Goal: Task Accomplishment & Management: Use online tool/utility

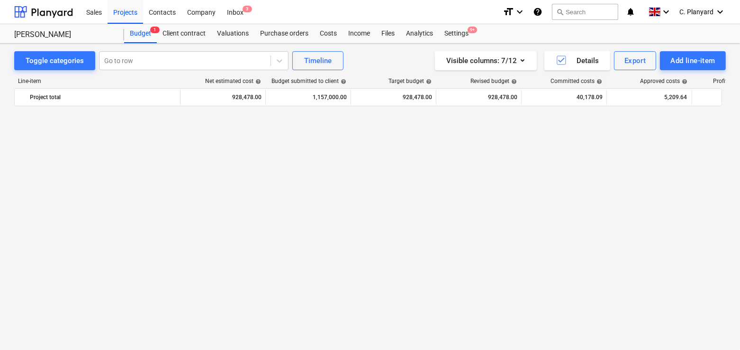
scroll to position [626, 0]
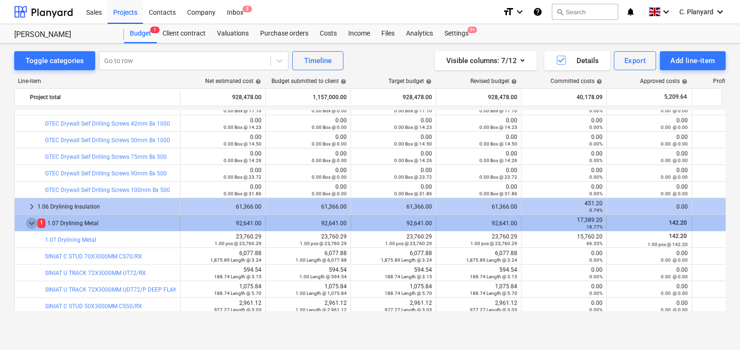
click at [28, 221] on span "keyboard_arrow_down" at bounding box center [31, 223] width 11 height 11
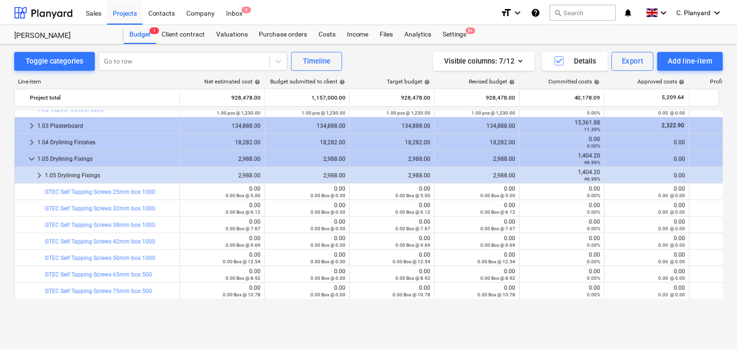
scroll to position [0, 0]
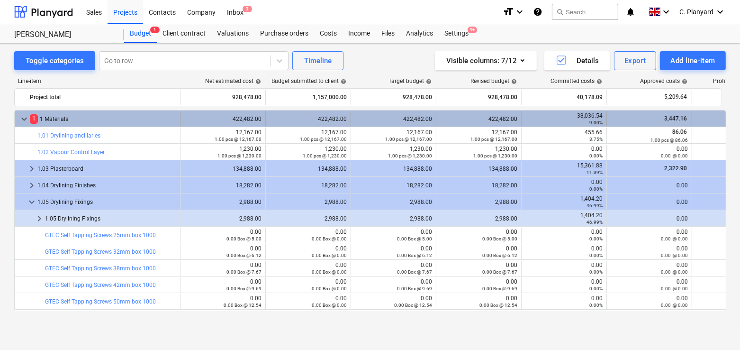
click at [17, 112] on div "keyboard_arrow_down 1 1 Materials" at bounding box center [98, 118] width 166 height 15
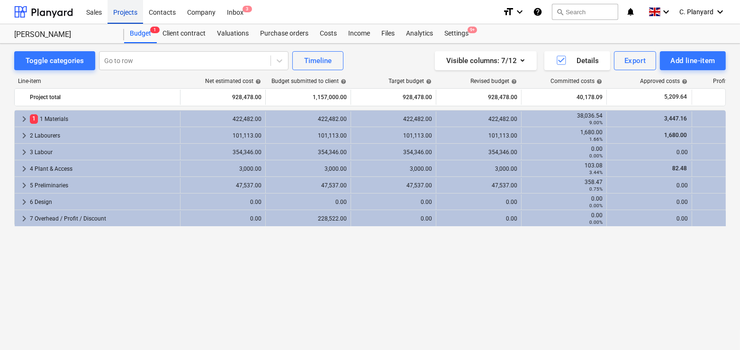
click at [113, 9] on div "Projects" at bounding box center [126, 12] width 36 height 24
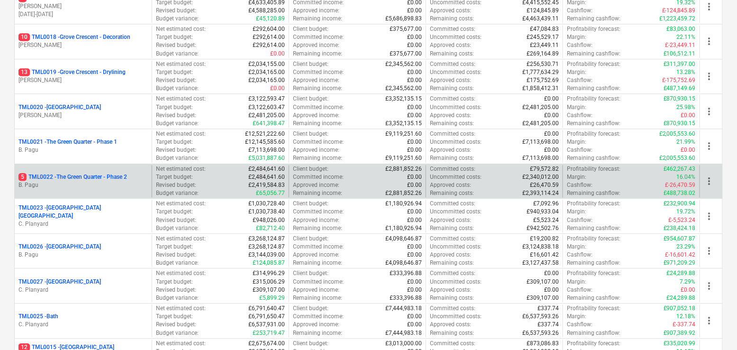
scroll to position [689, 0]
click at [102, 165] on div "5 TML0022 - The Green Quarter - Phase 2 B. Pagu" at bounding box center [83, 180] width 137 height 33
click at [100, 173] on p "5 TML0022 - The Green Quarter - Phase 2" at bounding box center [72, 177] width 109 height 8
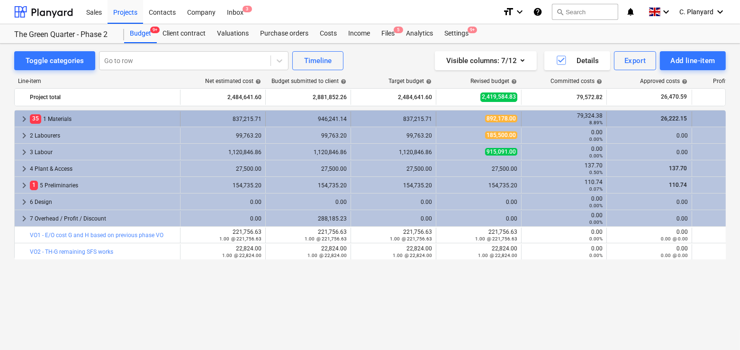
click at [21, 122] on span "keyboard_arrow_right" at bounding box center [23, 118] width 11 height 11
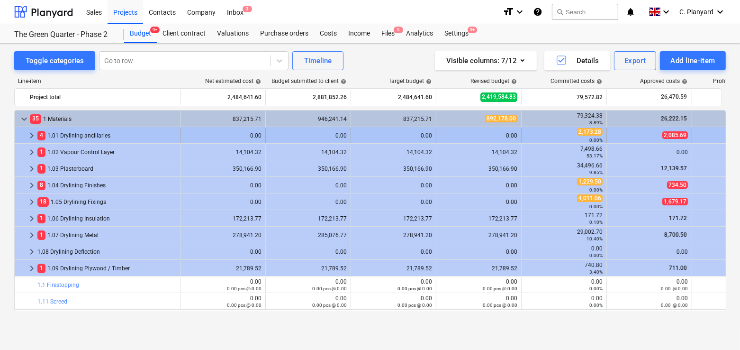
click at [34, 130] on span "keyboard_arrow_right" at bounding box center [31, 135] width 11 height 11
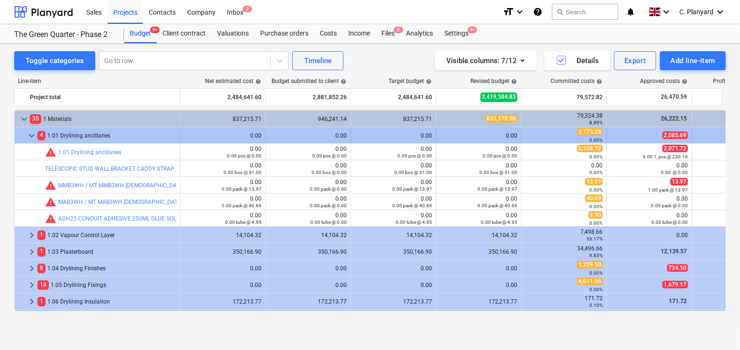
click at [31, 130] on span "keyboard_arrow_down" at bounding box center [31, 135] width 11 height 11
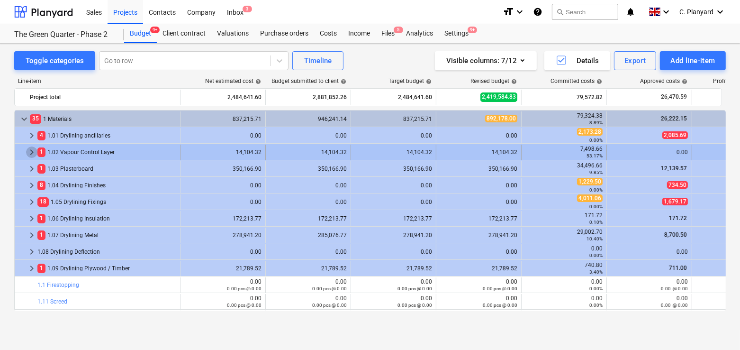
click at [28, 151] on span "keyboard_arrow_right" at bounding box center [31, 151] width 11 height 11
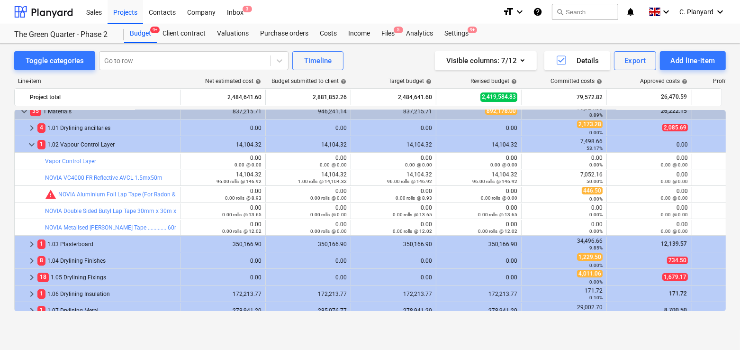
scroll to position [5, 0]
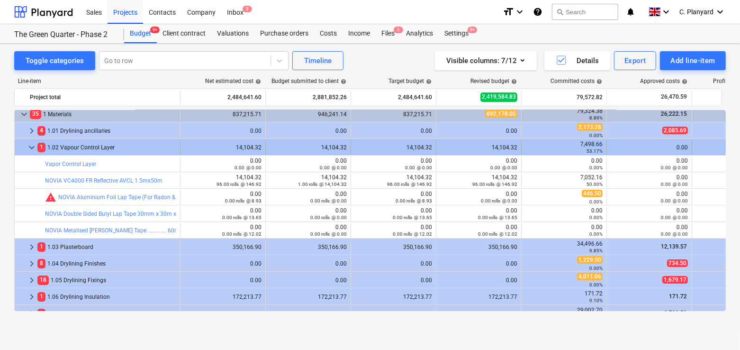
click at [34, 148] on span "keyboard_arrow_down" at bounding box center [31, 147] width 11 height 11
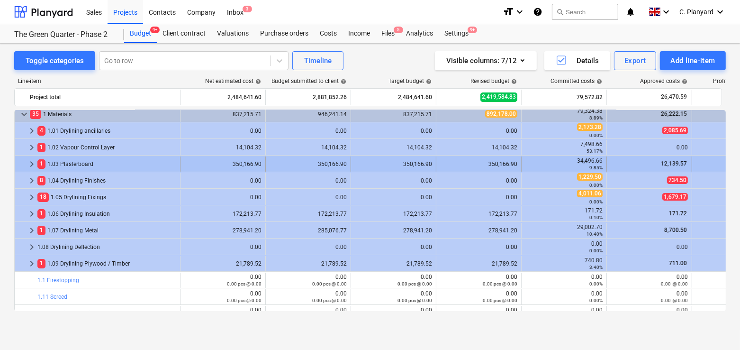
click at [33, 162] on span "keyboard_arrow_right" at bounding box center [31, 163] width 11 height 11
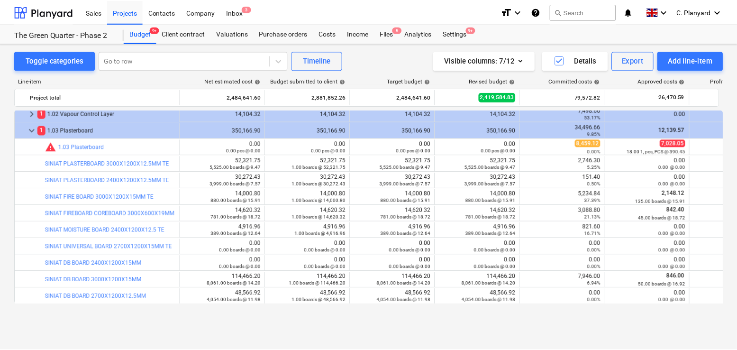
scroll to position [0, 0]
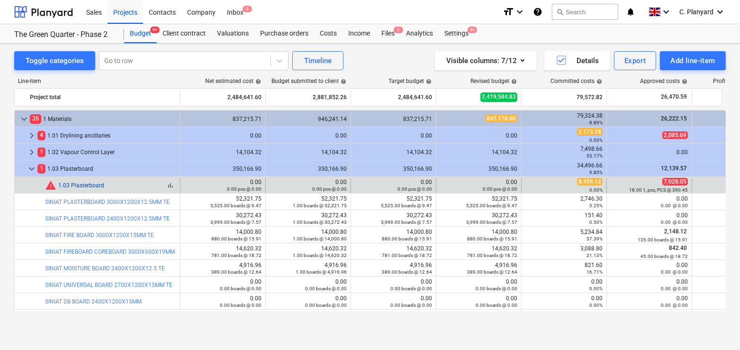
click at [100, 182] on link "1.03 Plasterboard" at bounding box center [81, 185] width 46 height 7
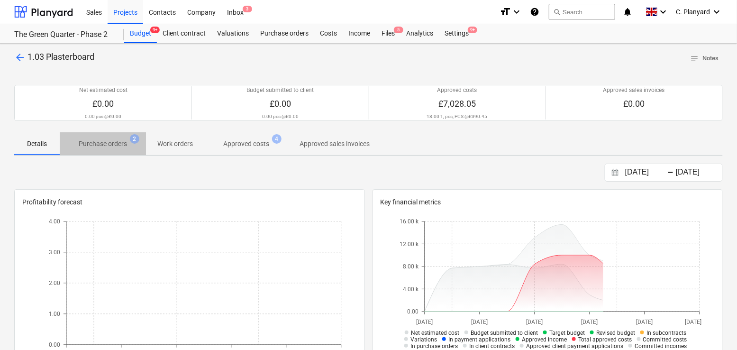
click at [118, 133] on button "Purchase orders 2" at bounding box center [103, 143] width 86 height 23
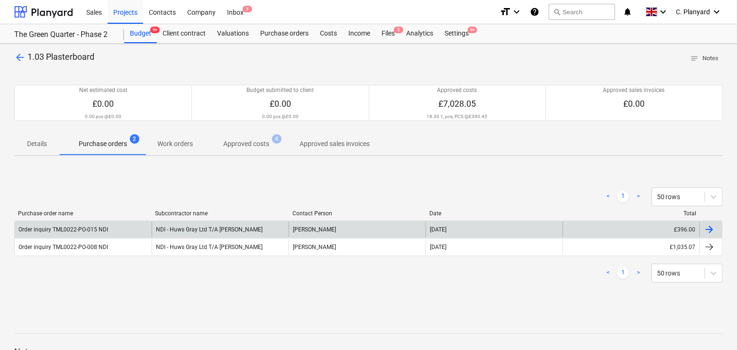
click at [98, 230] on div "Order inquiry TML0022-PO-015 NDI" at bounding box center [63, 229] width 90 height 7
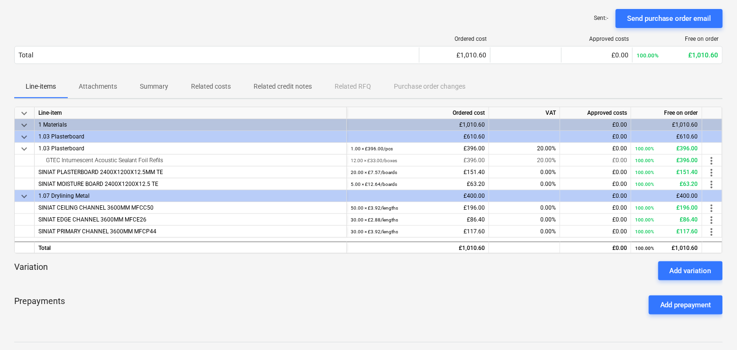
scroll to position [71, 0]
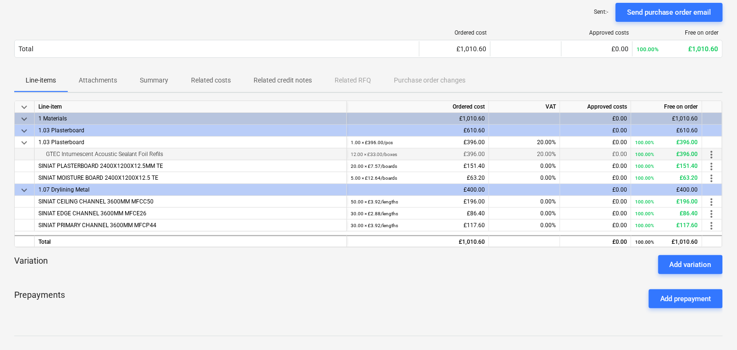
drag, startPoint x: 175, startPoint y: 153, endPoint x: 140, endPoint y: 155, distance: 34.7
click at [140, 155] on div "GTEC Intumescent Acoustic Sealant Foil Refils" at bounding box center [190, 153] width 304 height 11
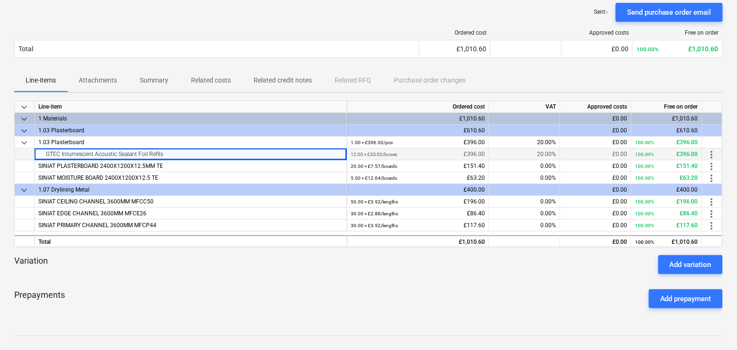
click at [140, 155] on div "GTEC Intumescent Acoustic Sealant Foil Refils" at bounding box center [190, 153] width 304 height 11
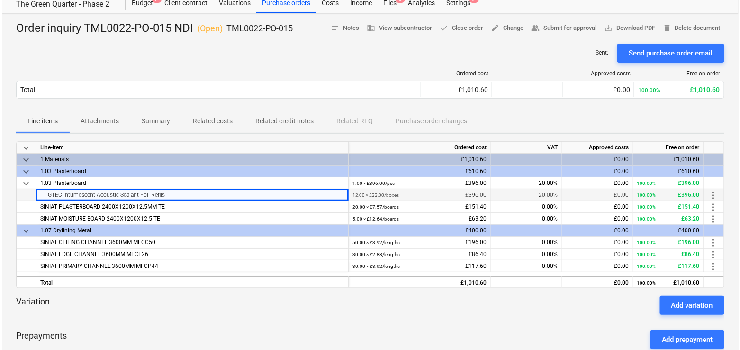
scroll to position [0, 0]
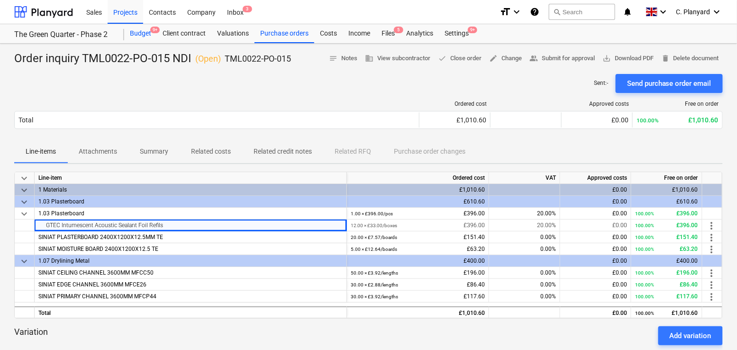
click at [155, 36] on div "Budget 9+" at bounding box center [140, 33] width 33 height 19
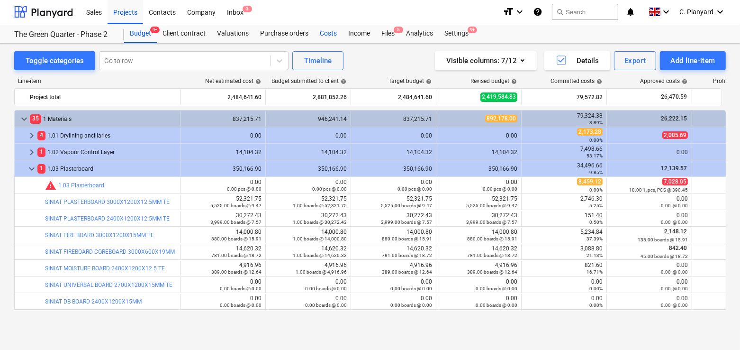
click at [326, 33] on div "Costs" at bounding box center [328, 33] width 28 height 19
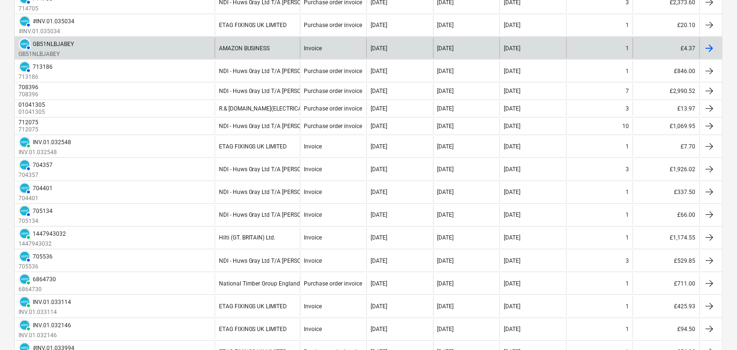
scroll to position [309, 0]
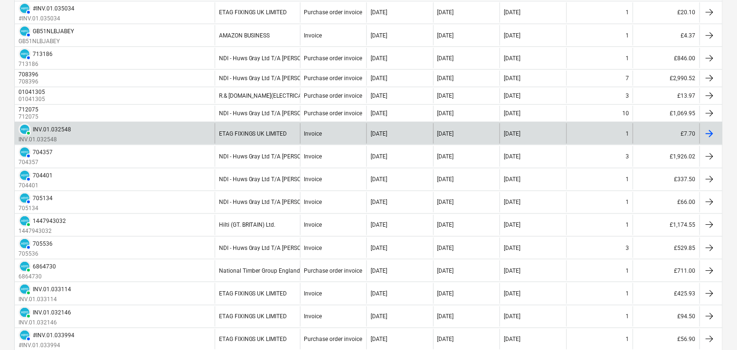
click at [165, 129] on div "PAID INV.01.032548 INV.01.032548" at bounding box center [115, 133] width 200 height 20
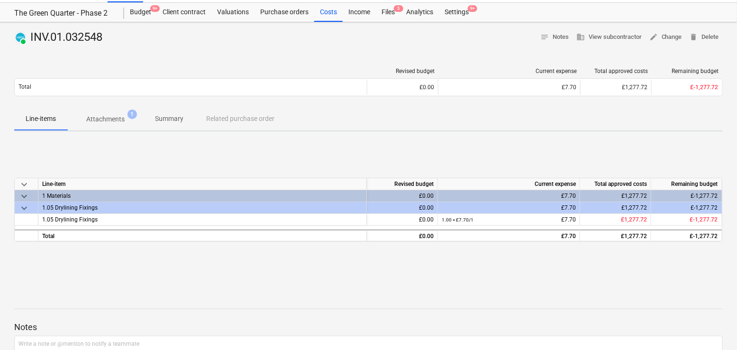
scroll to position [28, 0]
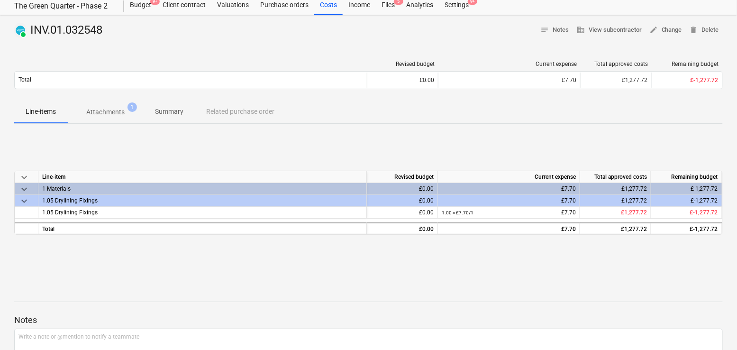
click at [100, 112] on p "Attachments" at bounding box center [105, 112] width 38 height 10
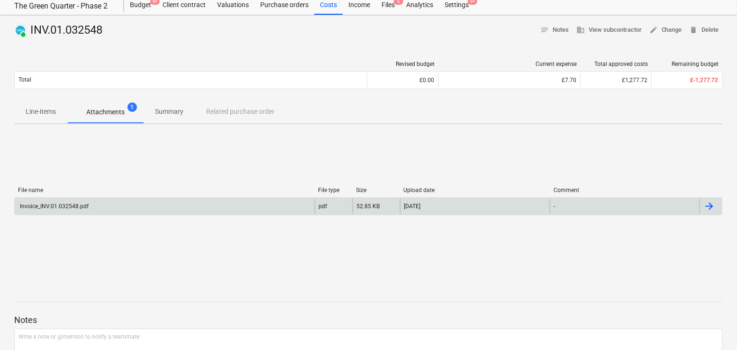
click at [294, 200] on div "Invoice_INV.01.032548.pdf" at bounding box center [165, 206] width 300 height 15
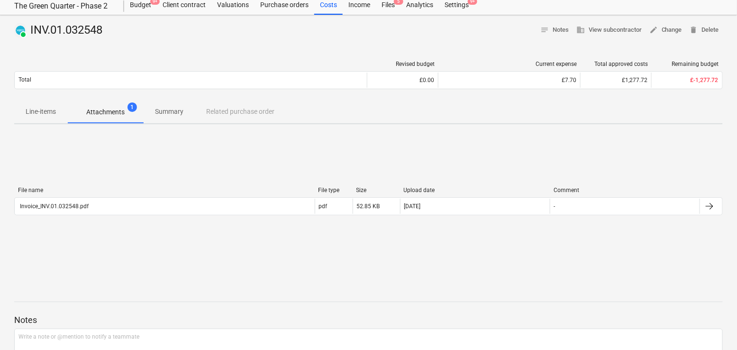
click at [165, 193] on div "File name File type Size Upload date Comment" at bounding box center [368, 192] width 709 height 10
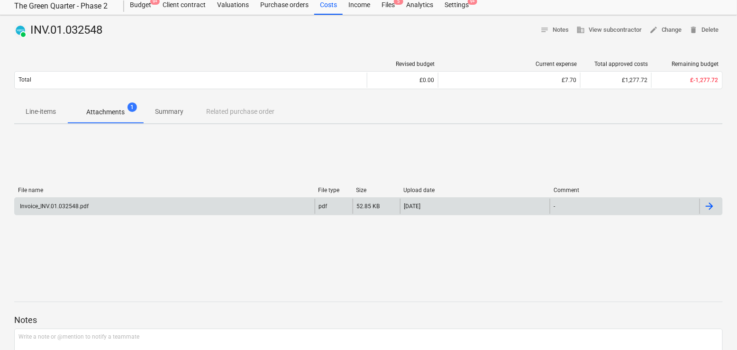
click at [164, 199] on div "Invoice_INV.01.032548.pdf" at bounding box center [165, 206] width 300 height 15
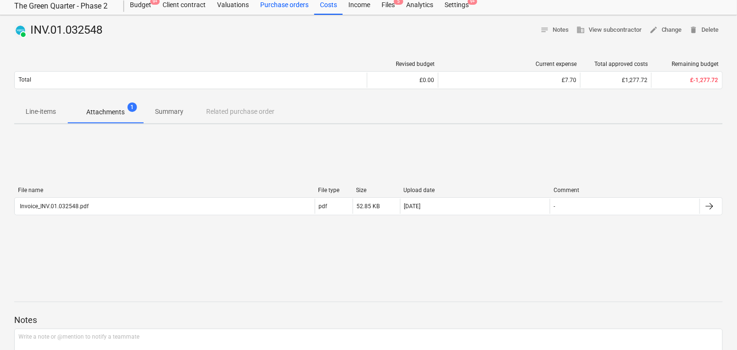
click at [289, 10] on div "Purchase orders" at bounding box center [285, 5] width 60 height 19
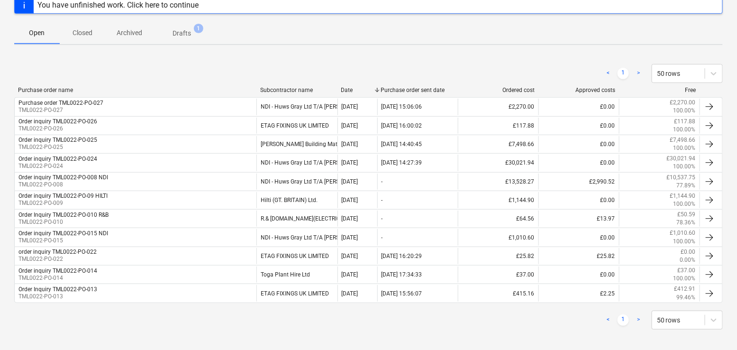
scroll to position [144, 0]
click at [93, 40] on button "Closed" at bounding box center [82, 31] width 45 height 23
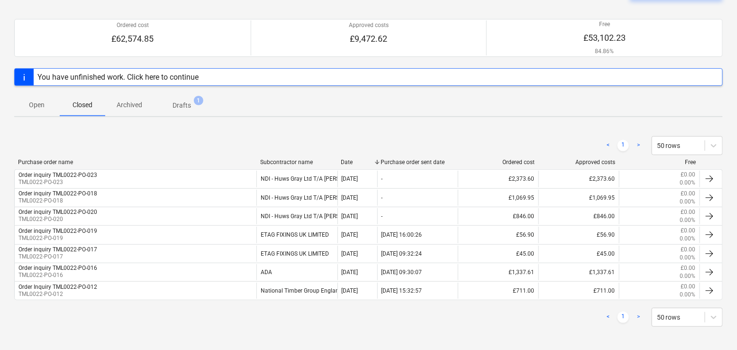
click at [40, 97] on span "Open" at bounding box center [36, 105] width 45 height 16
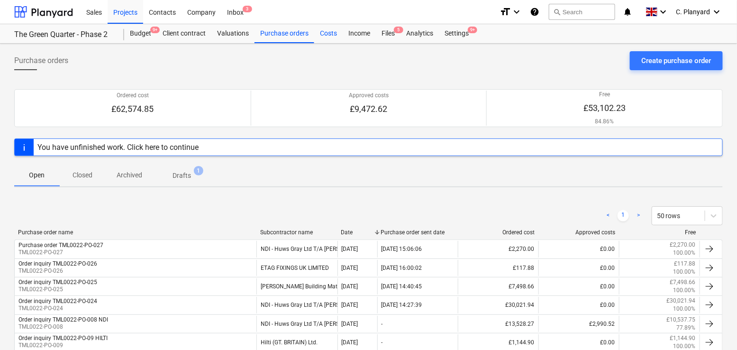
click at [325, 31] on div "Costs" at bounding box center [328, 33] width 28 height 19
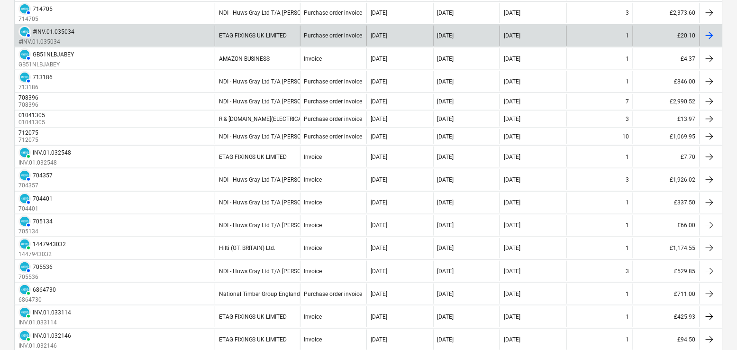
scroll to position [291, 0]
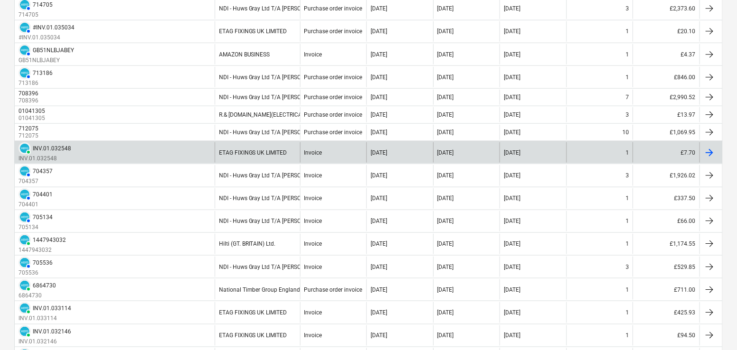
click at [149, 147] on div "PAID INV.01.032548 INV.01.032548" at bounding box center [115, 152] width 200 height 20
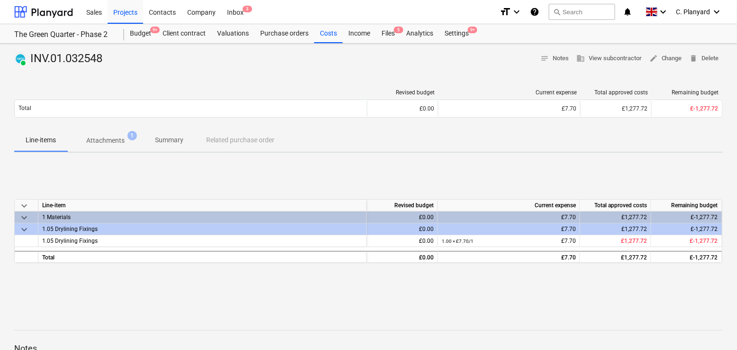
click at [115, 127] on div "Revised budget Current expense Total approved costs Remaining budget Total £0.0…" at bounding box center [368, 105] width 709 height 47
click at [115, 132] on span "Attachments 1" at bounding box center [105, 140] width 76 height 17
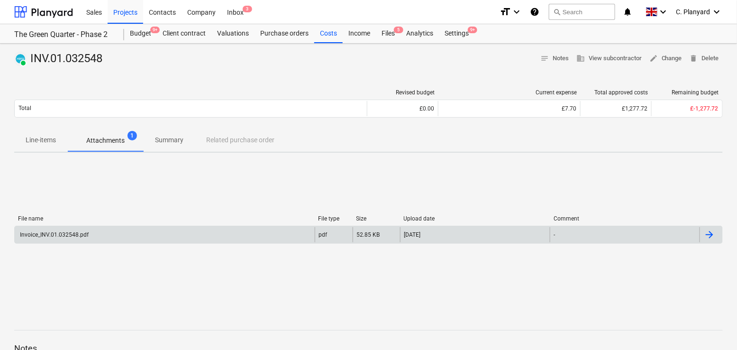
click at [250, 227] on div "Invoice_INV.01.032548.pdf" at bounding box center [165, 234] width 300 height 15
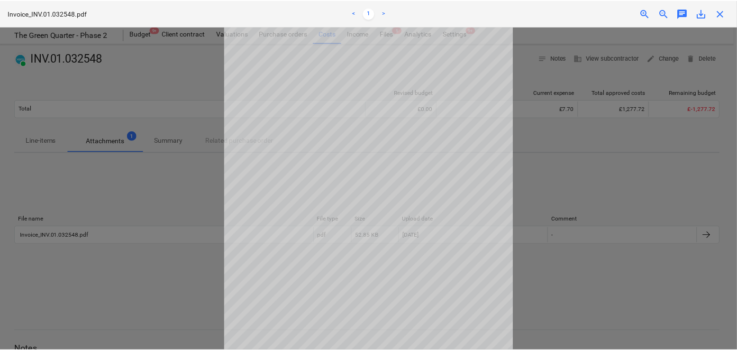
scroll to position [51, 0]
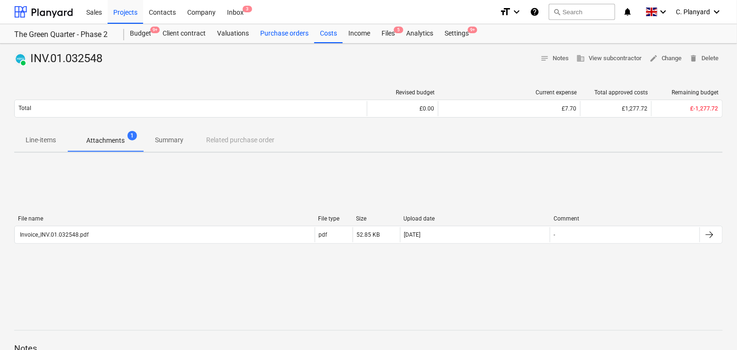
click at [278, 36] on div "Purchase orders" at bounding box center [285, 33] width 60 height 19
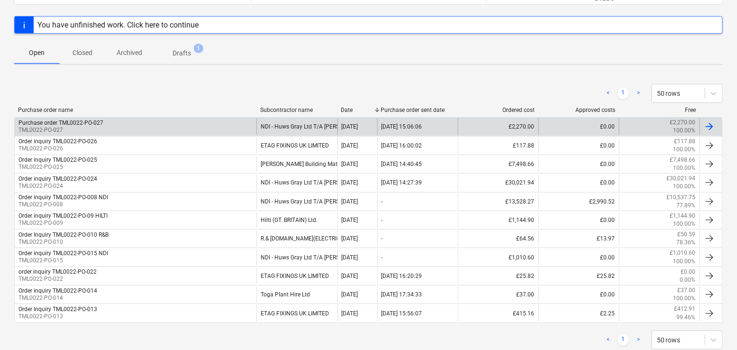
scroll to position [144, 0]
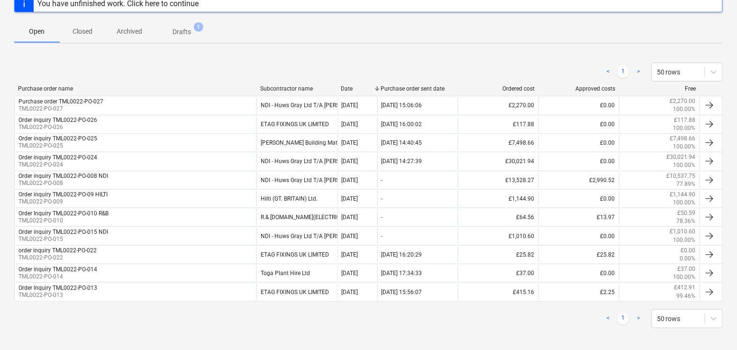
click at [84, 32] on p "Closed" at bounding box center [82, 32] width 23 height 10
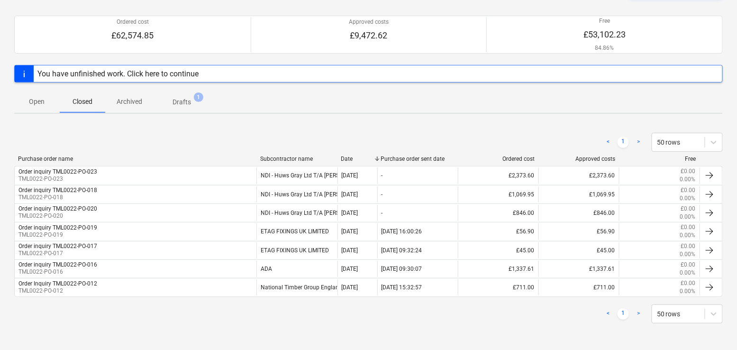
scroll to position [70, 0]
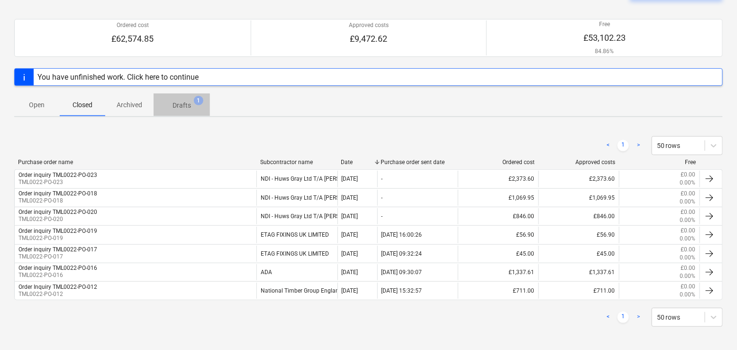
click at [178, 109] on span "Drafts 1" at bounding box center [182, 104] width 56 height 17
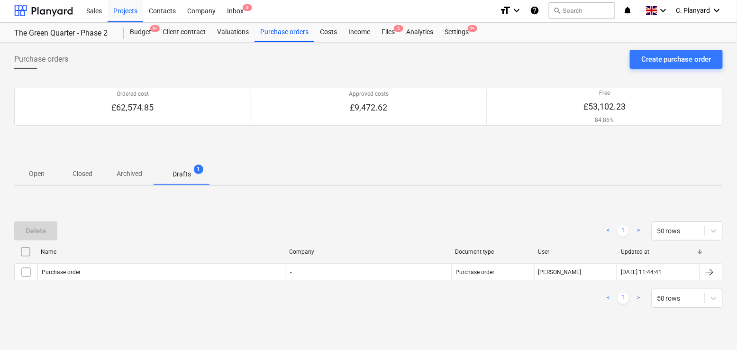
click at [121, 169] on p "Archived" at bounding box center [130, 174] width 26 height 10
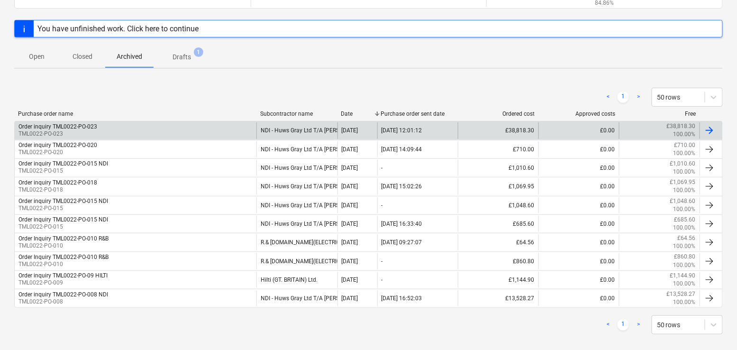
scroll to position [126, 0]
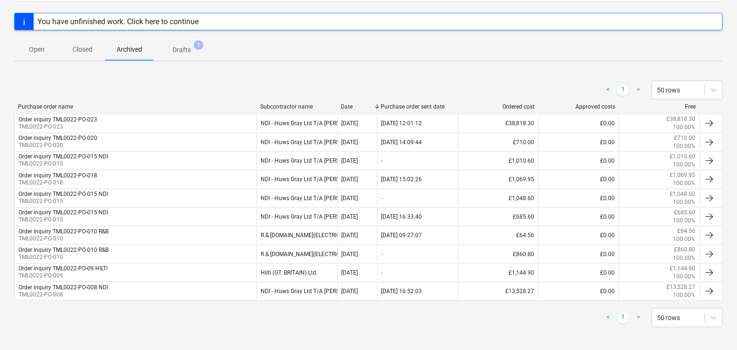
click at [73, 55] on span "Closed" at bounding box center [82, 50] width 45 height 16
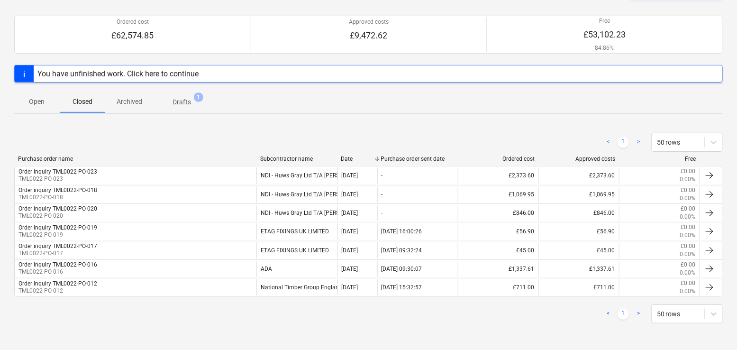
scroll to position [70, 0]
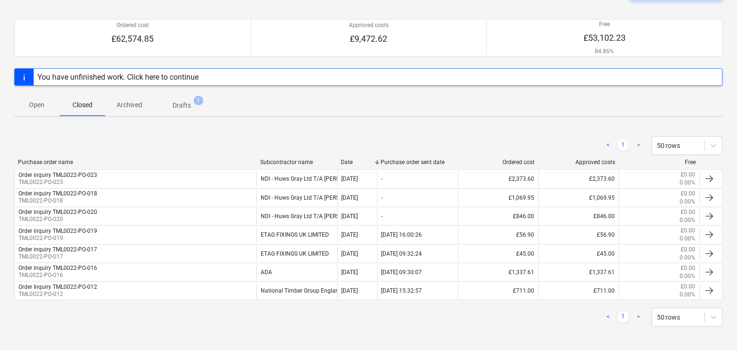
click at [29, 97] on span "Open" at bounding box center [36, 105] width 45 height 16
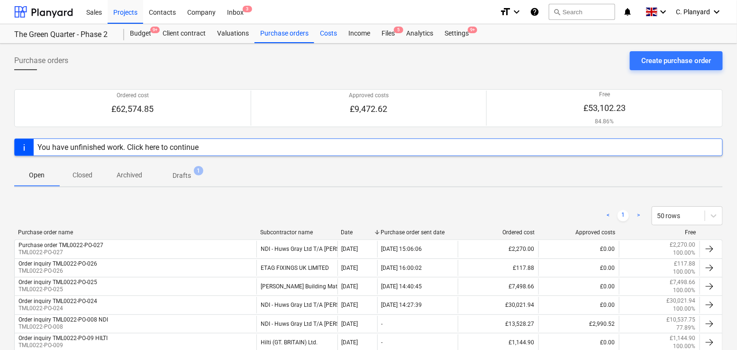
click at [322, 27] on div "Costs" at bounding box center [328, 33] width 28 height 19
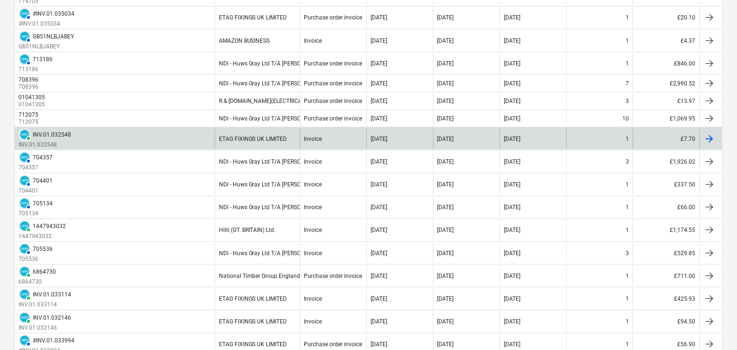
scroll to position [310, 0]
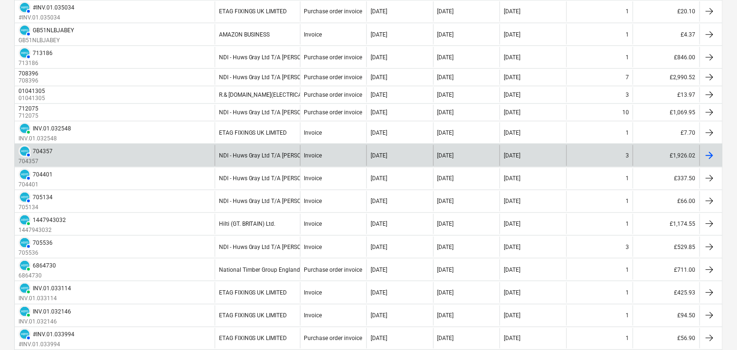
click at [186, 145] on div "AUTHORISED 704357 704357" at bounding box center [115, 155] width 200 height 20
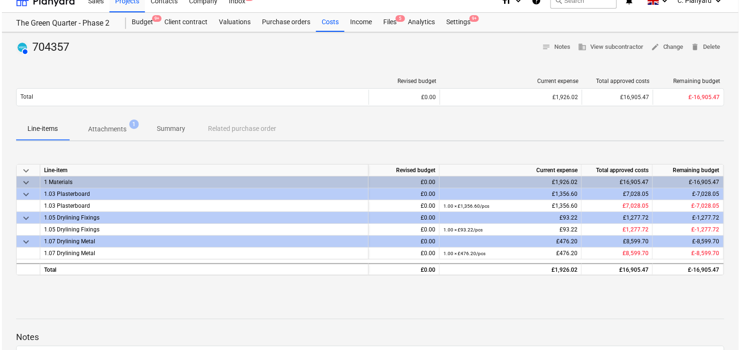
scroll to position [30, 0]
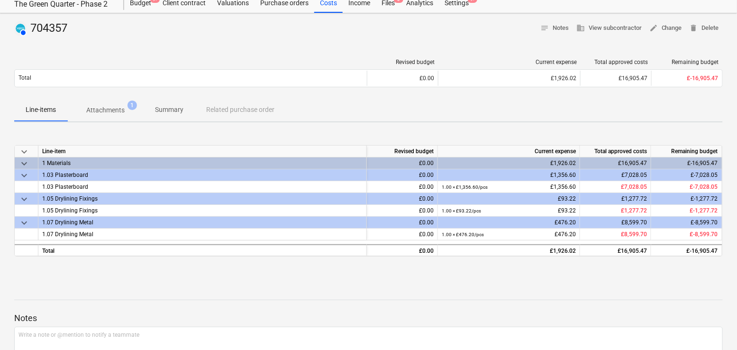
click at [111, 109] on p "Attachments" at bounding box center [105, 110] width 38 height 10
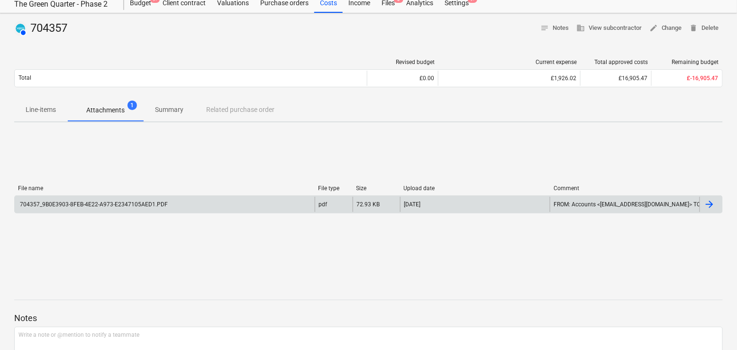
click at [241, 208] on div "704357_9B0E3903-8FEB-4E22-A973-E2347105AED1.PDF" at bounding box center [165, 204] width 300 height 15
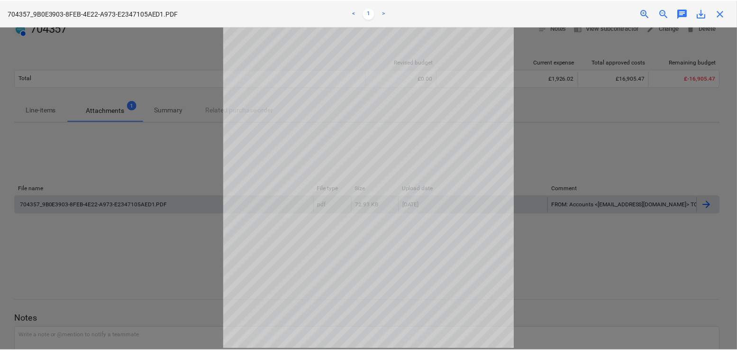
scroll to position [83, 0]
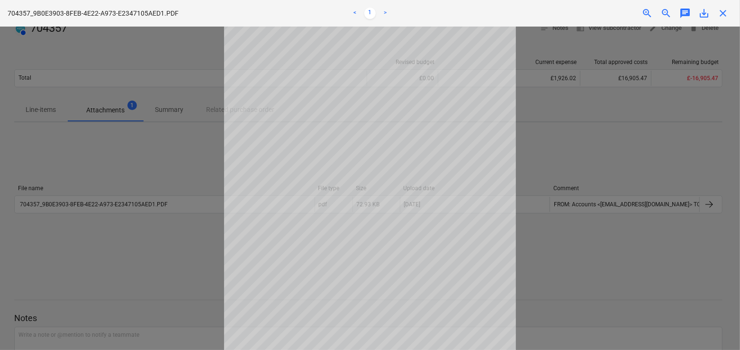
click at [168, 92] on div at bounding box center [370, 188] width 740 height 323
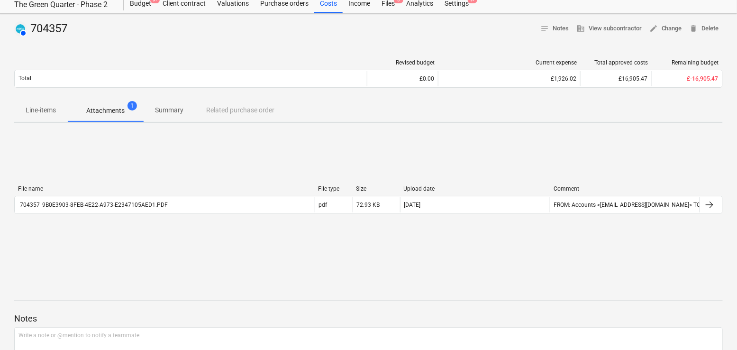
scroll to position [0, 0]
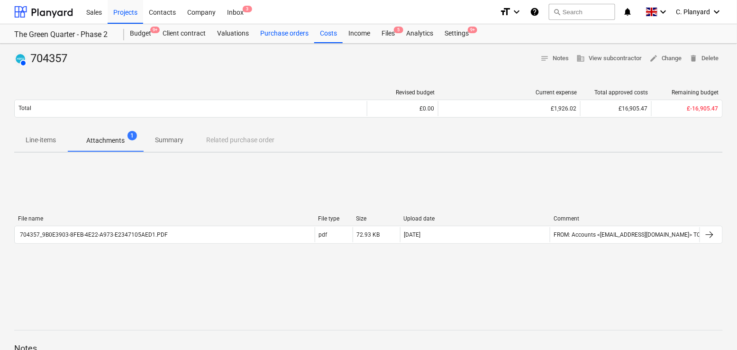
click at [279, 40] on div "Purchase orders" at bounding box center [285, 33] width 60 height 19
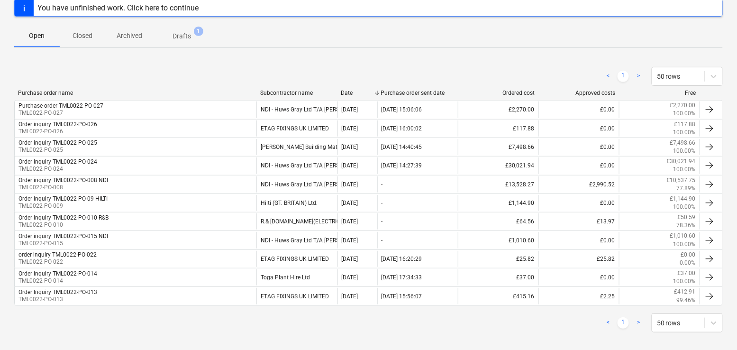
scroll to position [144, 0]
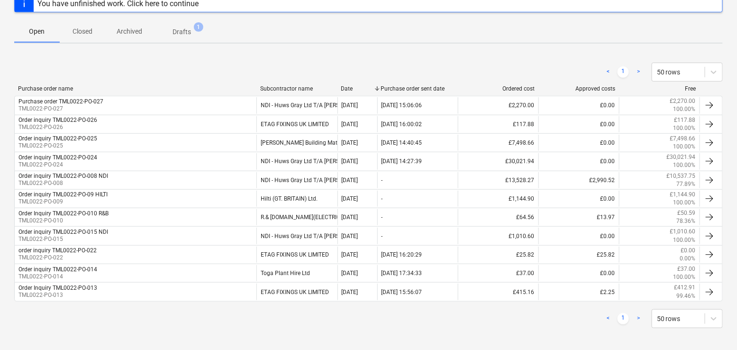
click at [81, 30] on p "Closed" at bounding box center [82, 32] width 23 height 10
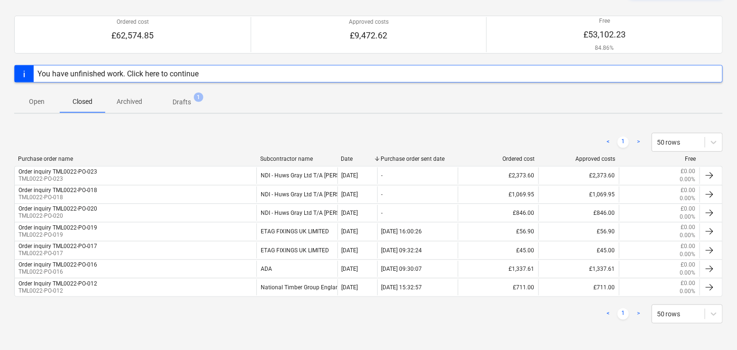
scroll to position [70, 0]
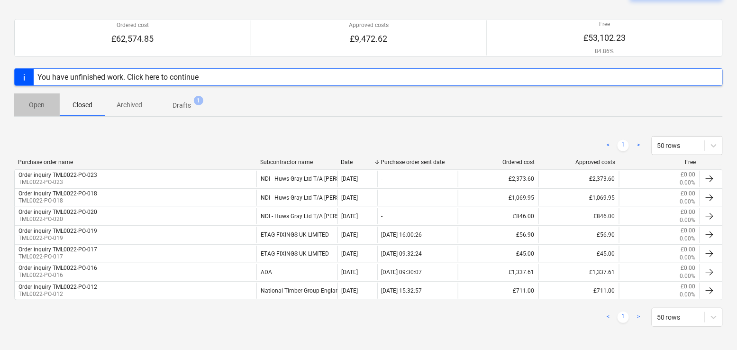
click at [47, 106] on p "Open" at bounding box center [37, 105] width 23 height 10
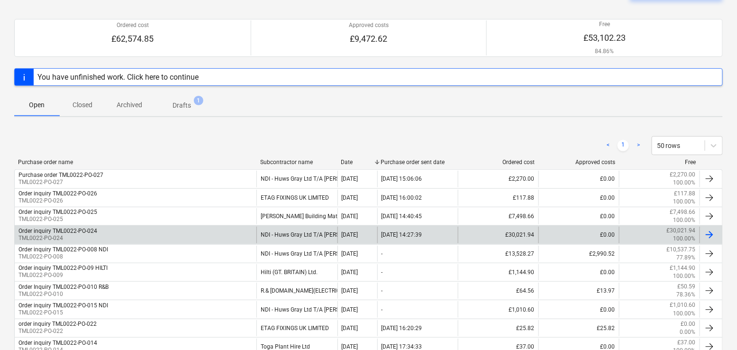
scroll to position [144, 0]
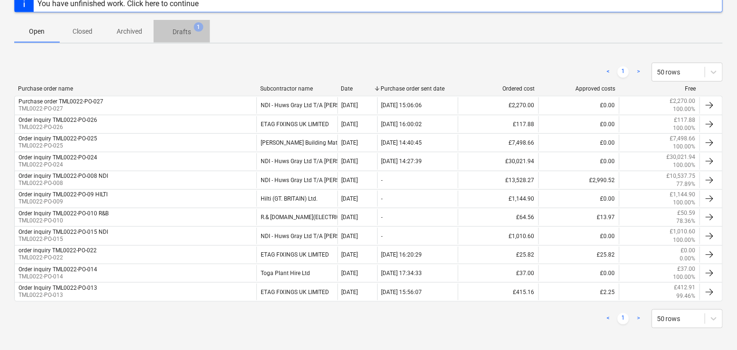
click at [179, 34] on p "Drafts" at bounding box center [182, 32] width 18 height 10
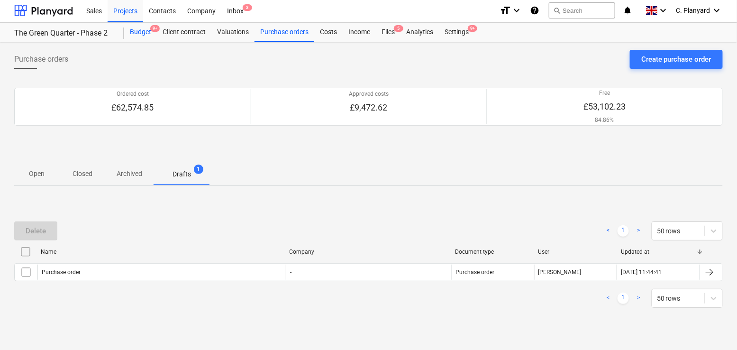
click at [148, 36] on div "Budget 9+" at bounding box center [140, 32] width 33 height 19
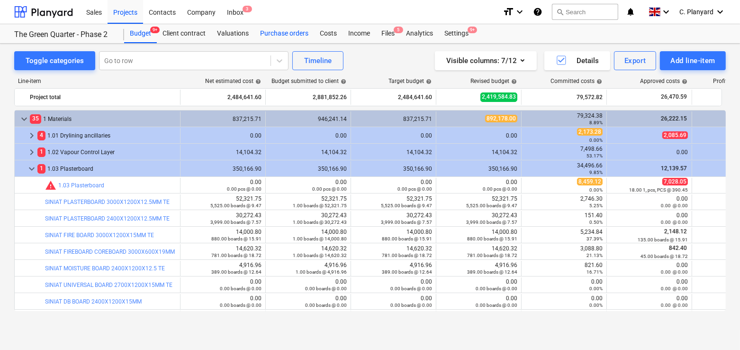
click at [277, 32] on div "Purchase orders" at bounding box center [285, 33] width 60 height 19
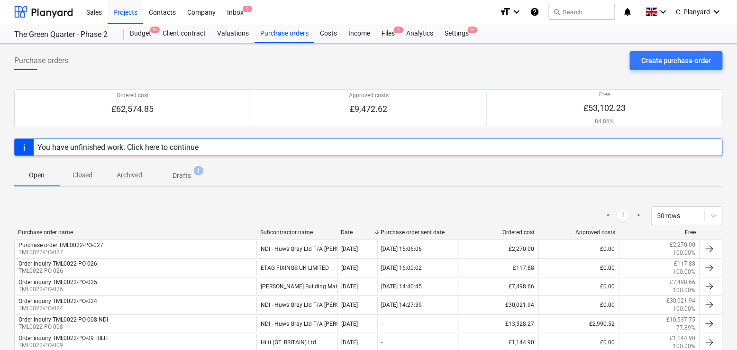
click at [121, 173] on p "Archived" at bounding box center [130, 175] width 26 height 10
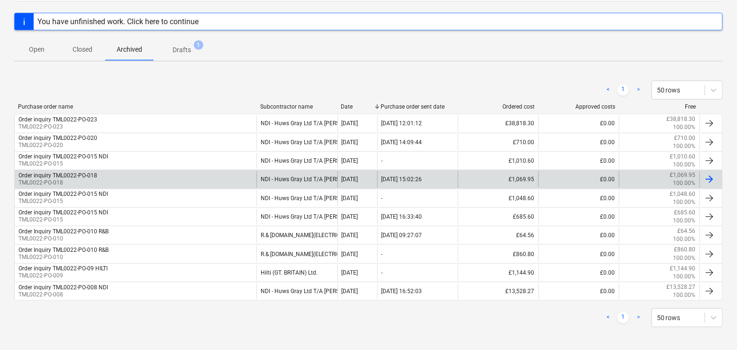
scroll to position [122, 0]
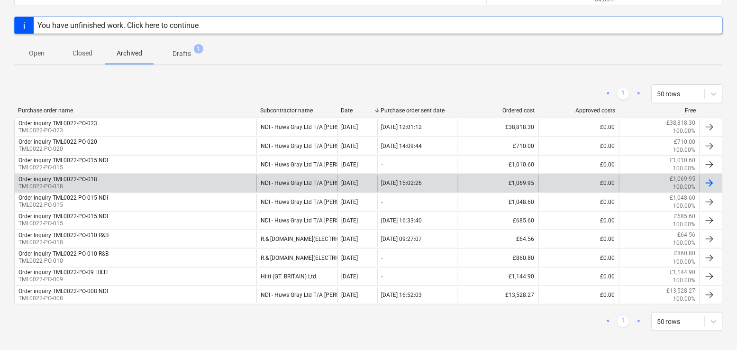
click at [114, 176] on div "Order inquiry TML0022-PO-018 TML0022-PO-018" at bounding box center [136, 183] width 242 height 16
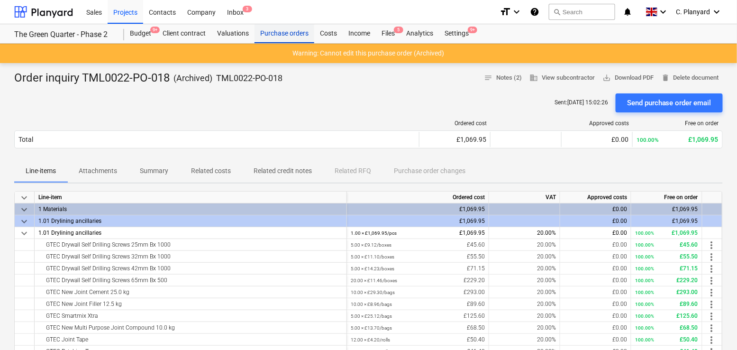
click at [290, 38] on div "Purchase orders" at bounding box center [285, 33] width 60 height 19
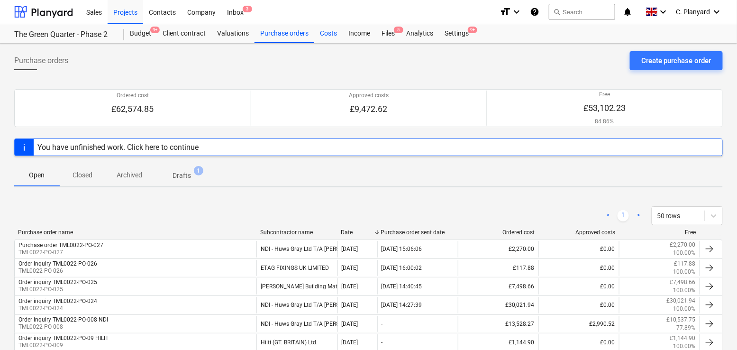
click at [337, 36] on div "Costs" at bounding box center [328, 33] width 28 height 19
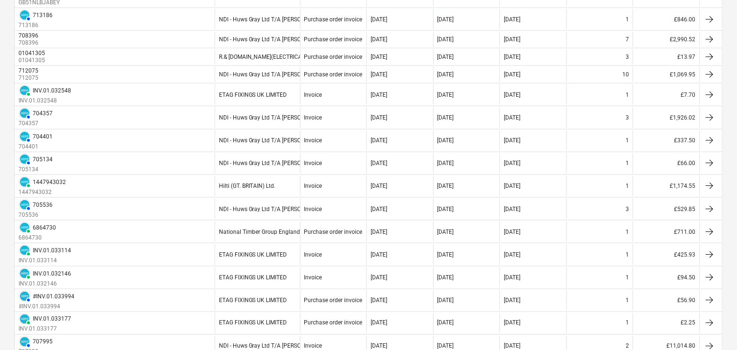
scroll to position [352, 0]
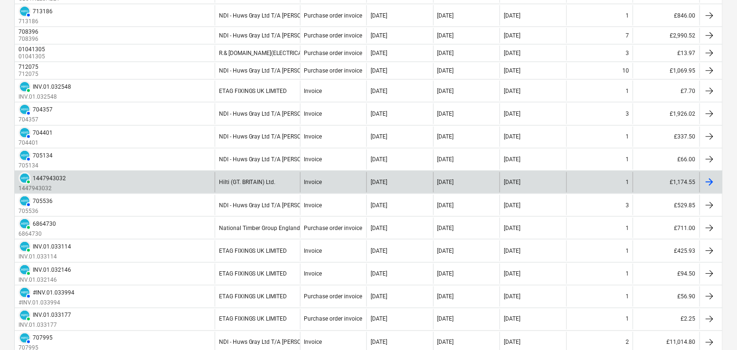
click at [162, 182] on div "PAID 1447943032 1447943032" at bounding box center [115, 182] width 200 height 20
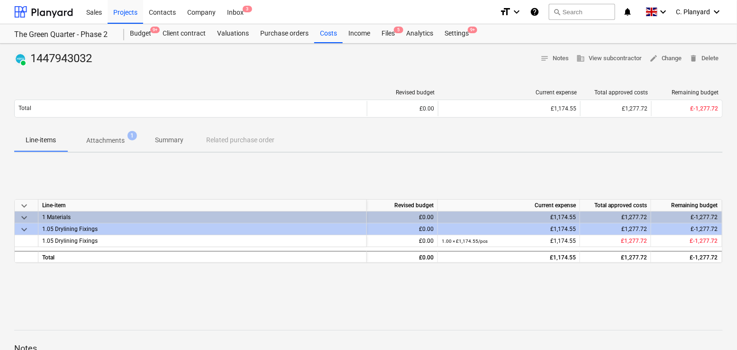
click at [114, 136] on p "Attachments" at bounding box center [105, 141] width 38 height 10
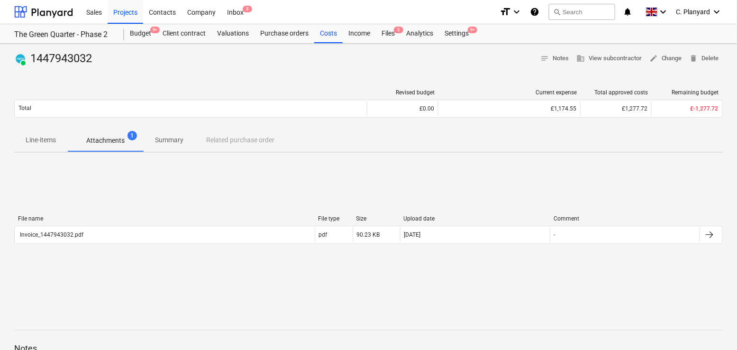
click at [215, 224] on div "File name File type Size Upload date Comment" at bounding box center [368, 220] width 709 height 10
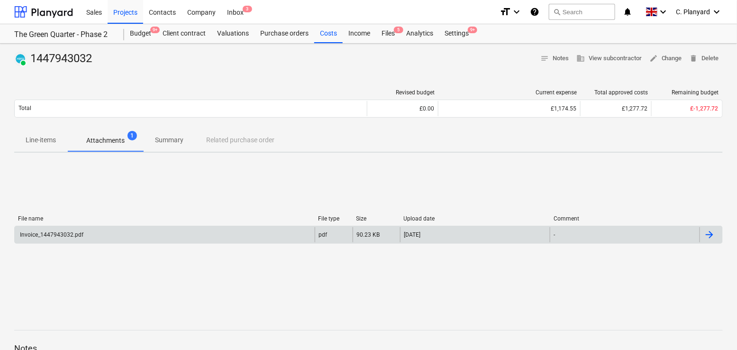
click at [215, 234] on div "Invoice_1447943032.pdf" at bounding box center [165, 234] width 300 height 15
click at [92, 239] on div "Invoice_1447943032.pdf" at bounding box center [165, 234] width 300 height 15
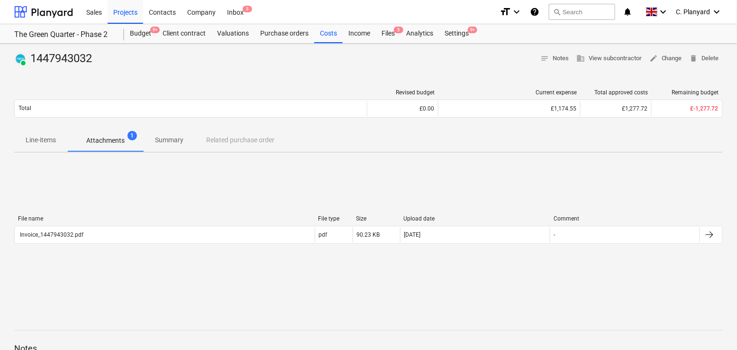
click at [37, 137] on p "Line-items" at bounding box center [41, 140] width 30 height 10
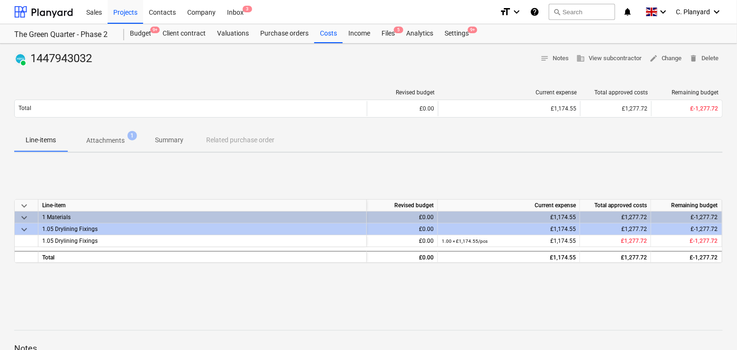
click at [270, 45] on div "PAID 1447943032 notes Notes business View subcontractor edit Change delete Dele…" at bounding box center [368, 247] width 737 height 407
click at [277, 32] on div "Purchase orders" at bounding box center [285, 33] width 60 height 19
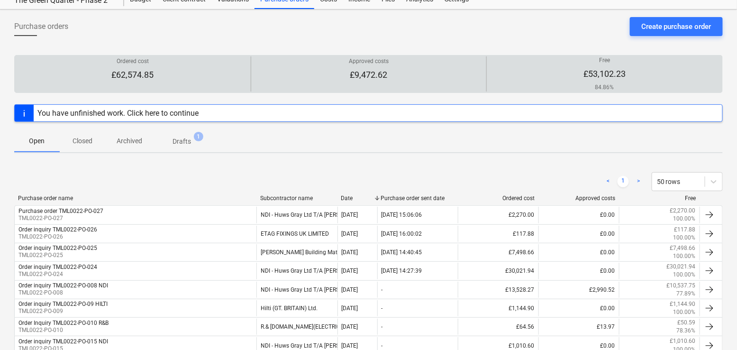
scroll to position [6, 0]
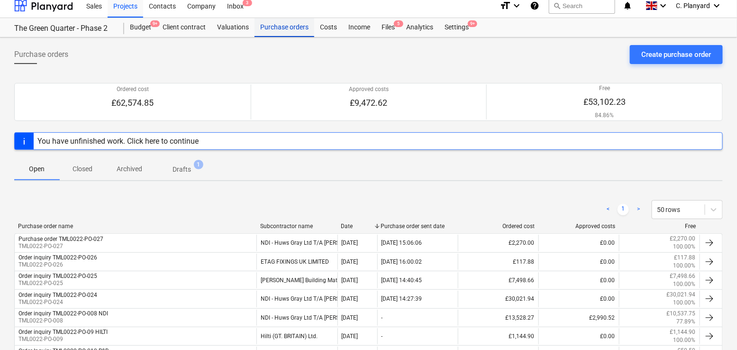
click at [295, 24] on div "Purchase orders" at bounding box center [285, 27] width 60 height 19
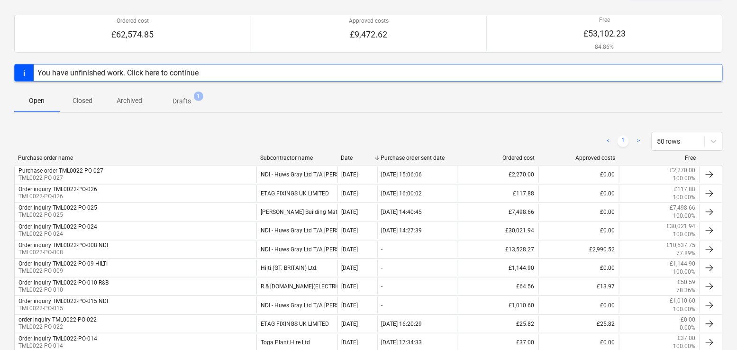
scroll to position [144, 0]
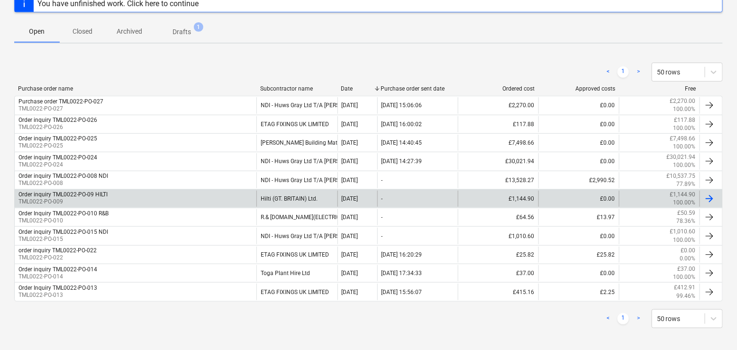
click at [164, 195] on div "Order inquiry TML0022-PO-09 HILTI TML0022-PO-009" at bounding box center [136, 199] width 242 height 16
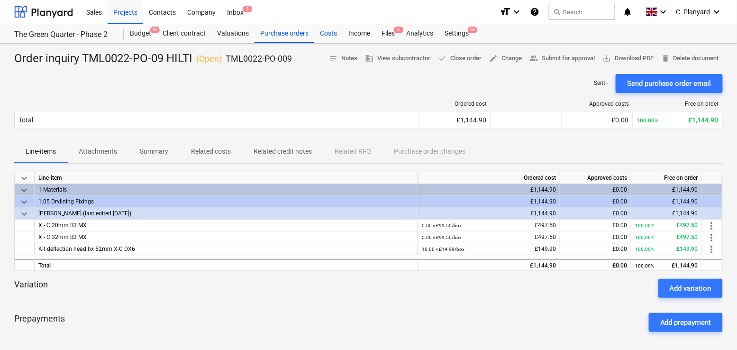
click at [328, 30] on div "Costs" at bounding box center [328, 33] width 28 height 19
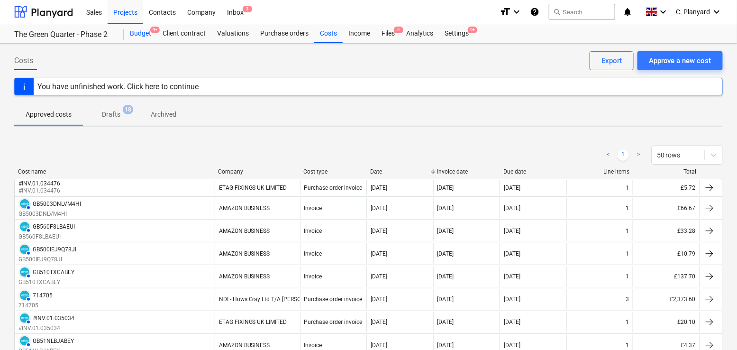
click at [152, 35] on div "Budget 9+" at bounding box center [140, 33] width 33 height 19
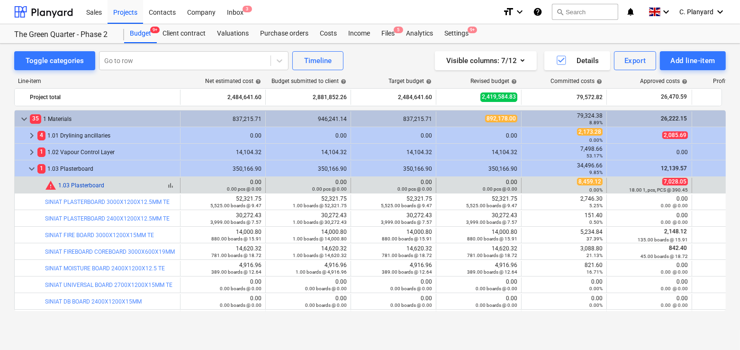
click at [95, 184] on link "1.03 Plasterboard" at bounding box center [81, 185] width 46 height 7
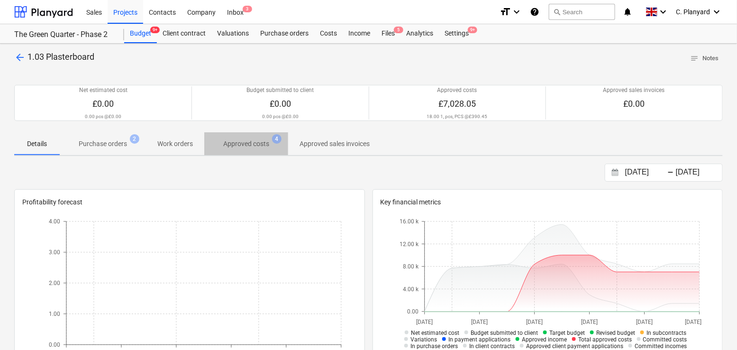
click at [235, 145] on p "Approved costs" at bounding box center [246, 144] width 46 height 10
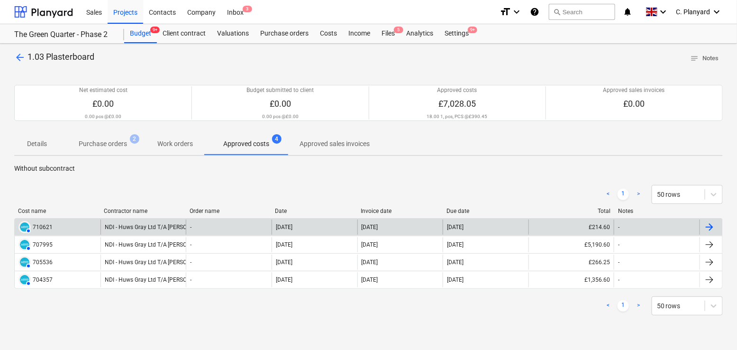
click at [163, 226] on div "NDI - Huws Gray Ltd T/A [PERSON_NAME]" at bounding box center [143, 226] width 86 height 15
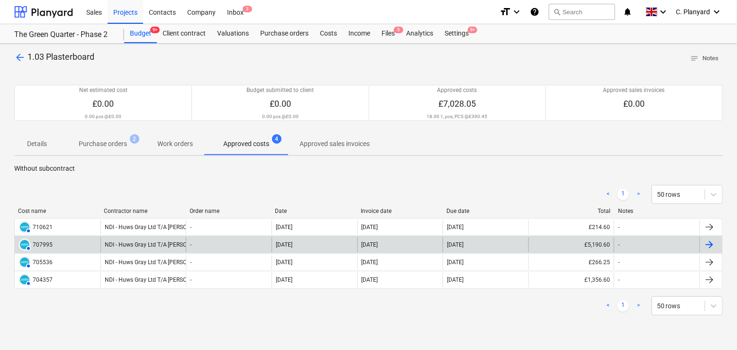
click at [127, 245] on div "NDI - Huws Gray Ltd T/A [PERSON_NAME]" at bounding box center [143, 244] width 86 height 15
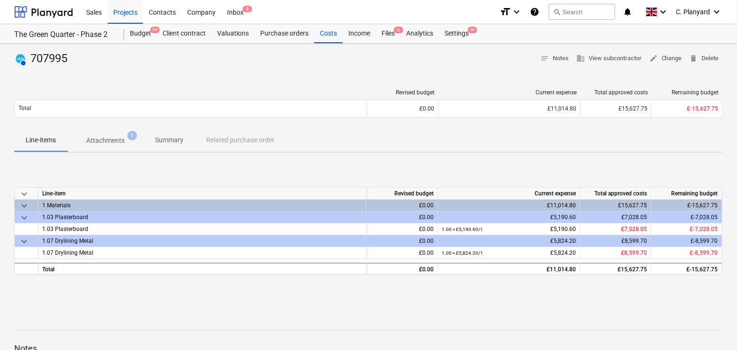
click at [246, 140] on div "Line-items Attachments 1 Summary Related purchase order" at bounding box center [368, 140] width 709 height 23
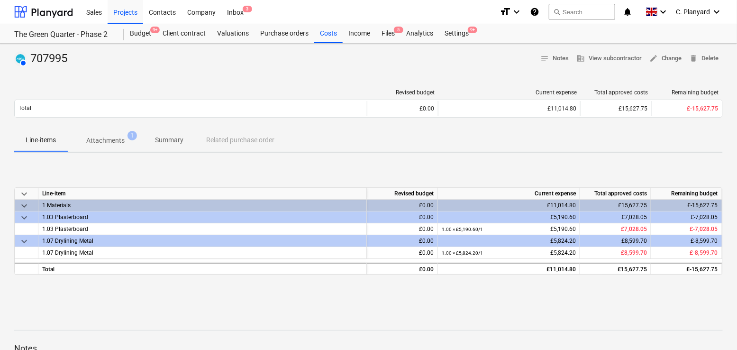
click at [246, 140] on div "Line-items Attachments 1 Summary Related purchase order" at bounding box center [368, 140] width 709 height 23
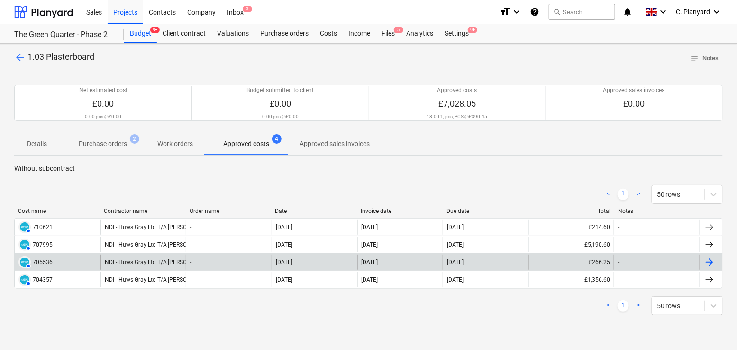
click at [137, 264] on div "NDI - Huws Gray Ltd T/A [PERSON_NAME]" at bounding box center [143, 262] width 86 height 15
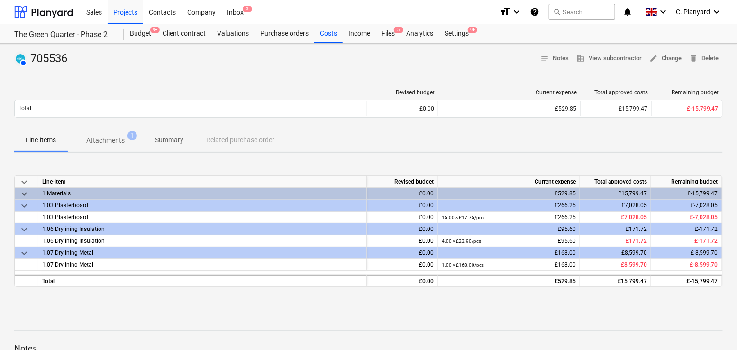
click at [230, 141] on div "Line-items Attachments 1 Summary Related purchase order" at bounding box center [368, 140] width 709 height 23
click at [322, 36] on div "Costs" at bounding box center [328, 33] width 28 height 19
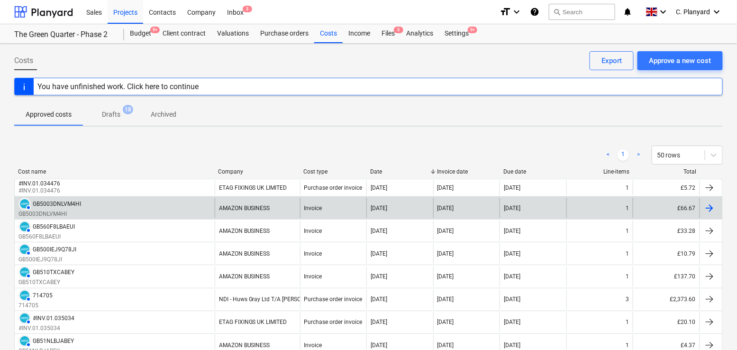
click at [237, 205] on div "AMAZON BUSINESS" at bounding box center [244, 208] width 51 height 7
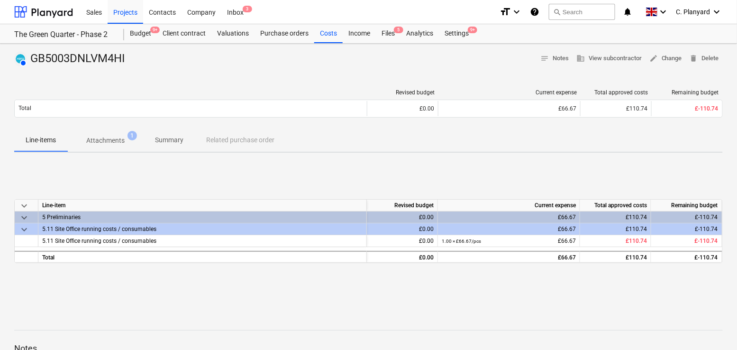
click at [236, 147] on div "Line-items Attachments 1 Summary Related purchase order" at bounding box center [368, 140] width 709 height 23
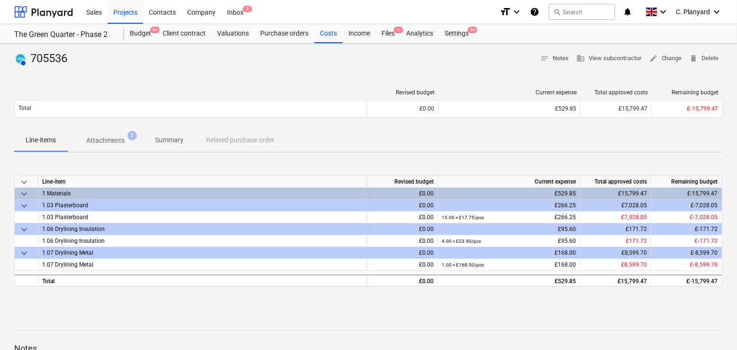
click at [280, 44] on div "AUTHORISED 705536 notes Notes business View subcontractor edit Change delete De…" at bounding box center [368, 247] width 737 height 407
click at [281, 41] on div "Purchase orders" at bounding box center [285, 33] width 60 height 19
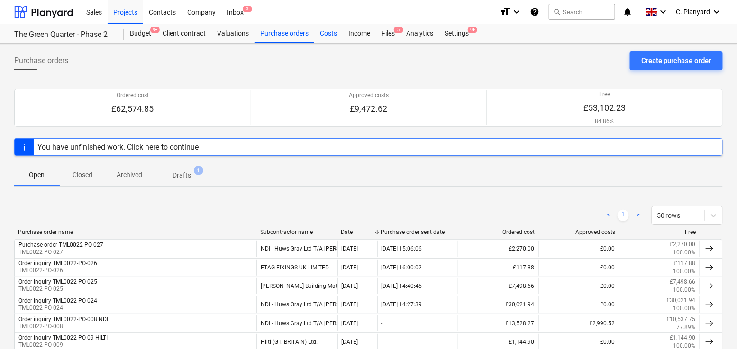
click at [338, 29] on div "Costs" at bounding box center [328, 33] width 28 height 19
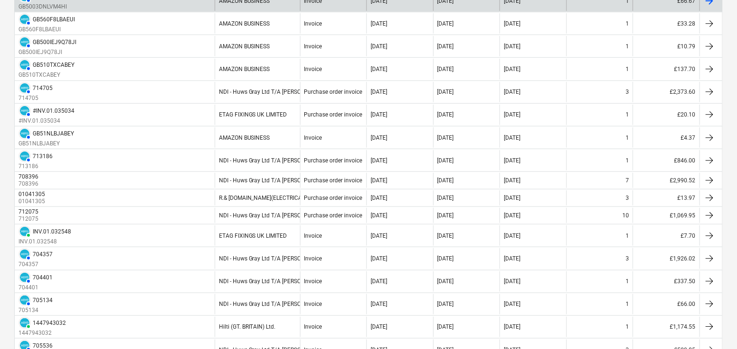
scroll to position [220, 0]
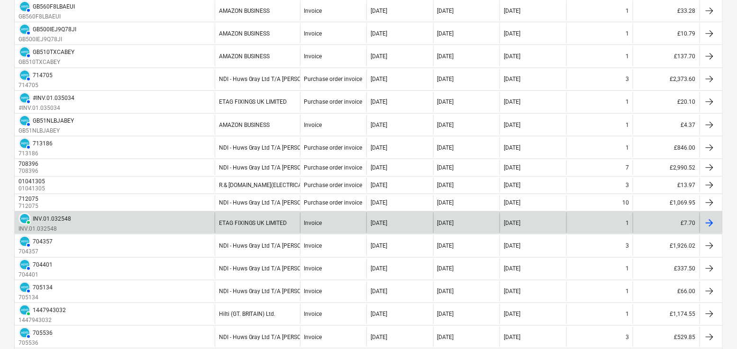
click at [147, 218] on div "PAID INV.01.032548 INV.01.032548" at bounding box center [115, 223] width 200 height 20
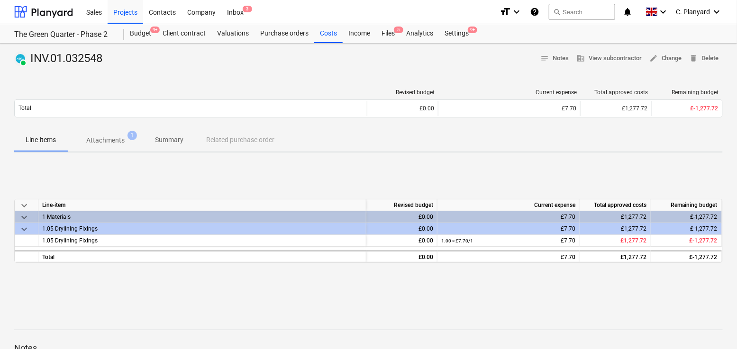
click at [248, 139] on div "Line-items Attachments 1 Summary Related purchase order" at bounding box center [368, 140] width 709 height 23
click at [112, 147] on span "Attachments 1" at bounding box center [105, 140] width 76 height 17
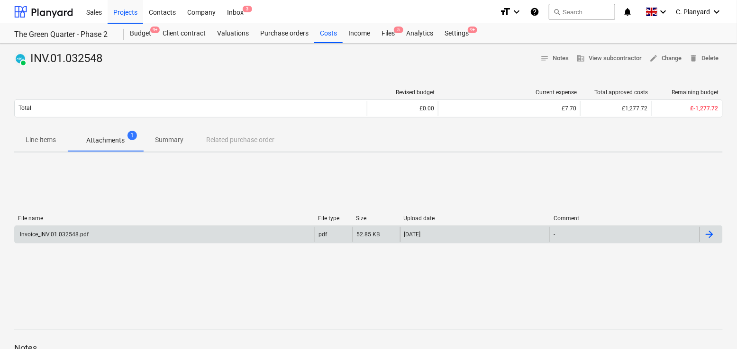
click at [241, 226] on div "Invoice_INV.01.032548.pdf pdf 52.85 KB 15.07.2025 -" at bounding box center [368, 235] width 709 height 18
click at [286, 234] on div "Invoice_INV.01.032548.pdf" at bounding box center [165, 234] width 300 height 15
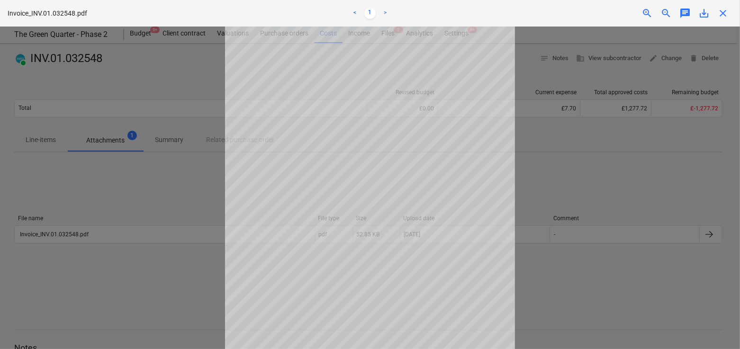
click at [130, 45] on div at bounding box center [370, 188] width 740 height 323
click at [725, 11] on span "close" at bounding box center [723, 13] width 11 height 11
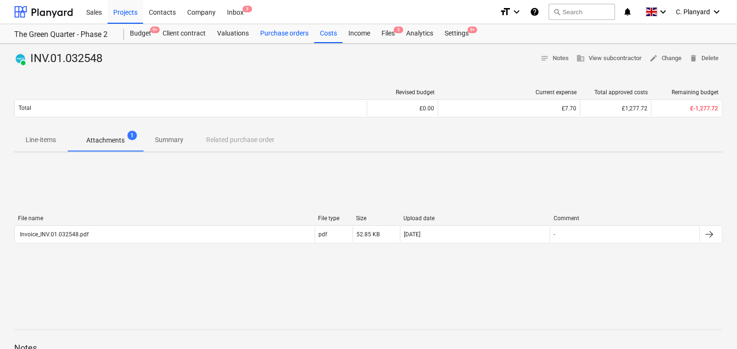
click at [265, 35] on div "Purchase orders" at bounding box center [285, 33] width 60 height 19
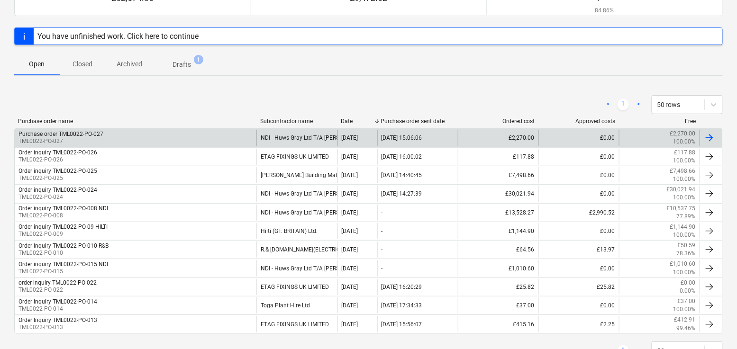
scroll to position [112, 0]
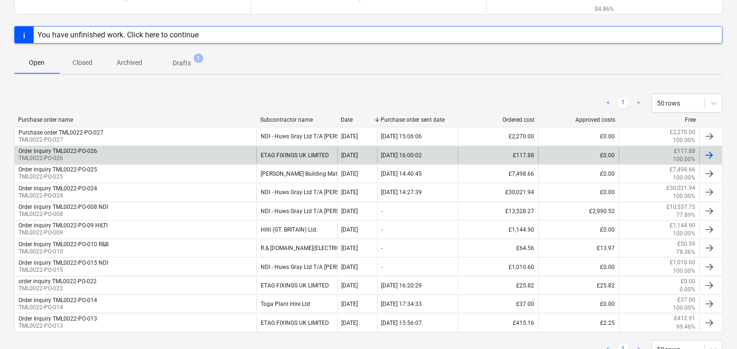
click at [191, 157] on div "Order inquiry TML0022-PO-026 TML0022-PO-026" at bounding box center [136, 155] width 242 height 16
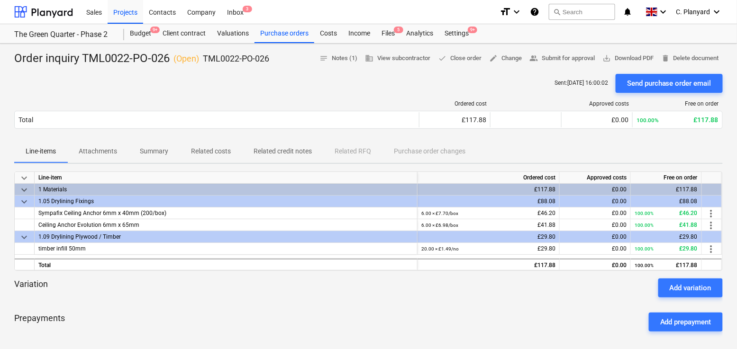
click at [111, 155] on p "Attachments" at bounding box center [98, 151] width 38 height 10
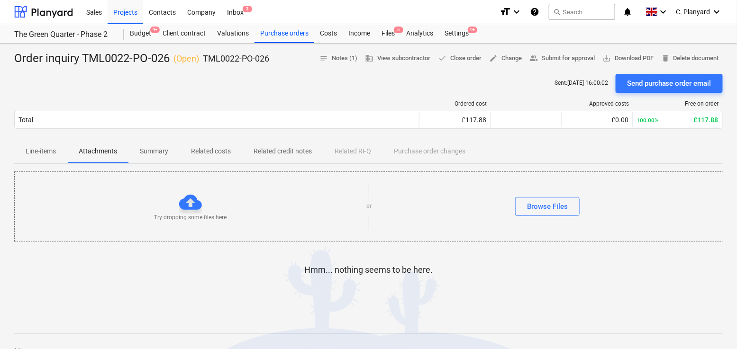
click at [155, 154] on p "Summary" at bounding box center [154, 151] width 28 height 10
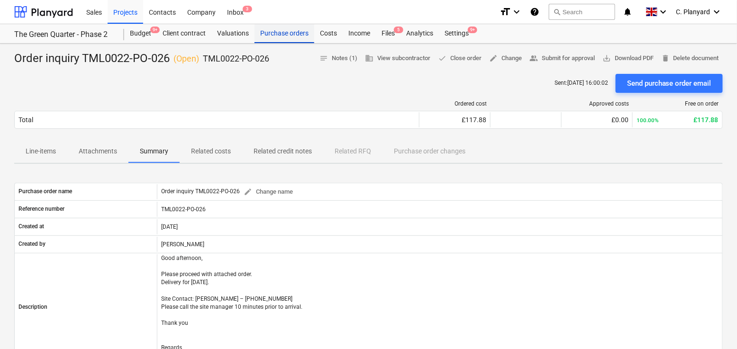
click at [296, 35] on div "Purchase orders" at bounding box center [285, 33] width 60 height 19
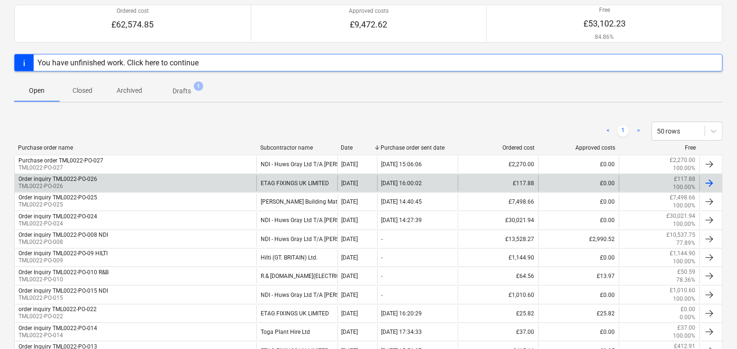
scroll to position [126, 0]
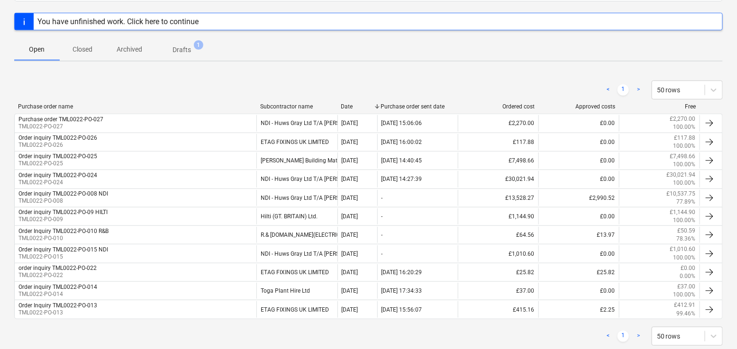
click at [77, 49] on p "Closed" at bounding box center [82, 50] width 23 height 10
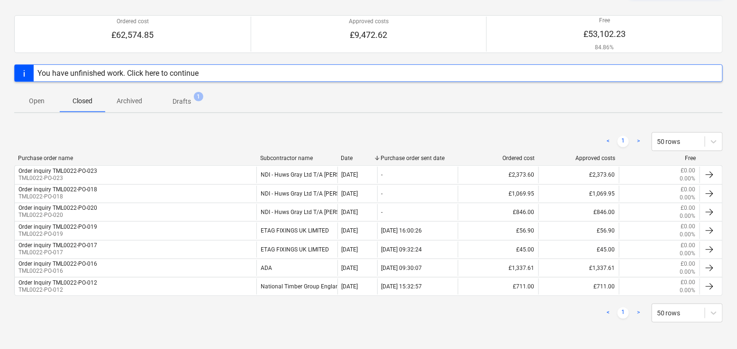
scroll to position [74, 0]
click at [133, 112] on button "Archived" at bounding box center [129, 101] width 48 height 23
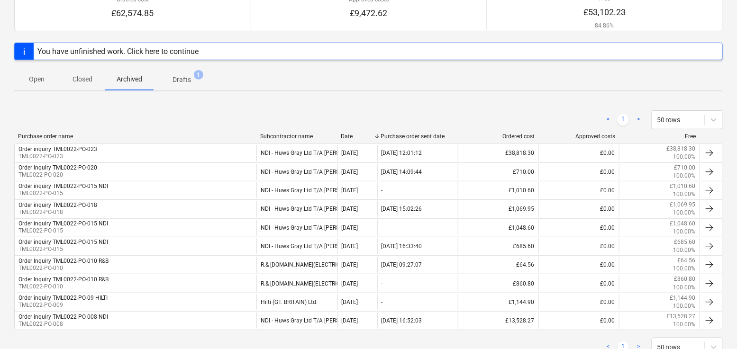
scroll to position [83, 0]
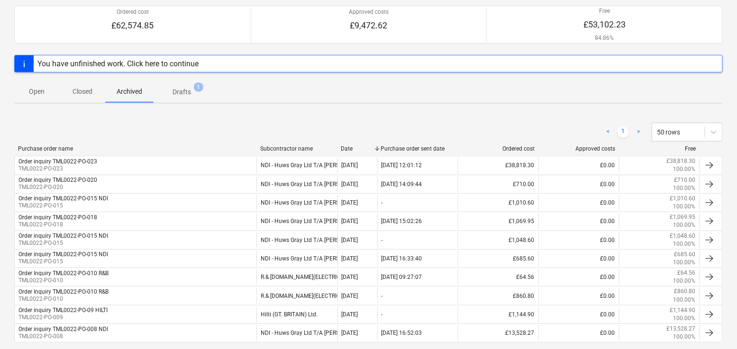
click at [180, 91] on p "Drafts" at bounding box center [182, 92] width 18 height 10
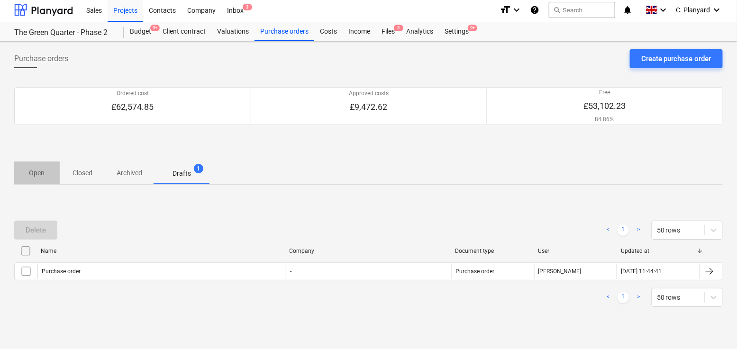
click at [45, 174] on p "Open" at bounding box center [37, 173] width 23 height 10
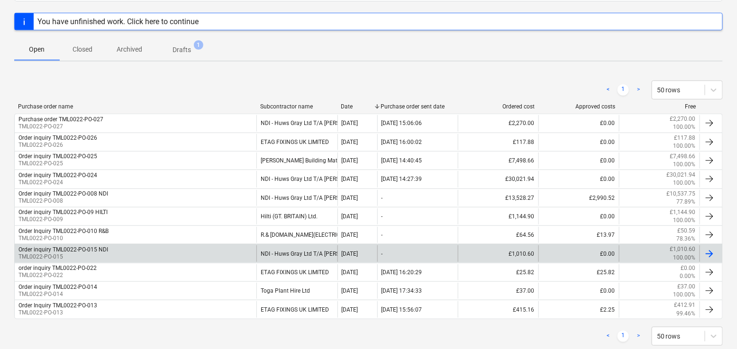
scroll to position [148, 0]
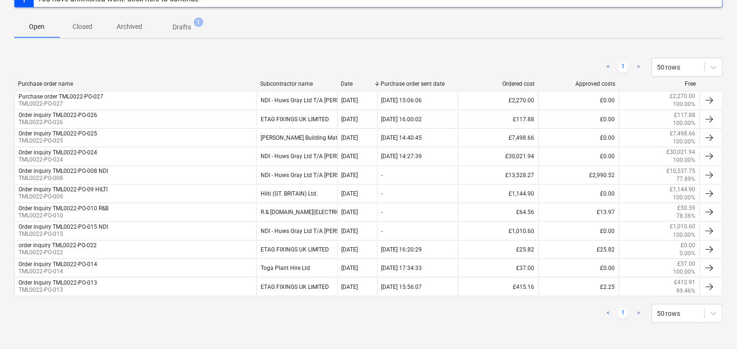
click at [80, 26] on p "Closed" at bounding box center [82, 27] width 23 height 10
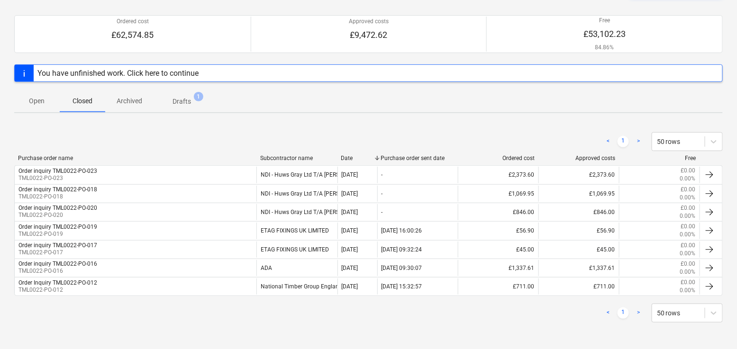
scroll to position [74, 0]
click at [45, 96] on p "Open" at bounding box center [37, 101] width 23 height 10
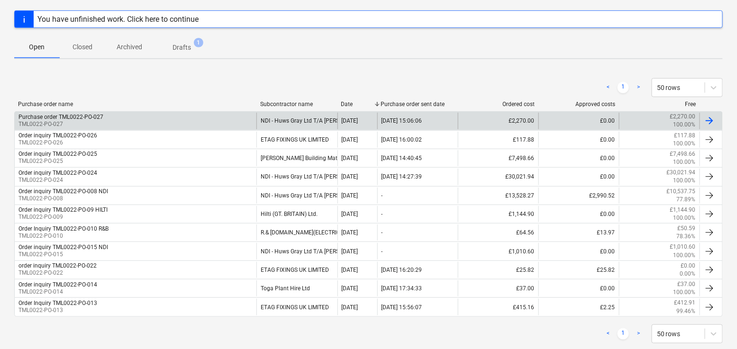
scroll to position [148, 0]
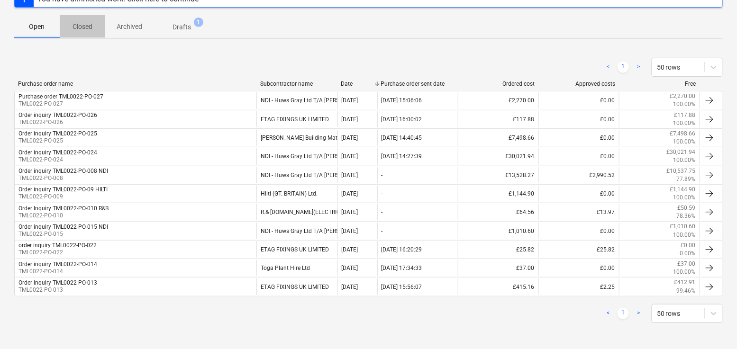
click at [85, 18] on button "Closed" at bounding box center [82, 26] width 45 height 23
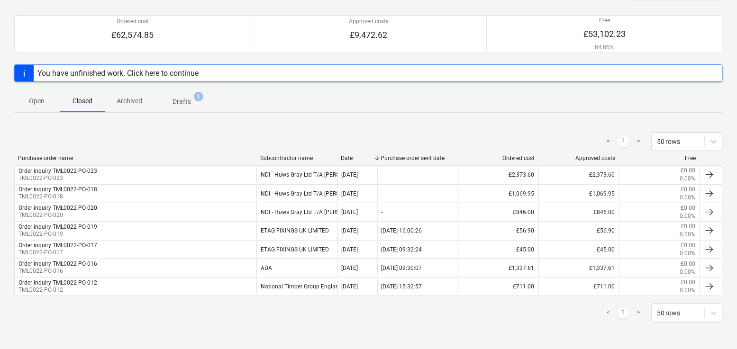
click at [46, 105] on p "Open" at bounding box center [37, 101] width 23 height 10
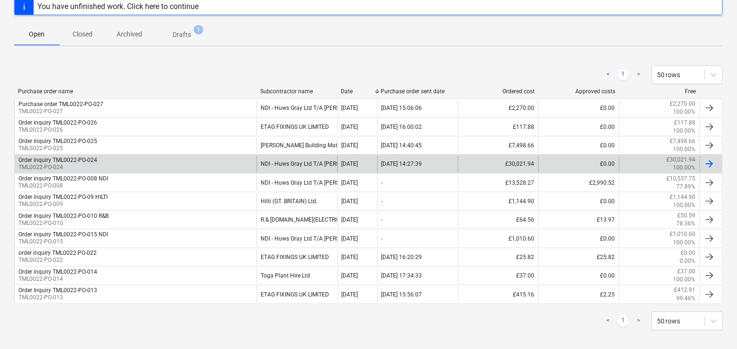
scroll to position [148, 0]
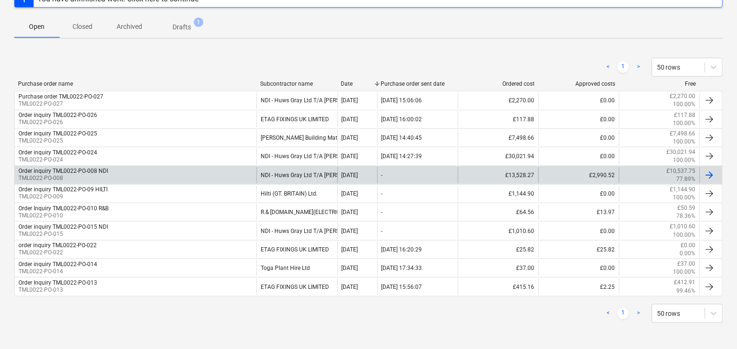
click at [109, 169] on div "Order inquiry TML0022-PO-008 NDI TML0022-PO-008" at bounding box center [136, 175] width 242 height 16
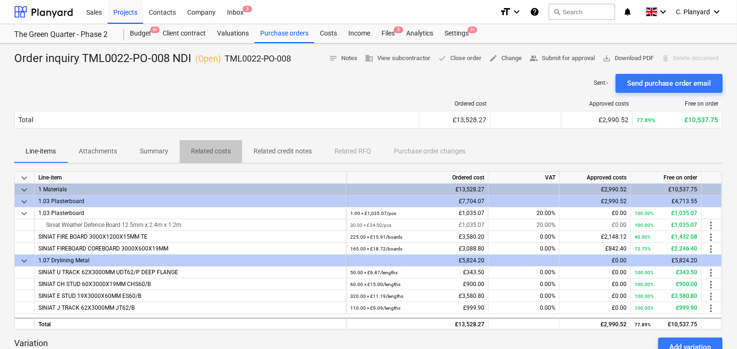
click at [210, 155] on p "Related costs" at bounding box center [211, 151] width 40 height 10
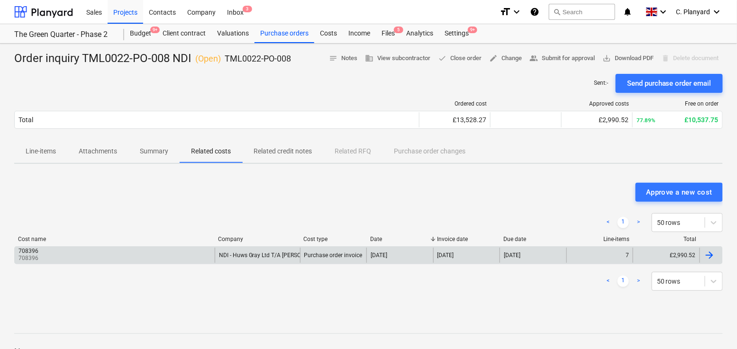
click at [209, 255] on div "708396 708396" at bounding box center [115, 255] width 200 height 15
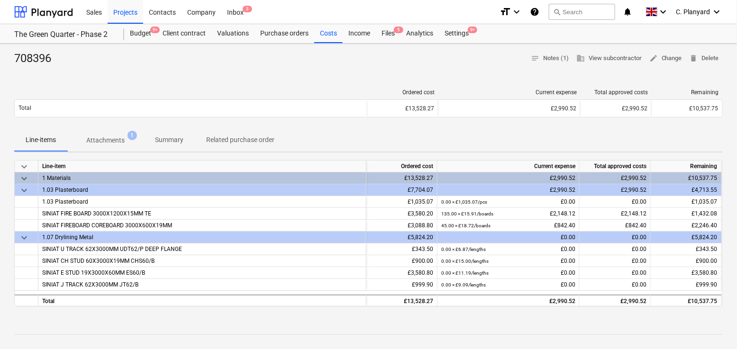
click at [119, 142] on p "Attachments" at bounding box center [105, 141] width 38 height 10
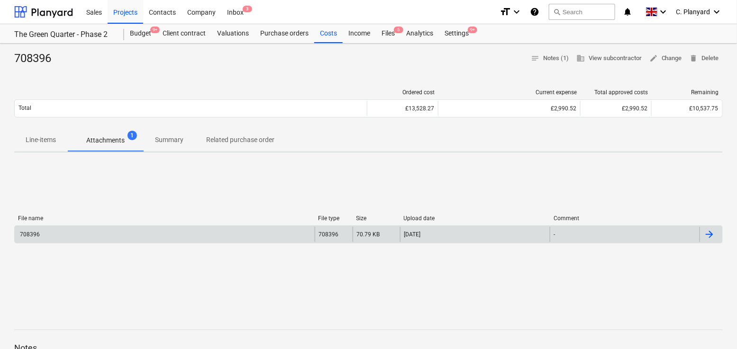
click at [180, 234] on div "708396" at bounding box center [165, 234] width 300 height 15
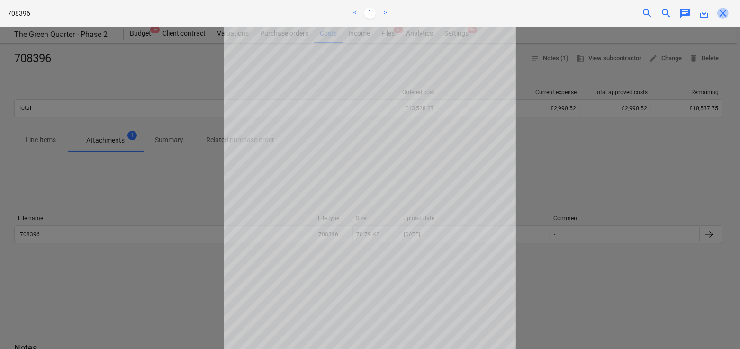
click at [727, 10] on span "close" at bounding box center [723, 13] width 11 height 11
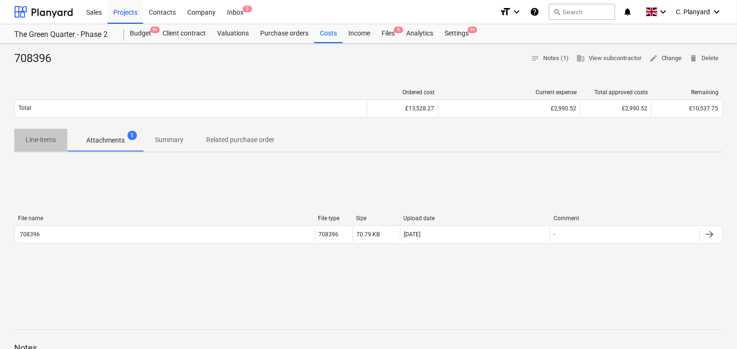
click at [36, 131] on button "Line-items" at bounding box center [40, 140] width 53 height 23
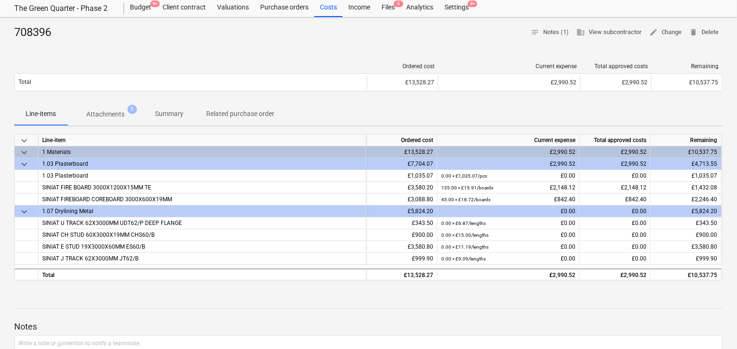
scroll to position [5, 0]
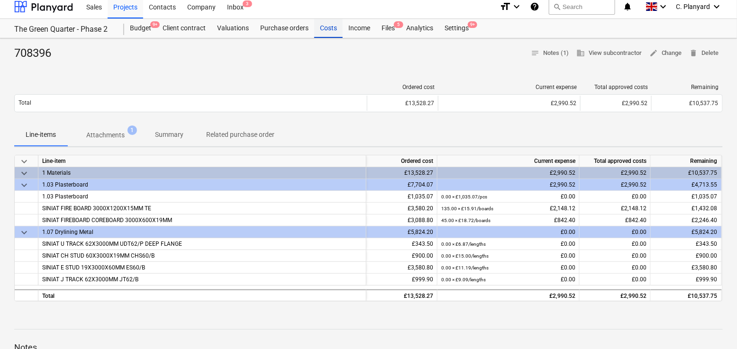
click at [335, 29] on div "Costs" at bounding box center [328, 28] width 28 height 19
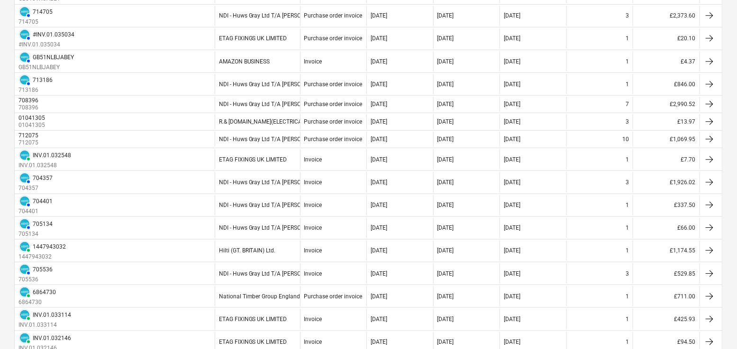
scroll to position [286, 0]
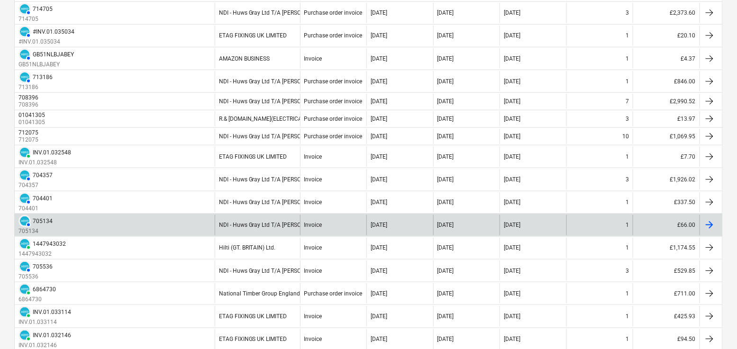
click at [191, 220] on div "AUTHORISED 705134 705134" at bounding box center [115, 225] width 200 height 20
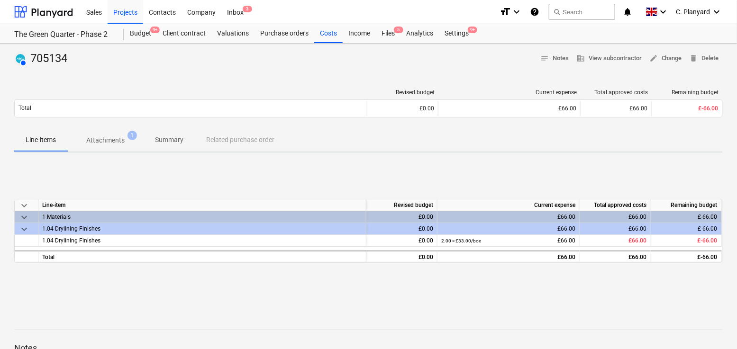
click at [98, 138] on p "Attachments" at bounding box center [105, 141] width 38 height 10
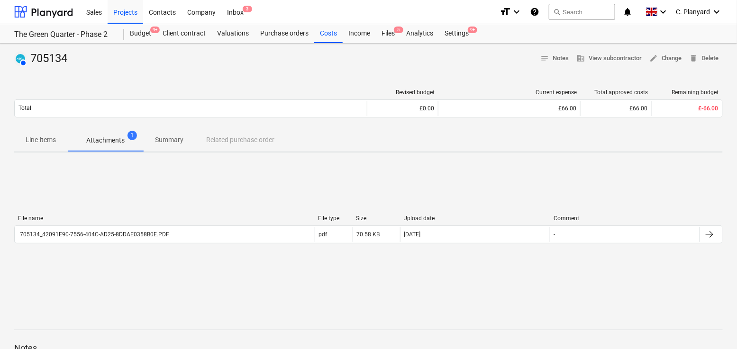
click at [218, 245] on div "File name File type Size Upload date Comment 705134_42091E90-7556-404C-AD25-8DD…" at bounding box center [368, 231] width 709 height 32
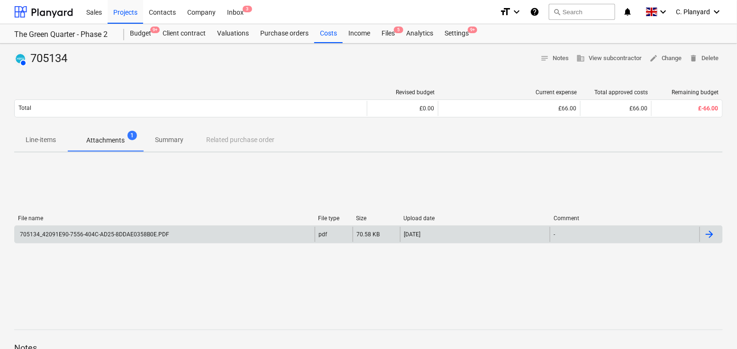
click at [218, 237] on div "705134_42091E90-7556-404C-AD25-8DDAE0358B0E.PDF" at bounding box center [165, 234] width 300 height 15
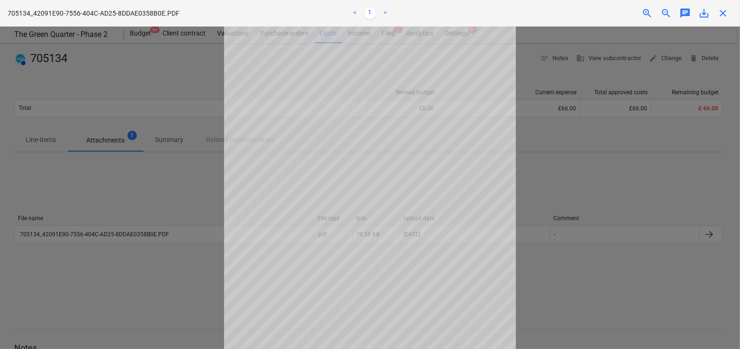
click at [732, 11] on div "close" at bounding box center [723, 13] width 19 height 11
click at [726, 11] on span "close" at bounding box center [723, 13] width 11 height 11
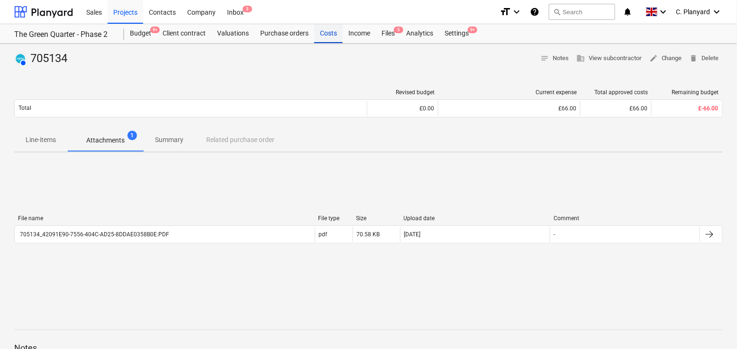
click at [319, 35] on div "Costs" at bounding box center [328, 33] width 28 height 19
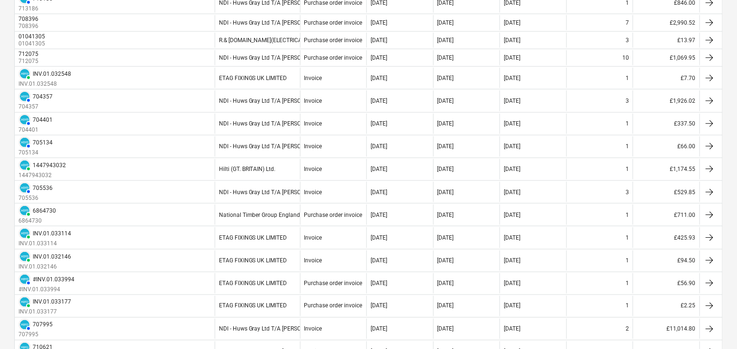
scroll to position [364, 0]
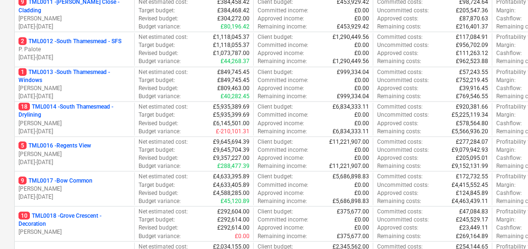
scroll to position [507, 0]
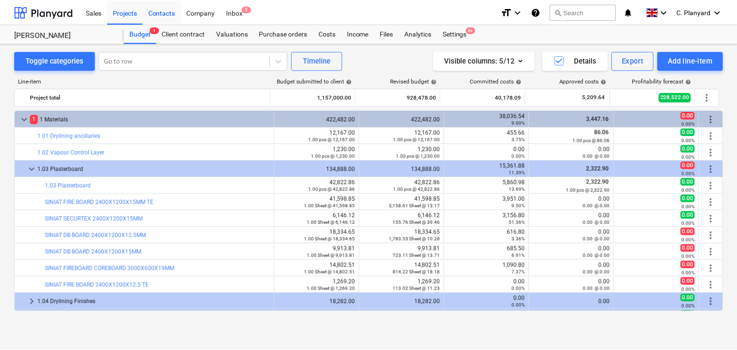
scroll to position [39, 0]
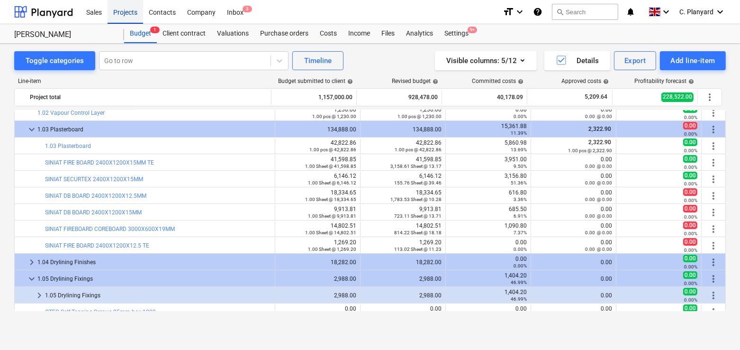
click at [130, 9] on div "Projects" at bounding box center [126, 12] width 36 height 24
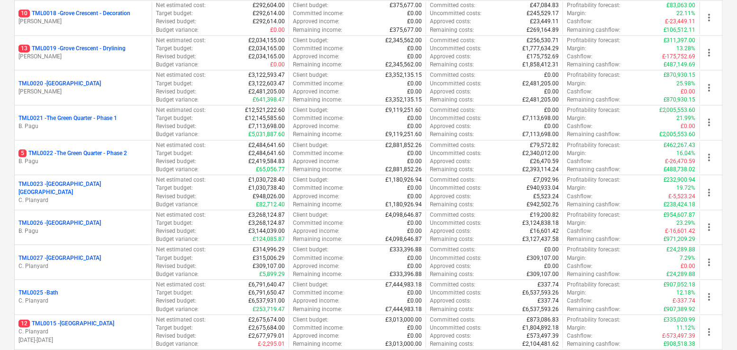
scroll to position [711, 0]
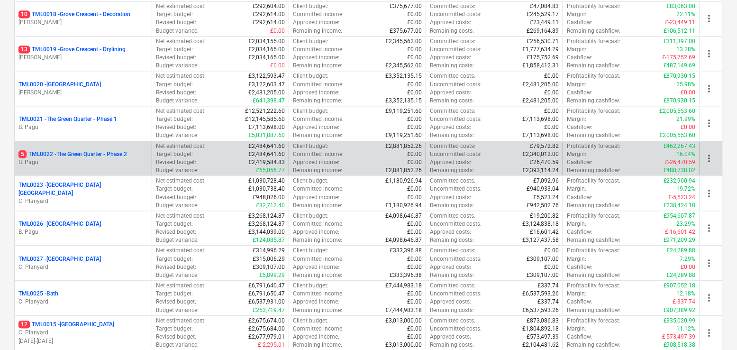
click at [118, 150] on p "5 TML0022 - The Green Quarter - Phase 2" at bounding box center [72, 154] width 109 height 8
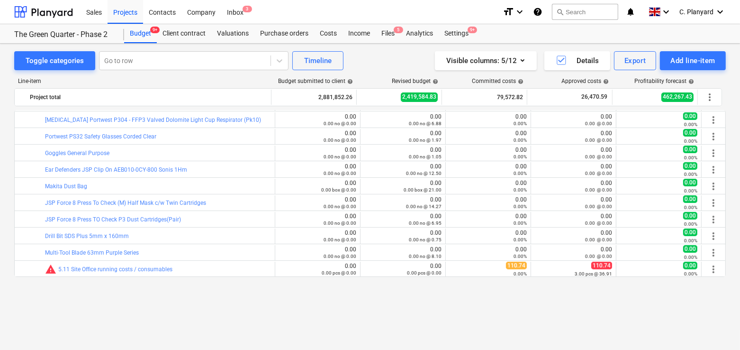
scroll to position [245, 0]
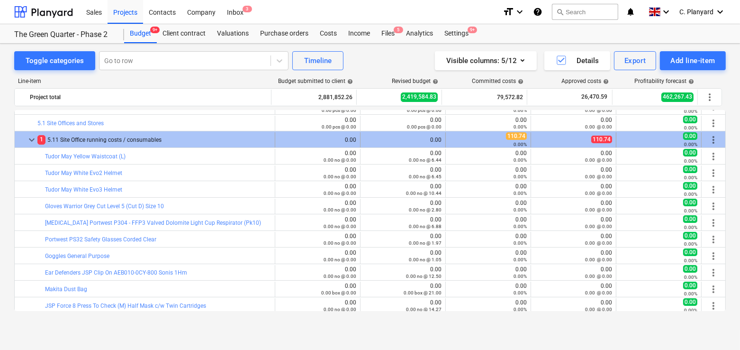
click at [31, 135] on span "keyboard_arrow_down" at bounding box center [31, 139] width 11 height 11
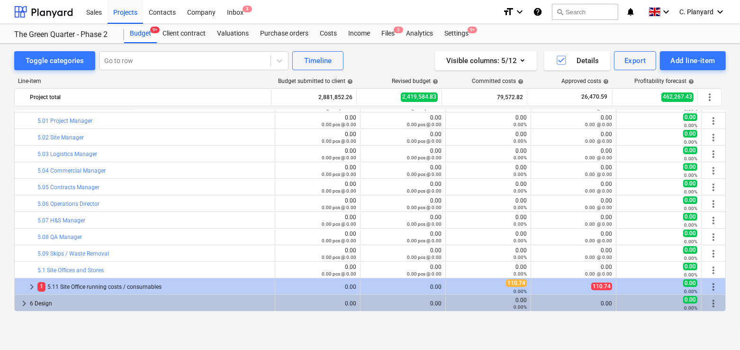
scroll to position [110, 0]
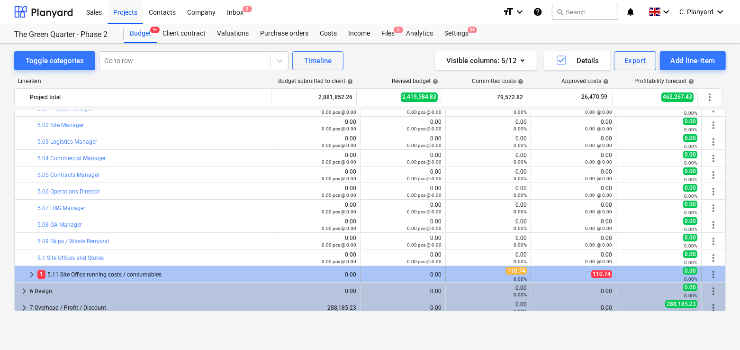
click at [30, 269] on span "keyboard_arrow_right" at bounding box center [31, 274] width 11 height 11
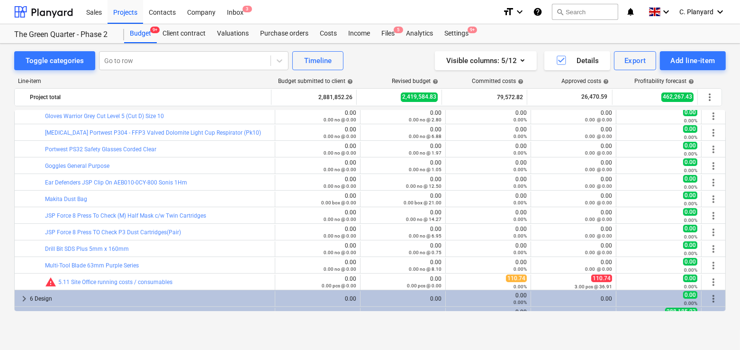
scroll to position [345, 0]
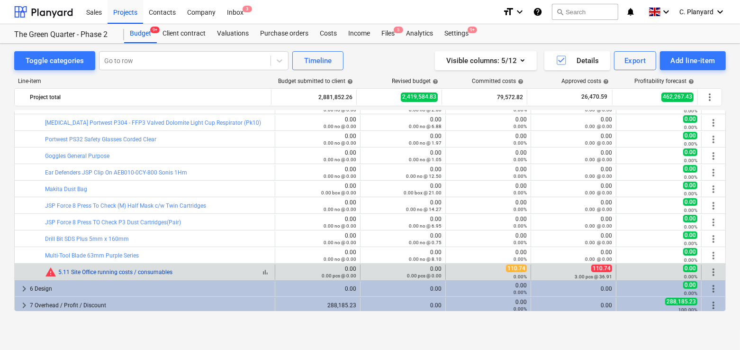
click at [147, 271] on link "5.11 Site Office running costs / consumables" at bounding box center [115, 272] width 114 height 7
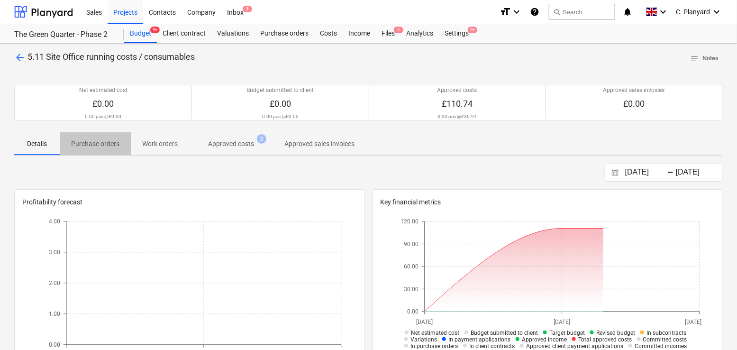
click at [111, 146] on p "Purchase orders" at bounding box center [95, 144] width 48 height 10
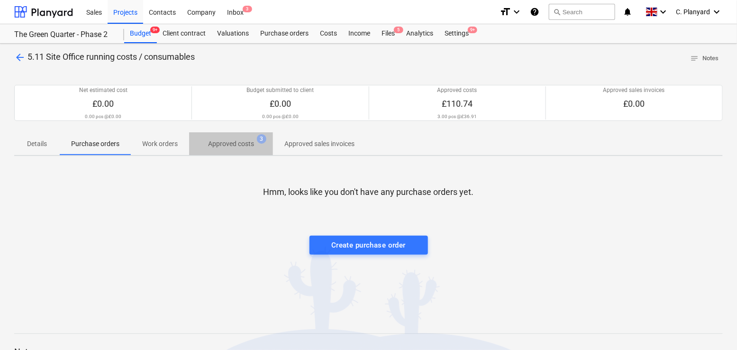
click at [250, 149] on span "Approved costs 3" at bounding box center [231, 143] width 84 height 17
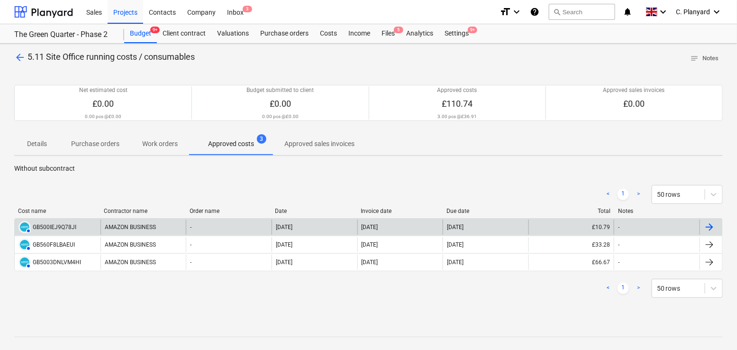
click at [144, 233] on div "AMAZON BUSINESS" at bounding box center [143, 226] width 86 height 15
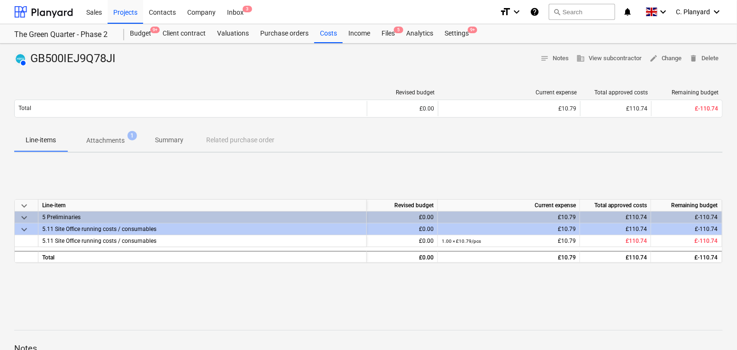
click at [129, 139] on span "Attachments 1" at bounding box center [106, 141] width 54 height 10
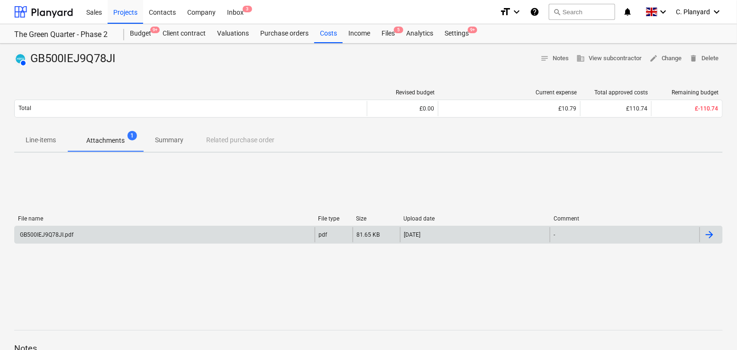
click at [200, 231] on div "GB500IEJ9Q78JI.pdf" at bounding box center [165, 234] width 300 height 15
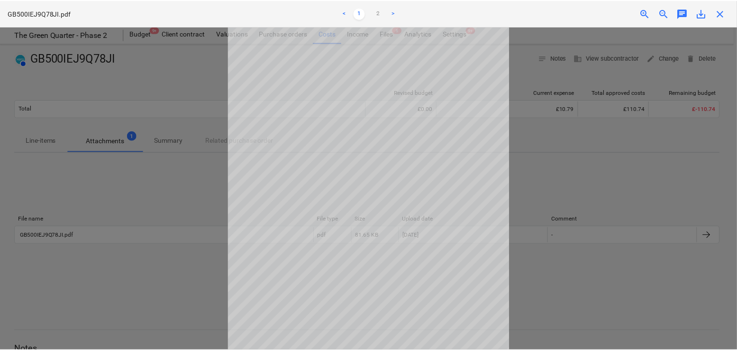
scroll to position [77, 0]
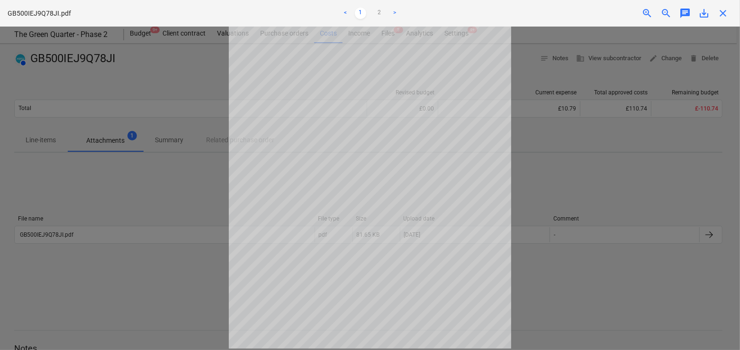
click at [215, 189] on div at bounding box center [370, 188] width 740 height 323
click at [721, 10] on span "close" at bounding box center [723, 13] width 11 height 11
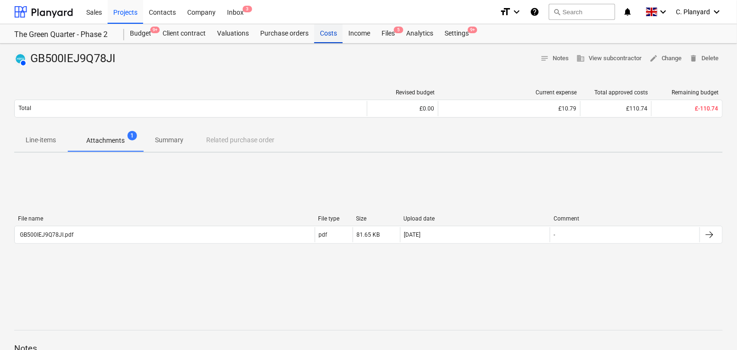
click at [316, 39] on div "Costs" at bounding box center [328, 33] width 28 height 19
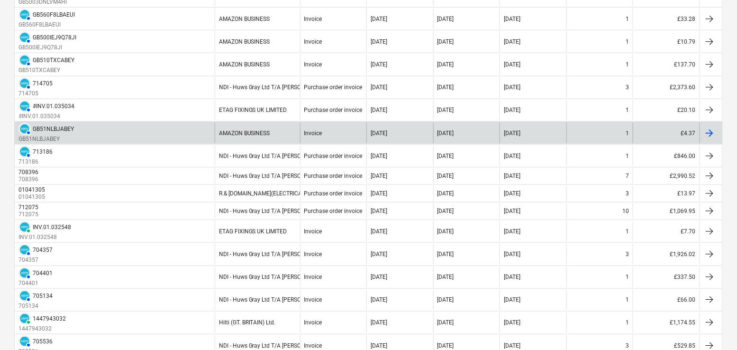
scroll to position [220, 0]
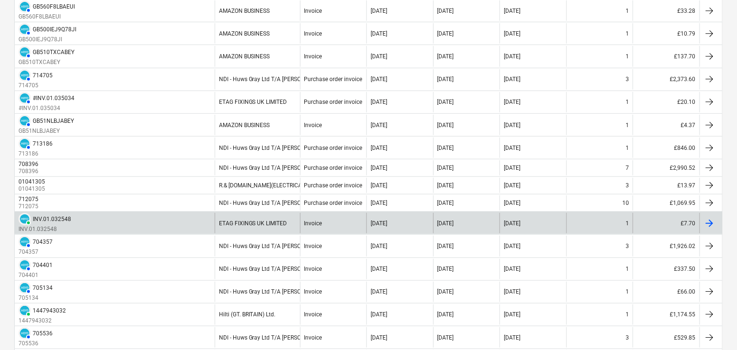
click at [156, 213] on div "PAID INV.01.032548 INV.01.032548" at bounding box center [115, 223] width 200 height 20
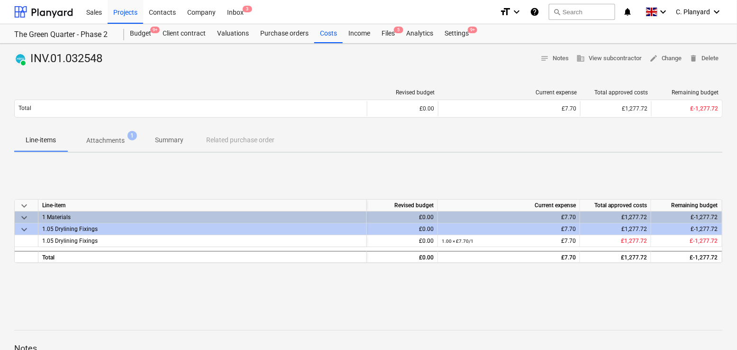
click at [112, 138] on p "Attachments" at bounding box center [105, 141] width 38 height 10
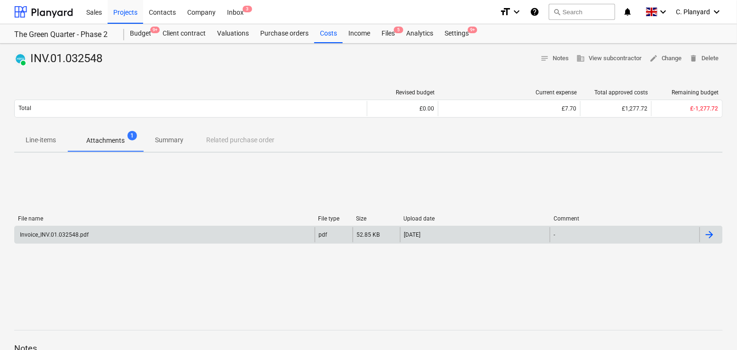
click at [166, 226] on div "Invoice_INV.01.032548.pdf pdf 52.85 KB 15.07.2025 -" at bounding box center [368, 235] width 709 height 18
click at [163, 233] on div "Invoice_INV.01.032548.pdf" at bounding box center [165, 234] width 300 height 15
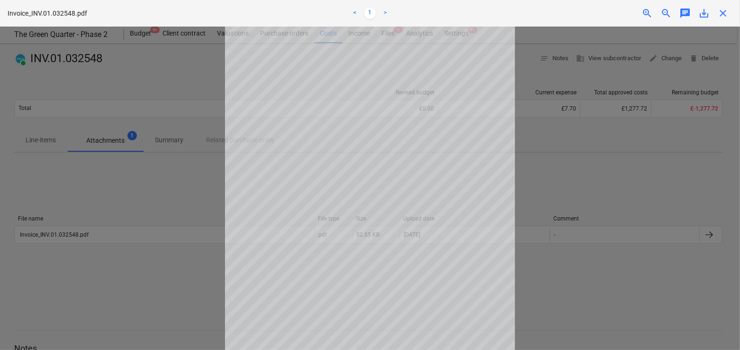
click at [723, 6] on div "Invoice_INV.01.032548.pdf < 1 > zoom_in zoom_out chat 0 save_alt close" at bounding box center [370, 13] width 740 height 27
click at [724, 16] on span "close" at bounding box center [723, 13] width 11 height 11
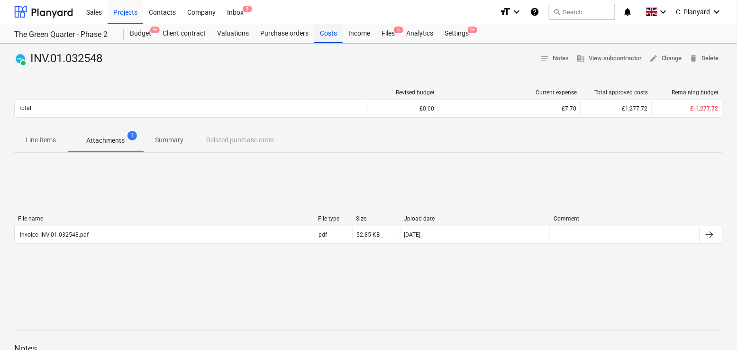
click at [336, 34] on div "Costs" at bounding box center [328, 33] width 28 height 19
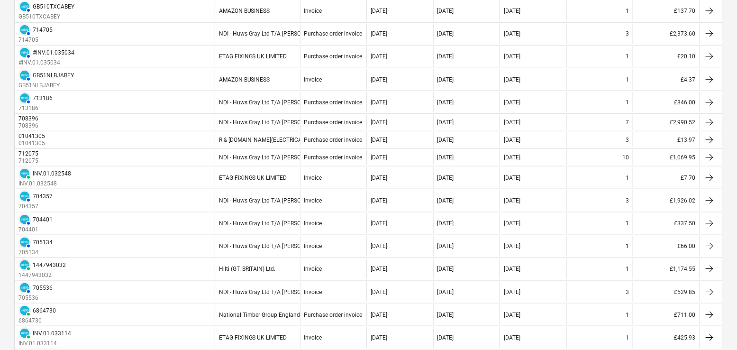
scroll to position [279, 0]
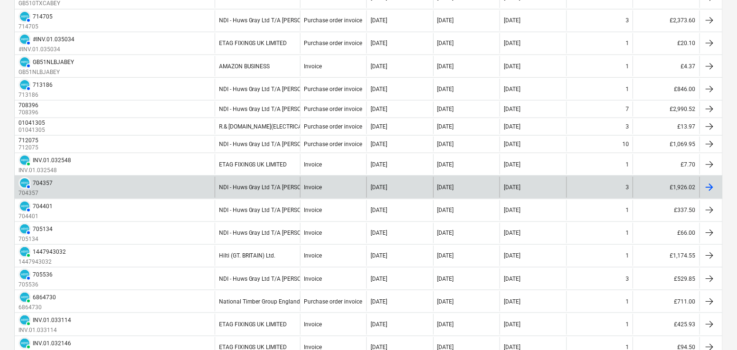
click at [189, 180] on div "AUTHORISED 704357 704357" at bounding box center [115, 187] width 200 height 20
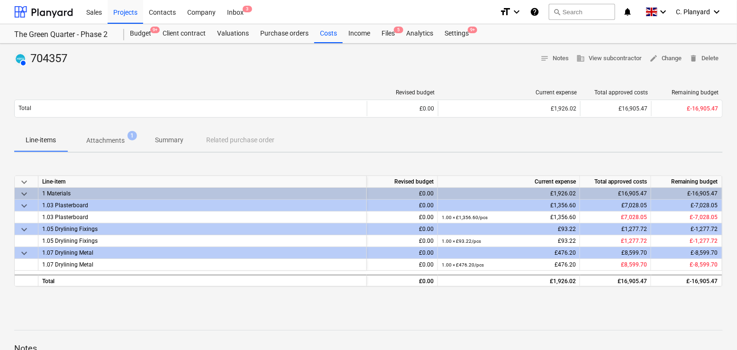
click at [112, 136] on p "Attachments" at bounding box center [105, 141] width 38 height 10
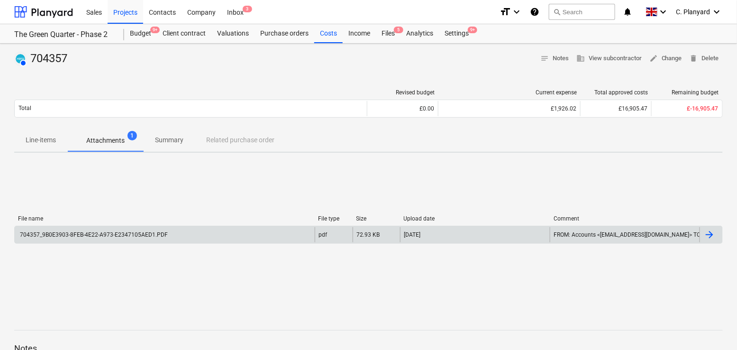
click at [167, 227] on div "704357_9B0E3903-8FEB-4E22-A973-E2347105AED1.PDF" at bounding box center [165, 234] width 300 height 15
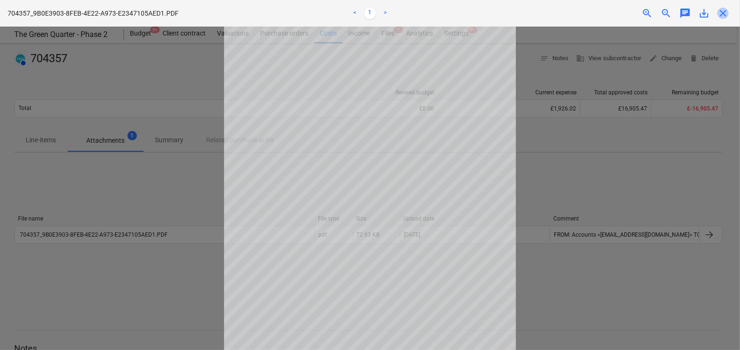
click at [724, 13] on span "close" at bounding box center [723, 13] width 11 height 11
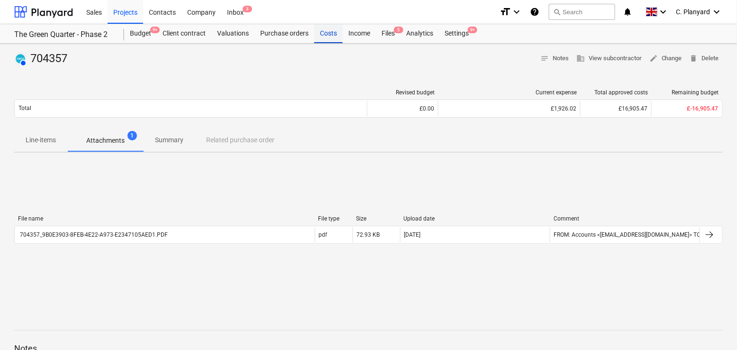
click at [324, 30] on div "Costs" at bounding box center [328, 33] width 28 height 19
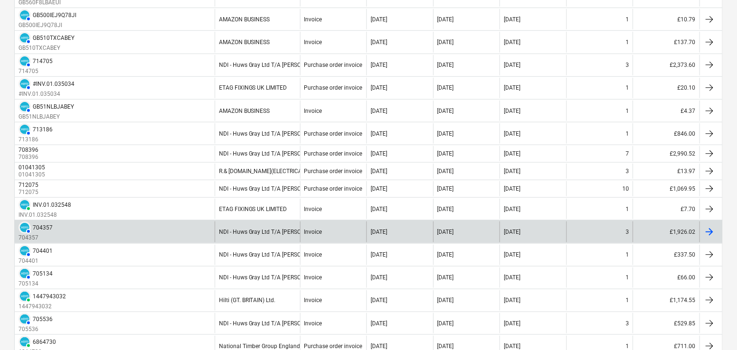
scroll to position [249, 0]
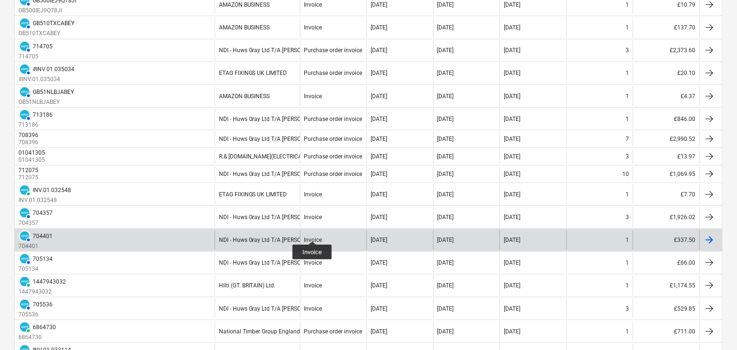
click at [312, 237] on div "Invoice" at bounding box center [313, 240] width 18 height 7
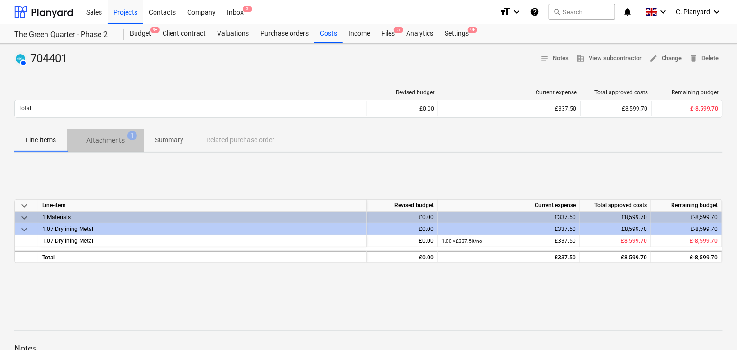
click at [134, 140] on span "Attachments 1" at bounding box center [105, 140] width 76 height 17
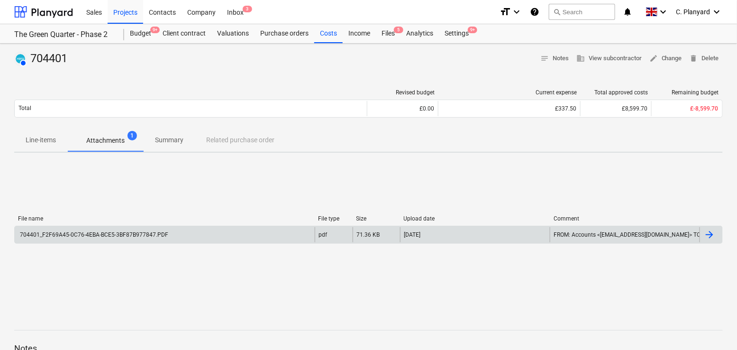
click at [262, 226] on div "704401_F2F69A45-0C76-4EBA-BCE5-3BF87B977847.PDF pdf 71.36 KB 10.07.2025 FROM: A…" at bounding box center [368, 235] width 709 height 18
click at [262, 227] on div "704401_F2F69A45-0C76-4EBA-BCE5-3BF87B977847.PDF" at bounding box center [165, 234] width 300 height 15
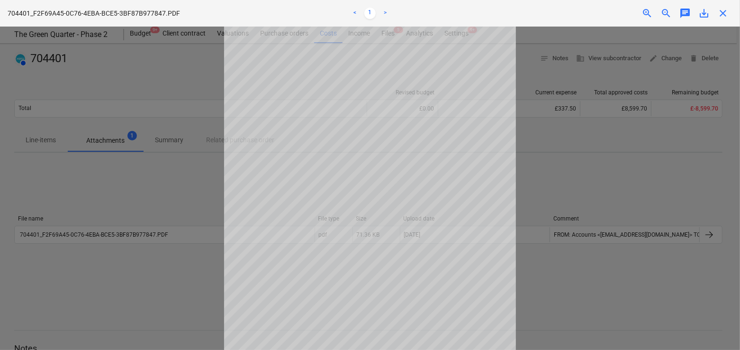
click at [722, 13] on span "close" at bounding box center [723, 13] width 11 height 11
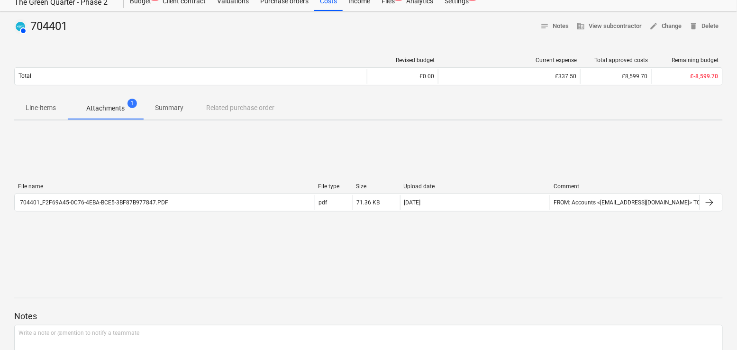
scroll to position [1, 0]
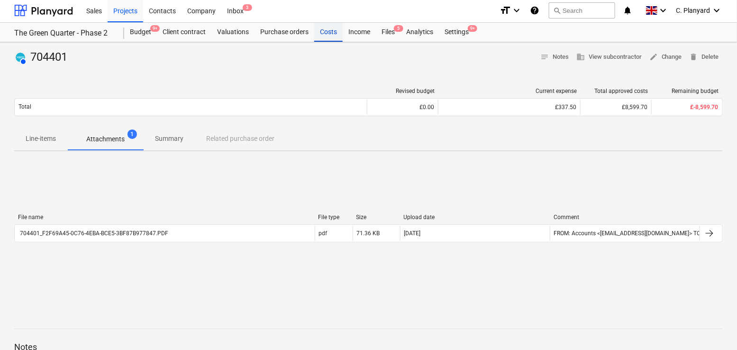
click at [330, 31] on div "Costs" at bounding box center [328, 32] width 28 height 19
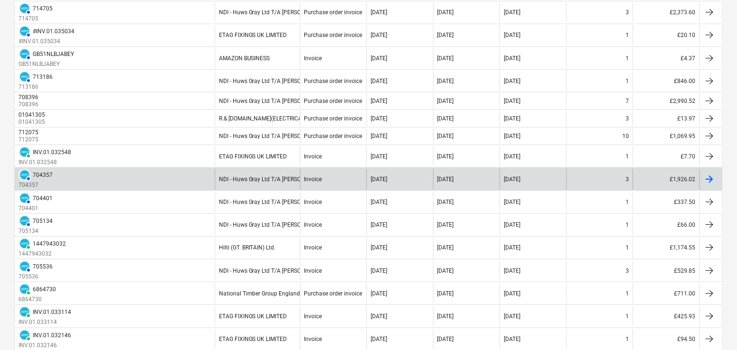
scroll to position [285, 0]
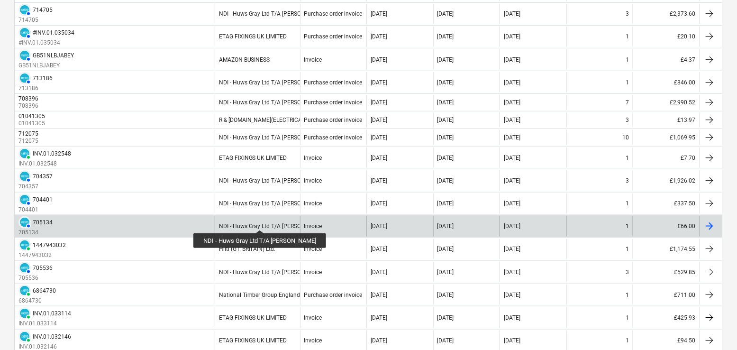
click at [255, 223] on div "NDI - Huws Gray Ltd T/A [PERSON_NAME]" at bounding box center [272, 226] width 107 height 7
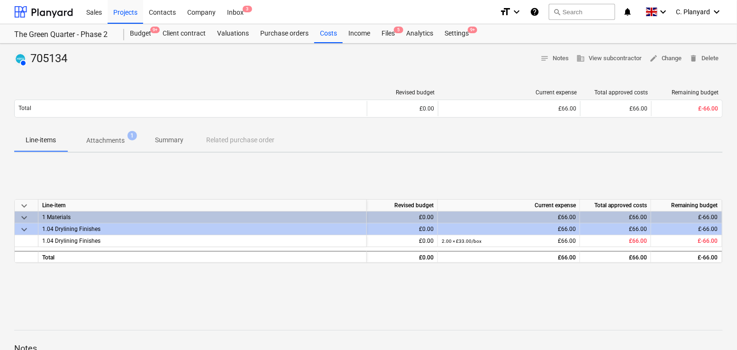
click at [117, 136] on p "Attachments" at bounding box center [105, 141] width 38 height 10
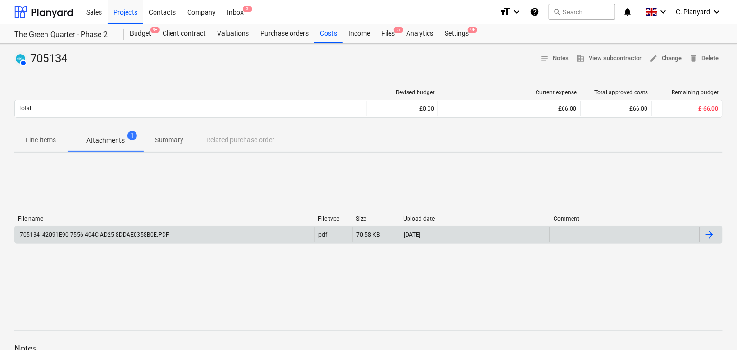
click at [235, 235] on div "705134_42091E90-7556-404C-AD25-8DDAE0358B0E.PDF" at bounding box center [165, 234] width 300 height 15
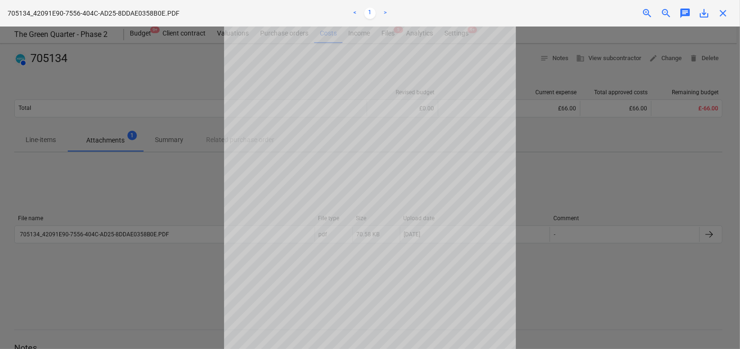
click at [160, 76] on div at bounding box center [370, 188] width 740 height 323
click at [725, 10] on span "close" at bounding box center [723, 13] width 11 height 11
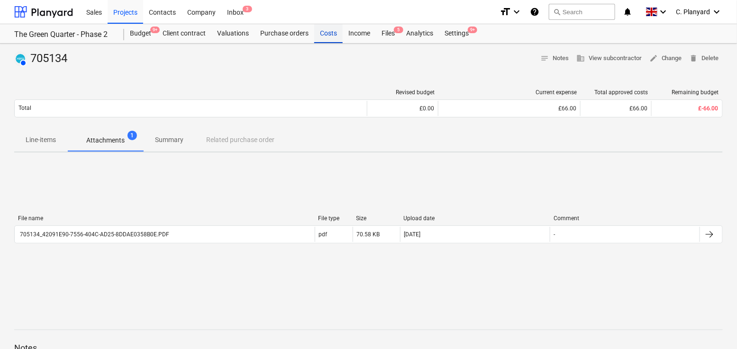
click at [320, 33] on div "Costs" at bounding box center [328, 33] width 28 height 19
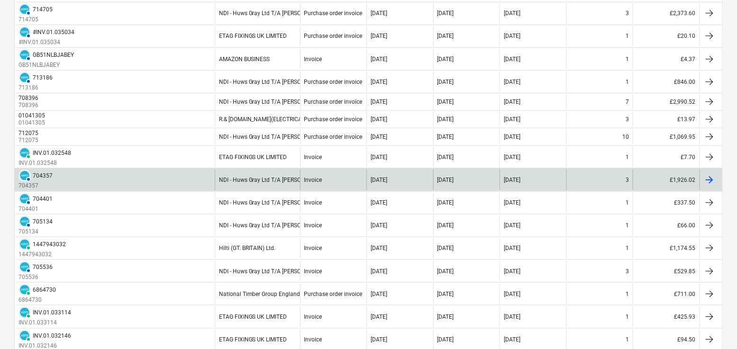
scroll to position [287, 0]
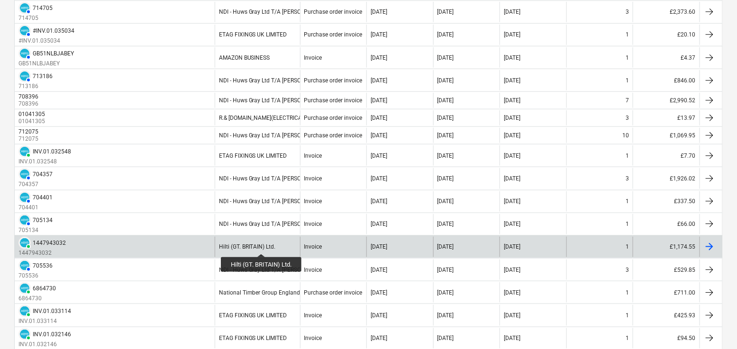
click at [262, 246] on div "Hilti (GT. BRITAIN) Ltd." at bounding box center [247, 247] width 57 height 7
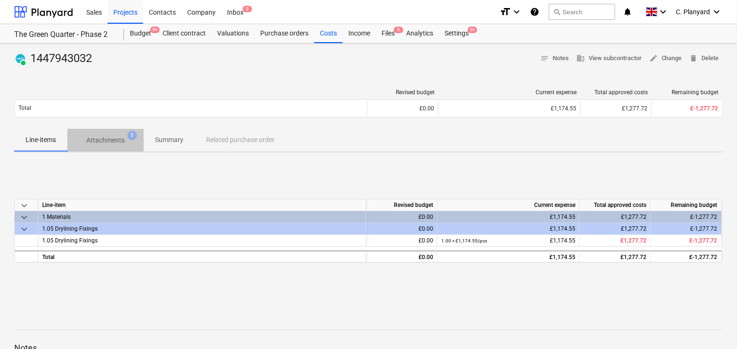
click at [126, 137] on span "Attachments 1" at bounding box center [106, 141] width 54 height 10
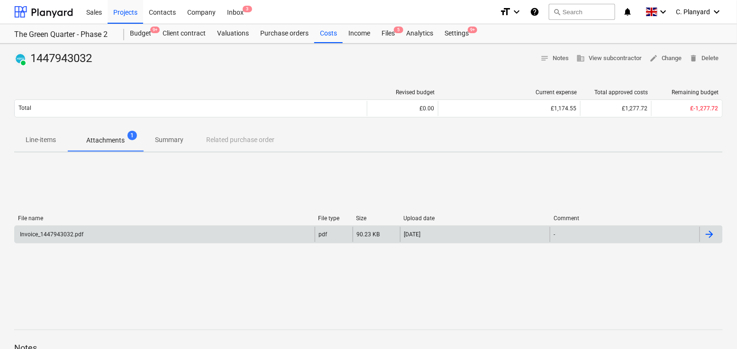
click at [214, 239] on div "Invoice_1447943032.pdf" at bounding box center [165, 234] width 300 height 15
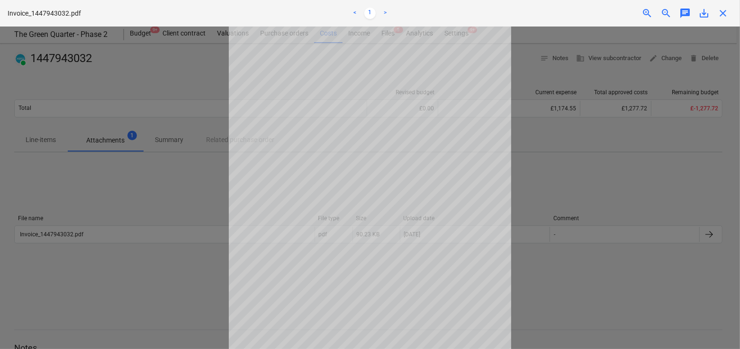
click at [723, 12] on span "close" at bounding box center [723, 13] width 11 height 11
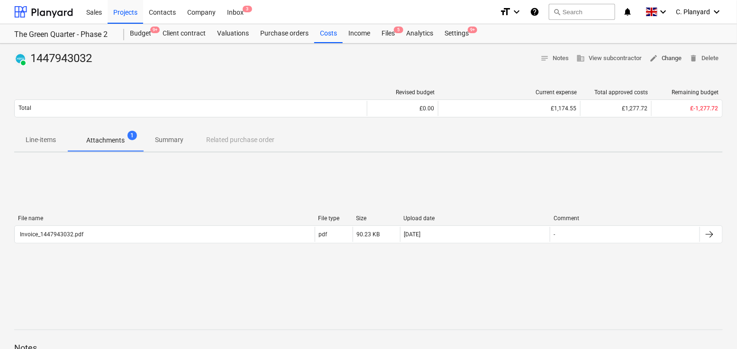
click at [664, 57] on span "edit Change" at bounding box center [665, 58] width 33 height 11
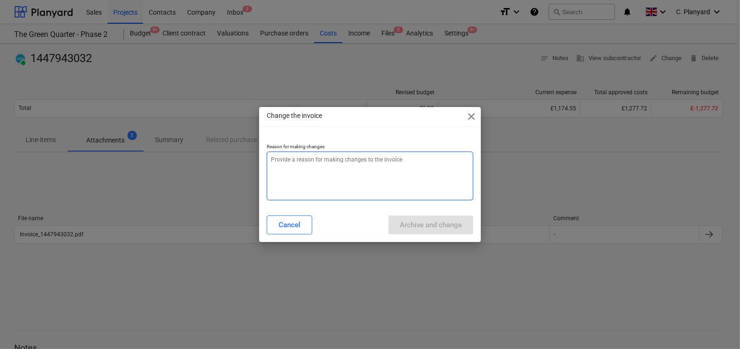
click at [382, 169] on textarea at bounding box center [370, 176] width 207 height 49
type textarea "x"
type textarea "C"
type textarea "x"
type textarea "Co"
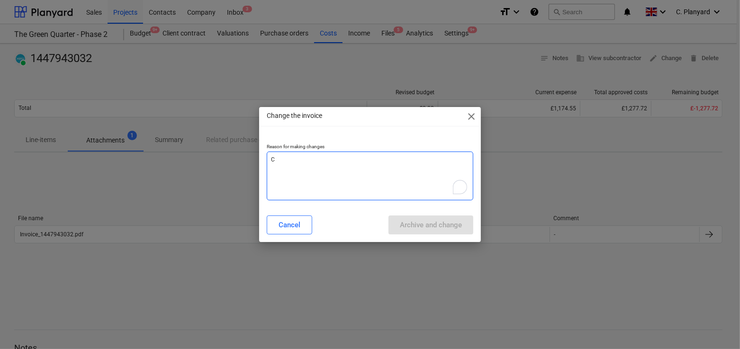
type textarea "x"
type textarea "Con"
type textarea "x"
type textarea "Conn"
type textarea "x"
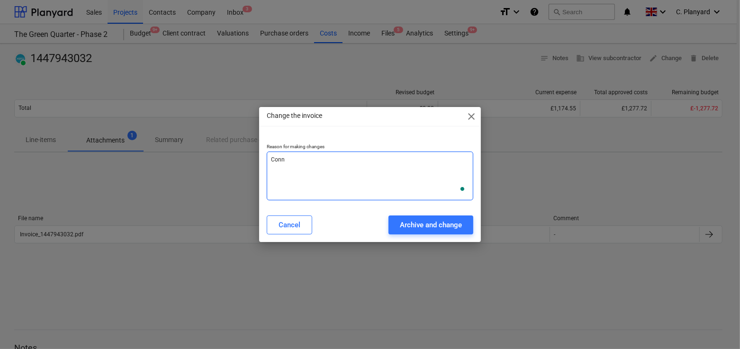
type textarea "Conne"
type textarea "x"
type textarea "Connec"
type textarea "x"
type textarea "Connect"
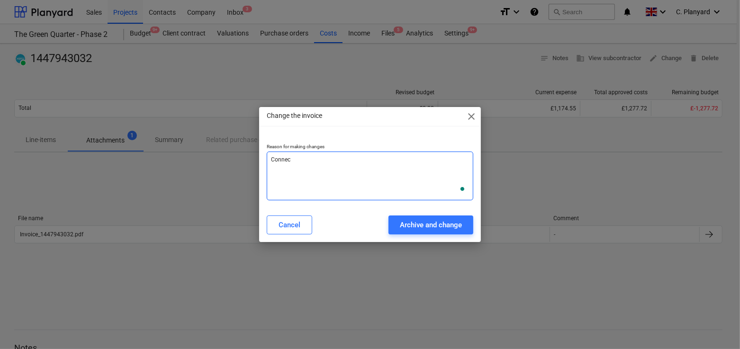
type textarea "x"
type textarea "Connect"
type textarea "x"
type textarea "Connect t"
type textarea "x"
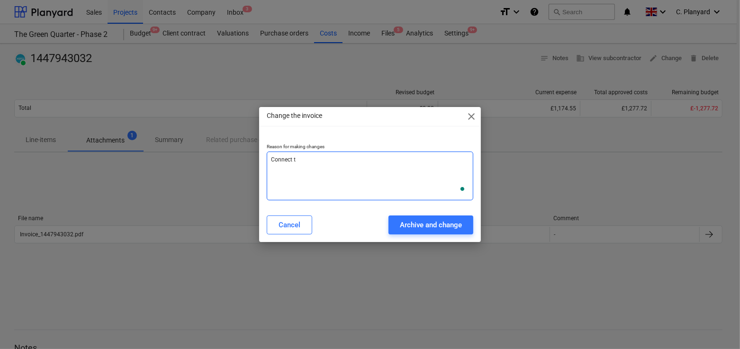
type textarea "Connect to"
type textarea "x"
type textarea "Connect to"
type textarea "x"
type textarea "Connect to p"
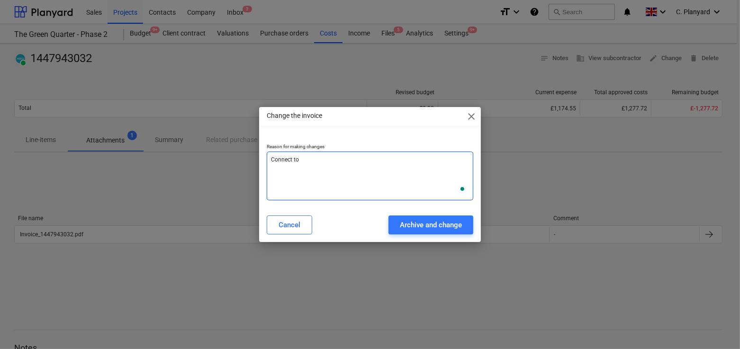
type textarea "x"
type textarea "Connect to pu"
type textarea "x"
type textarea "Connect to pur"
type textarea "x"
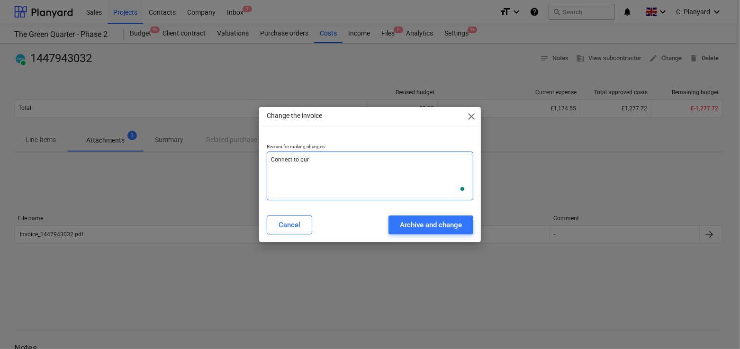
type textarea "Connect to purc"
type textarea "x"
type textarea "Connect to purch"
type textarea "x"
type textarea "Connect to purcha"
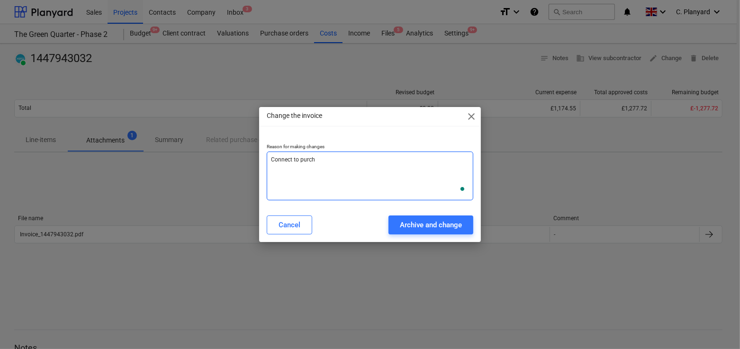
type textarea "x"
type textarea "Connect to purchas"
type textarea "x"
type textarea "Connect to purchase"
type textarea "x"
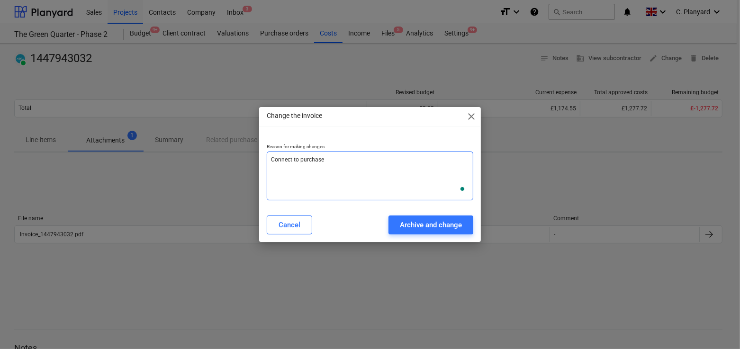
type textarea "Connect to purchase"
type textarea "x"
type textarea "Connect to purchase o"
type textarea "x"
type textarea "Connect to purchase or"
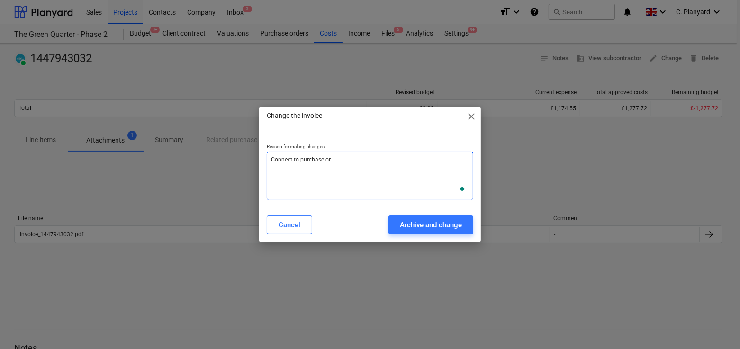
type textarea "x"
type textarea "Connect to purchase ore"
type textarea "x"
type textarea "Connect to purchase or"
type textarea "x"
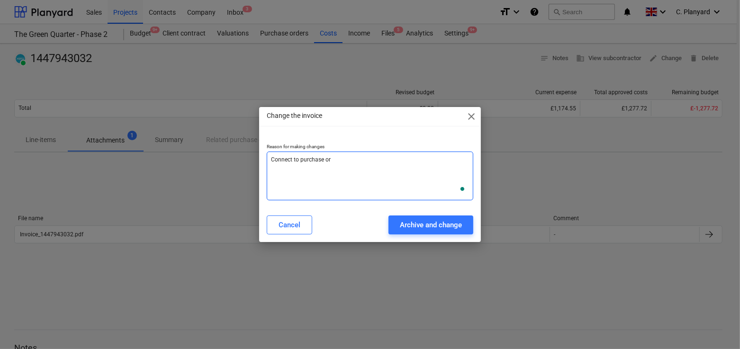
type textarea "Connect to purchase ord"
type textarea "x"
type textarea "Connect to purchase orde"
type textarea "x"
type textarea "Connect to purchase order"
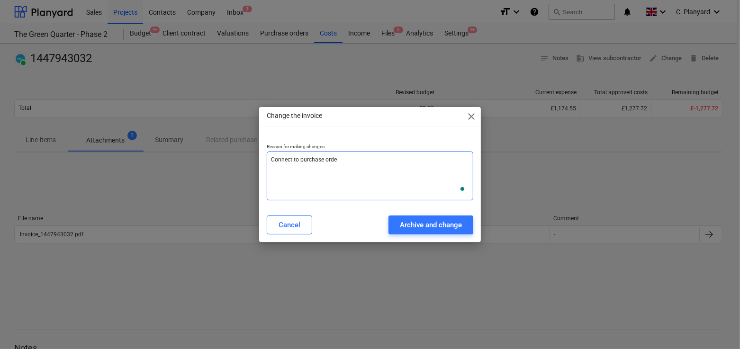
type textarea "x"
type textarea "Connect to purchase order"
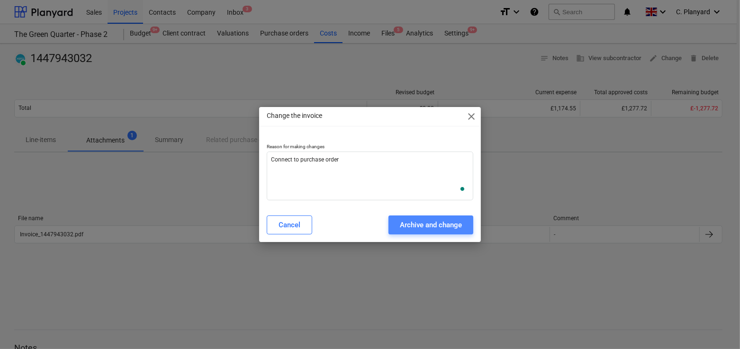
click at [410, 221] on div "Archive and change" at bounding box center [431, 225] width 62 height 12
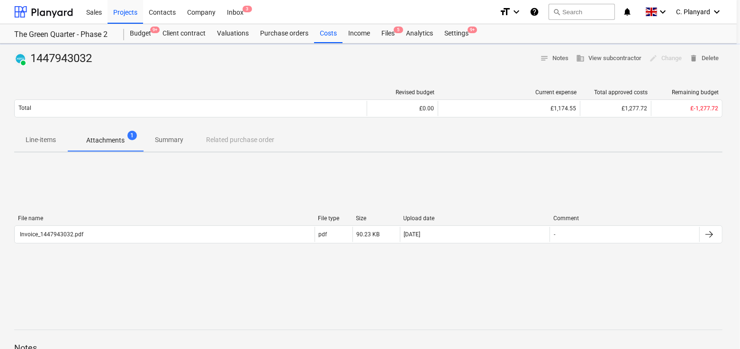
type textarea "x"
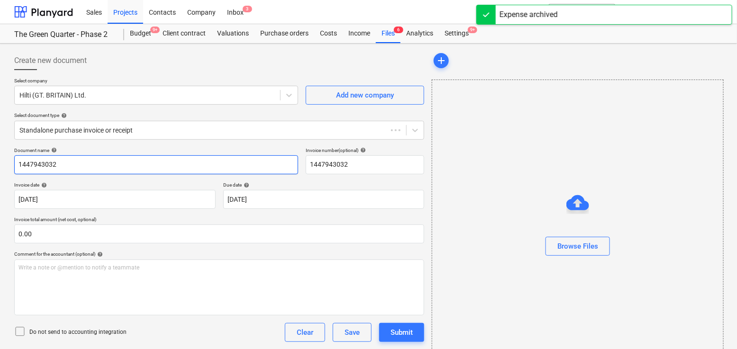
type input "1447943032"
type input "[DATE]"
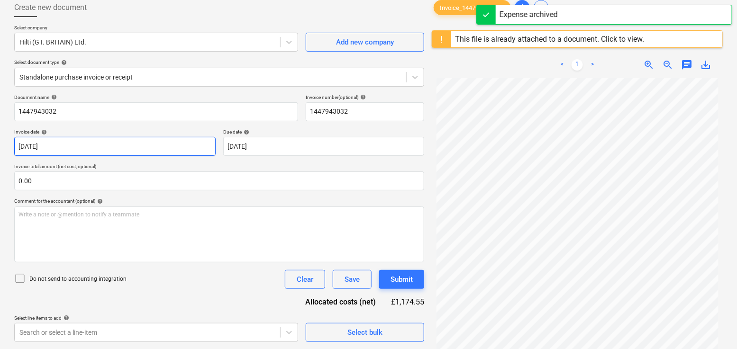
scroll to position [54, 0]
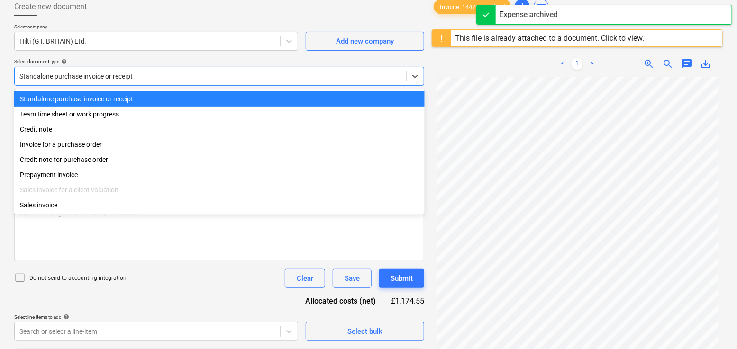
click at [165, 74] on div at bounding box center [210, 76] width 382 height 9
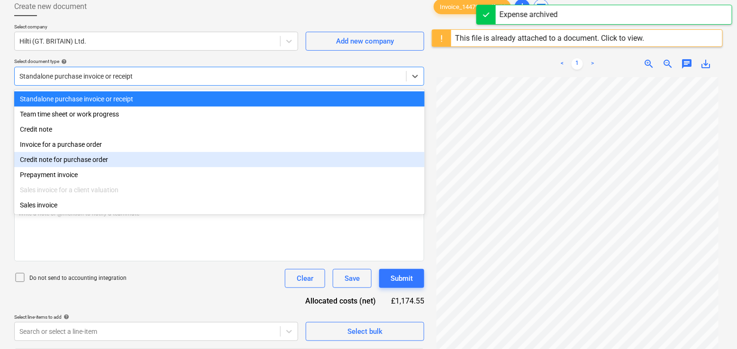
click at [118, 152] on div "Invoice for a purchase order" at bounding box center [219, 144] width 410 height 15
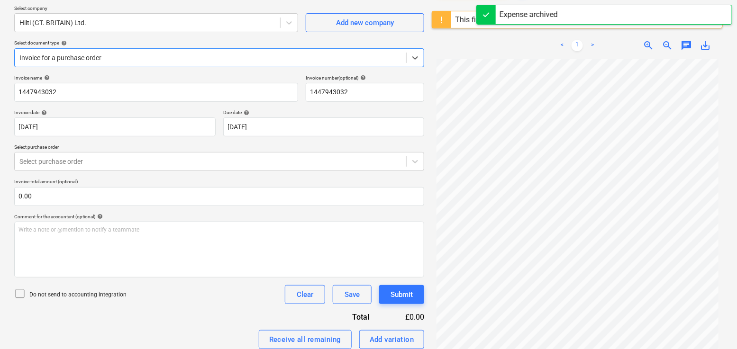
scroll to position [72, 0]
click at [146, 161] on div at bounding box center [210, 161] width 382 height 9
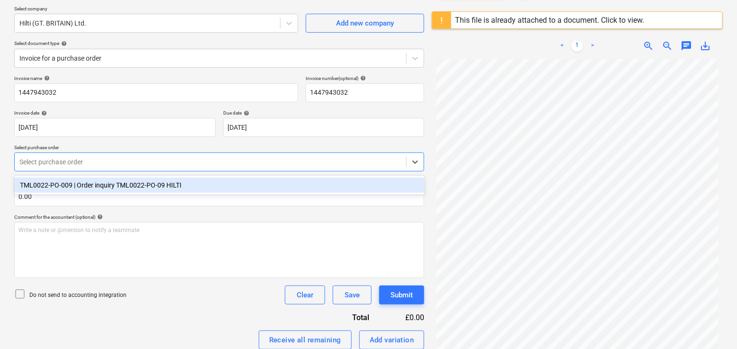
click at [136, 184] on div "TML0022-PO-009 | Order inquiry TML0022-PO-09 HILTI" at bounding box center [219, 185] width 410 height 15
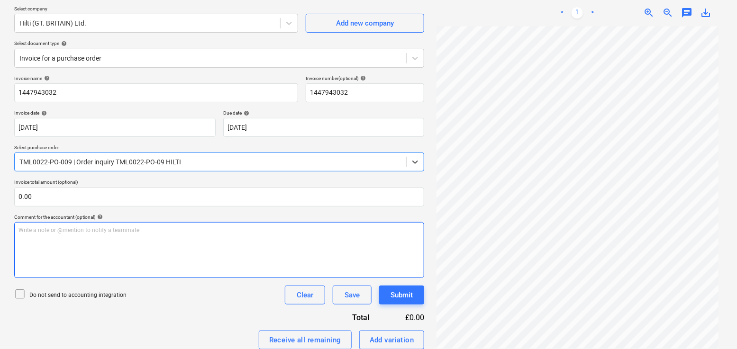
scroll to position [187, 0]
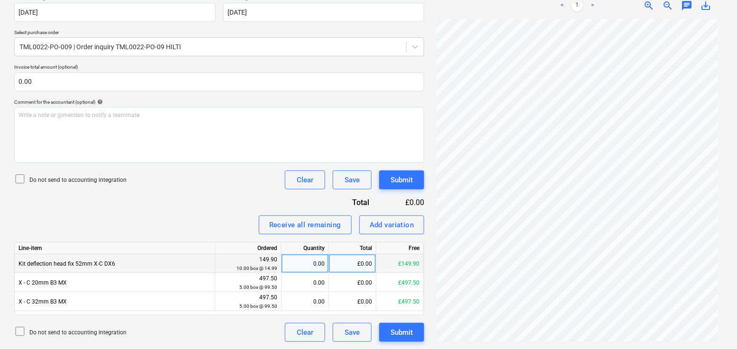
click at [295, 265] on div "0.00" at bounding box center [304, 264] width 39 height 19
click at [318, 264] on input at bounding box center [305, 264] width 47 height 18
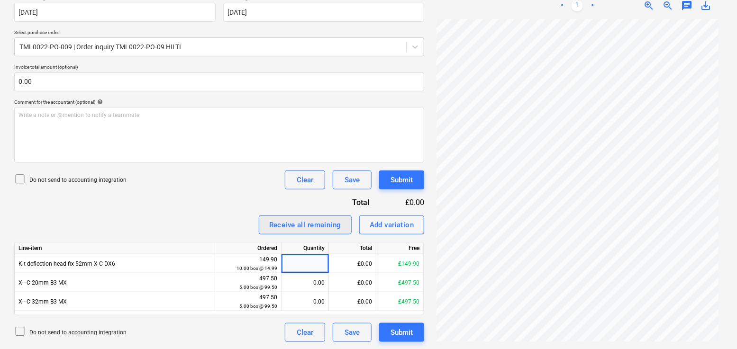
click at [314, 228] on div "Receive all remaining" at bounding box center [305, 225] width 72 height 12
click at [380, 220] on div "Add variation" at bounding box center [392, 225] width 45 height 12
type textarea "x"
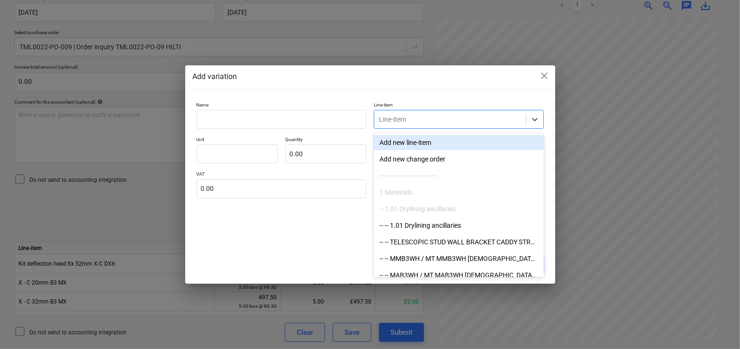
click at [415, 116] on div at bounding box center [450, 119] width 142 height 9
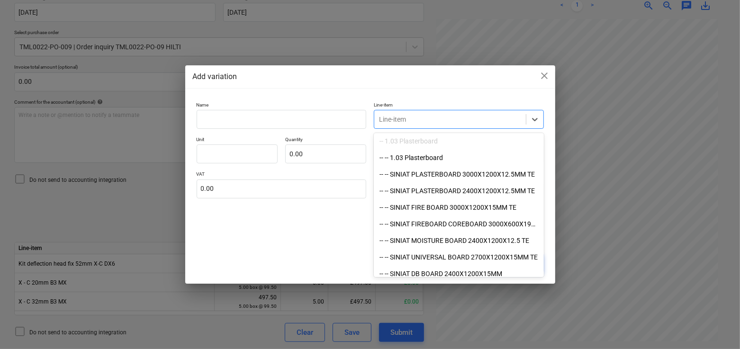
scroll to position [267, 0]
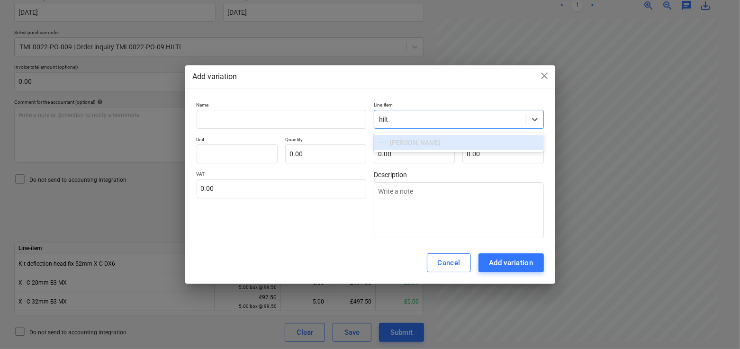
type input "hilti"
click at [426, 141] on div "-- -- HILTI NAILS" at bounding box center [459, 142] width 170 height 15
click at [425, 118] on div at bounding box center [450, 119] width 142 height 9
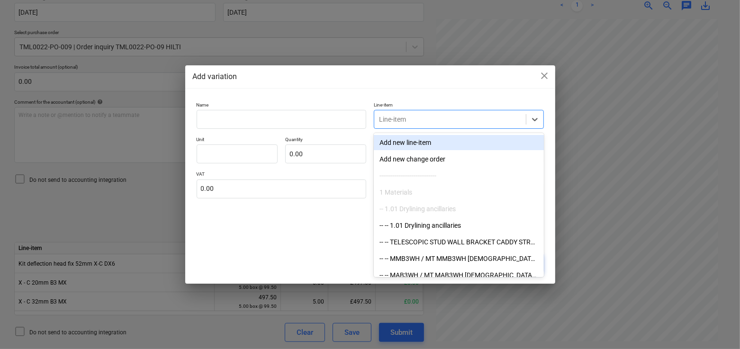
click at [425, 118] on div at bounding box center [450, 119] width 142 height 9
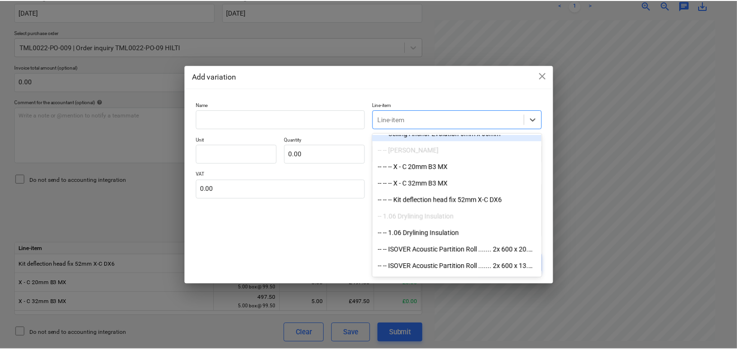
scroll to position [1618, 0]
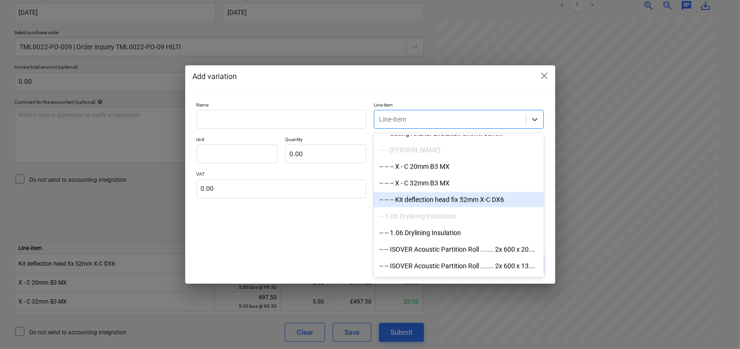
click at [433, 198] on div "-- -- -- Kit deflection head fix 52mm X-C DX6" at bounding box center [459, 199] width 170 height 15
type textarea "x"
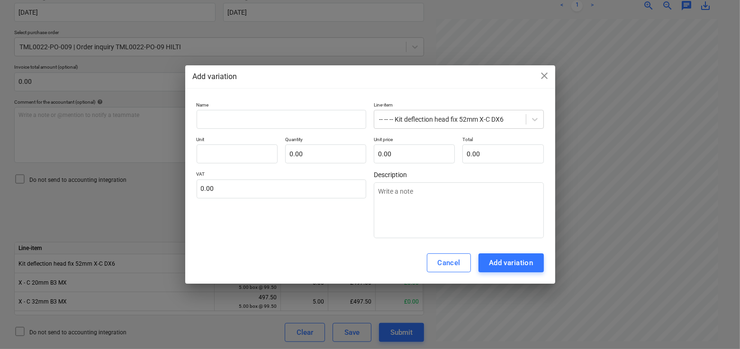
drag, startPoint x: 370, startPoint y: 75, endPoint x: 288, endPoint y: 75, distance: 81.5
click at [288, 75] on div "Add variation close" at bounding box center [370, 76] width 355 height 11
click at [349, 158] on input "text" at bounding box center [325, 154] width 81 height 19
type textarea "x"
type input "1.00"
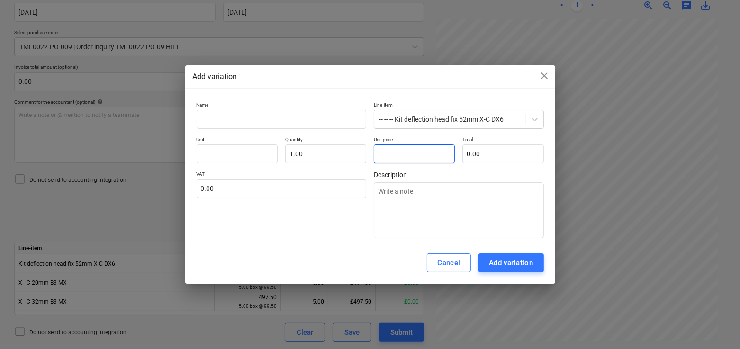
click at [416, 163] on input "text" at bounding box center [414, 154] width 81 height 19
type input "0.00"
drag, startPoint x: 430, startPoint y: 76, endPoint x: 362, endPoint y: 73, distance: 68.8
click at [362, 73] on div "Add variation close" at bounding box center [370, 76] width 355 height 11
click at [423, 155] on input "text" at bounding box center [414, 154] width 81 height 19
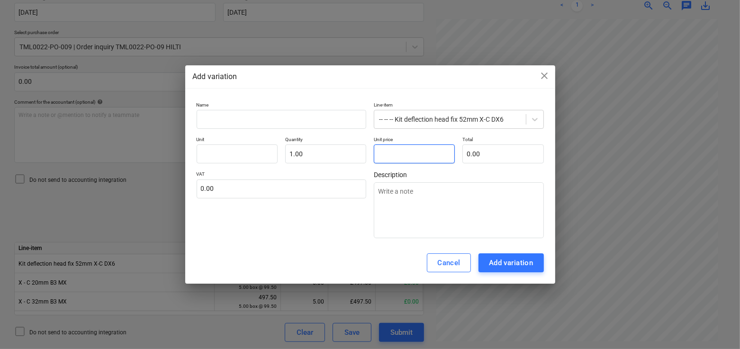
type textarea "x"
type input "2"
type input "2.00"
type textarea "x"
type input "2."
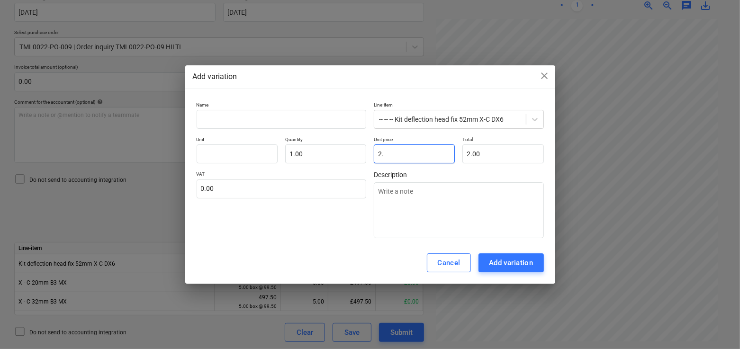
type textarea "x"
type input "2.3"
type input "2.30"
type textarea "x"
type input "2.35"
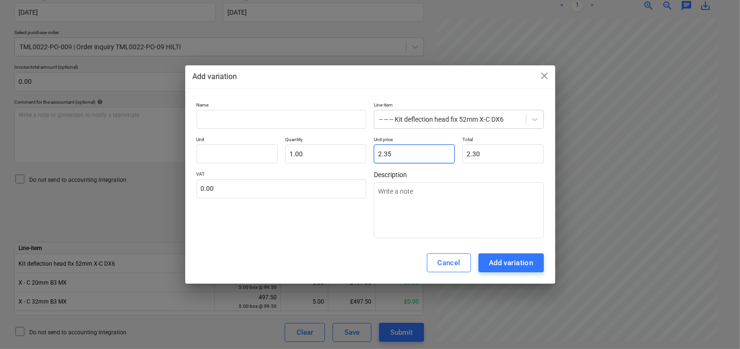
type input "2.35"
click at [490, 265] on div "Add variation" at bounding box center [511, 263] width 45 height 12
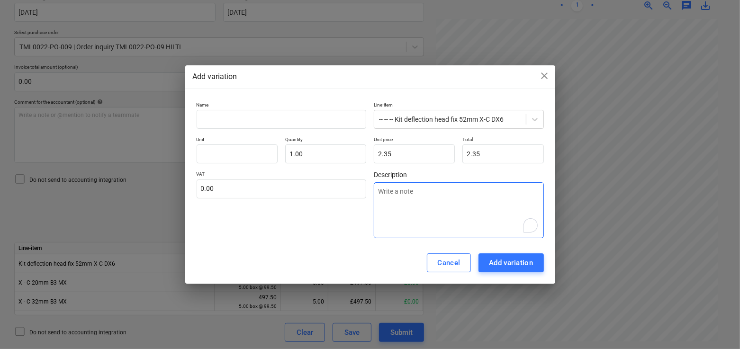
click at [463, 211] on textarea "To enrich screen reader interactions, please activate Accessibility in Grammarl…" at bounding box center [459, 210] width 170 height 56
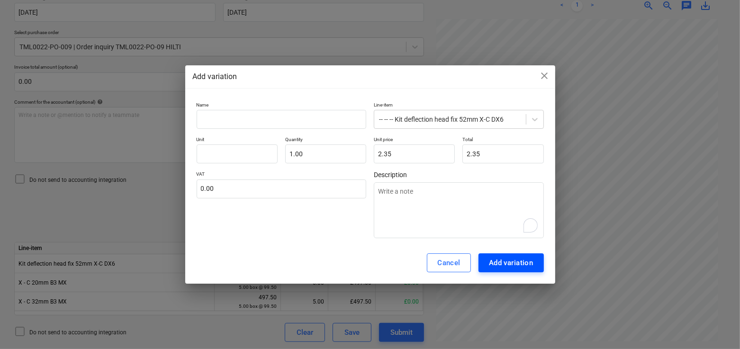
click at [497, 262] on div "Add variation" at bounding box center [511, 263] width 45 height 12
click at [246, 151] on input "text" at bounding box center [237, 154] width 81 height 19
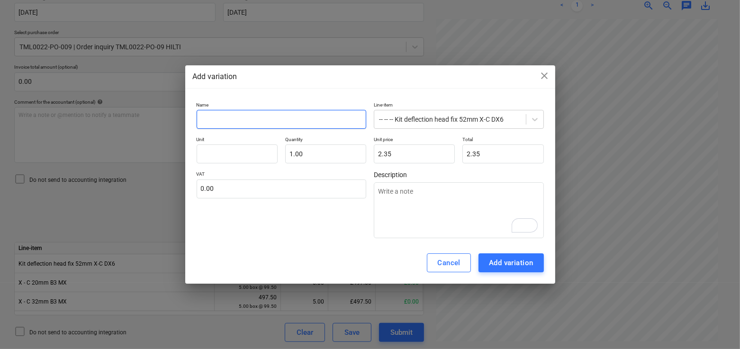
click at [258, 123] on input "text" at bounding box center [282, 119] width 170 height 19
type textarea "x"
type input "A"
type textarea "x"
type input "Ad"
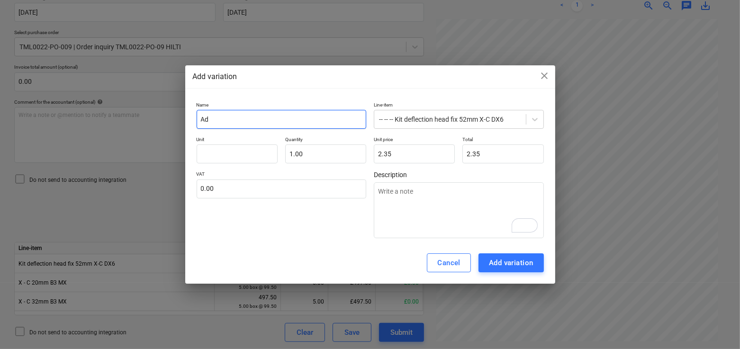
type textarea "x"
type input "A"
type textarea "x"
type input "I"
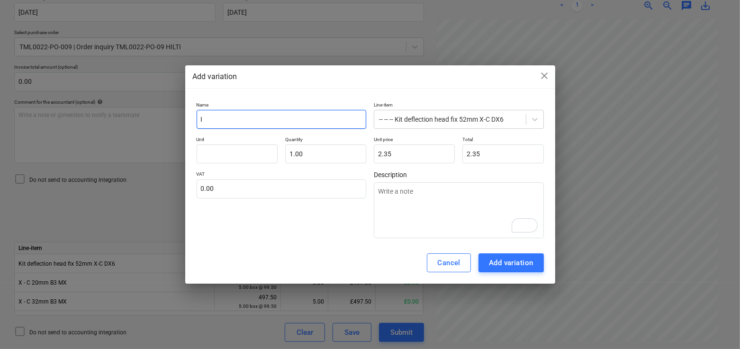
type textarea "x"
type input "In"
type textarea "x"
type input "Inc"
type textarea "x"
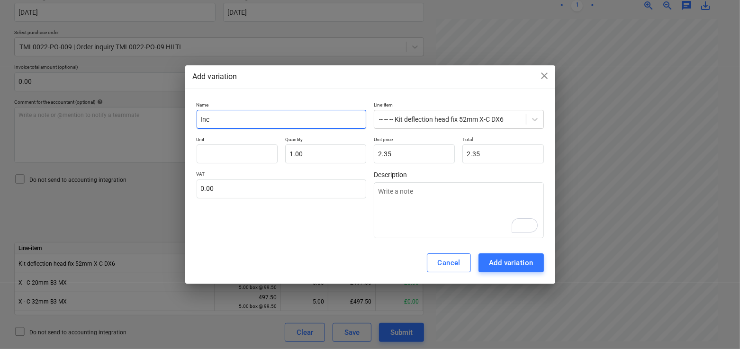
type input "Incr"
type textarea "x"
type input "Incre"
type textarea "x"
type input "Increa"
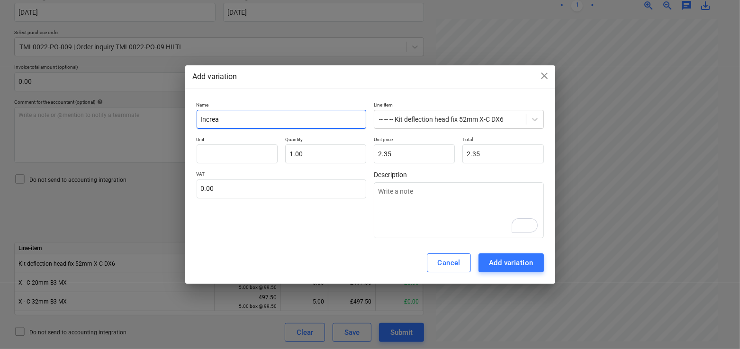
type textarea "x"
type input "Increas"
type textarea "x"
type input "Increase"
type textarea "x"
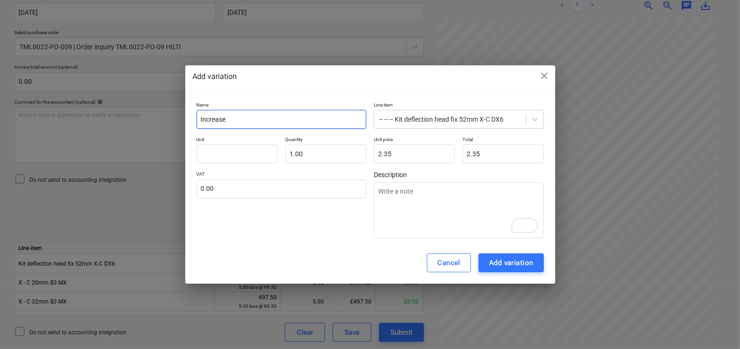
type input "Increase"
type textarea "x"
type input "Increase"
type textarea "x"
type input "Increasee"
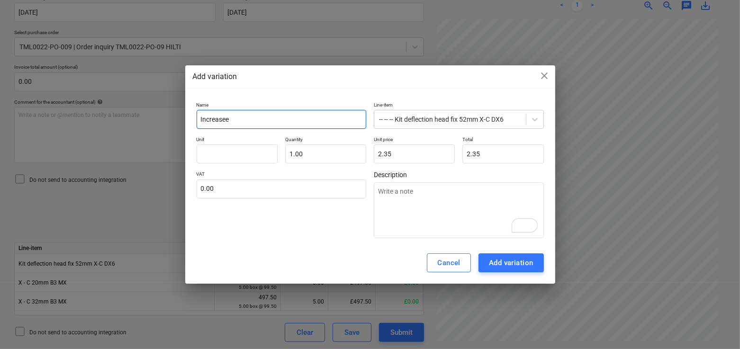
type textarea "x"
type input "Increaseed"
type textarea "x"
type input "Increaseed"
type textarea "x"
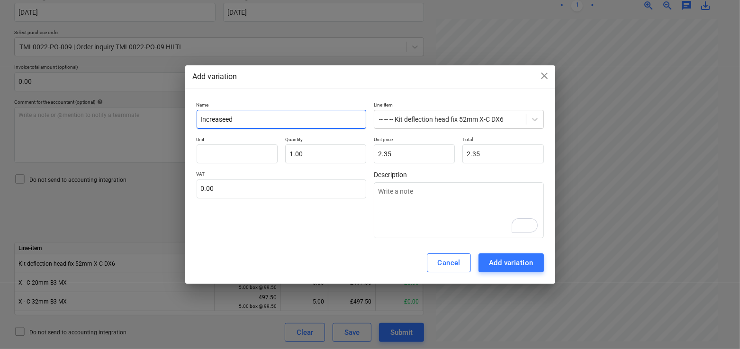
type input "Increaseed"
type textarea "x"
type input "Increasee"
type textarea "x"
type input "Increase"
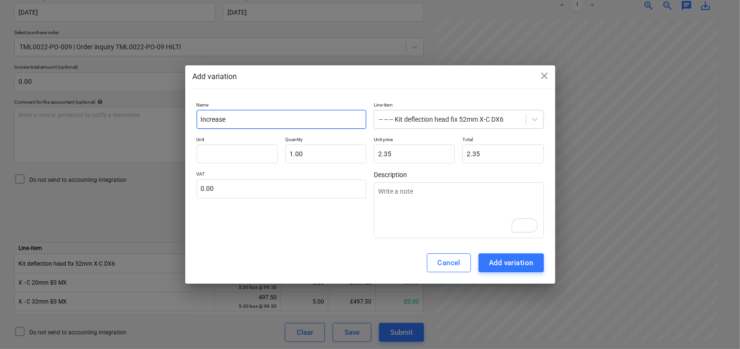
type textarea "x"
type input "Increasepr"
type textarea "x"
type input "Increasep"
type textarea "x"
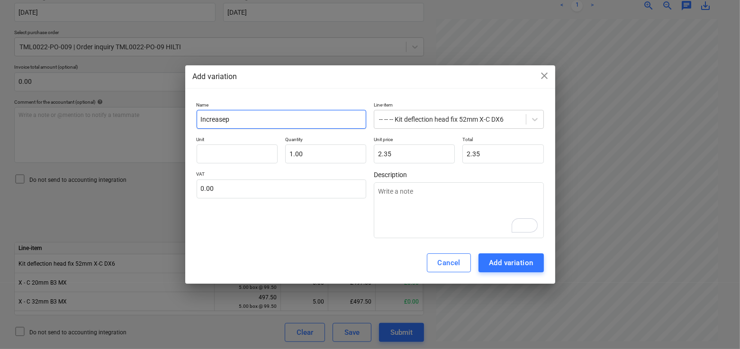
type input "Increase"
type textarea "x"
type input "Increased"
type textarea "x"
type input "Increased"
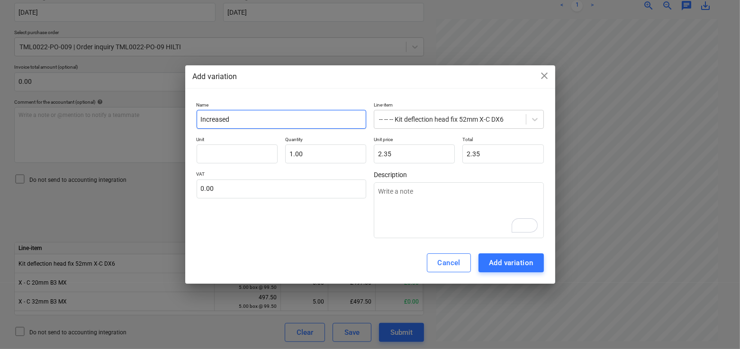
type textarea "x"
type input "Increased p"
type textarea "x"
type input "Increased pri"
type textarea "x"
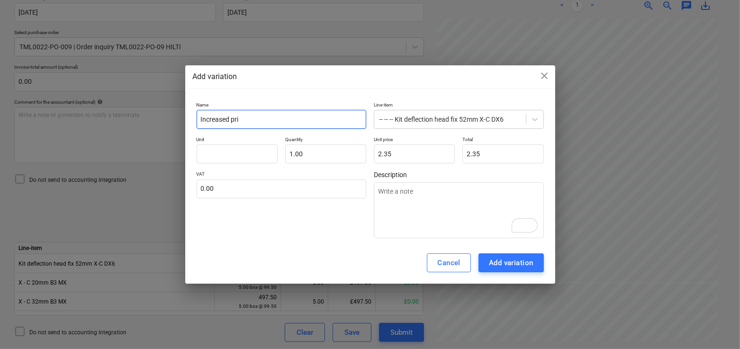
type input "Increased prie"
type textarea "x"
type input "Increased pric"
type textarea "x"
type input "Increased price"
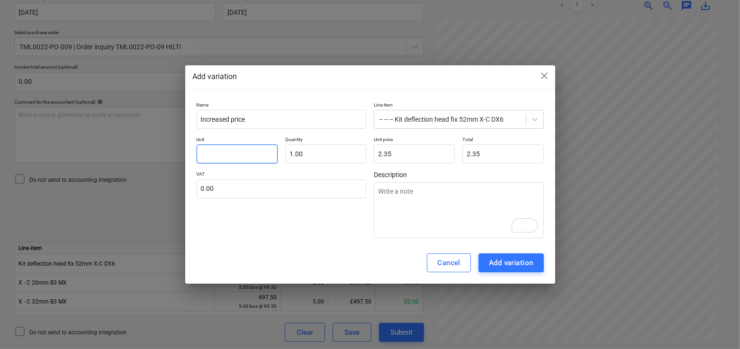
click at [223, 162] on input "text" at bounding box center [237, 154] width 81 height 19
click at [268, 164] on div "Name Increased price Line-item -- -- -- Kit deflection head fix 52mm X-C DX6 Un…" at bounding box center [370, 170] width 347 height 137
click at [263, 156] on input "text" at bounding box center [237, 154] width 81 height 19
type textarea "x"
type input "1"
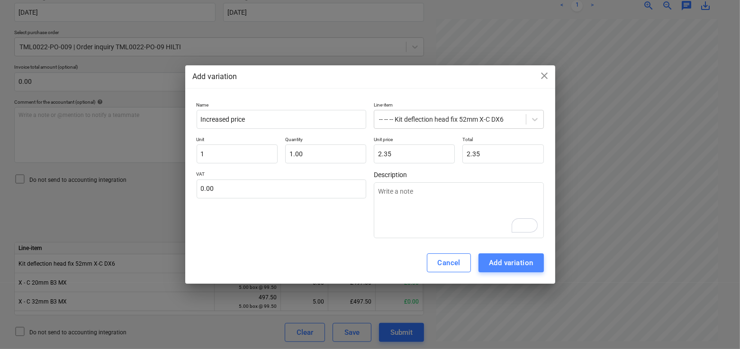
click at [497, 263] on div "Add variation" at bounding box center [511, 263] width 45 height 12
type textarea "x"
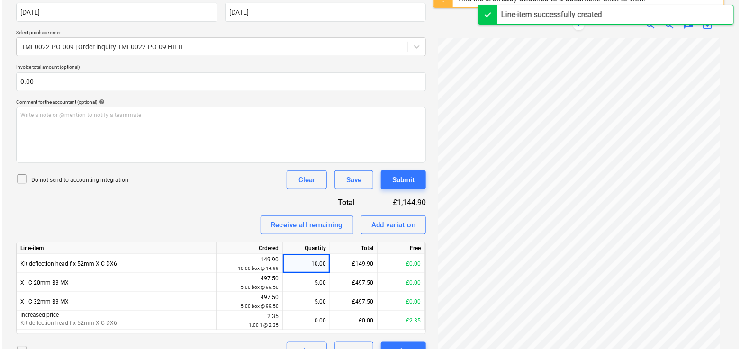
scroll to position [206, 0]
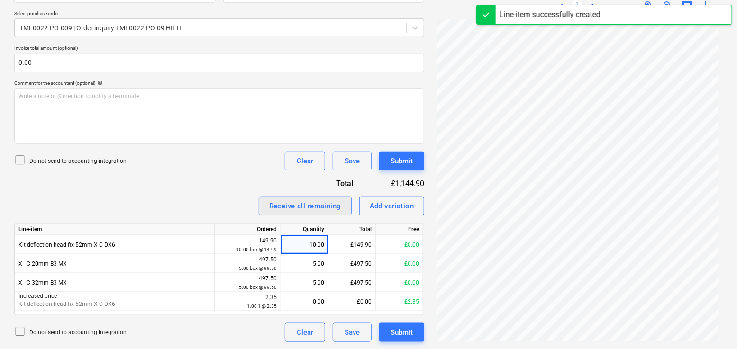
click at [304, 211] on div "Receive all remaining" at bounding box center [305, 206] width 72 height 12
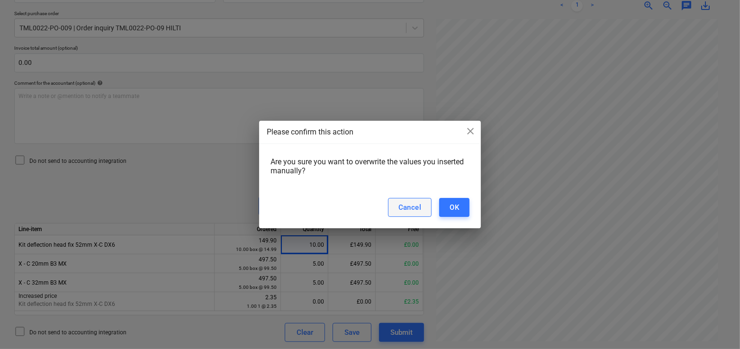
click at [408, 205] on div "Cancel" at bounding box center [410, 207] width 23 height 12
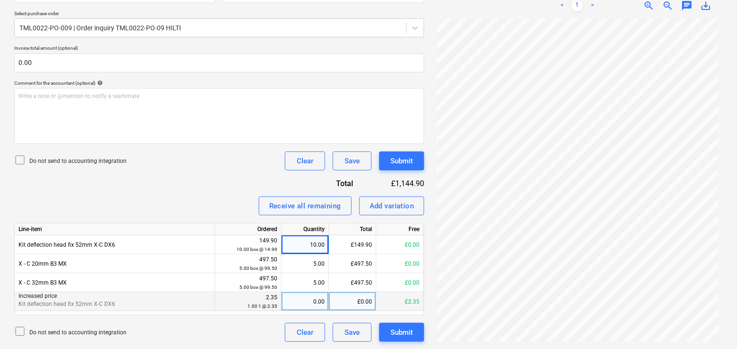
click at [312, 301] on div "0.00" at bounding box center [304, 301] width 39 height 19
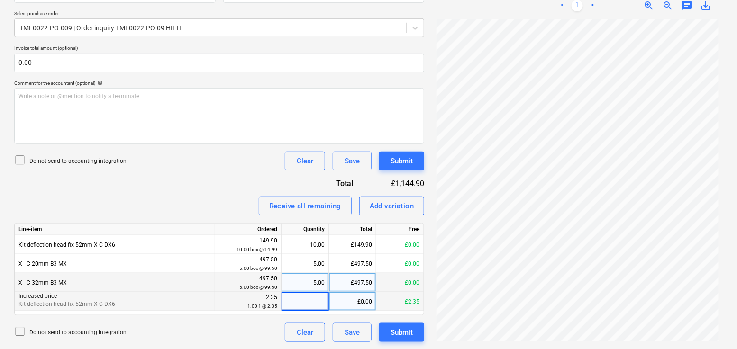
type input "1"
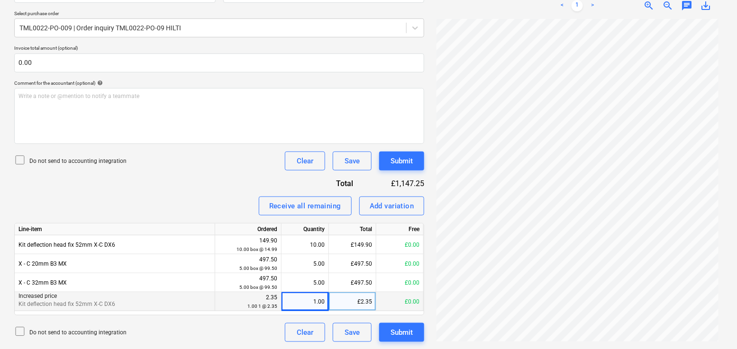
click at [176, 200] on div "Receive all remaining Add variation" at bounding box center [219, 206] width 410 height 19
click at [357, 298] on div "£2.35" at bounding box center [352, 301] width 47 height 19
click at [370, 300] on input "2.35" at bounding box center [352, 301] width 47 height 18
type input "2.5"
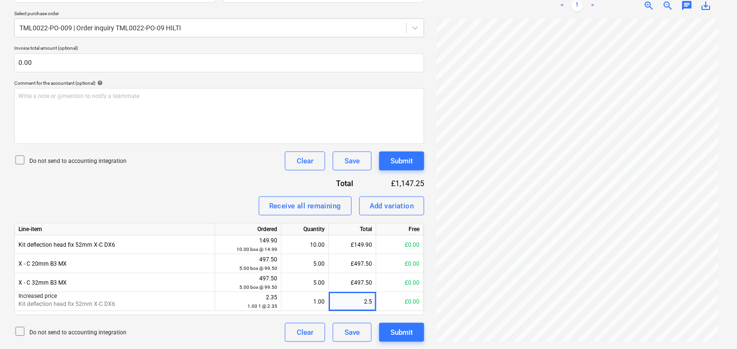
click at [233, 166] on div "Do not send to accounting integration Clear Save Submit" at bounding box center [219, 161] width 410 height 19
click at [375, 205] on div "Add variation" at bounding box center [392, 206] width 45 height 12
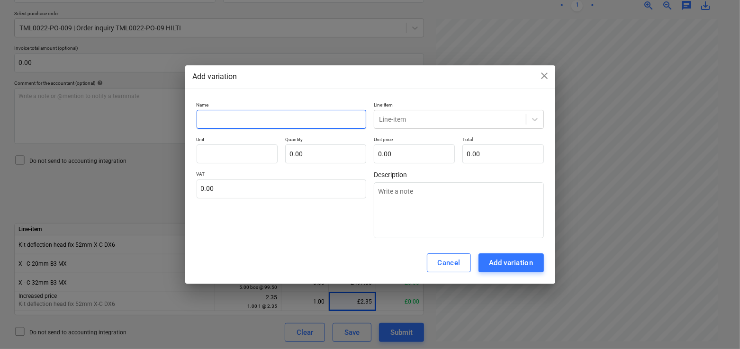
click at [274, 128] on input "text" at bounding box center [282, 119] width 170 height 19
type textarea "x"
type input "A"
type textarea "x"
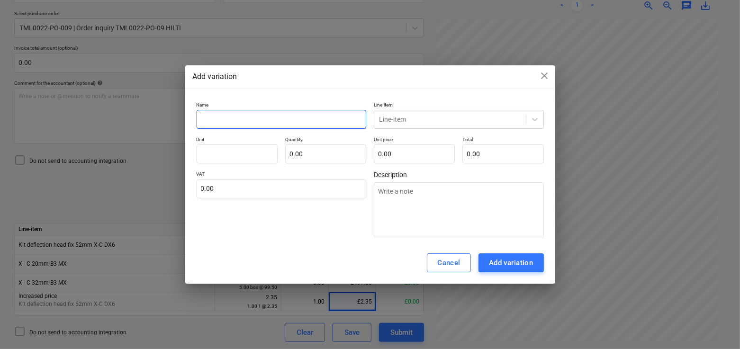
type input "I"
type textarea "x"
type input "P"
type textarea "x"
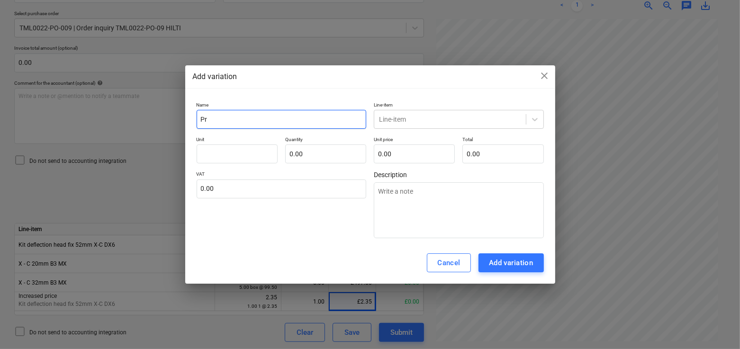
type input "Pri"
type textarea "x"
type input "Pric"
type textarea "x"
type input "Price"
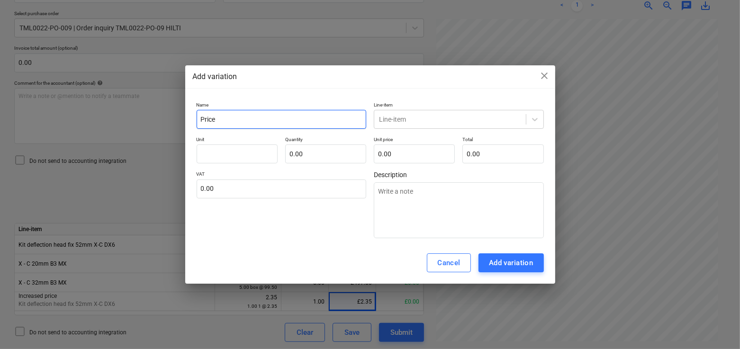
type textarea "x"
type input "Price"
type textarea "x"
type input "Price i"
type textarea "x"
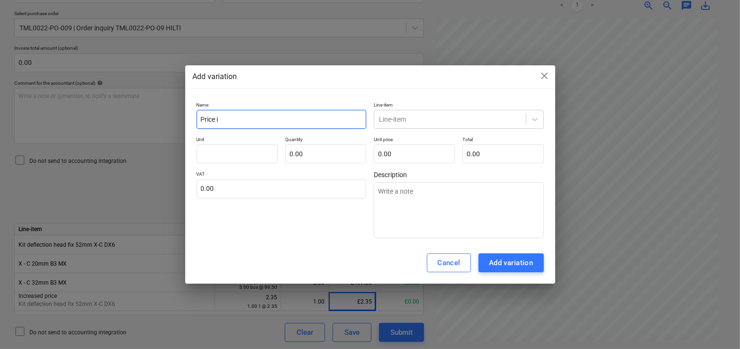
type input "Price in"
type textarea "x"
type input "Price inc"
type textarea "x"
type input "Price incr"
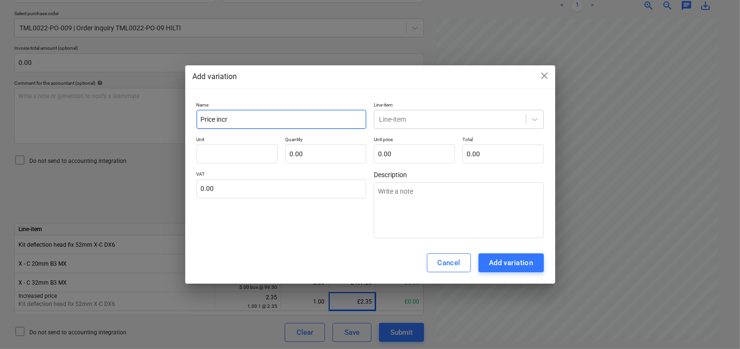
type textarea "x"
type input "Price incre"
type textarea "x"
type input "Price increa"
type textarea "x"
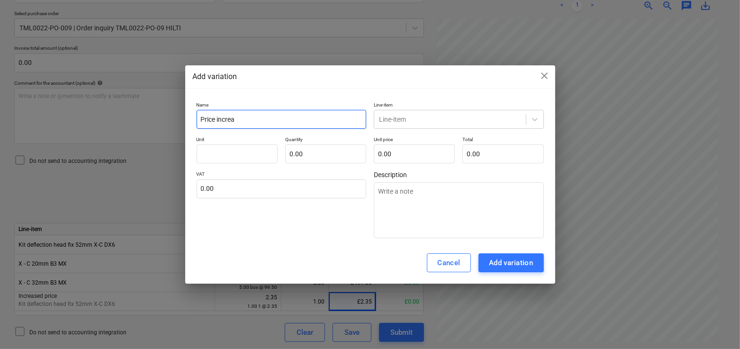
type input "Price increas"
type textarea "x"
type input "Price increase"
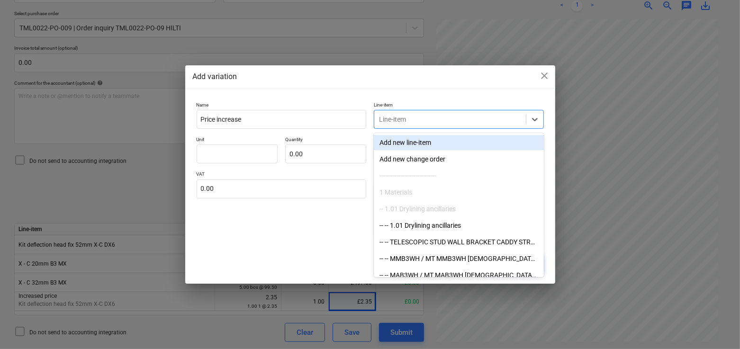
click at [437, 123] on div at bounding box center [450, 119] width 142 height 9
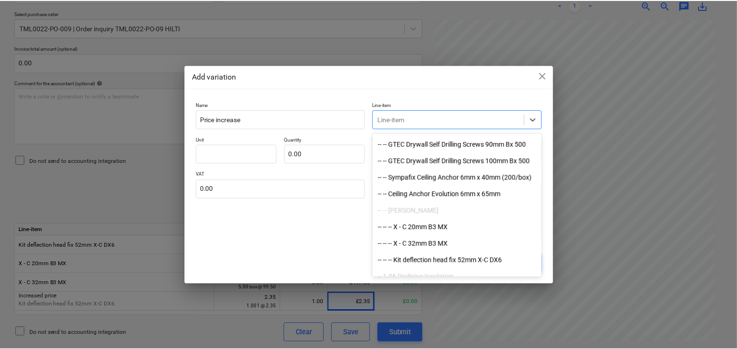
scroll to position [1564, 0]
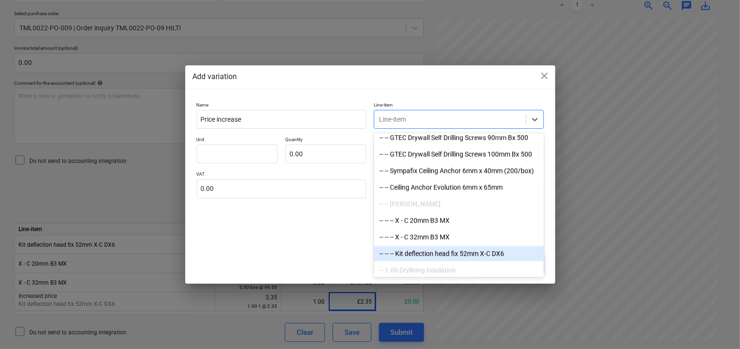
click at [428, 255] on div "-- -- -- Kit deflection head fix 52mm X-C DX6" at bounding box center [459, 253] width 170 height 15
type textarea "x"
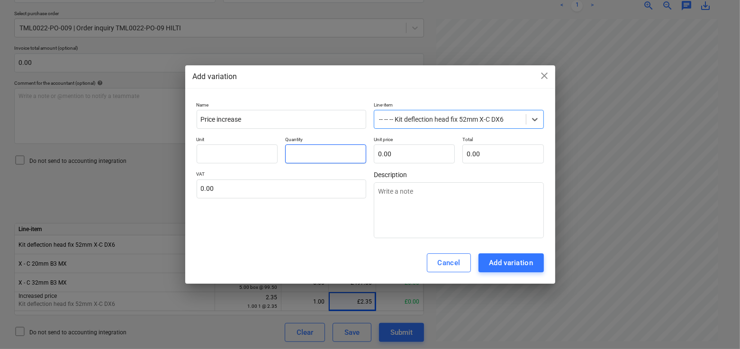
click at [316, 152] on input "text" at bounding box center [325, 154] width 81 height 19
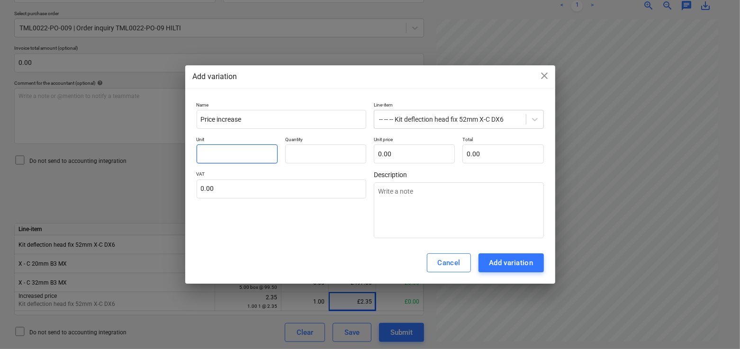
type input "0.00"
click at [257, 152] on input "text" at bounding box center [237, 154] width 81 height 19
type textarea "x"
type input "1"
click at [294, 154] on input "text" at bounding box center [325, 154] width 81 height 19
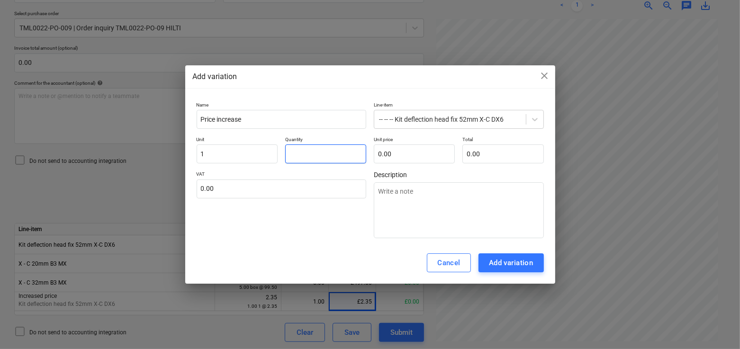
type textarea "x"
type input "1.00"
click at [394, 150] on input "text" at bounding box center [414, 154] width 81 height 19
type textarea "x"
type input "."
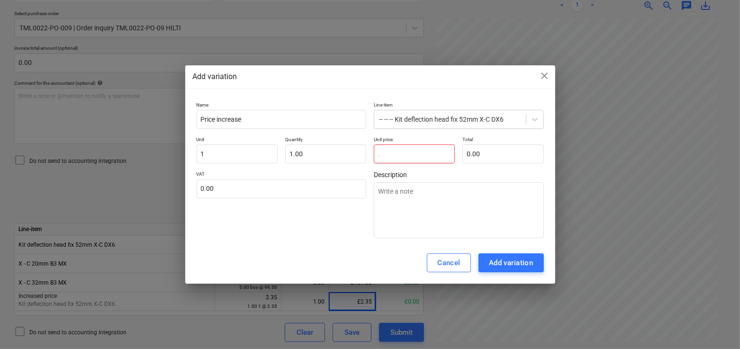
type textarea "x"
type input ".1"
type input "0.10"
type textarea "x"
type input ".15"
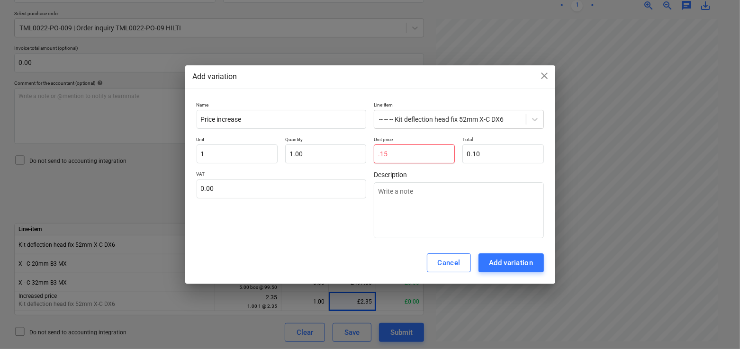
type input "0.15"
click at [341, 226] on div "VAT 0.00" at bounding box center [282, 204] width 170 height 67
click at [506, 266] on div "Add variation" at bounding box center [511, 263] width 45 height 12
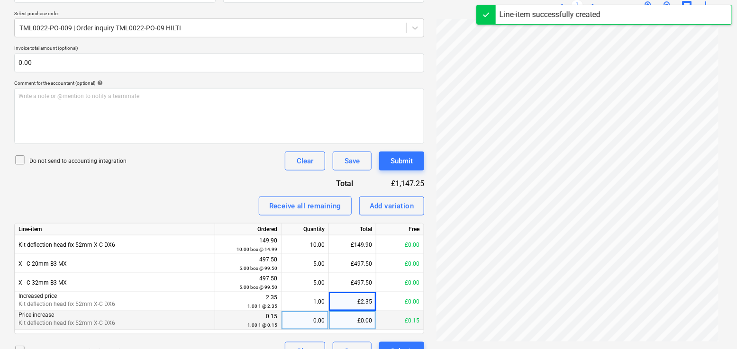
click at [318, 323] on div "0.00" at bounding box center [304, 320] width 39 height 19
click at [206, 178] on div "Invoice name help 1447943032 Invoice number (optional) help 1447943032 Invoice …" at bounding box center [219, 151] width 410 height 420
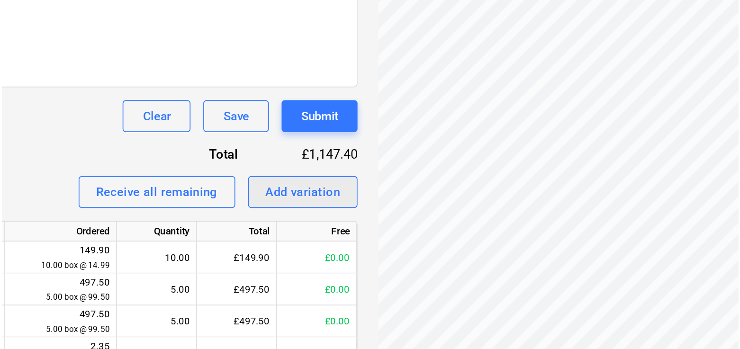
scroll to position [225, 0]
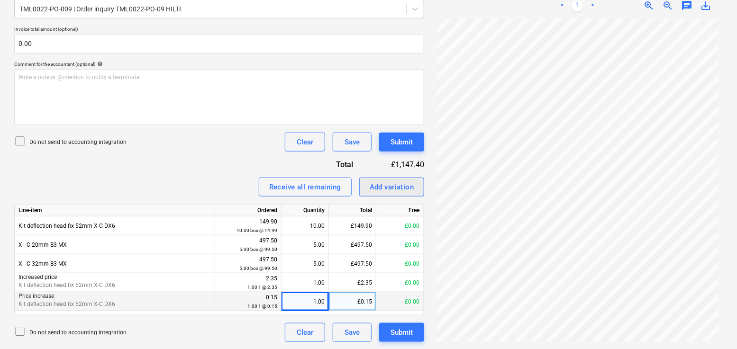
click at [370, 188] on div "Add variation" at bounding box center [392, 187] width 45 height 12
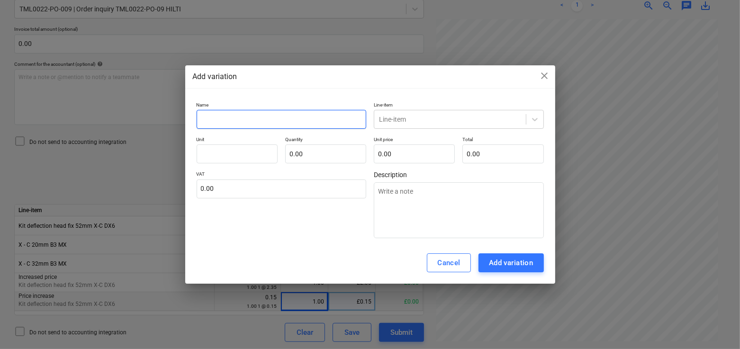
click at [239, 116] on input "text" at bounding box center [282, 119] width 170 height 19
type textarea "x"
type input "p"
click at [486, 125] on div "Line-item" at bounding box center [450, 119] width 152 height 13
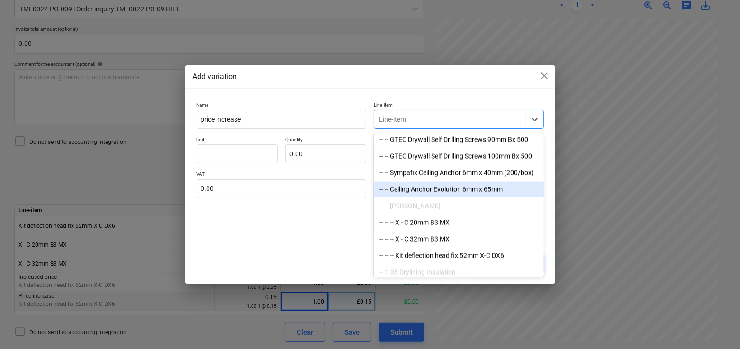
scroll to position [1561, 0]
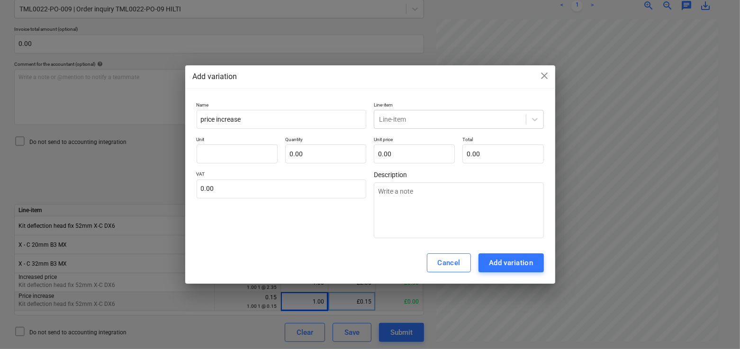
drag, startPoint x: 432, startPoint y: 82, endPoint x: 334, endPoint y: 82, distance: 98.6
click at [334, 82] on div "Add variation close" at bounding box center [370, 76] width 355 height 11
click at [542, 74] on span "close" at bounding box center [544, 75] width 11 height 11
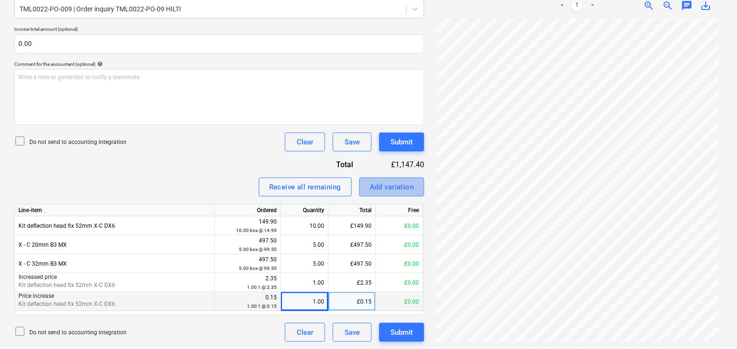
click at [373, 183] on div "Add variation" at bounding box center [392, 187] width 45 height 12
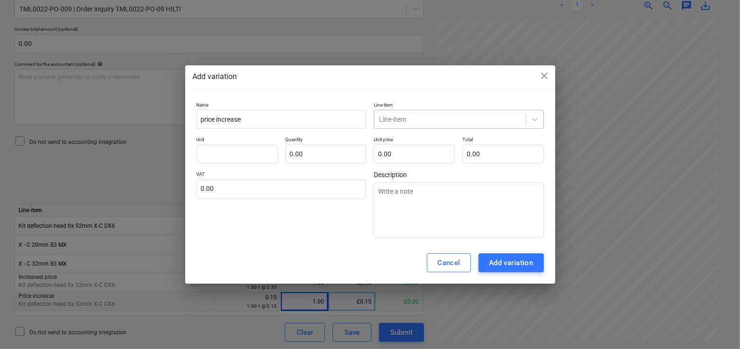
click at [410, 118] on div at bounding box center [450, 119] width 142 height 9
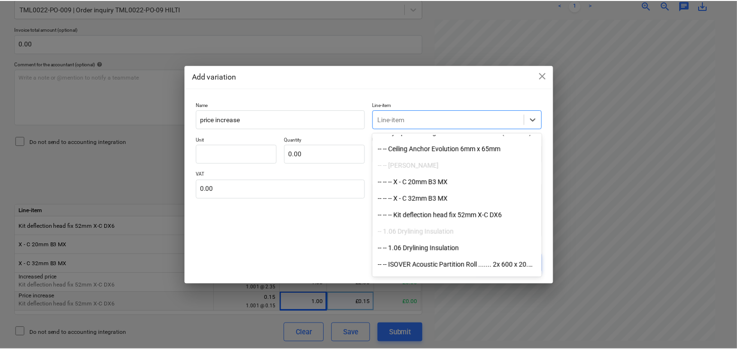
scroll to position [1607, 0]
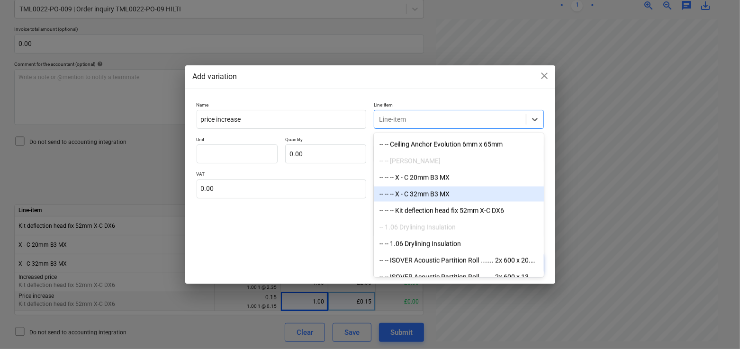
click at [424, 192] on div "-- -- -- X - C 32mm B3 MX" at bounding box center [459, 194] width 170 height 15
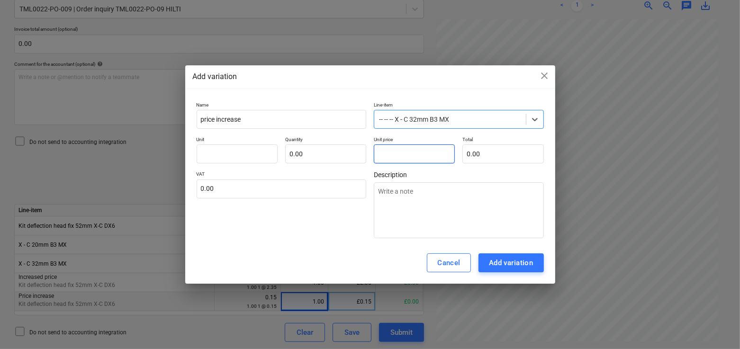
click at [397, 155] on input "text" at bounding box center [414, 154] width 81 height 19
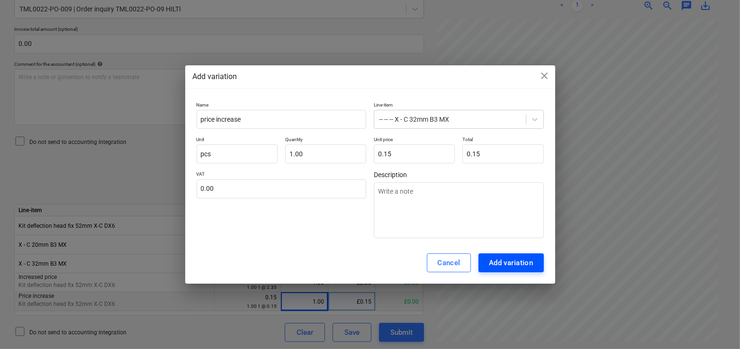
click at [505, 261] on div "Add variation" at bounding box center [511, 263] width 45 height 12
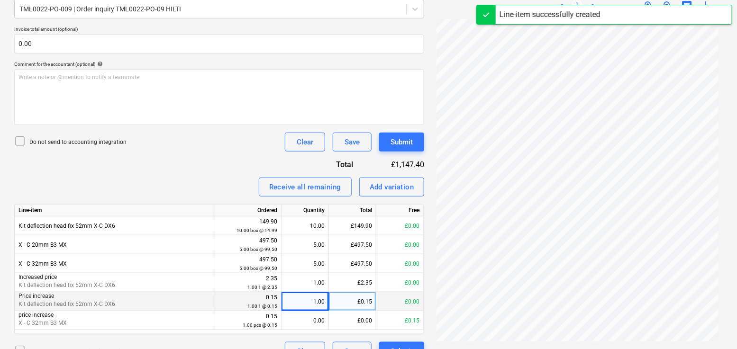
scroll to position [242, 0]
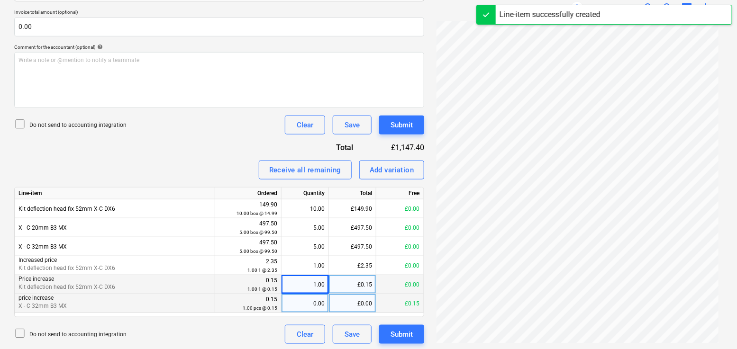
click at [295, 305] on div "0.00" at bounding box center [304, 303] width 39 height 19
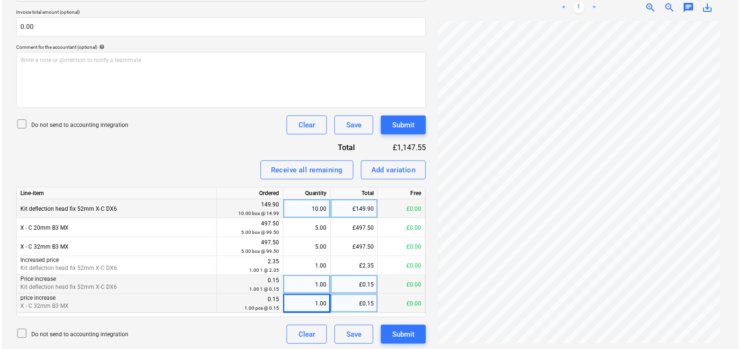
scroll to position [244, 0]
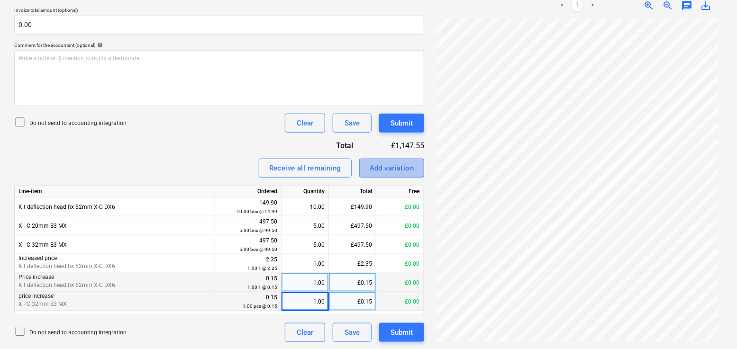
click at [372, 166] on div "Add variation" at bounding box center [392, 168] width 45 height 12
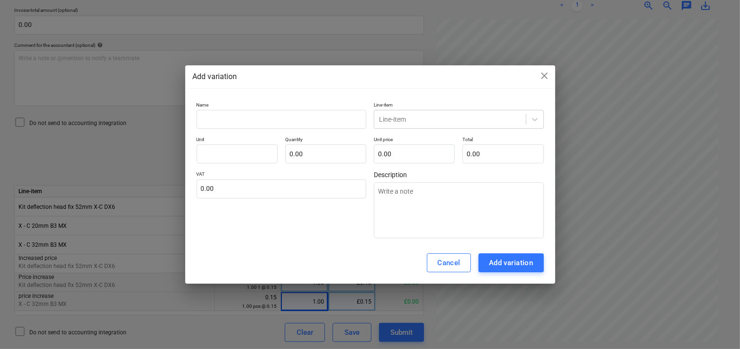
click at [230, 110] on div at bounding box center [282, 119] width 170 height 19
click at [420, 119] on div at bounding box center [450, 119] width 142 height 9
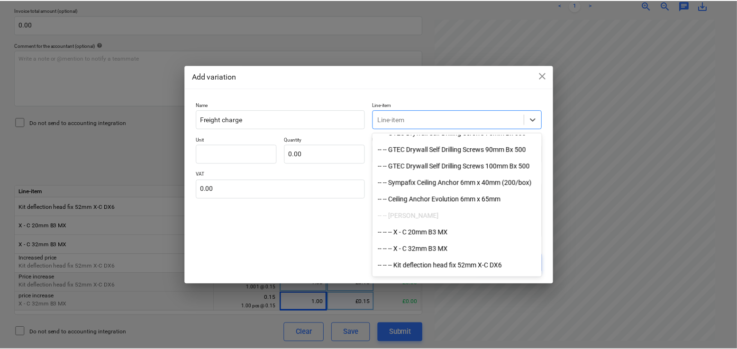
scroll to position [1573, 0]
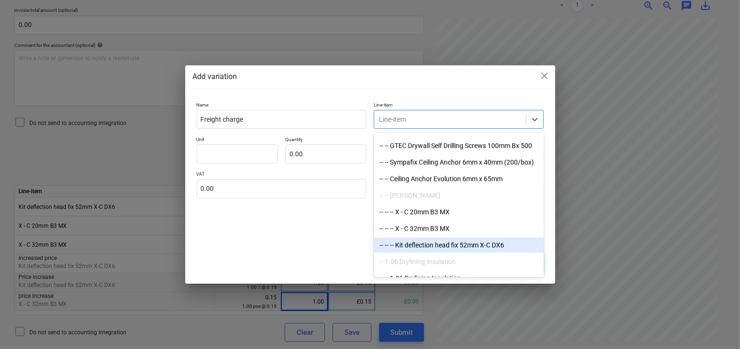
click at [428, 239] on div "-- -- -- Kit deflection head fix 52mm X-C DX6" at bounding box center [459, 245] width 170 height 15
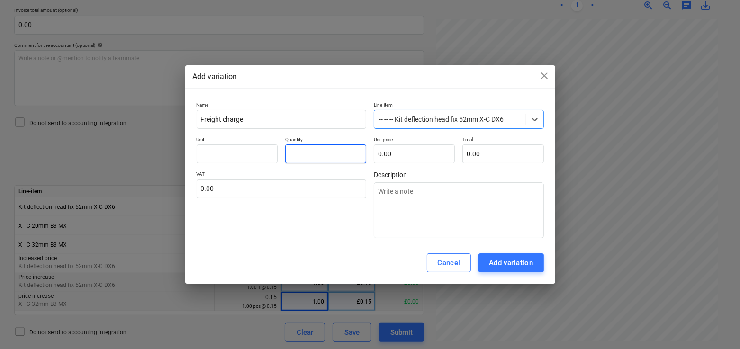
click at [301, 156] on input "text" at bounding box center [325, 154] width 81 height 19
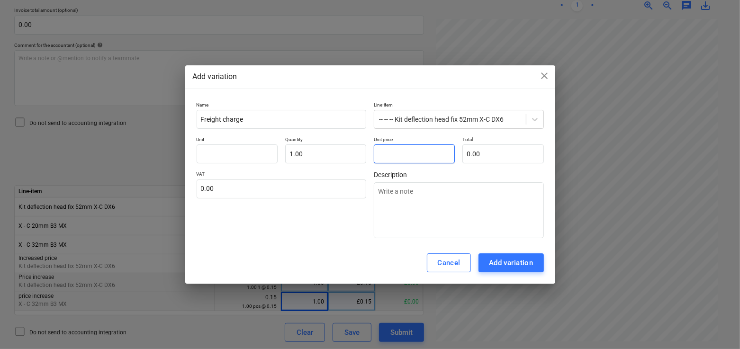
click at [406, 153] on input "text" at bounding box center [414, 154] width 81 height 19
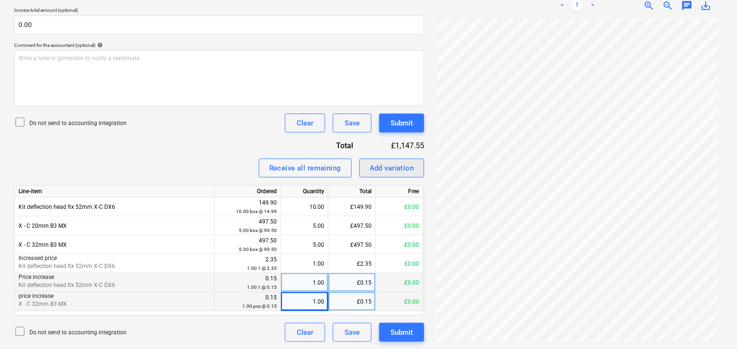
click at [370, 165] on div "Add variation" at bounding box center [392, 168] width 45 height 12
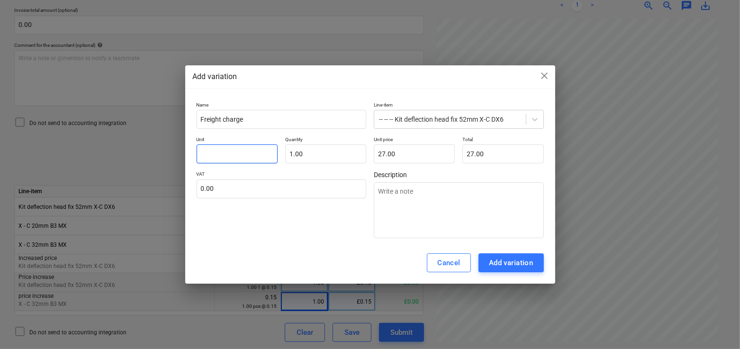
click at [251, 147] on input "text" at bounding box center [237, 154] width 81 height 19
click at [321, 241] on div "Name Freight charge Line-item -- -- -- Kit deflection head fix 52mm X-C DX6 Uni…" at bounding box center [370, 170] width 370 height 145
click at [515, 262] on div "Add variation" at bounding box center [511, 263] width 45 height 12
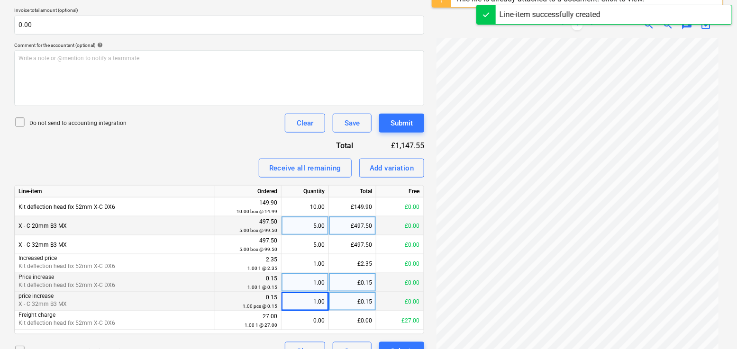
scroll to position [263, 0]
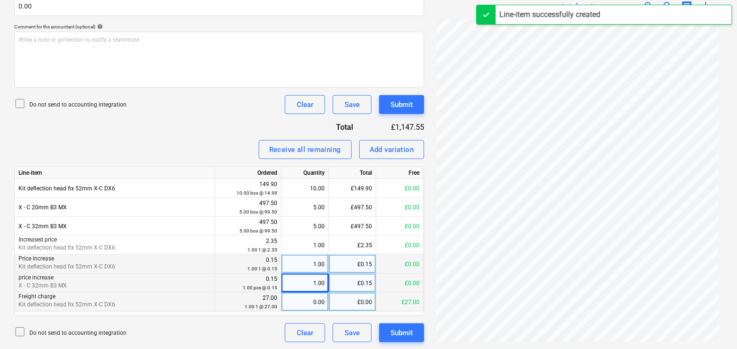
click at [327, 300] on div "0.00" at bounding box center [305, 302] width 47 height 19
click at [177, 141] on div "Receive all remaining Add variation" at bounding box center [219, 149] width 410 height 19
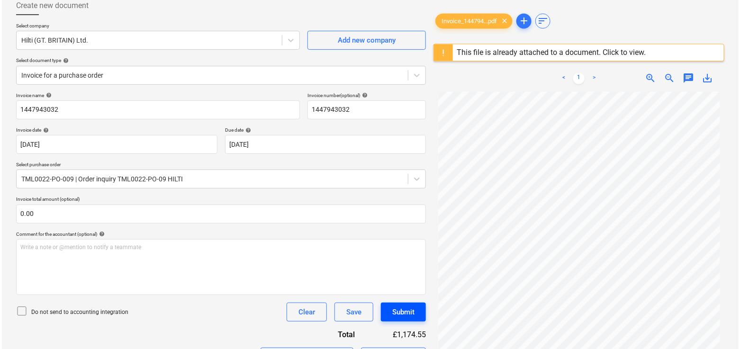
scroll to position [53, 0]
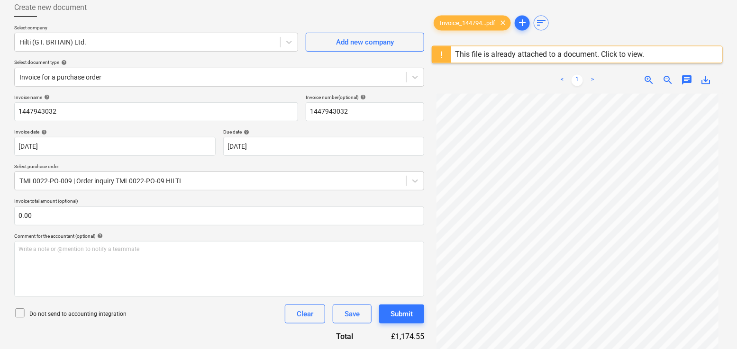
click at [22, 311] on icon at bounding box center [19, 313] width 11 height 11
click at [395, 313] on div "Submit" at bounding box center [402, 314] width 22 height 12
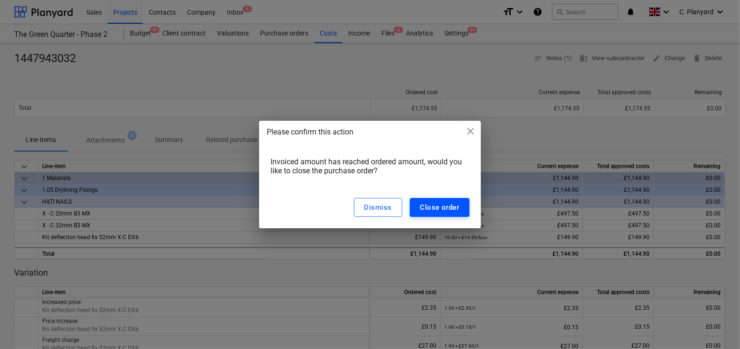
click at [435, 209] on div "Close order" at bounding box center [439, 207] width 39 height 12
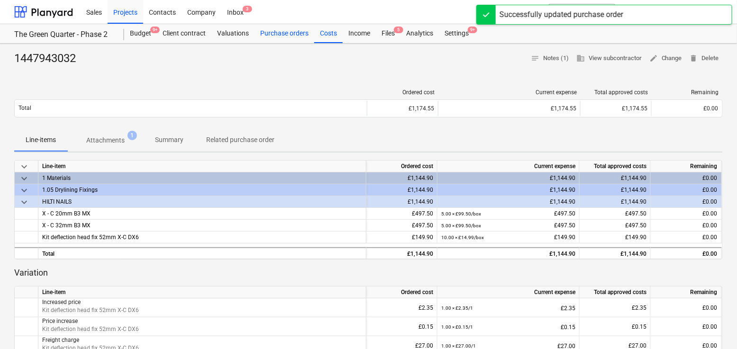
click at [284, 33] on div "Purchase orders" at bounding box center [285, 33] width 60 height 19
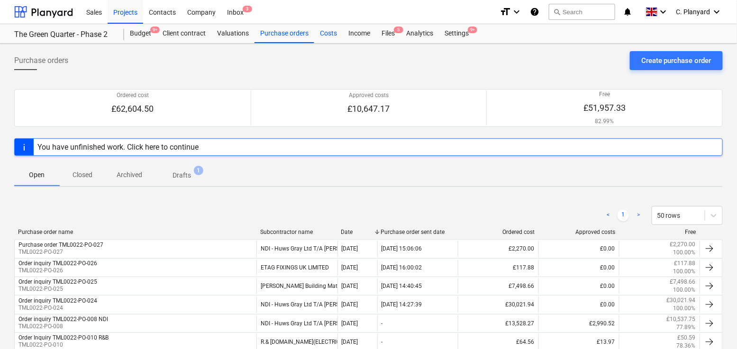
click at [326, 32] on div "Costs" at bounding box center [328, 33] width 28 height 19
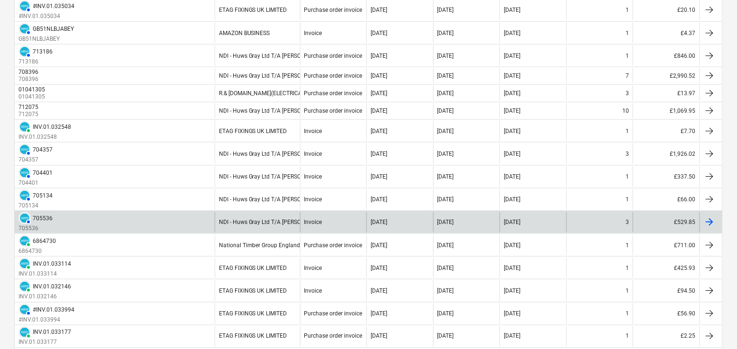
scroll to position [328, 0]
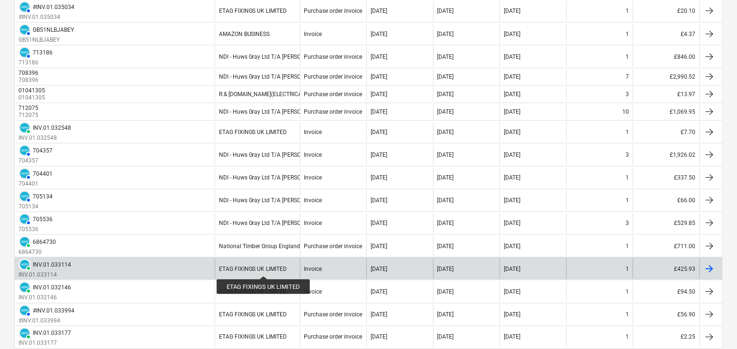
click at [264, 268] on div "ETAG FIXINGS UK LIMITED" at bounding box center [253, 269] width 68 height 7
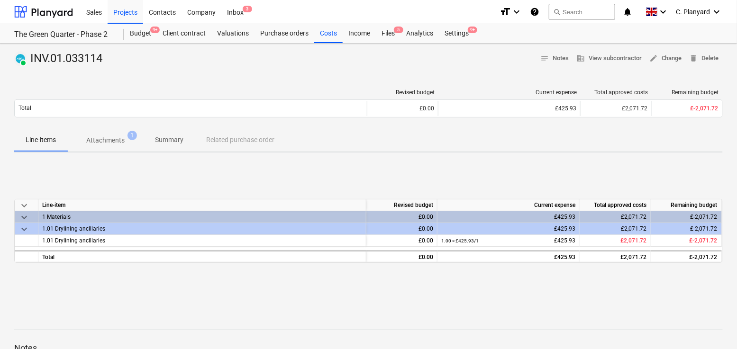
click at [115, 138] on p "Attachments" at bounding box center [105, 141] width 38 height 10
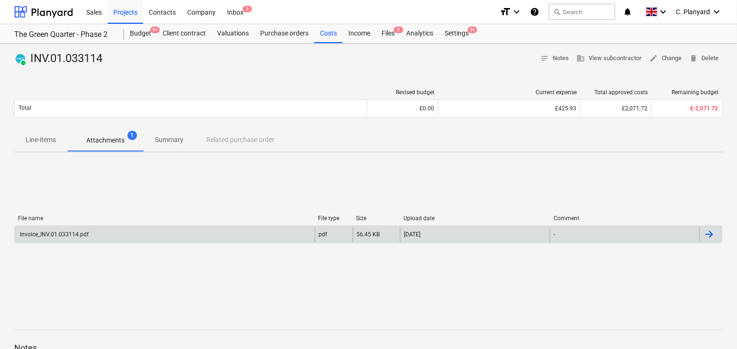
click at [135, 229] on div "Invoice_INV.01.033114.pdf" at bounding box center [165, 234] width 300 height 15
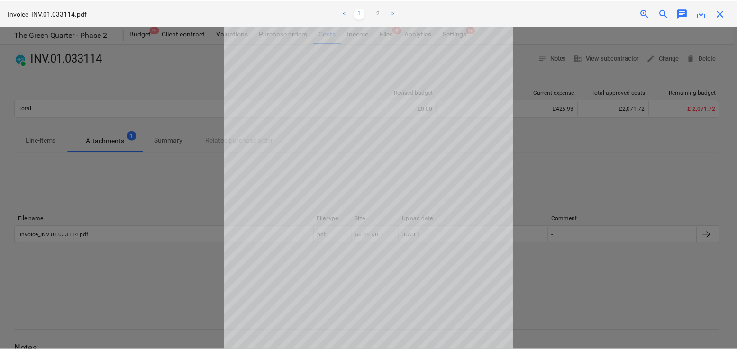
scroll to position [9, 0]
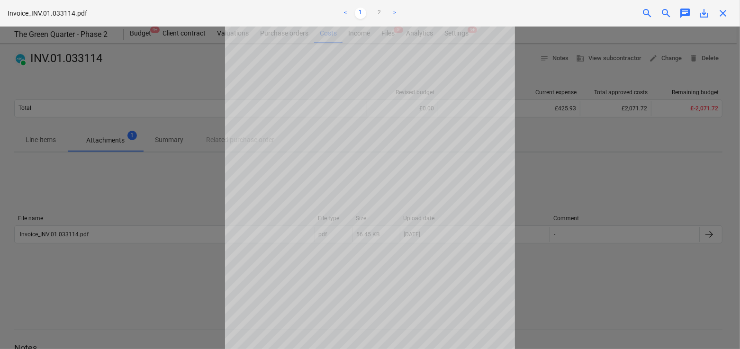
click at [717, 14] on div "close" at bounding box center [723, 13] width 19 height 11
click at [722, 13] on span "close" at bounding box center [723, 13] width 11 height 11
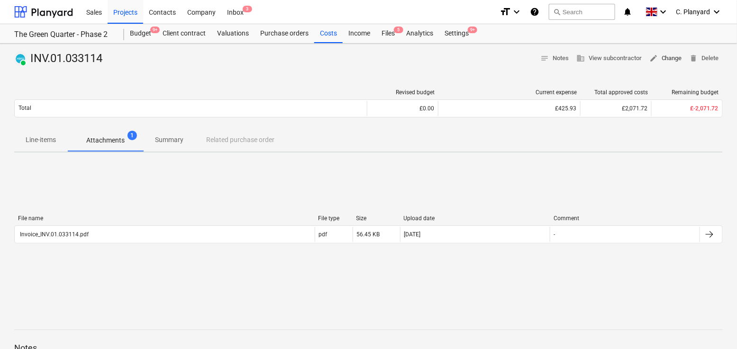
click at [677, 55] on span "edit Change" at bounding box center [665, 58] width 33 height 11
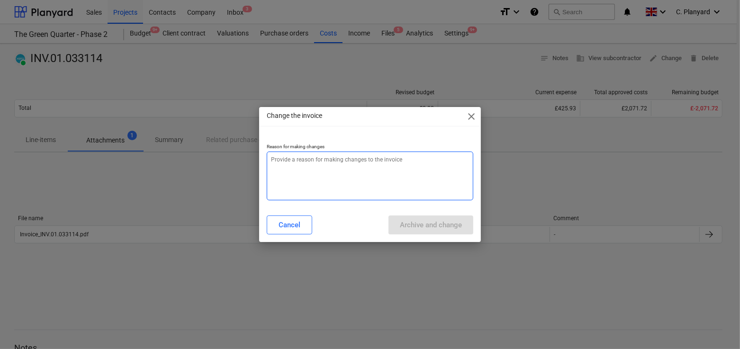
click at [302, 157] on textarea at bounding box center [370, 176] width 207 height 49
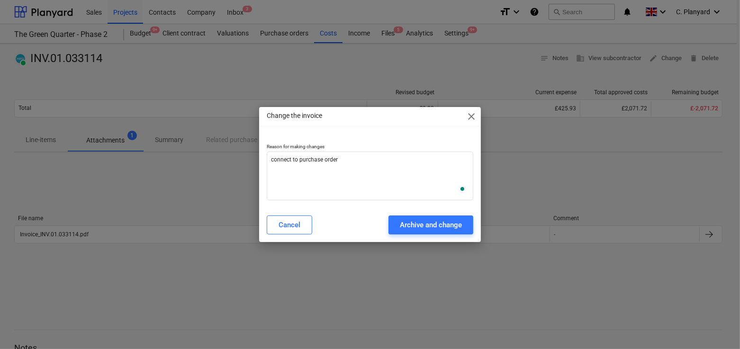
click at [417, 214] on div "Cancel Archive and change" at bounding box center [370, 225] width 218 height 27
click at [417, 217] on button "Archive and change" at bounding box center [431, 225] width 85 height 19
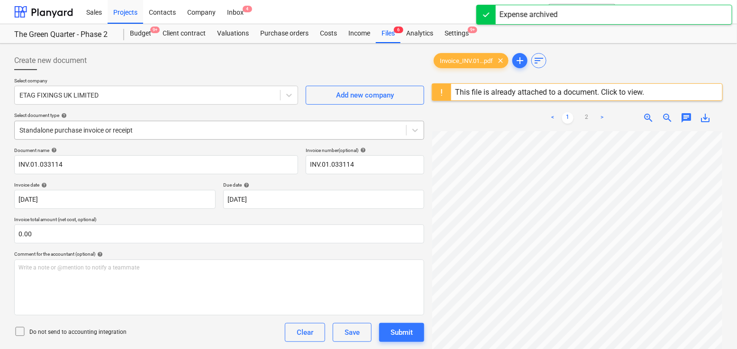
click at [136, 131] on div at bounding box center [210, 130] width 382 height 9
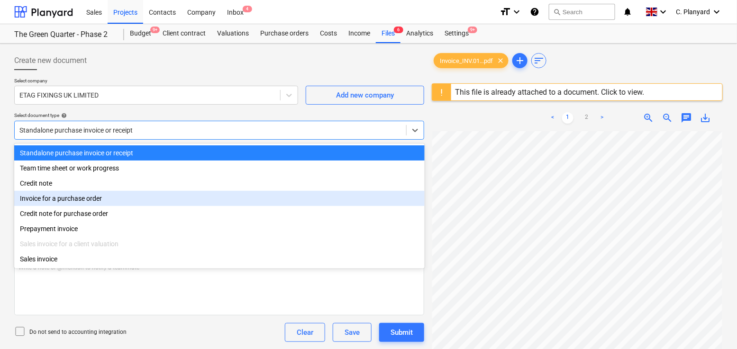
click at [105, 201] on div "Invoice for a purchase order" at bounding box center [219, 198] width 410 height 15
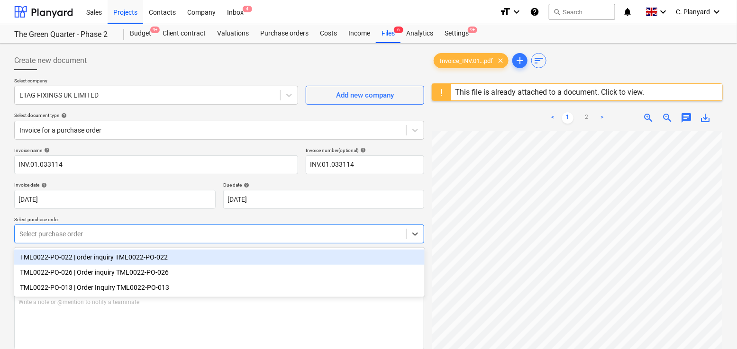
click at [108, 228] on div "Select purchase order" at bounding box center [210, 233] width 391 height 13
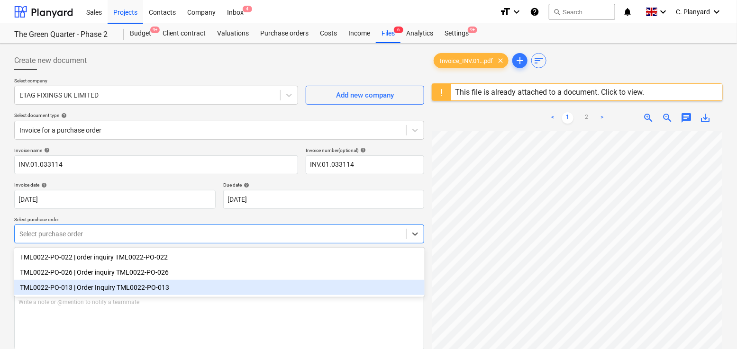
click at [102, 283] on div "TML0022-PO-013 | Order Inquiry TML0022-PO-013" at bounding box center [219, 287] width 410 height 15
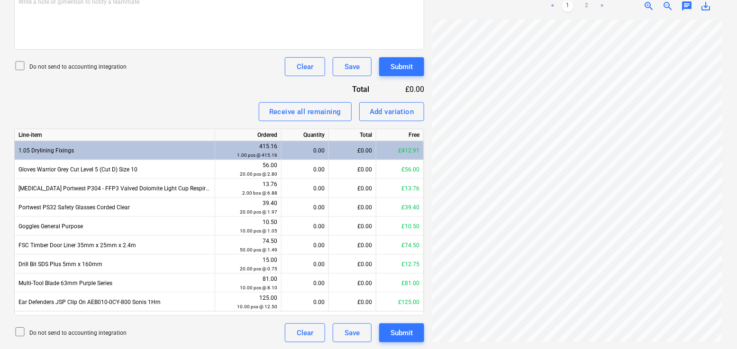
scroll to position [301, 0]
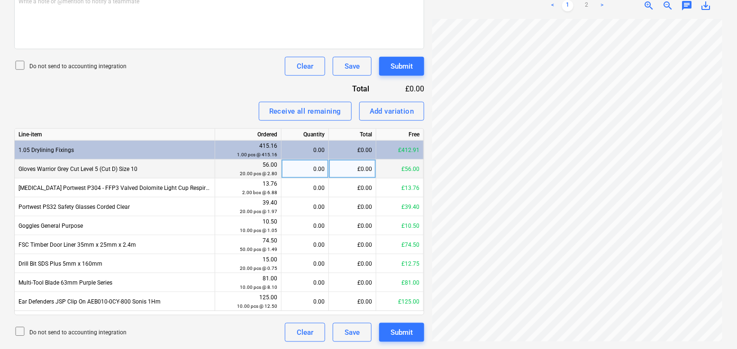
click at [306, 171] on div "0.00" at bounding box center [304, 169] width 39 height 19
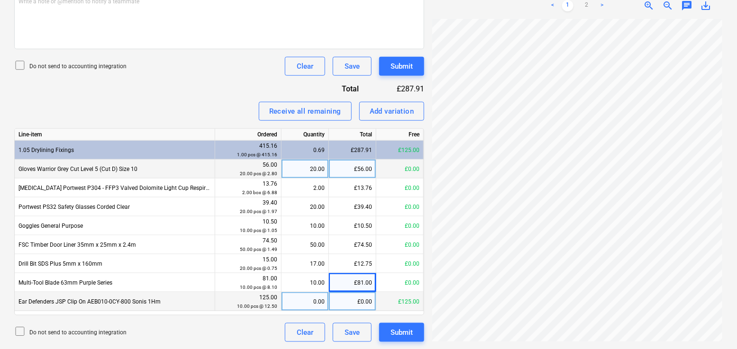
click at [307, 299] on div "0.00" at bounding box center [304, 301] width 39 height 19
click at [314, 298] on input at bounding box center [305, 301] width 47 height 18
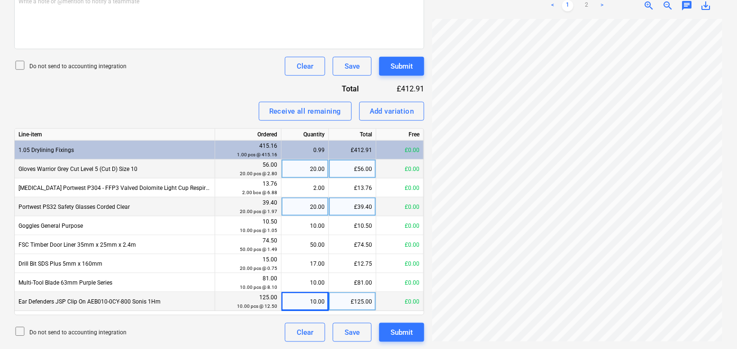
scroll to position [53, 0]
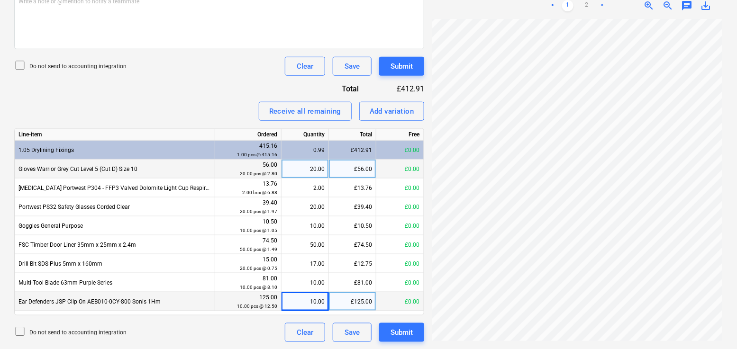
click at [137, 100] on div "Invoice name help INV.01.033114 Invoice number (optional) help INV.01.033114 In…" at bounding box center [219, 94] width 410 height 496
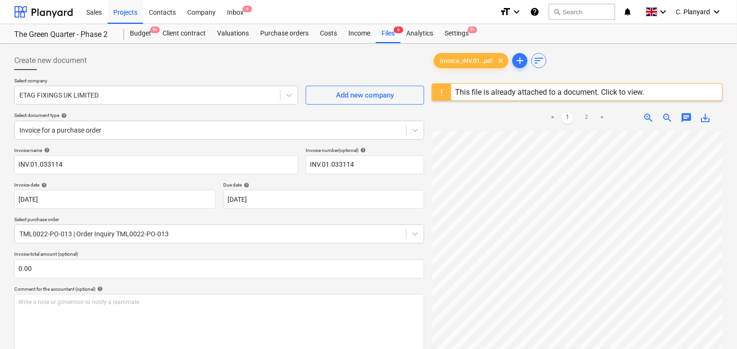
scroll to position [301, 0]
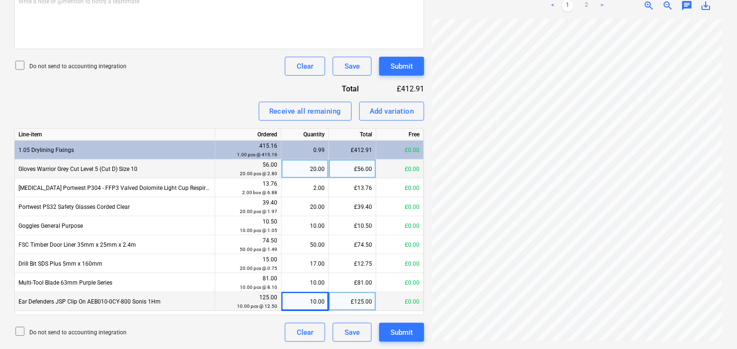
click at [22, 64] on icon at bounding box center [19, 65] width 11 height 11
click at [395, 109] on div "Add variation" at bounding box center [392, 111] width 45 height 12
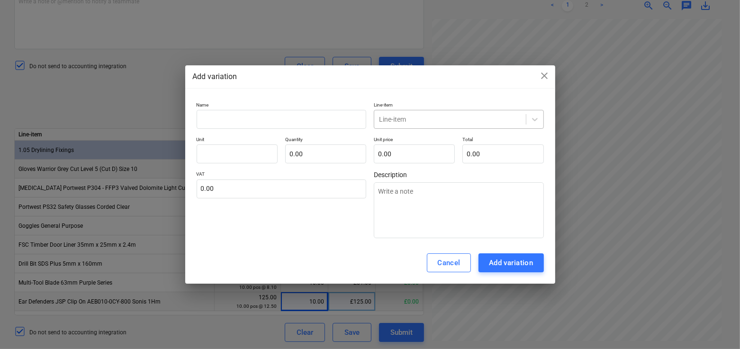
click at [403, 123] on div at bounding box center [450, 119] width 142 height 9
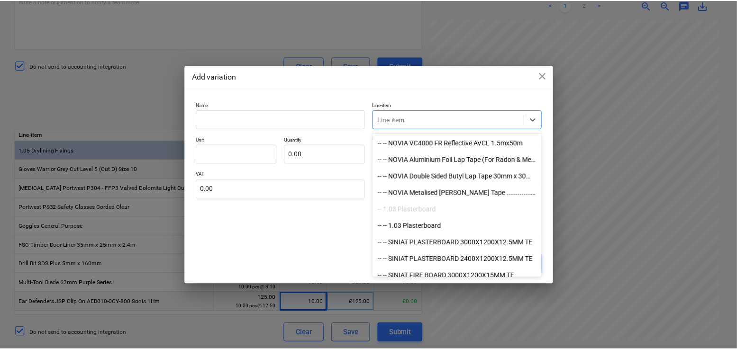
scroll to position [172, 0]
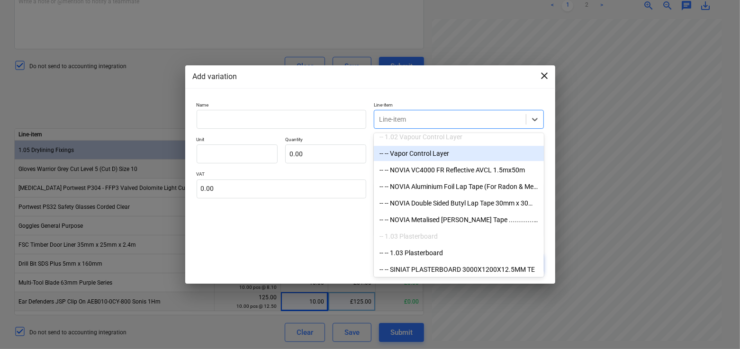
click at [546, 70] on span "close" at bounding box center [544, 75] width 11 height 11
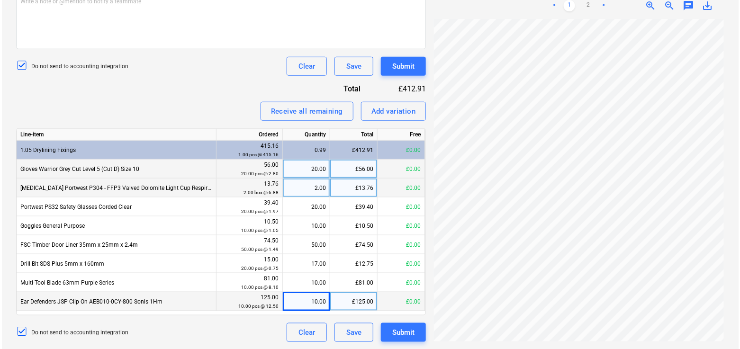
scroll to position [59, 0]
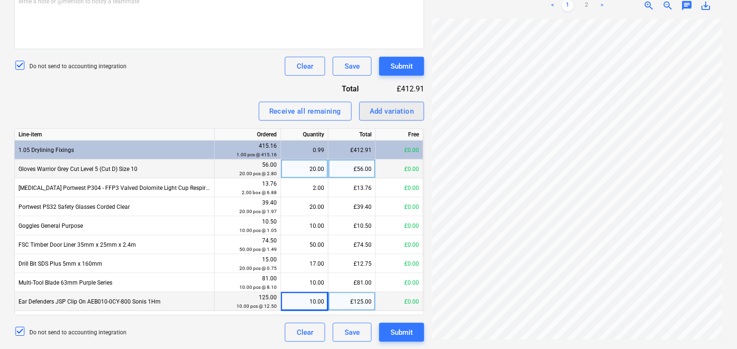
click at [374, 117] on div "Add variation" at bounding box center [392, 111] width 45 height 12
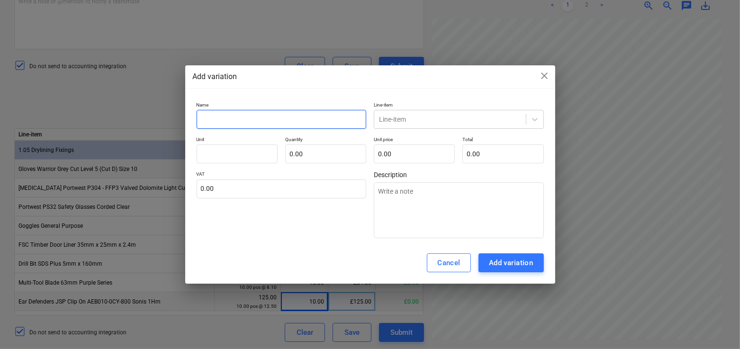
click at [221, 119] on input "text" at bounding box center [282, 119] width 170 height 19
click at [404, 115] on div at bounding box center [450, 119] width 142 height 9
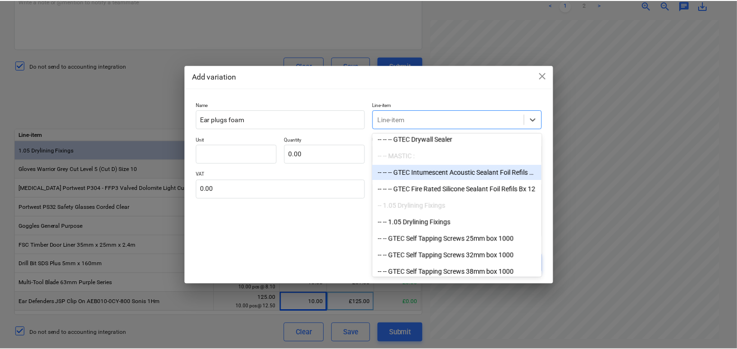
scroll to position [881, 0]
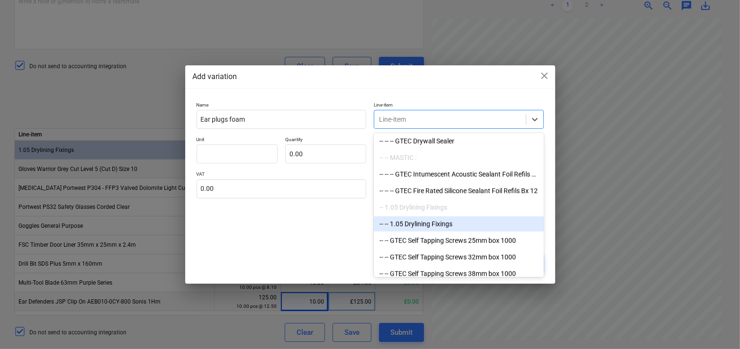
click at [412, 227] on div "-- -- 1.05 Drylining Fixings" at bounding box center [459, 224] width 170 height 15
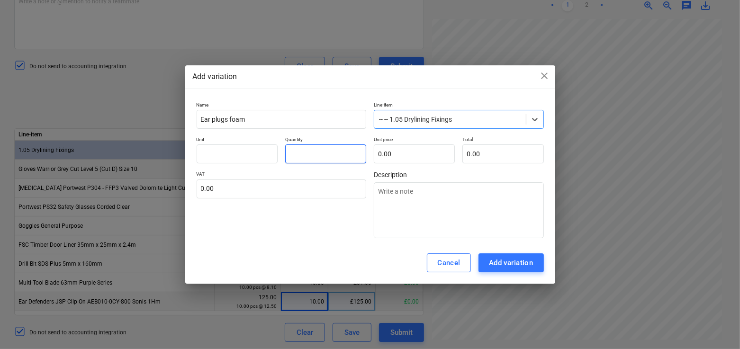
click at [305, 157] on input "text" at bounding box center [325, 154] width 81 height 19
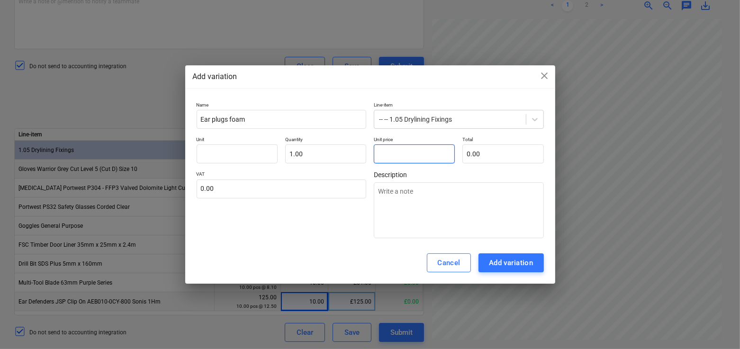
click at [382, 154] on input "text" at bounding box center [414, 154] width 81 height 19
click at [299, 228] on div "VAT 0.00" at bounding box center [282, 204] width 170 height 67
click at [254, 156] on input "text" at bounding box center [237, 154] width 81 height 19
click at [300, 215] on div "VAT 0.00" at bounding box center [282, 204] width 170 height 67
click at [504, 263] on div "Add variation" at bounding box center [511, 263] width 45 height 12
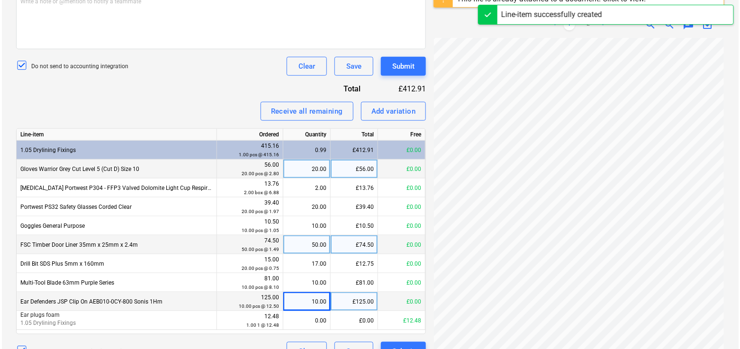
scroll to position [320, 0]
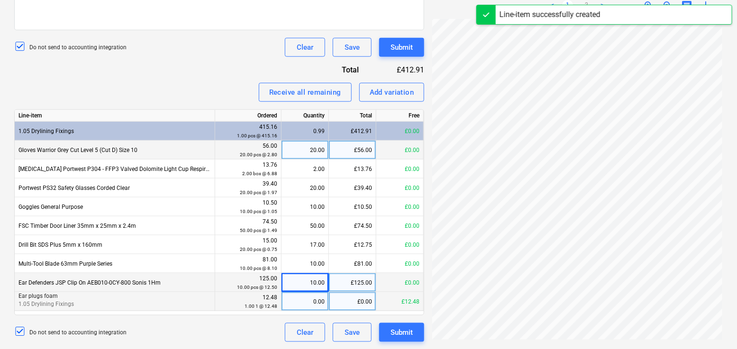
click at [312, 298] on div "0.00" at bounding box center [304, 301] width 39 height 19
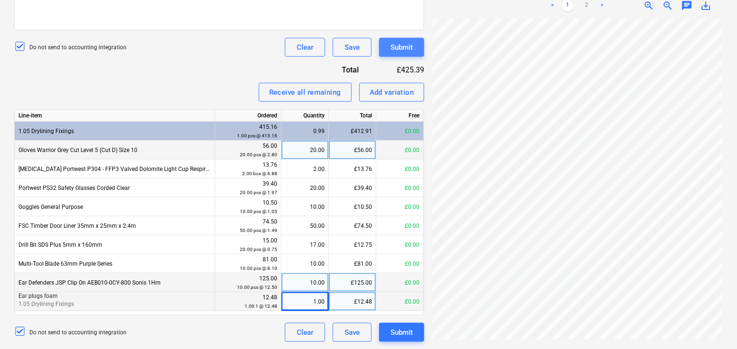
click at [411, 45] on div "Submit" at bounding box center [402, 47] width 22 height 12
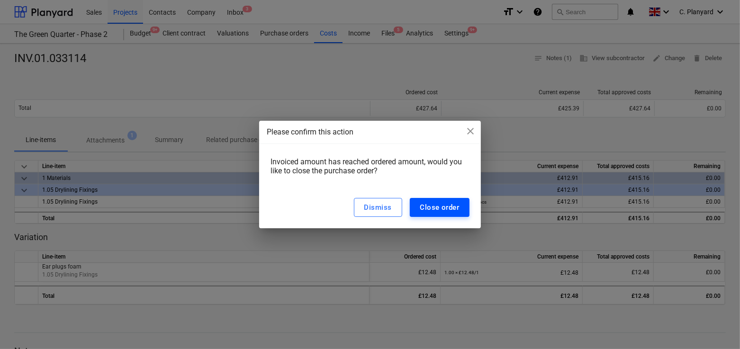
click at [429, 205] on div "Close order" at bounding box center [439, 207] width 39 height 12
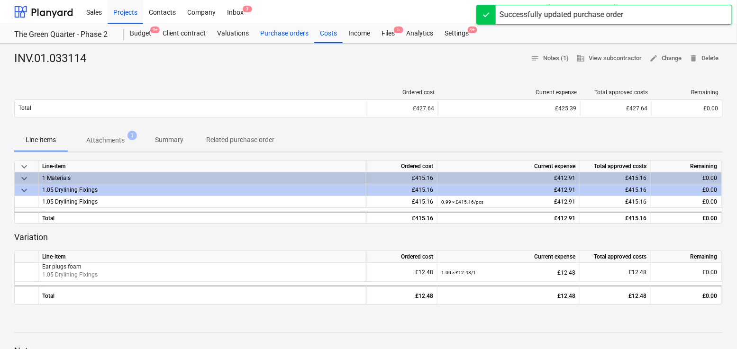
click at [282, 34] on div "Purchase orders" at bounding box center [285, 33] width 60 height 19
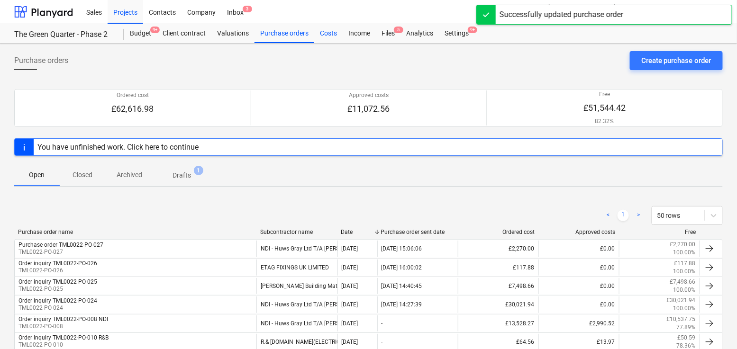
click at [327, 36] on div "Costs" at bounding box center [328, 33] width 28 height 19
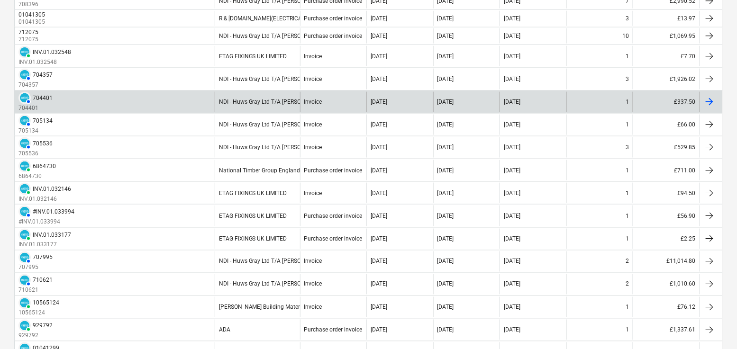
scroll to position [424, 0]
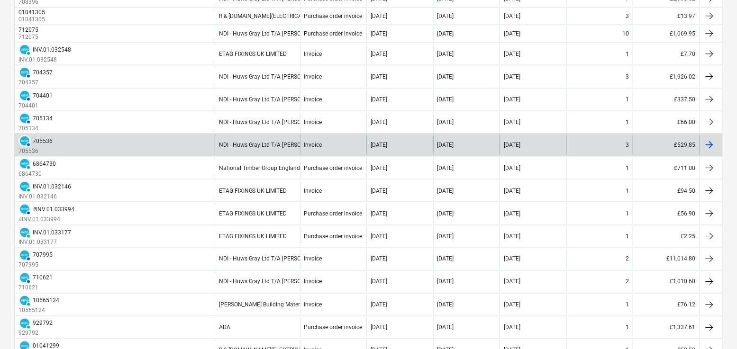
click at [172, 149] on div "AUTHORISED 705536 705536" at bounding box center [115, 145] width 200 height 20
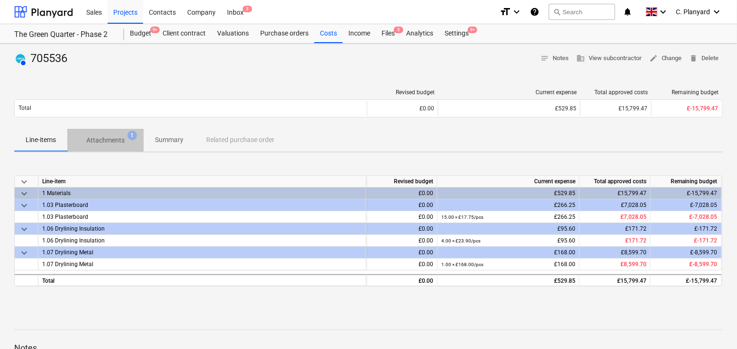
click at [122, 140] on p "Attachments" at bounding box center [105, 141] width 38 height 10
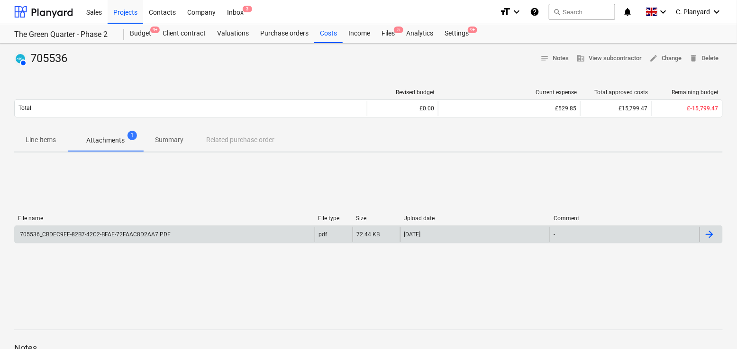
click at [145, 231] on div "705536_CBDEC9EE-82B7-42C2-BFAE-72FAAC8D2AA7.PDF" at bounding box center [94, 234] width 152 height 7
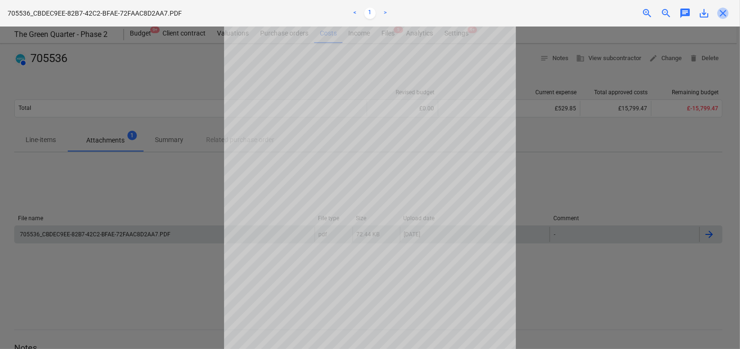
click at [725, 9] on span "close" at bounding box center [723, 13] width 11 height 11
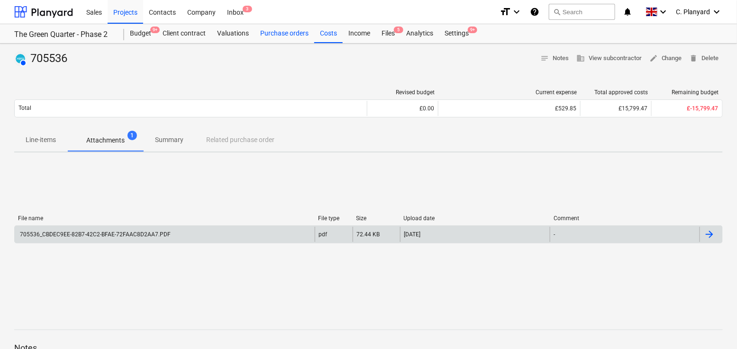
click at [283, 34] on div "Purchase orders" at bounding box center [285, 33] width 60 height 19
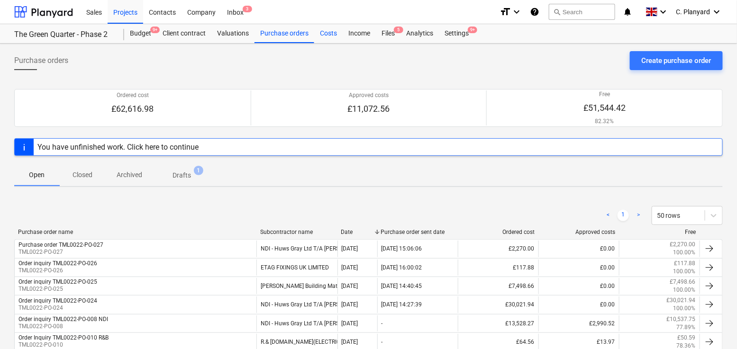
click at [332, 36] on div "Costs" at bounding box center [328, 33] width 28 height 19
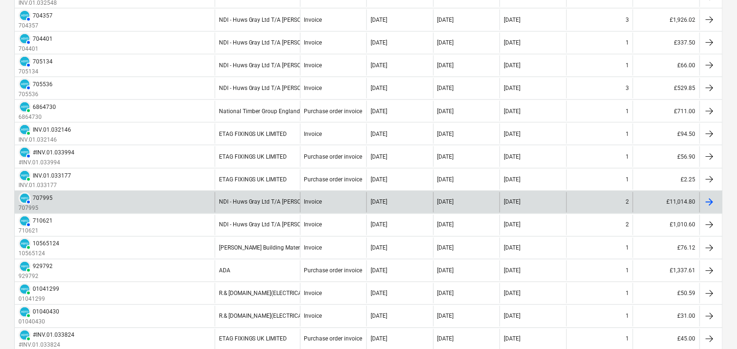
scroll to position [477, 0]
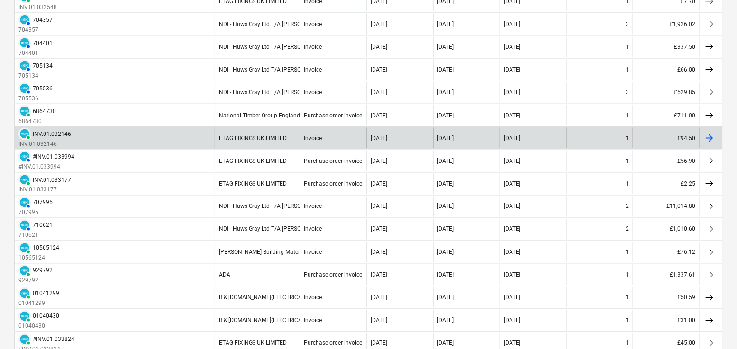
click at [191, 134] on div "PAID INV.01.032146 INV.01.032146" at bounding box center [115, 138] width 200 height 20
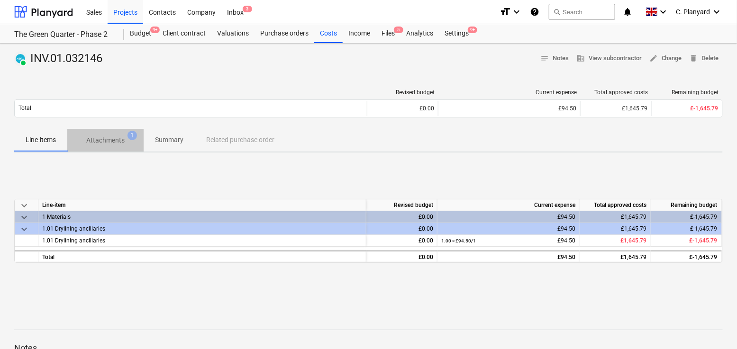
click at [126, 149] on button "Attachments 1" at bounding box center [105, 140] width 76 height 23
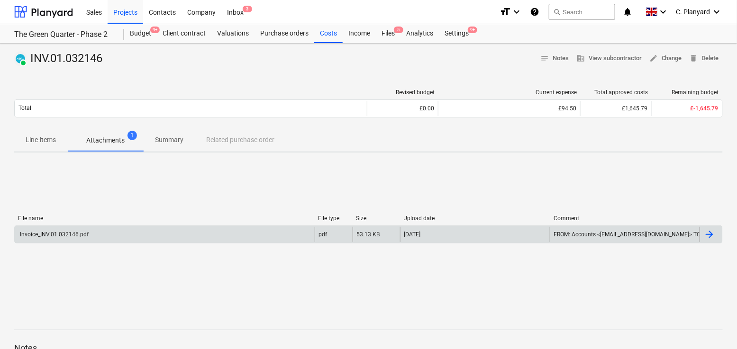
click at [159, 231] on div "Invoice_INV.01.032146.pdf" at bounding box center [165, 234] width 300 height 15
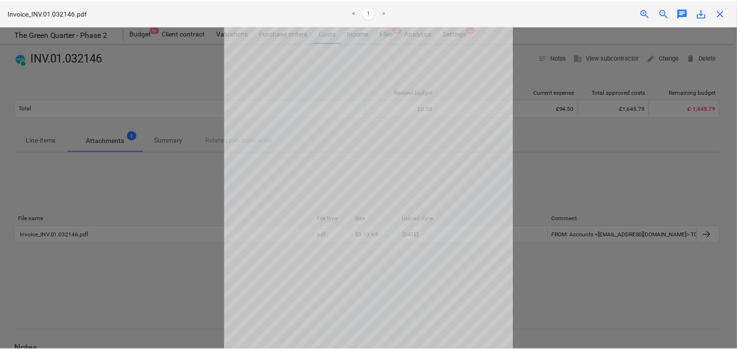
scroll to position [5, 0]
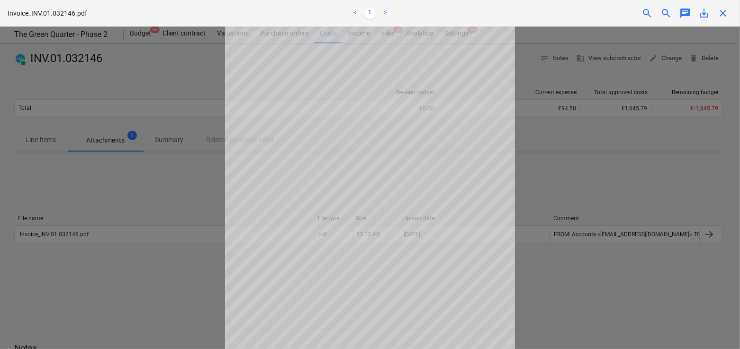
click at [721, 9] on span "close" at bounding box center [723, 13] width 11 height 11
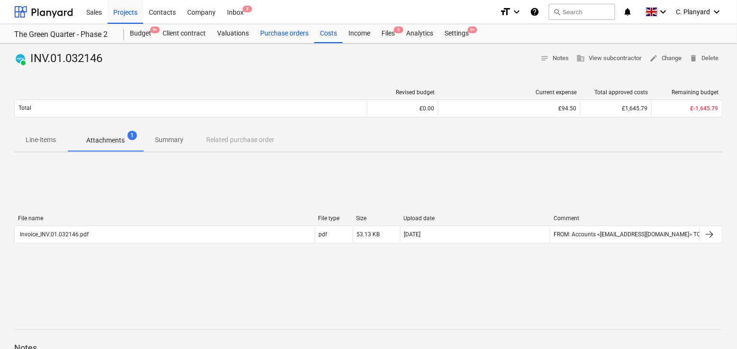
click at [288, 38] on div "Purchase orders" at bounding box center [285, 33] width 60 height 19
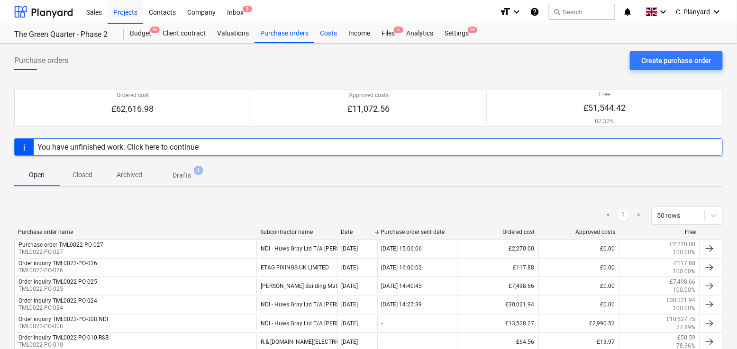
click at [332, 35] on div "Costs" at bounding box center [328, 33] width 28 height 19
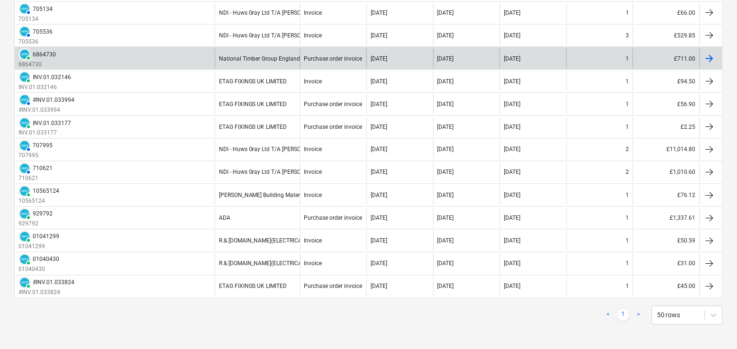
scroll to position [535, 0]
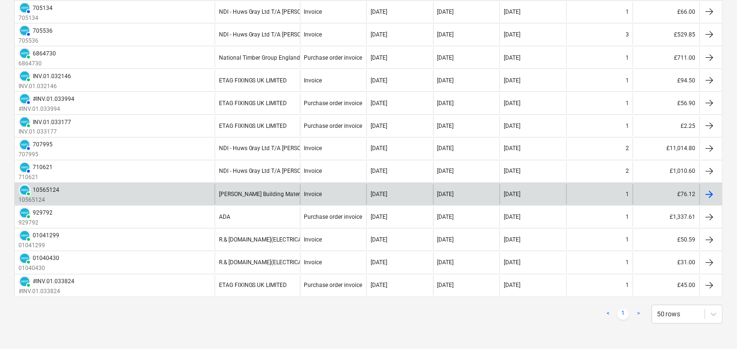
click at [170, 196] on div "PAID 10565124 10565124" at bounding box center [115, 194] width 200 height 20
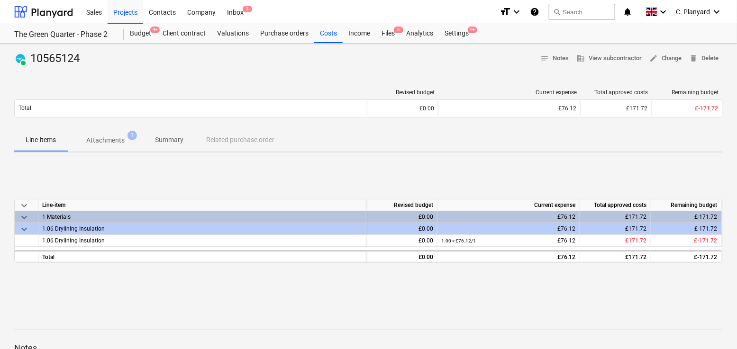
click at [114, 145] on p "Attachments" at bounding box center [105, 141] width 38 height 10
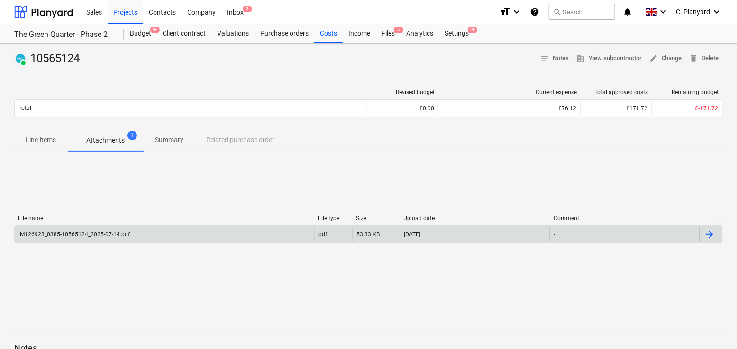
click at [121, 237] on div "M126923_0385-10565124_2025-07-14.pdf" at bounding box center [73, 234] width 111 height 7
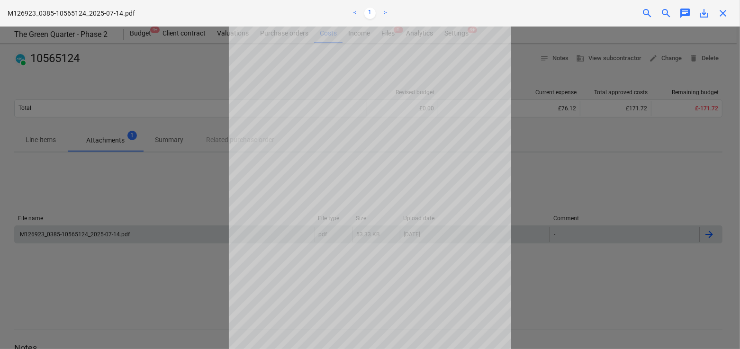
click at [722, 11] on span "close" at bounding box center [723, 13] width 11 height 11
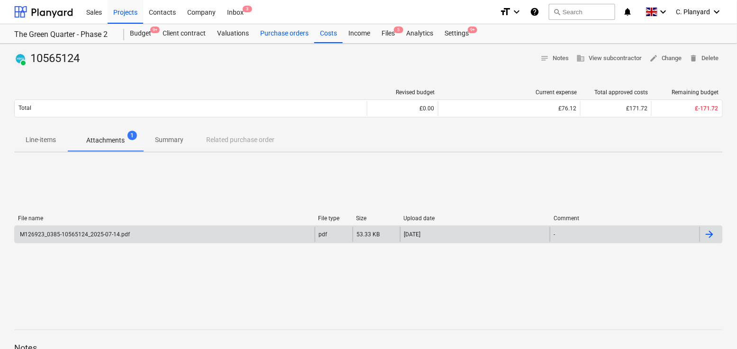
click at [292, 40] on div "Purchase orders" at bounding box center [285, 33] width 60 height 19
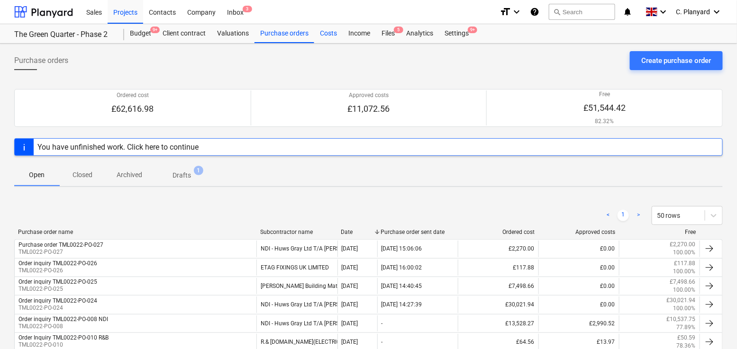
click at [328, 25] on div "Costs" at bounding box center [328, 33] width 28 height 19
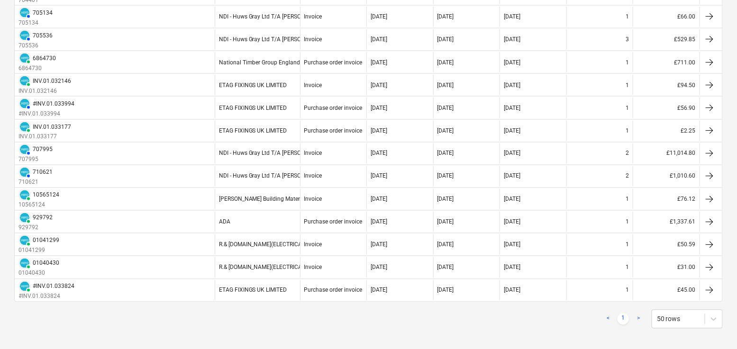
scroll to position [537, 0]
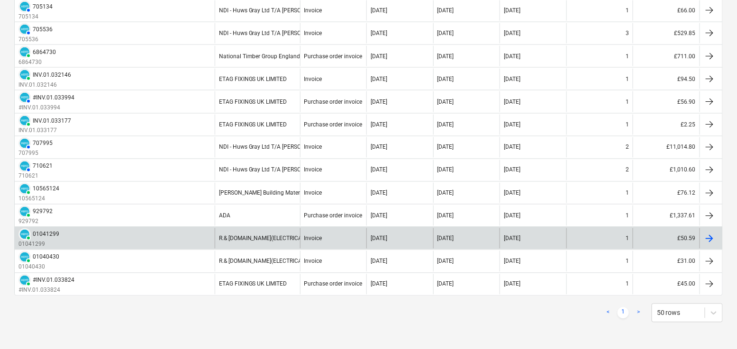
click at [190, 243] on div "PAID 01041299 01041299" at bounding box center [115, 238] width 200 height 20
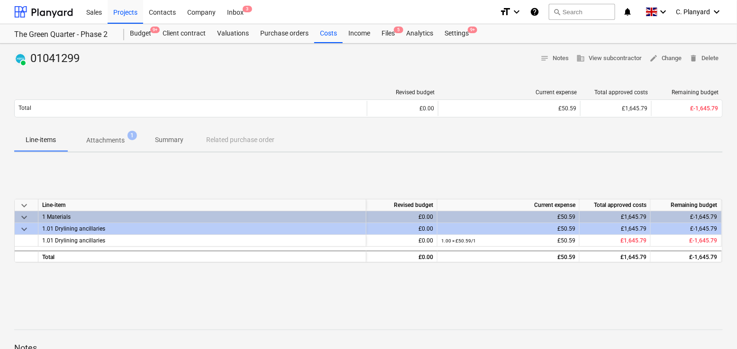
click at [103, 141] on p "Attachments" at bounding box center [105, 141] width 38 height 10
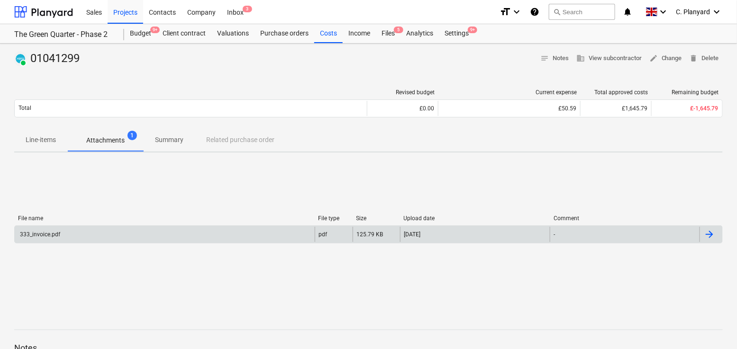
click at [126, 234] on div "333_invoice.pdf" at bounding box center [165, 234] width 300 height 15
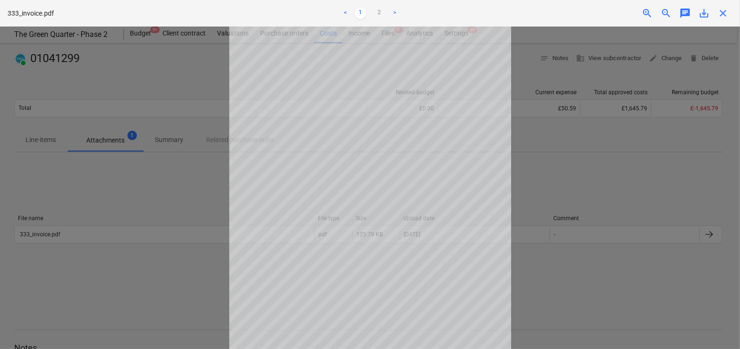
click at [724, 16] on span "close" at bounding box center [723, 13] width 11 height 11
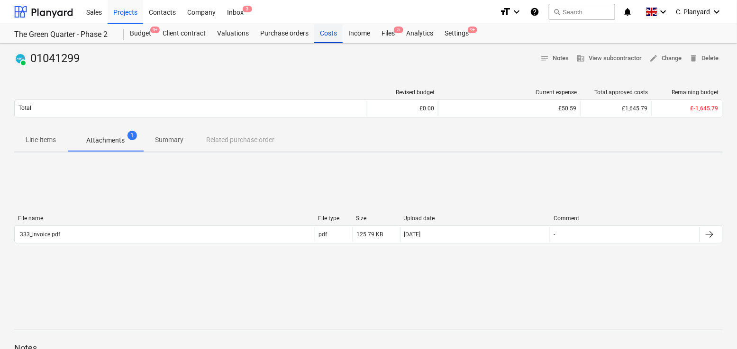
click at [335, 35] on div "Costs" at bounding box center [328, 33] width 28 height 19
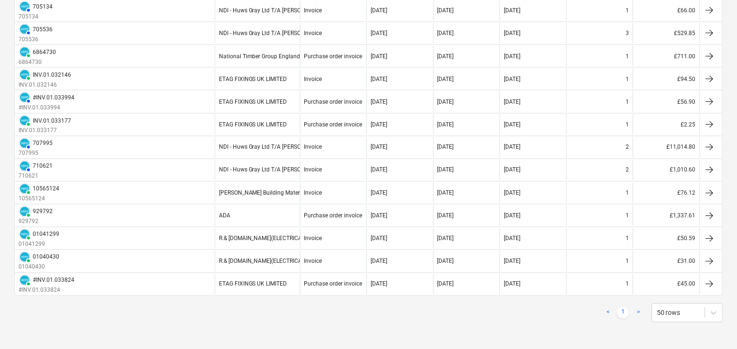
scroll to position [508, 0]
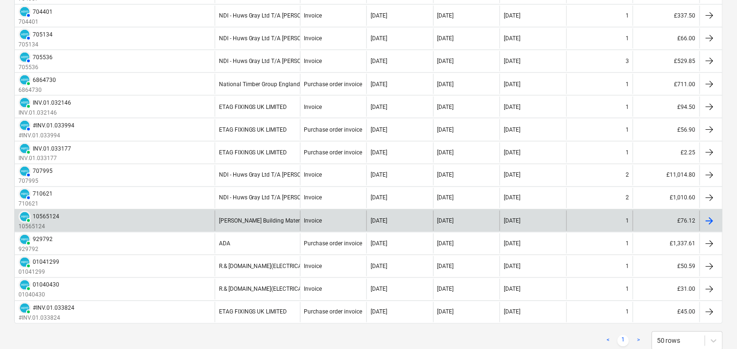
click at [249, 218] on div "[PERSON_NAME] Building Materials UK Limited t/a Minster" at bounding box center [257, 221] width 85 height 20
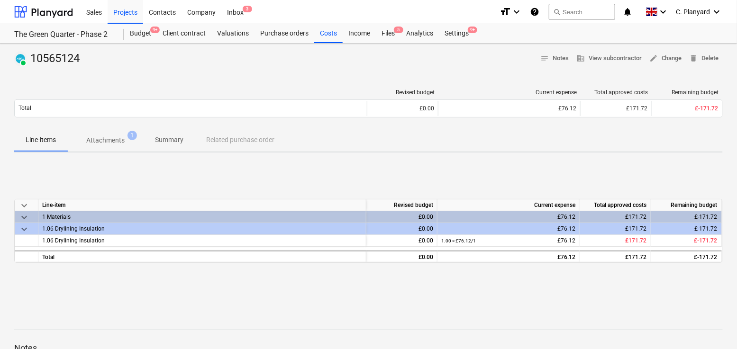
click at [118, 137] on p "Attachments" at bounding box center [105, 141] width 38 height 10
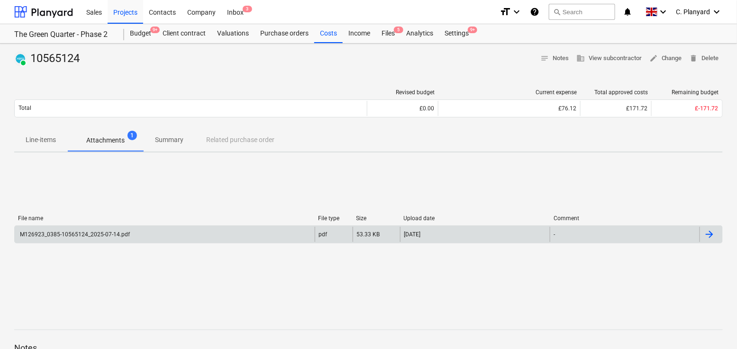
click at [199, 230] on div "M126923_0385-10565124_2025-07-14.pdf" at bounding box center [165, 234] width 300 height 15
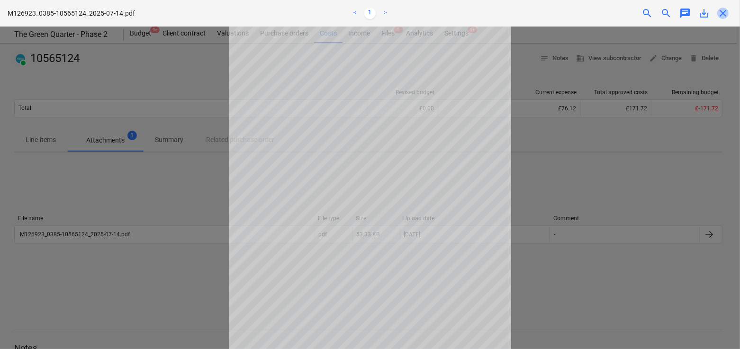
click at [724, 12] on span "close" at bounding box center [723, 13] width 11 height 11
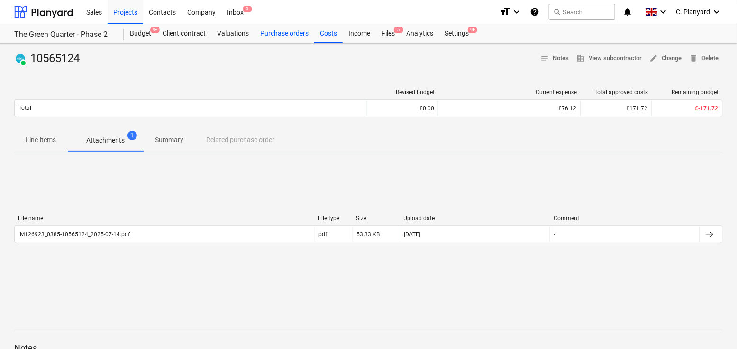
click at [291, 36] on div "Purchase orders" at bounding box center [285, 33] width 60 height 19
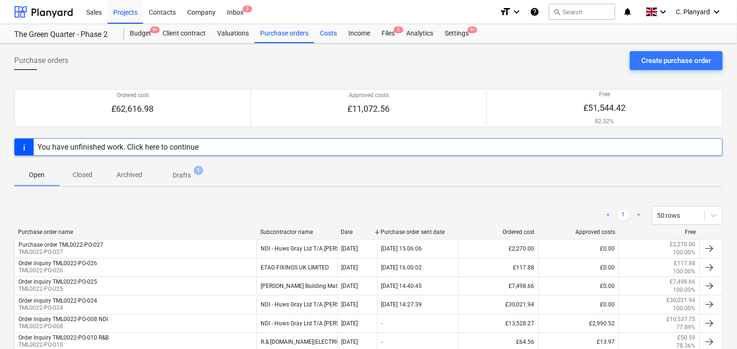
click at [327, 39] on div "Costs" at bounding box center [328, 33] width 28 height 19
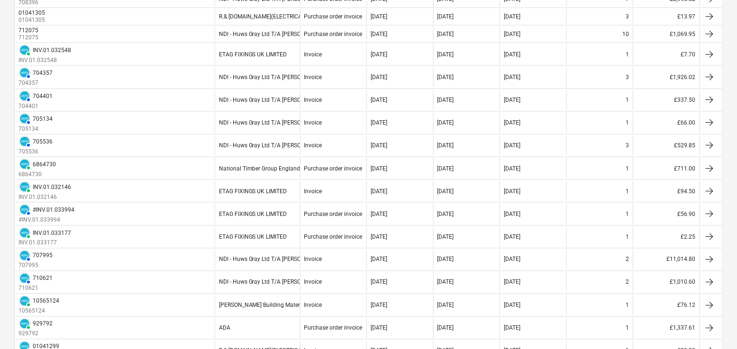
scroll to position [537, 0]
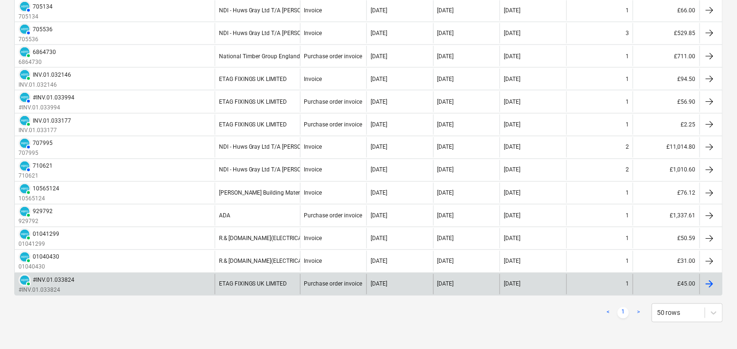
click at [177, 285] on div "PAID #INV.01.033824 #INV.01.033824" at bounding box center [115, 284] width 200 height 20
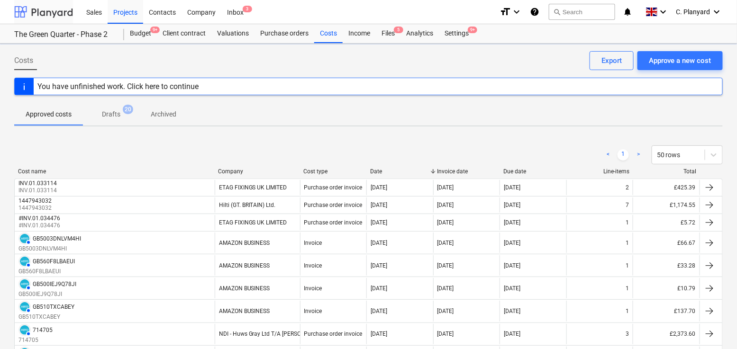
scroll to position [537, 0]
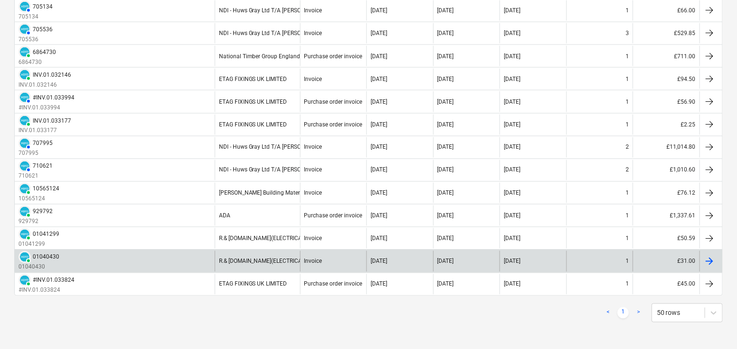
click at [156, 260] on div "PAID 01040430 01040430" at bounding box center [115, 261] width 200 height 20
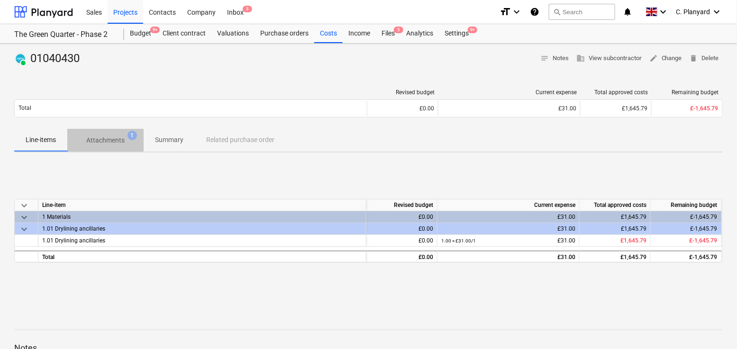
click at [117, 135] on span "Attachments 1" at bounding box center [105, 140] width 76 height 17
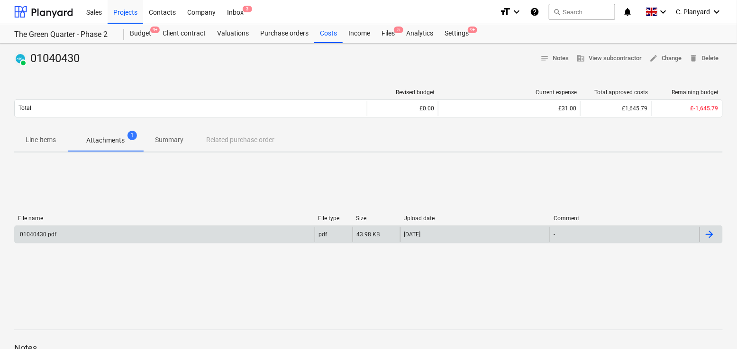
click at [214, 229] on div "01040430.pdf" at bounding box center [165, 234] width 300 height 15
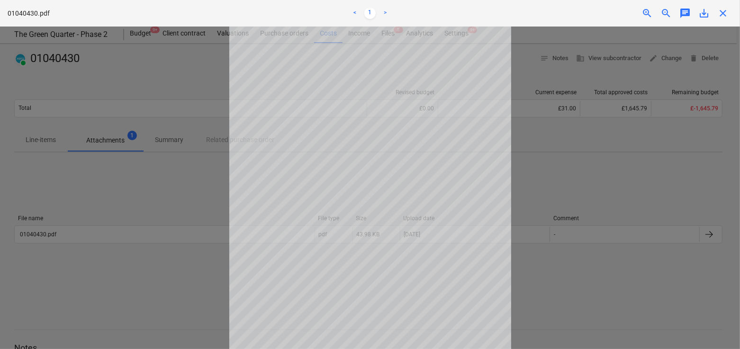
click at [721, 11] on span "close" at bounding box center [723, 13] width 11 height 11
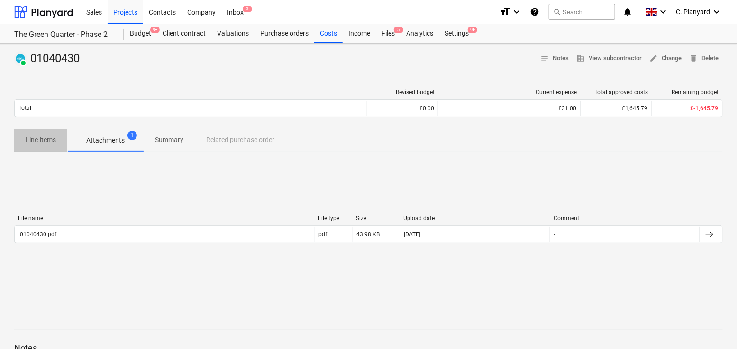
click at [45, 131] on button "Line-items" at bounding box center [40, 140] width 53 height 23
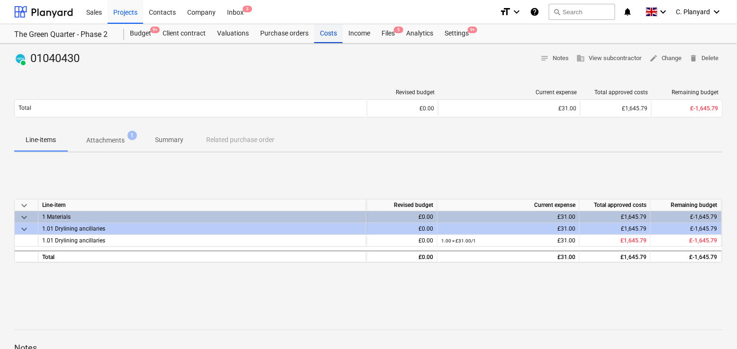
click at [318, 32] on div "Costs" at bounding box center [328, 33] width 28 height 19
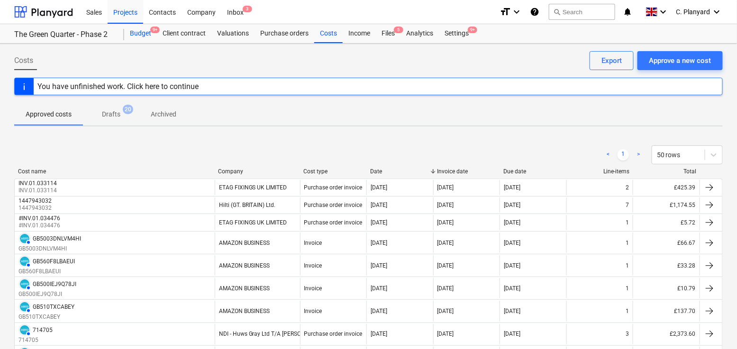
click at [136, 39] on div "Budget 9+" at bounding box center [140, 33] width 33 height 19
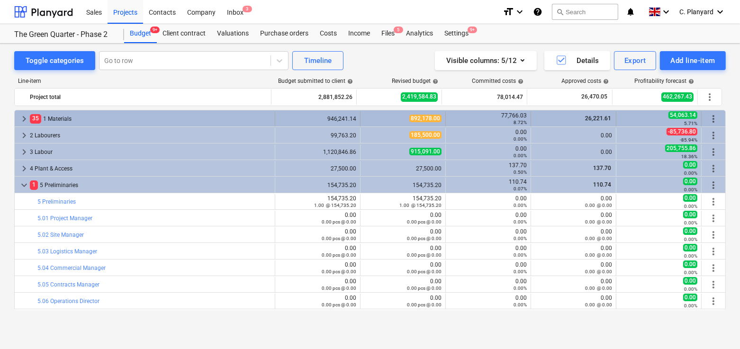
click at [25, 118] on span "keyboard_arrow_right" at bounding box center [23, 118] width 11 height 11
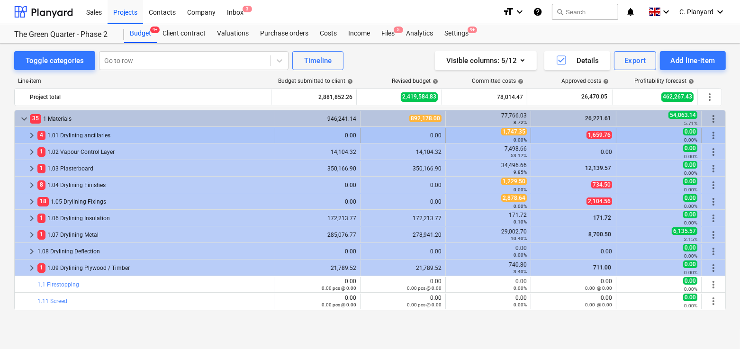
click at [29, 133] on span "keyboard_arrow_right" at bounding box center [31, 135] width 11 height 11
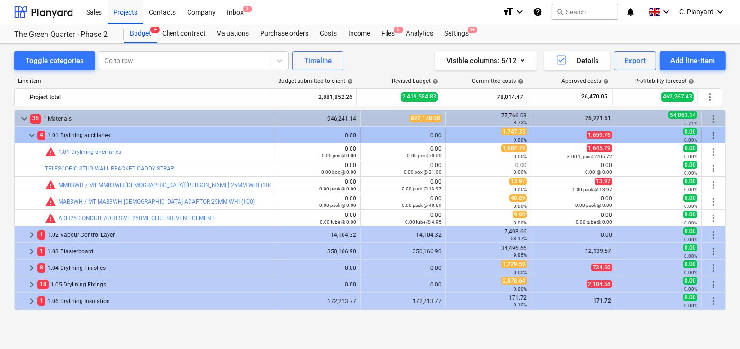
click at [29, 135] on span "keyboard_arrow_down" at bounding box center [31, 135] width 11 height 11
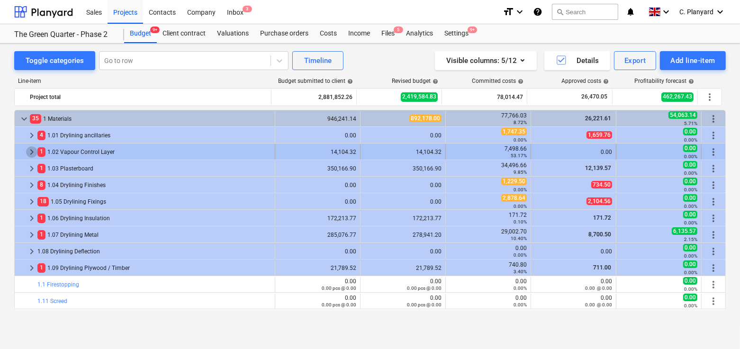
click at [30, 153] on span "keyboard_arrow_right" at bounding box center [31, 151] width 11 height 11
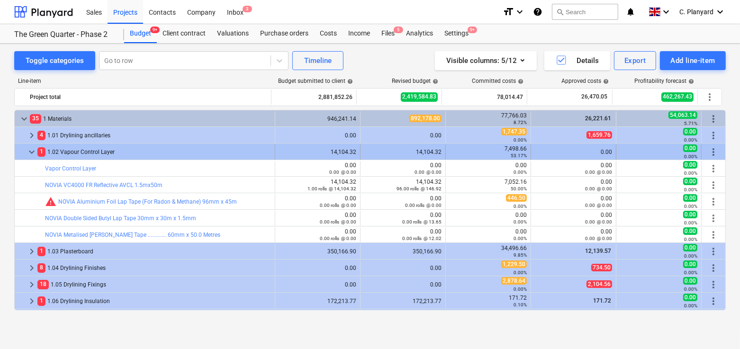
click at [31, 150] on span "keyboard_arrow_down" at bounding box center [31, 151] width 11 height 11
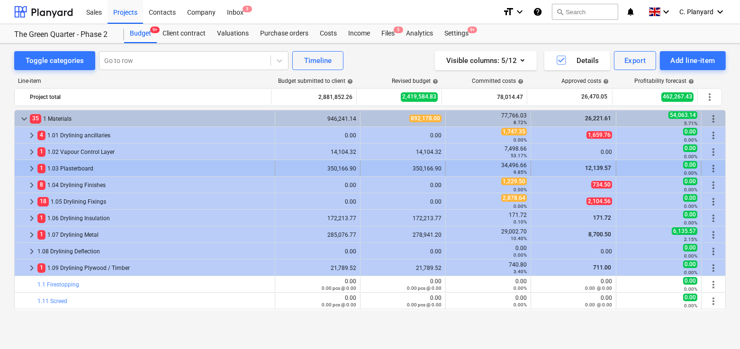
click at [32, 169] on span "keyboard_arrow_right" at bounding box center [31, 168] width 11 height 11
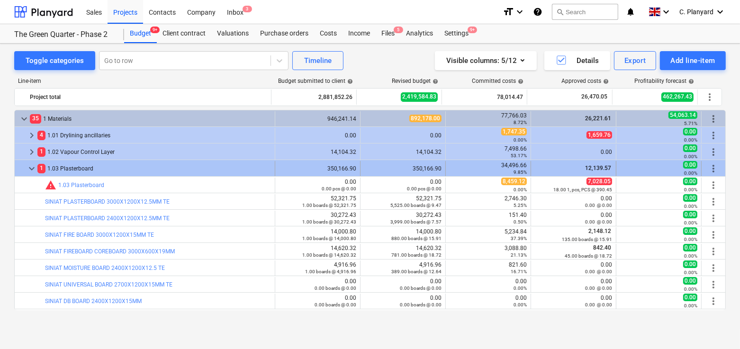
click at [28, 167] on span "keyboard_arrow_down" at bounding box center [31, 168] width 11 height 11
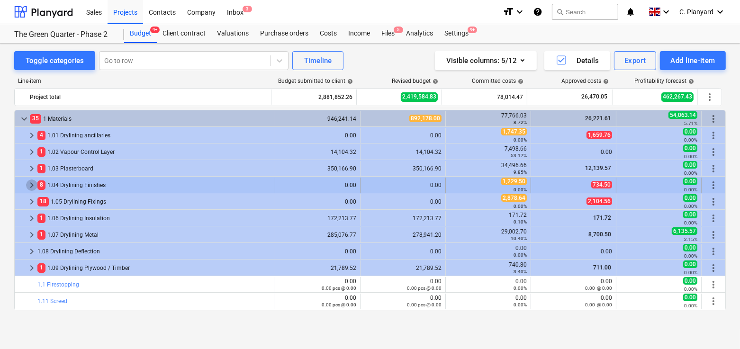
click at [31, 183] on span "keyboard_arrow_right" at bounding box center [31, 185] width 11 height 11
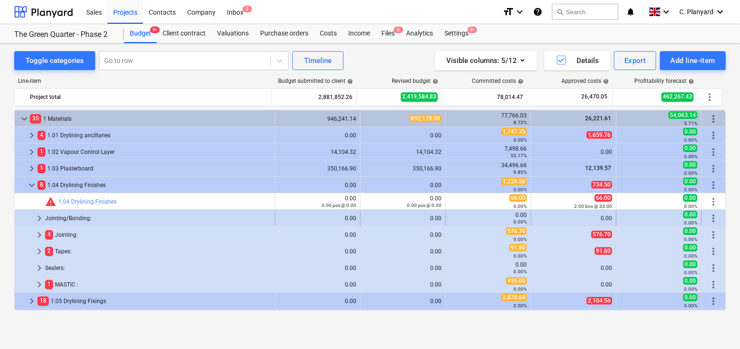
click at [38, 220] on span "keyboard_arrow_right" at bounding box center [39, 218] width 11 height 11
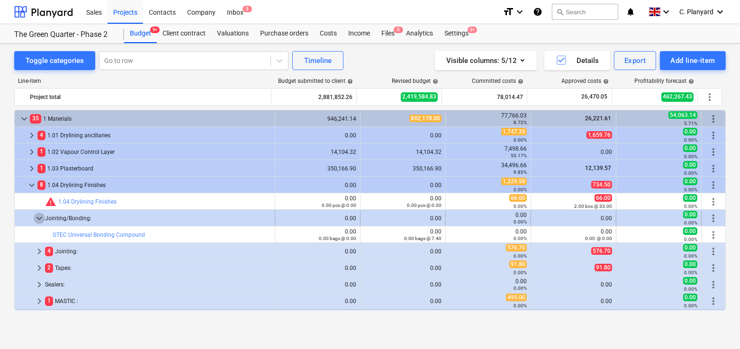
click at [36, 221] on span "keyboard_arrow_down" at bounding box center [39, 218] width 11 height 11
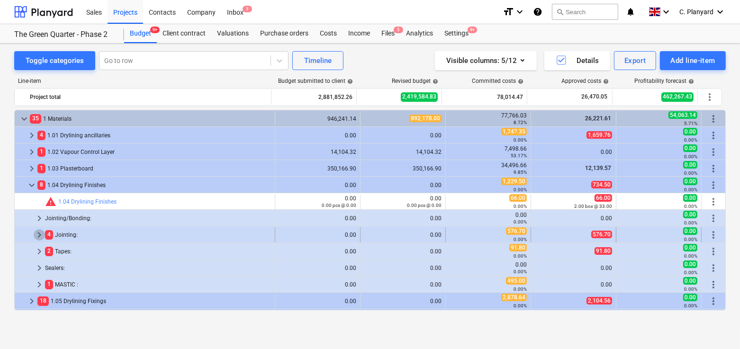
click at [39, 236] on span "keyboard_arrow_right" at bounding box center [39, 234] width 11 height 11
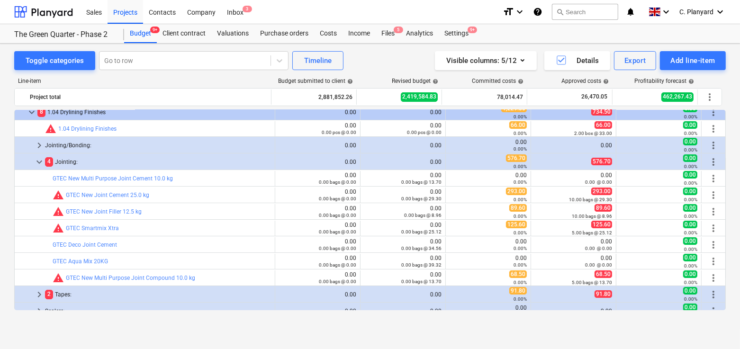
scroll to position [74, 0]
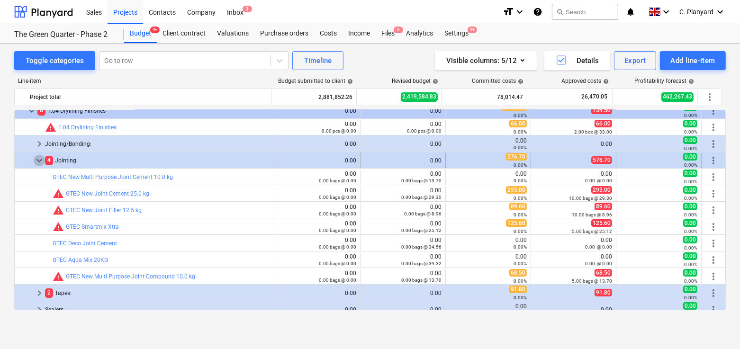
click at [40, 158] on span "keyboard_arrow_down" at bounding box center [39, 160] width 11 height 11
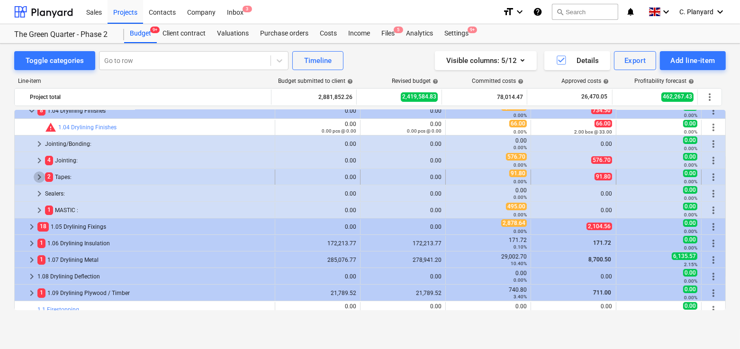
click at [38, 175] on span "keyboard_arrow_right" at bounding box center [39, 177] width 11 height 11
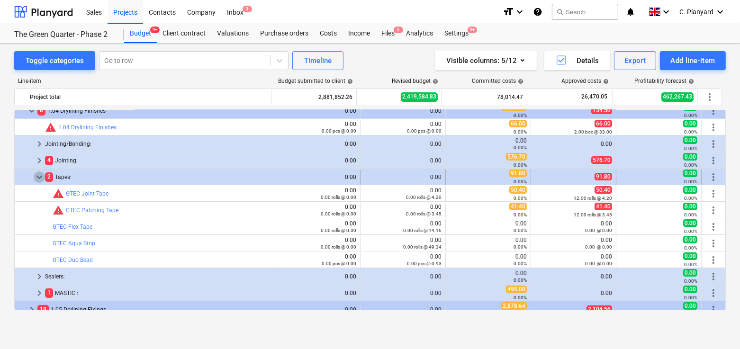
click at [36, 175] on span "keyboard_arrow_down" at bounding box center [39, 177] width 11 height 11
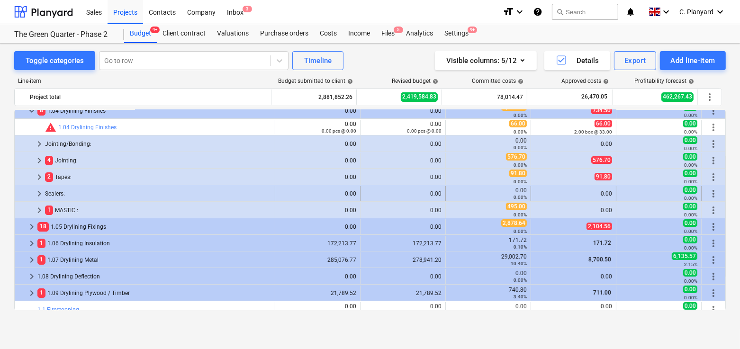
click at [37, 191] on span "keyboard_arrow_right" at bounding box center [39, 193] width 11 height 11
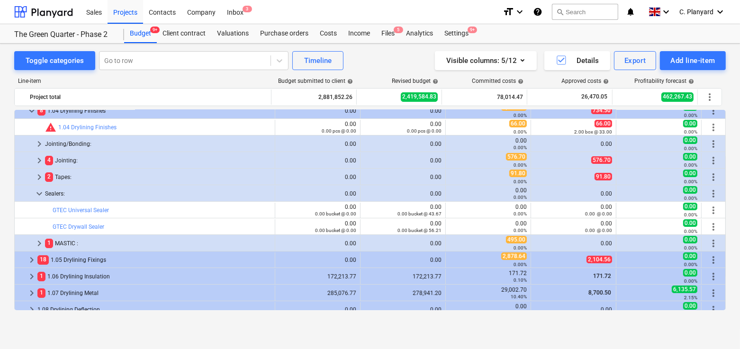
click at [37, 191] on span "keyboard_arrow_down" at bounding box center [39, 193] width 11 height 11
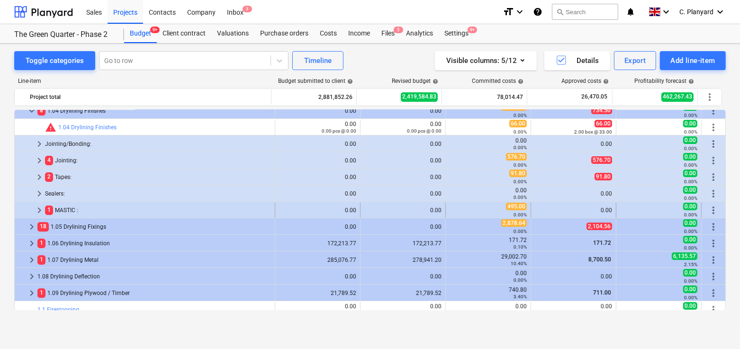
click at [41, 210] on span "keyboard_arrow_right" at bounding box center [39, 210] width 11 height 11
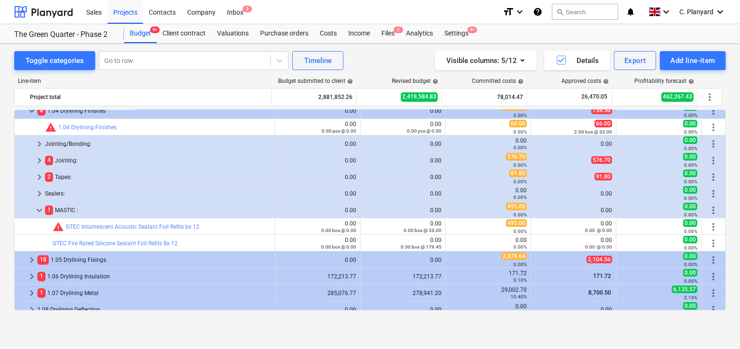
click at [41, 210] on span "keyboard_arrow_down" at bounding box center [39, 210] width 11 height 11
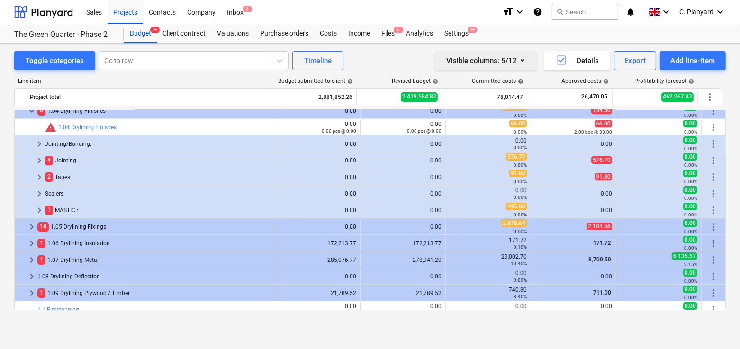
click at [479, 58] on div "Visible columns : 5/12" at bounding box center [485, 61] width 79 height 12
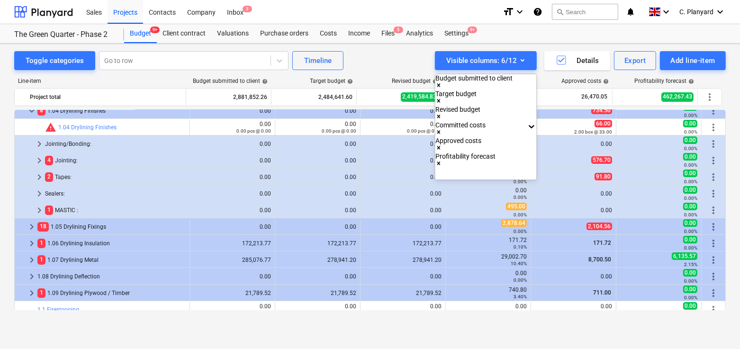
click at [296, 73] on div at bounding box center [370, 174] width 740 height 349
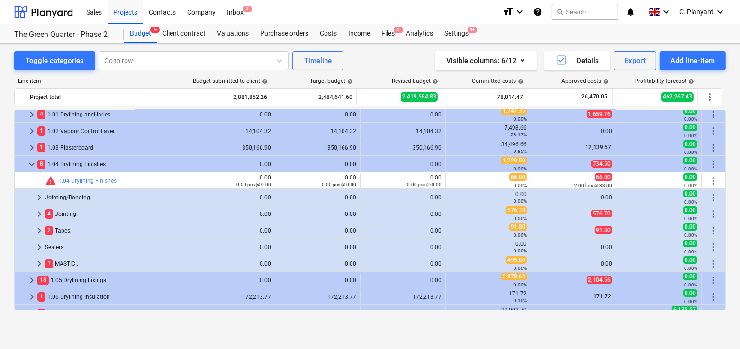
scroll to position [19, 0]
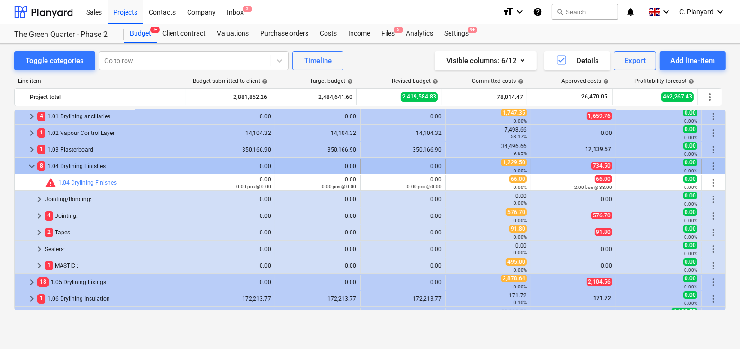
click at [29, 166] on span "keyboard_arrow_down" at bounding box center [31, 166] width 11 height 11
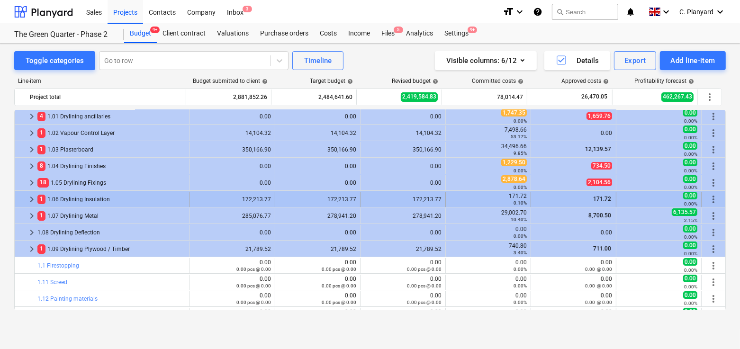
click at [29, 195] on span "keyboard_arrow_right" at bounding box center [31, 199] width 11 height 11
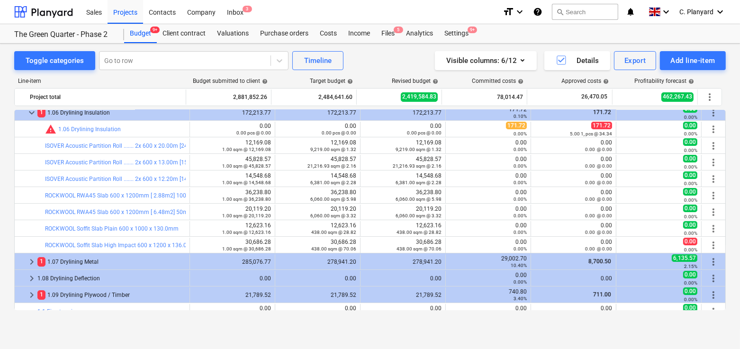
scroll to position [109, 0]
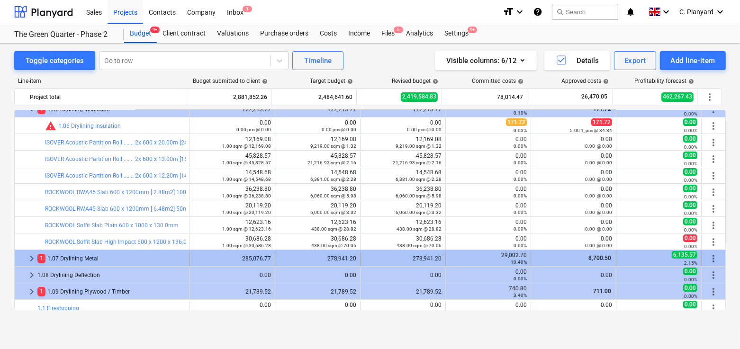
click at [30, 258] on span "keyboard_arrow_right" at bounding box center [31, 258] width 11 height 11
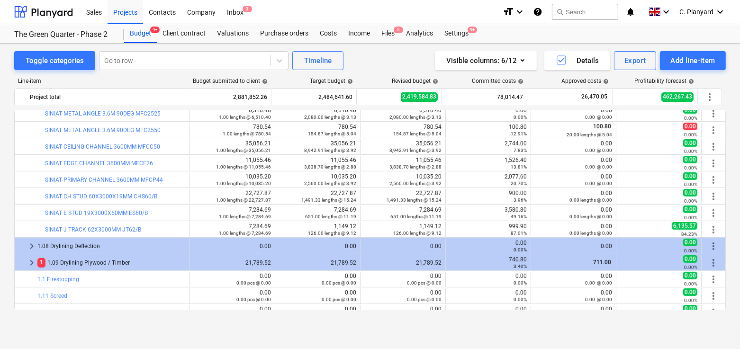
scroll to position [585, 0]
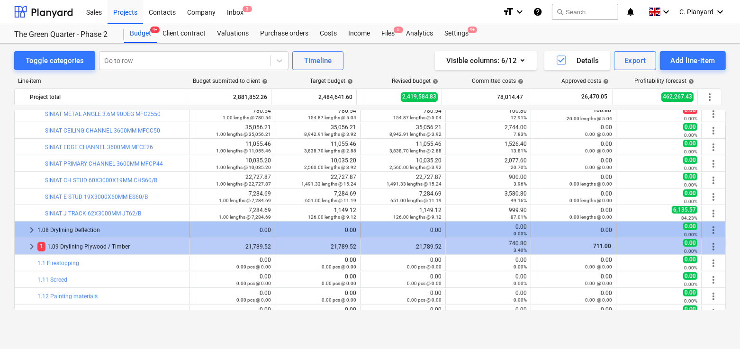
click at [31, 232] on span "keyboard_arrow_right" at bounding box center [31, 230] width 11 height 11
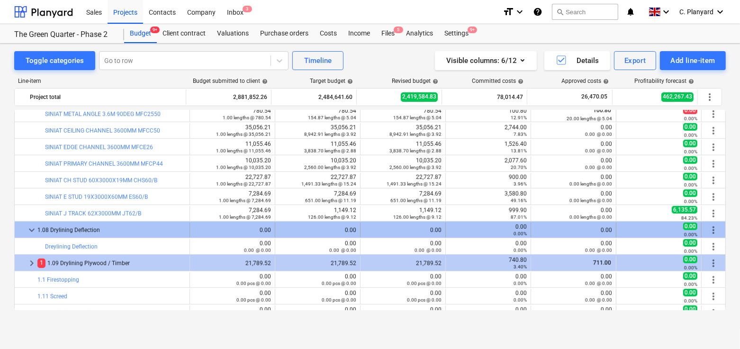
click at [34, 229] on span "keyboard_arrow_down" at bounding box center [31, 230] width 11 height 11
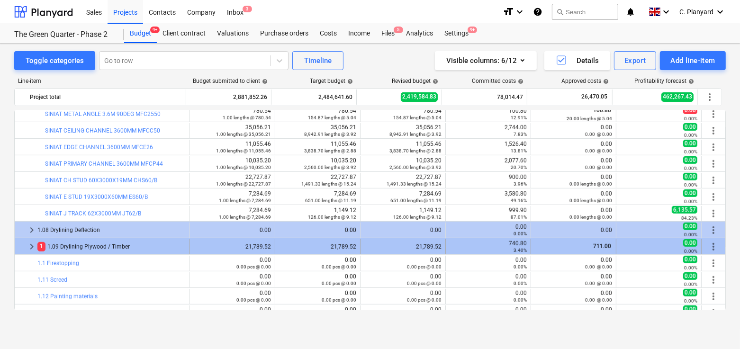
click at [31, 250] on span "keyboard_arrow_right" at bounding box center [31, 246] width 11 height 11
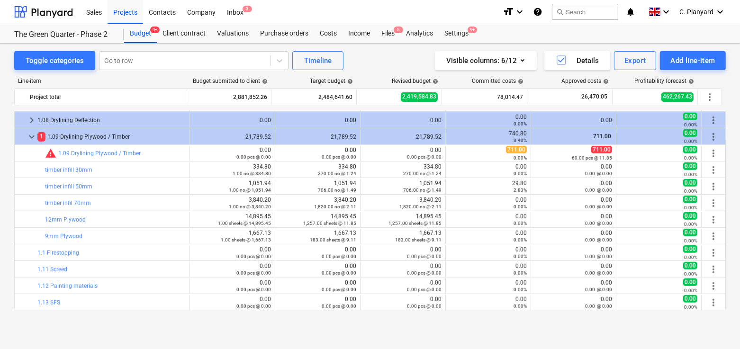
scroll to position [722, 0]
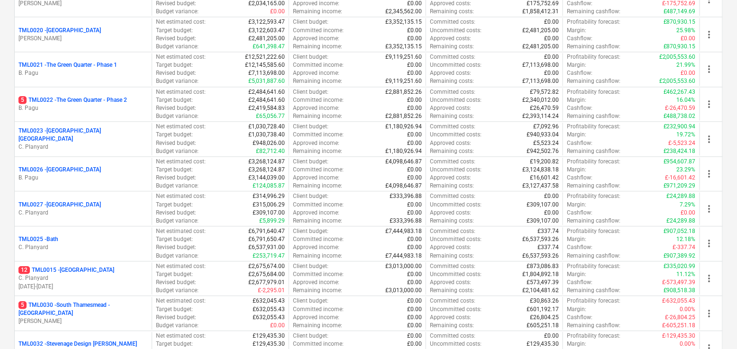
scroll to position [759, 0]
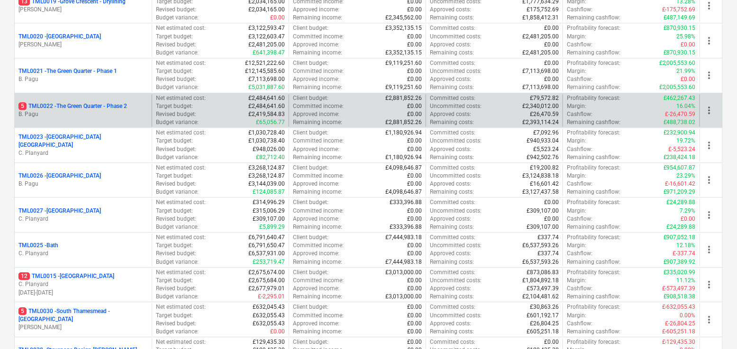
click at [116, 107] on p "5 TML0022 - The Green Quarter - Phase 2" at bounding box center [72, 106] width 109 height 8
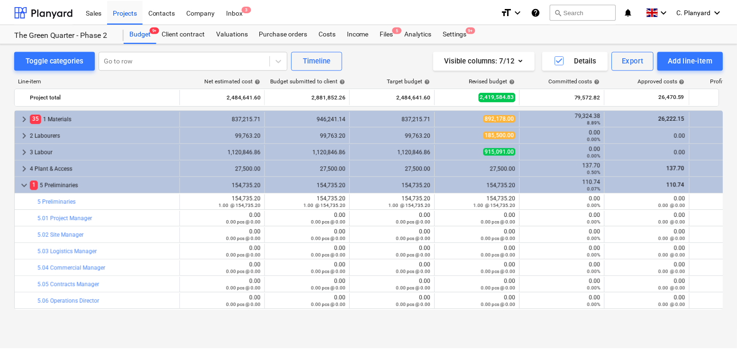
scroll to position [345, 0]
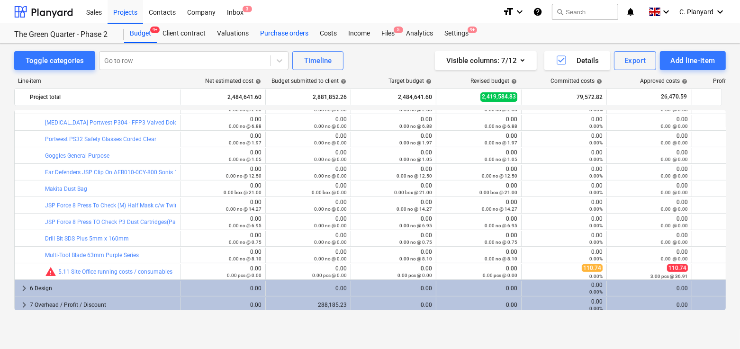
click at [286, 36] on div "Purchase orders" at bounding box center [285, 33] width 60 height 19
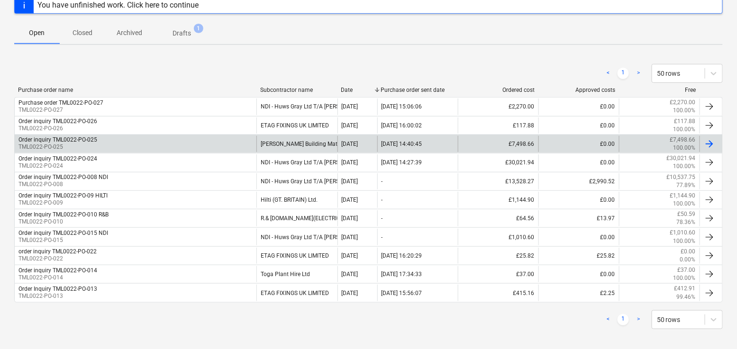
scroll to position [148, 0]
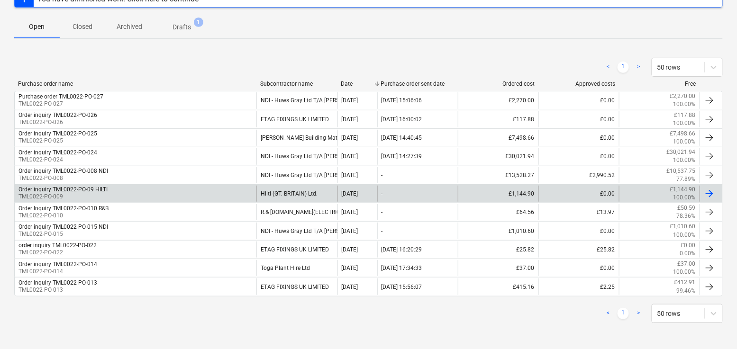
click at [120, 191] on div "Order inquiry TML0022-PO-09 HILTI TML0022-PO-009" at bounding box center [136, 194] width 242 height 16
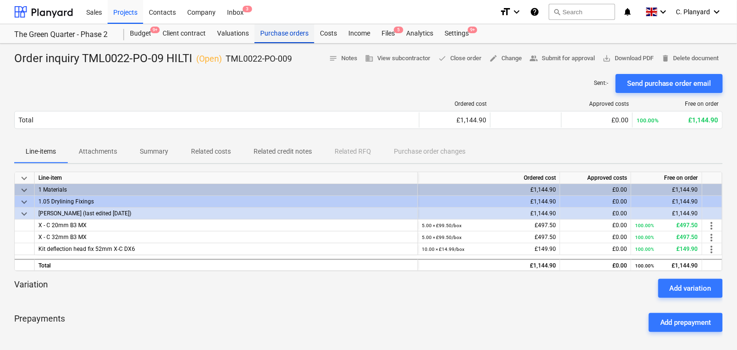
click at [284, 33] on div "Purchase orders" at bounding box center [285, 33] width 60 height 19
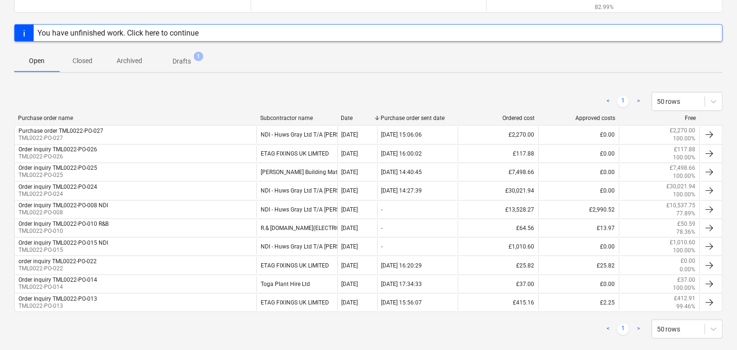
scroll to position [119, 0]
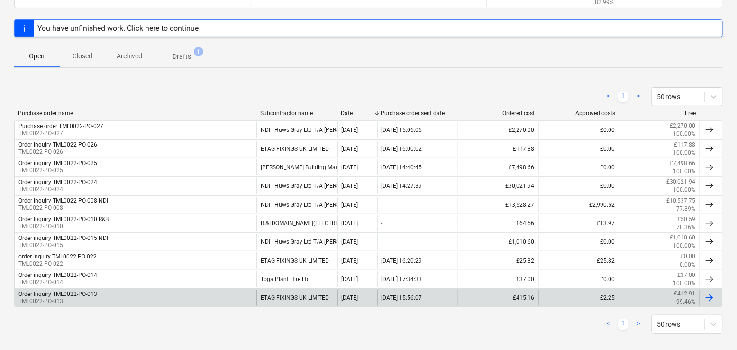
click at [160, 290] on div "Order Inquiry TML0022-PO-013 TML0022-PO-013" at bounding box center [136, 298] width 242 height 16
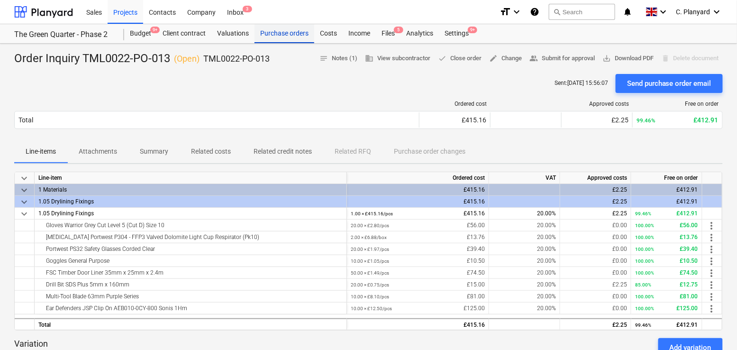
click at [267, 36] on div "Purchase orders" at bounding box center [285, 33] width 60 height 19
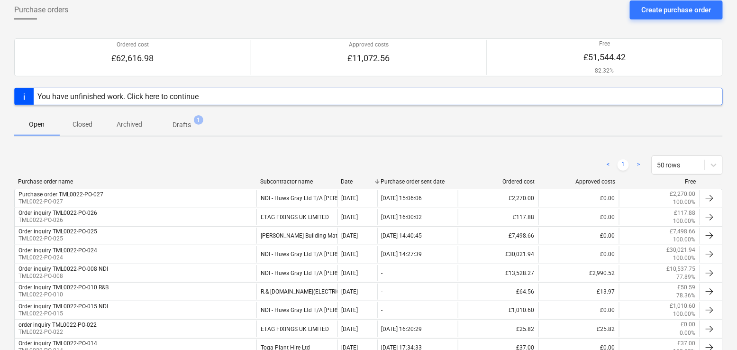
scroll to position [27, 0]
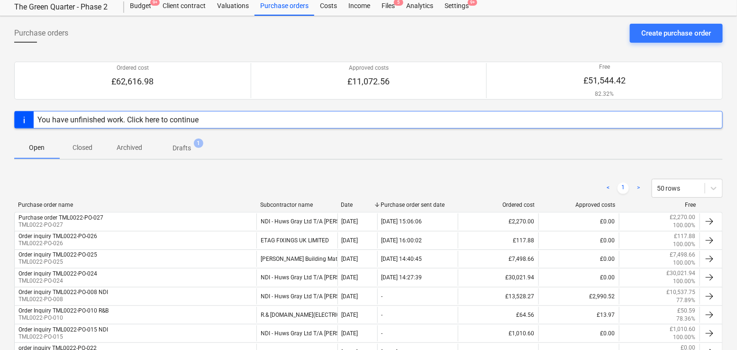
click at [83, 146] on p "Closed" at bounding box center [82, 148] width 23 height 10
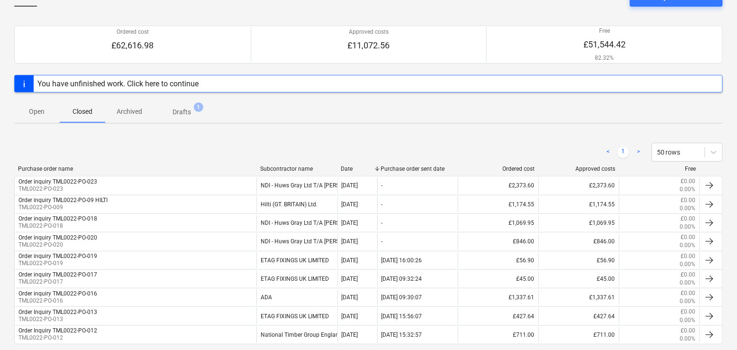
scroll to position [59, 0]
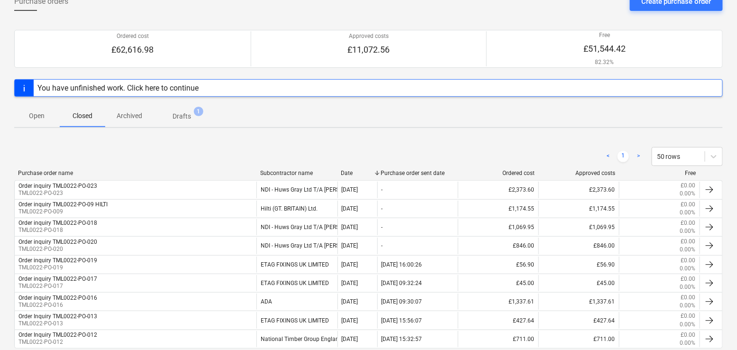
click at [135, 128] on div "Purchase orders Create purchase order Ordered cost £62,616.98 Approved costs £1…" at bounding box center [368, 192] width 737 height 417
click at [135, 121] on span "Archived" at bounding box center [129, 116] width 48 height 16
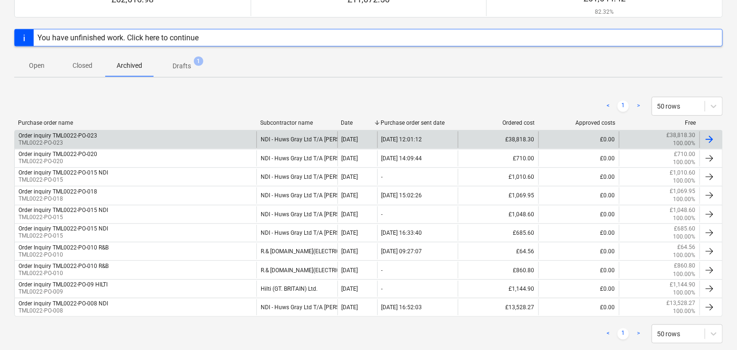
scroll to position [111, 0]
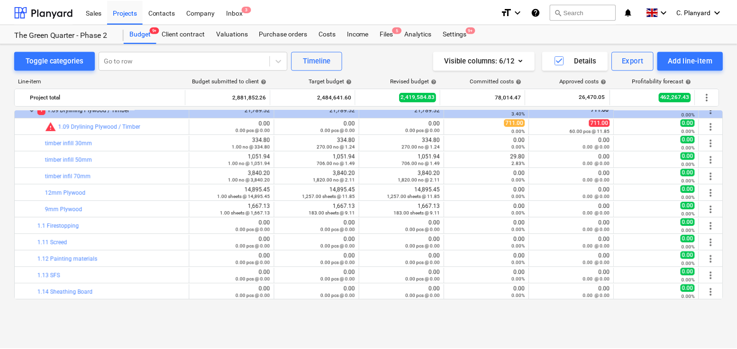
scroll to position [690, 0]
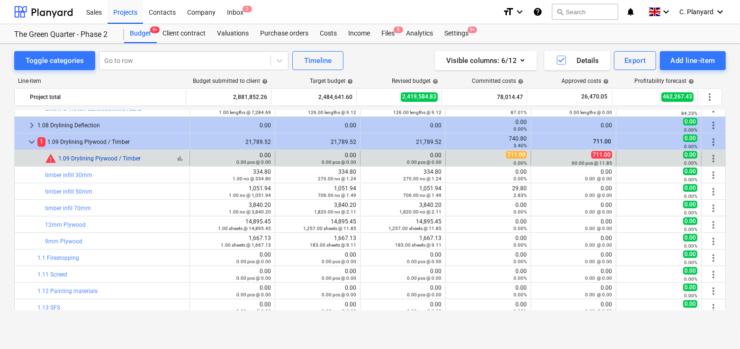
click at [131, 160] on link "1.09 Drylining Plywood / Timber" at bounding box center [99, 158] width 82 height 7
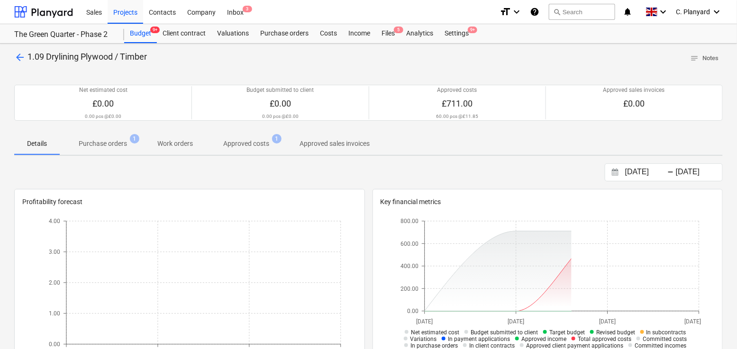
click at [115, 145] on p "Purchase orders" at bounding box center [103, 144] width 48 height 10
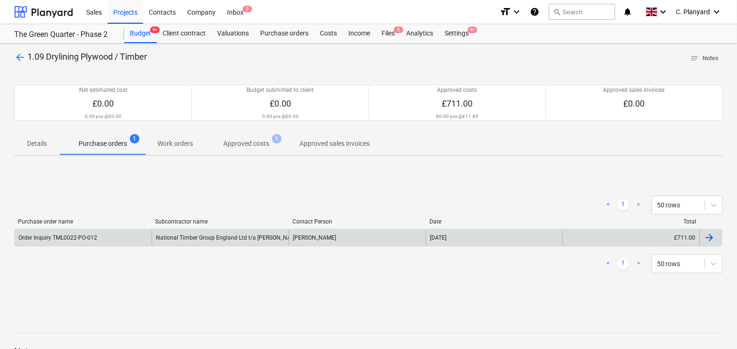
click at [165, 245] on div "National Timber Group England Ltd t/a [PERSON_NAME]" at bounding box center [220, 237] width 137 height 15
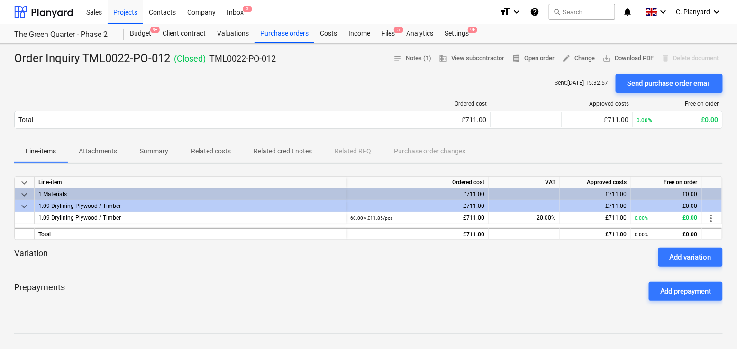
click at [203, 150] on p "Related costs" at bounding box center [211, 151] width 40 height 10
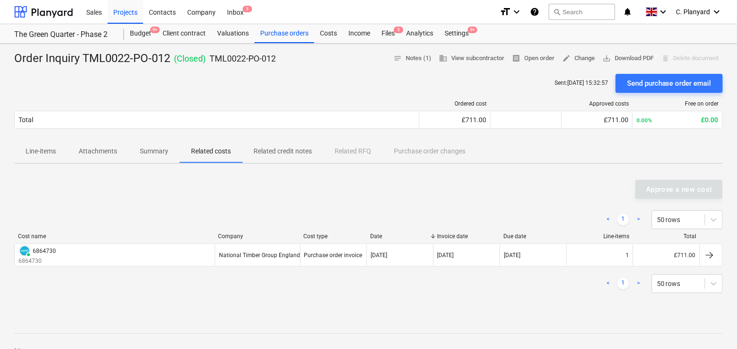
click at [45, 151] on p "Line-items" at bounding box center [41, 151] width 30 height 10
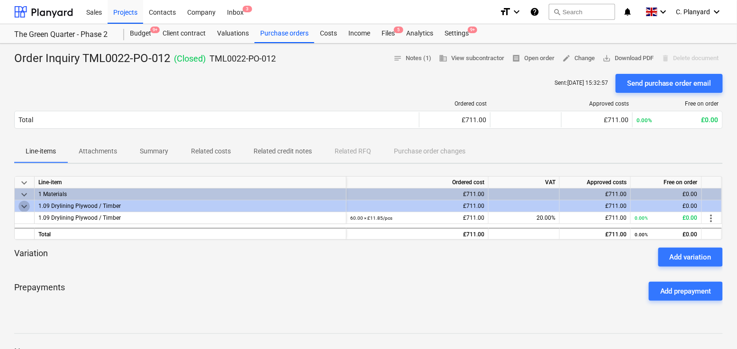
click at [24, 206] on span "keyboard_arrow_down" at bounding box center [23, 206] width 11 height 11
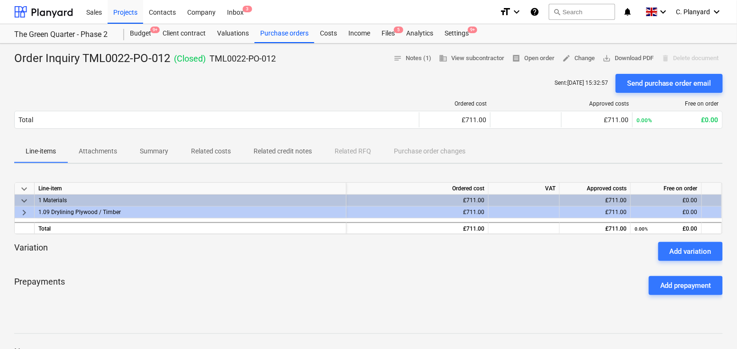
click at [24, 207] on span "keyboard_arrow_right" at bounding box center [23, 212] width 11 height 11
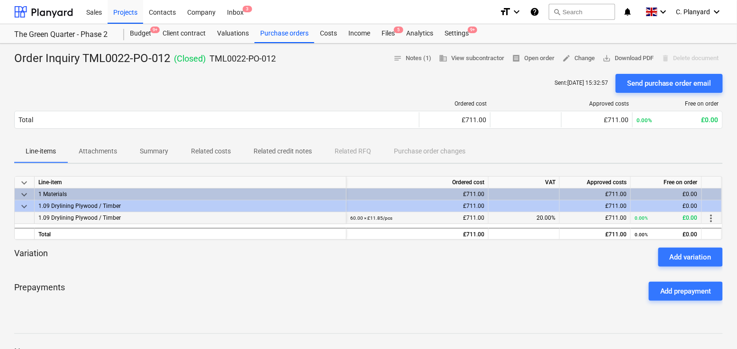
click at [67, 218] on span "1.09 Drylining Plywood / Timber" at bounding box center [79, 218] width 82 height 7
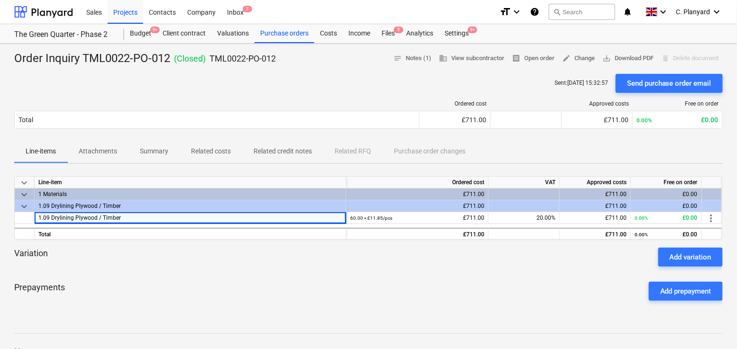
click at [163, 264] on div "Variation Add variation" at bounding box center [368, 257] width 709 height 19
click at [275, 37] on div "Purchase orders" at bounding box center [285, 33] width 60 height 19
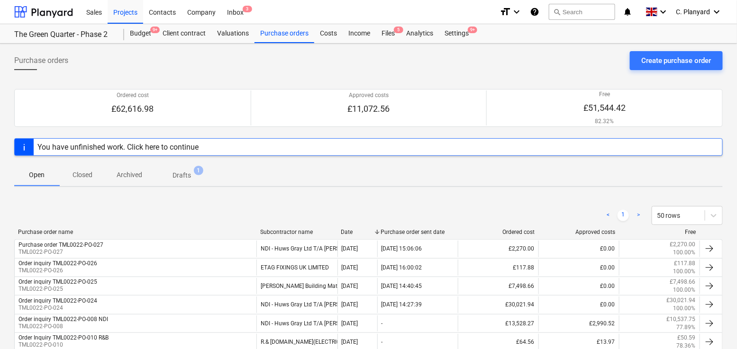
click at [89, 170] on p "Closed" at bounding box center [82, 175] width 23 height 10
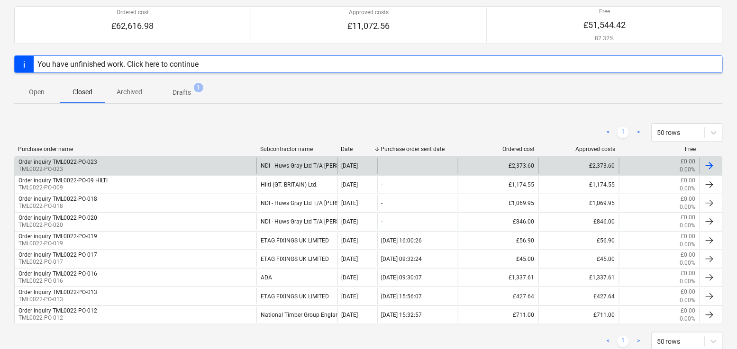
scroll to position [111, 0]
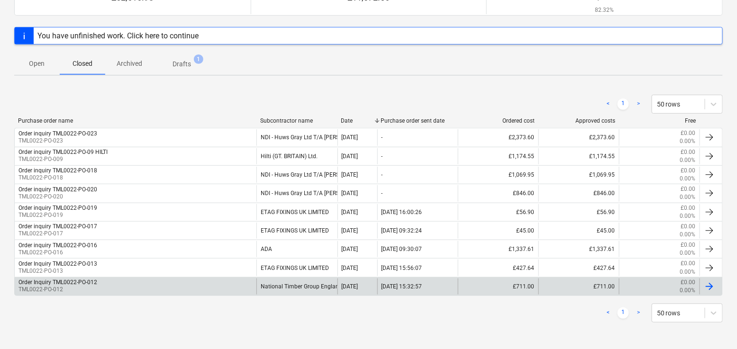
click at [96, 280] on div "Order Inquiry TML0022-PO-012" at bounding box center [57, 282] width 79 height 7
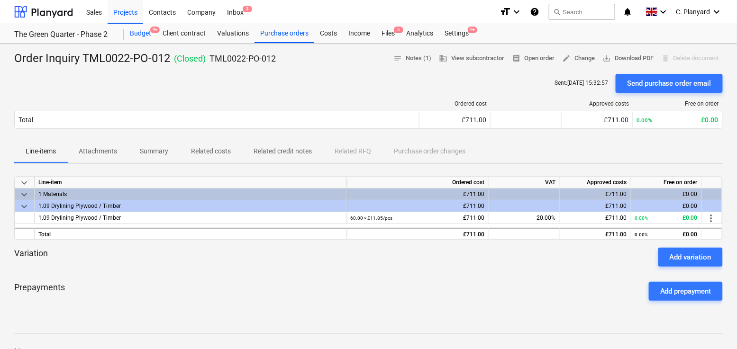
click at [142, 35] on div "Budget 9+" at bounding box center [140, 33] width 33 height 19
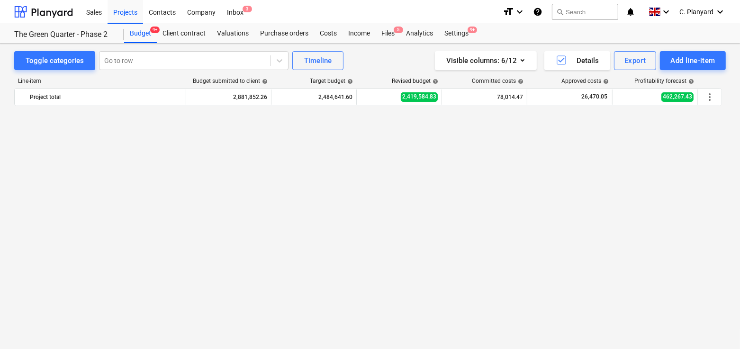
scroll to position [690, 0]
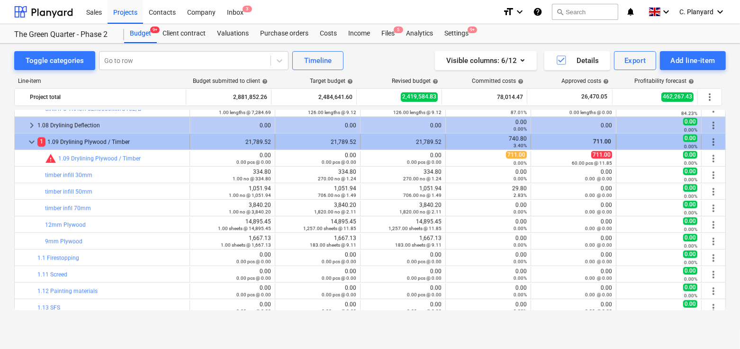
click at [28, 140] on span "keyboard_arrow_down" at bounding box center [31, 141] width 11 height 11
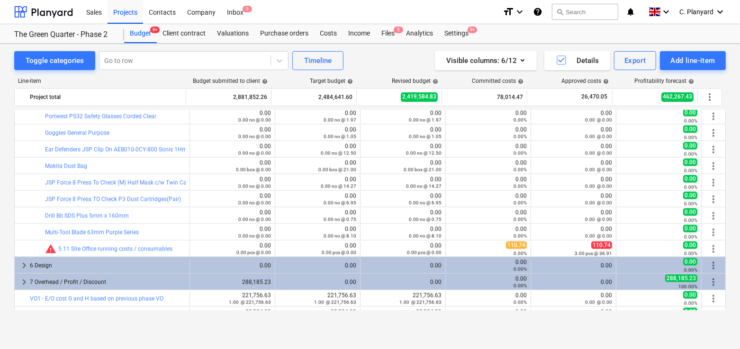
scroll to position [1419, 0]
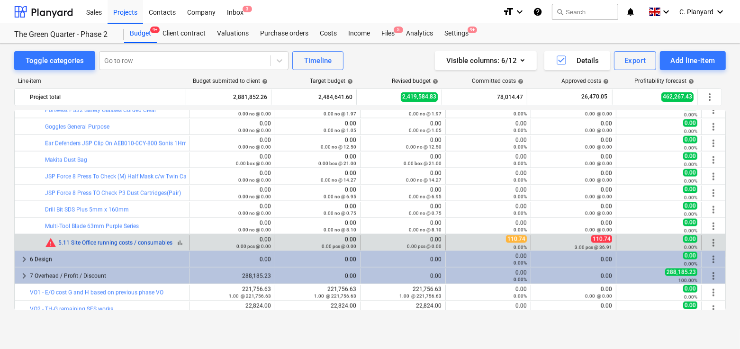
click at [95, 242] on link "5.11 Site Office running costs / consumables" at bounding box center [115, 243] width 114 height 7
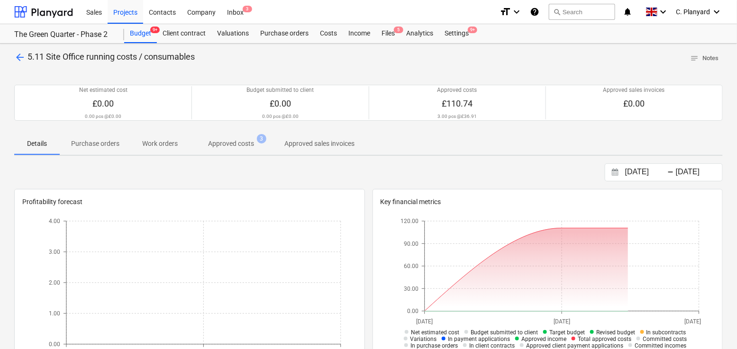
click at [226, 150] on span "Approved costs 3" at bounding box center [231, 143] width 84 height 17
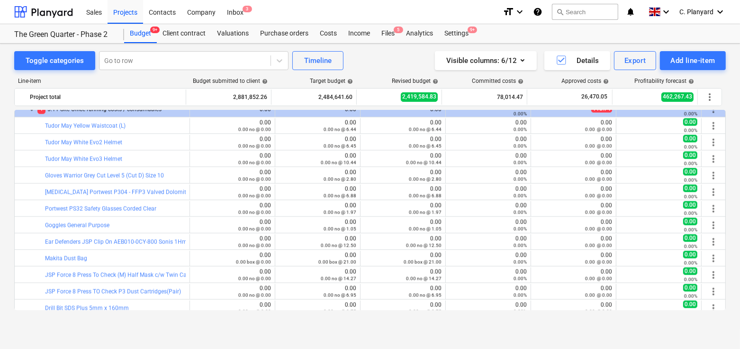
scroll to position [1299, 0]
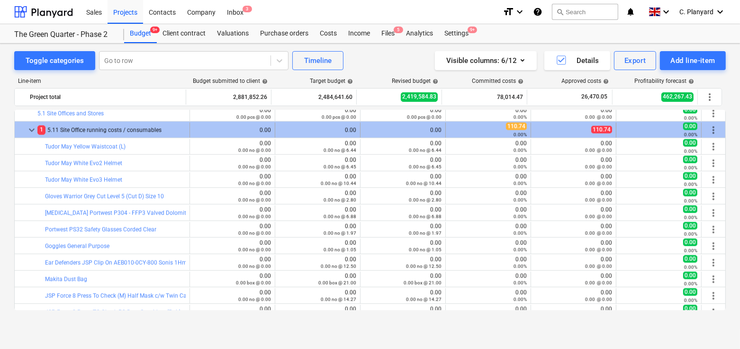
click at [29, 131] on span "keyboard_arrow_down" at bounding box center [31, 130] width 11 height 11
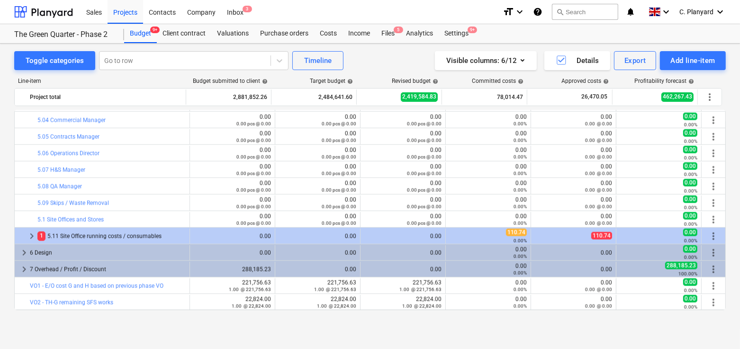
scroll to position [1192, 0]
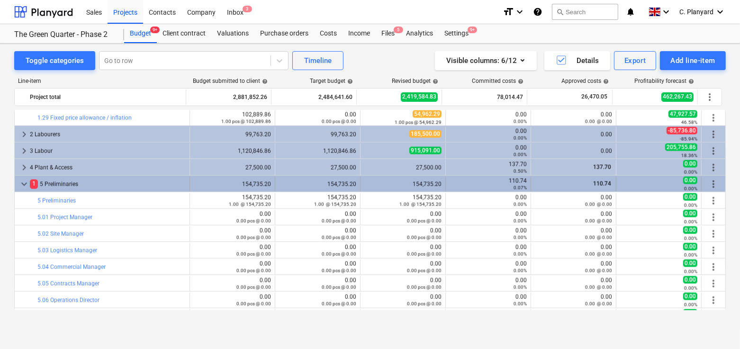
click at [24, 186] on span "keyboard_arrow_down" at bounding box center [23, 184] width 11 height 11
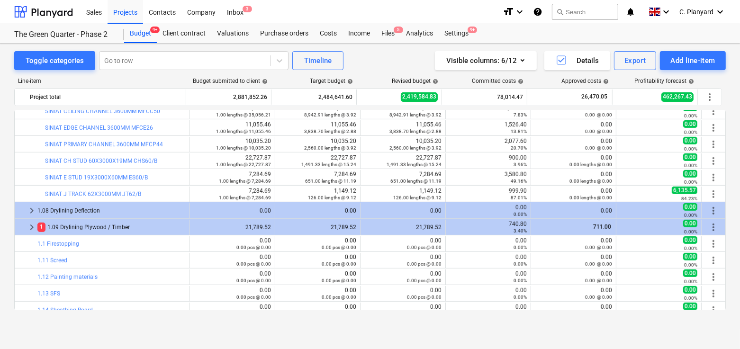
scroll to position [551, 0]
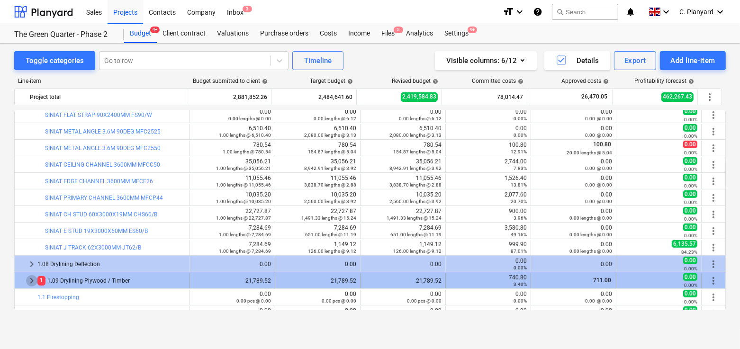
click at [34, 280] on span "keyboard_arrow_right" at bounding box center [31, 280] width 11 height 11
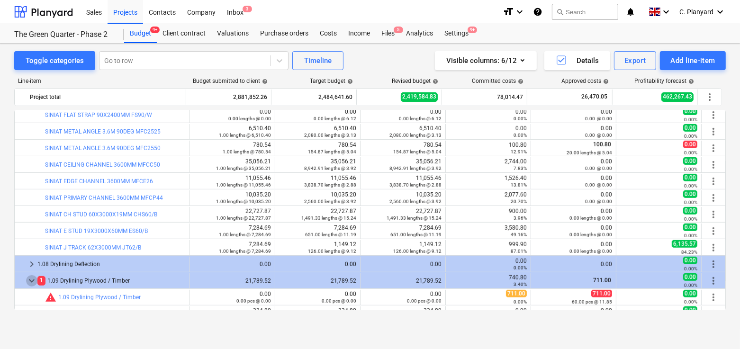
click at [34, 280] on span "keyboard_arrow_down" at bounding box center [31, 280] width 11 height 11
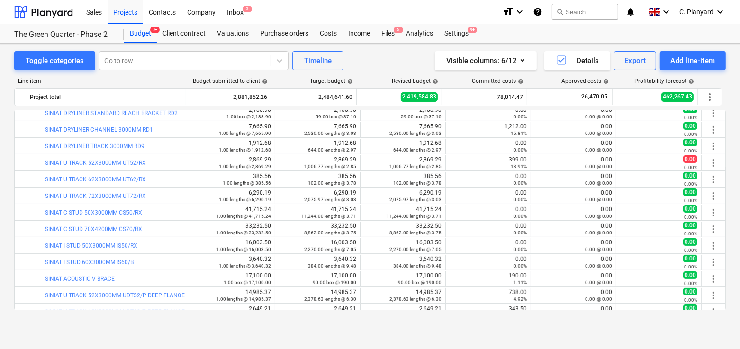
scroll to position [233, 0]
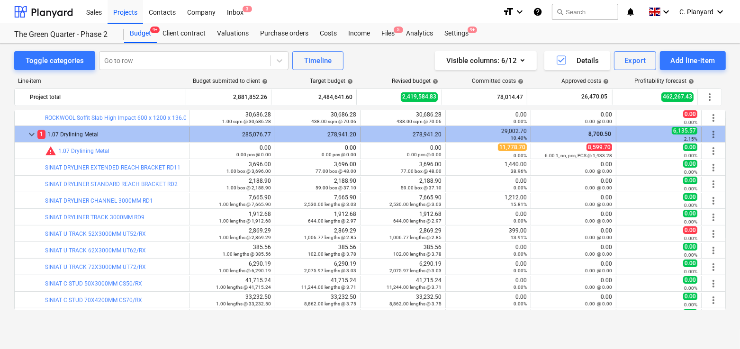
click at [33, 128] on div "keyboard_arrow_down" at bounding box center [31, 134] width 11 height 15
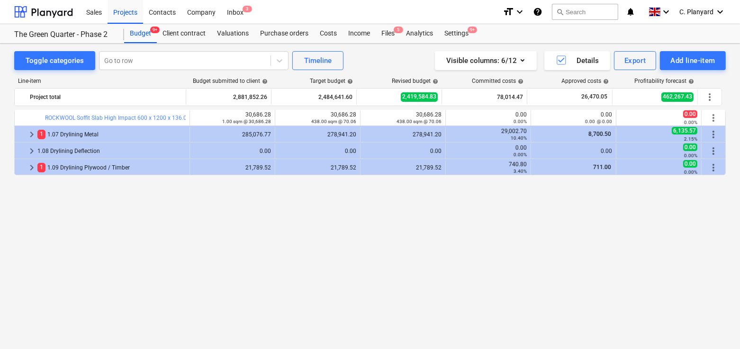
scroll to position [0, 0]
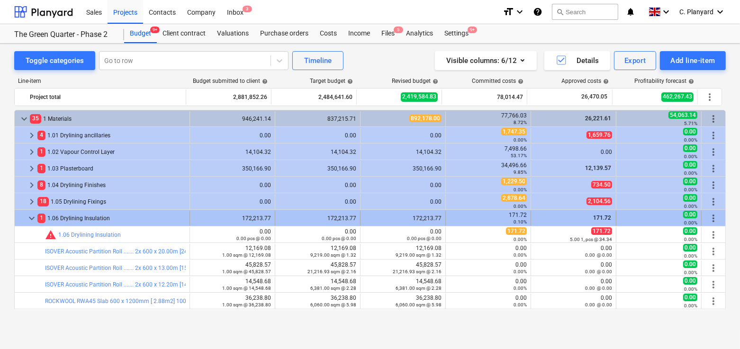
click at [32, 218] on span "keyboard_arrow_down" at bounding box center [31, 218] width 11 height 11
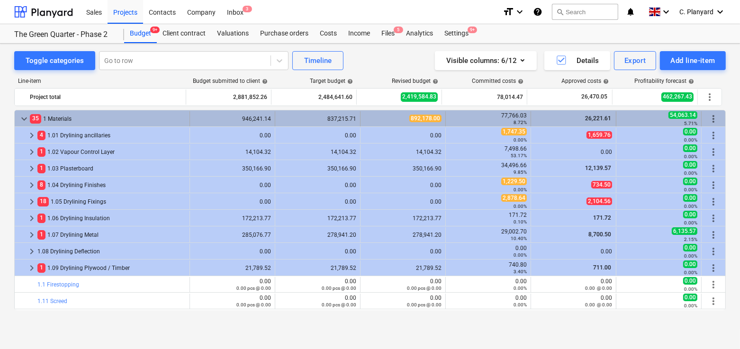
click at [25, 118] on span "keyboard_arrow_down" at bounding box center [23, 118] width 11 height 11
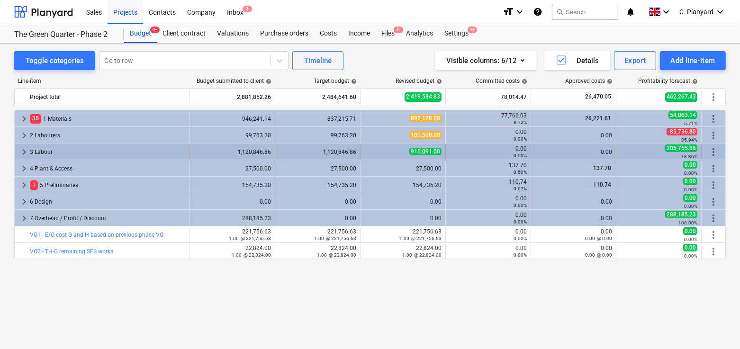
click at [19, 153] on span "keyboard_arrow_right" at bounding box center [23, 151] width 11 height 11
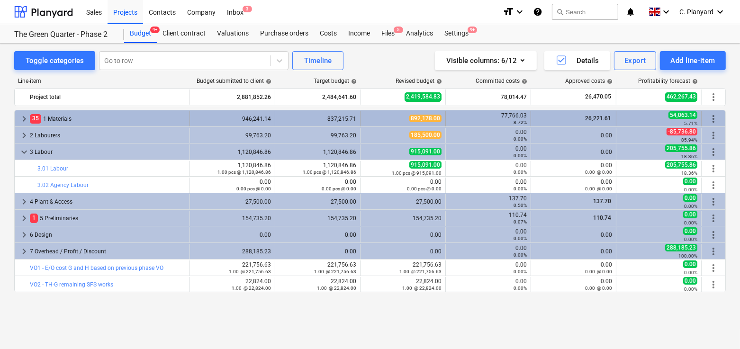
click at [17, 117] on div "keyboard_arrow_right 35 1 Materials" at bounding box center [102, 118] width 175 height 15
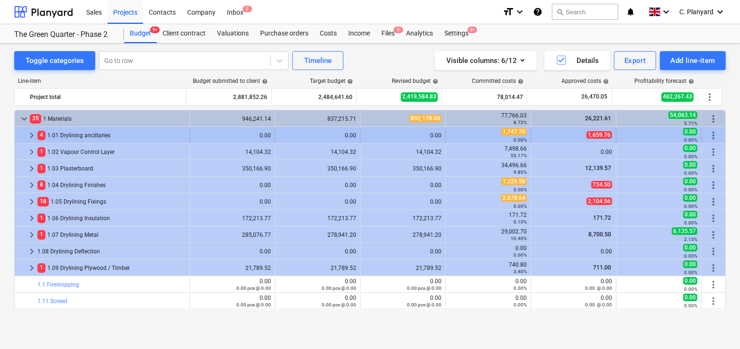
click at [35, 136] on span "keyboard_arrow_right" at bounding box center [31, 135] width 11 height 11
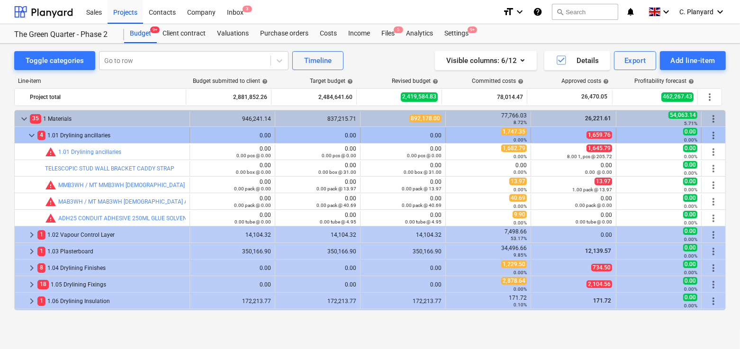
click at [30, 135] on span "keyboard_arrow_down" at bounding box center [31, 135] width 11 height 11
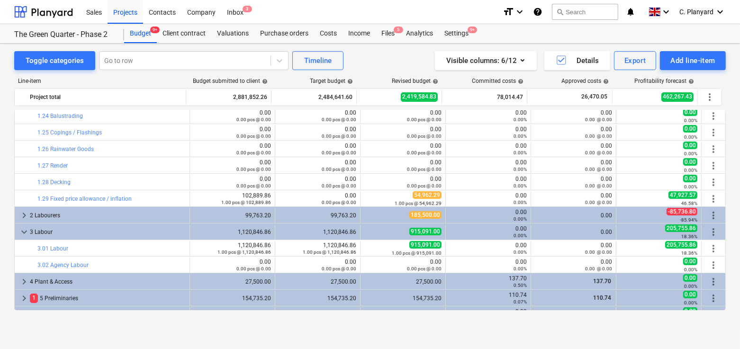
scroll to position [389, 0]
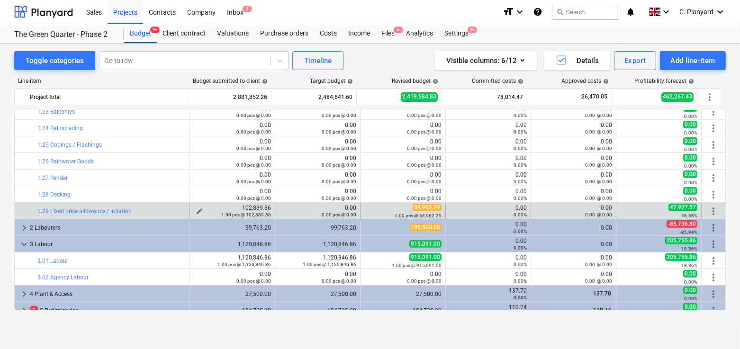
click at [254, 209] on div "102,889.86 1.00 pcs @ 102,889.86" at bounding box center [232, 211] width 77 height 13
copy div "102,889.86"
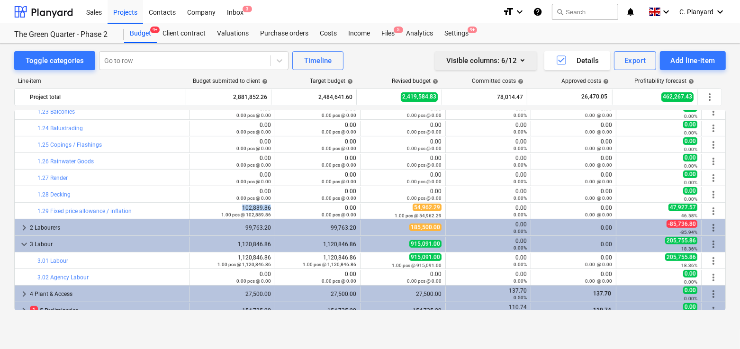
click at [512, 58] on div "Visible columns : 6/12" at bounding box center [485, 61] width 79 height 12
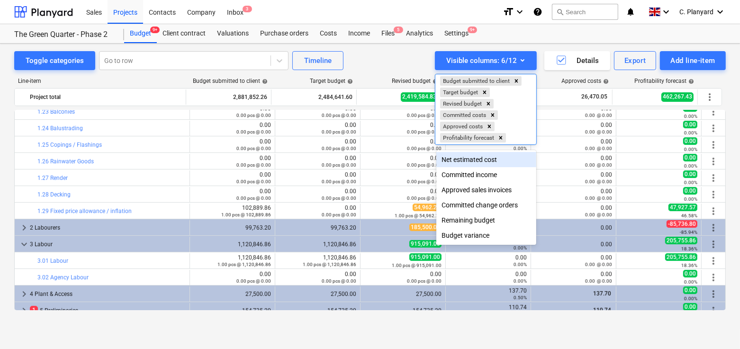
click at [479, 162] on div "Net estimated cost" at bounding box center [487, 159] width 100 height 15
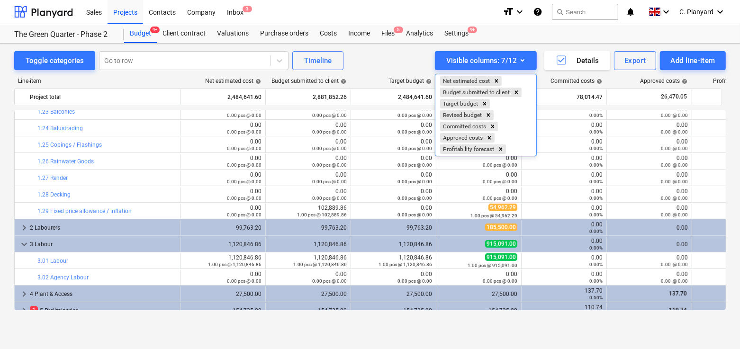
click at [252, 200] on div at bounding box center [370, 174] width 740 height 349
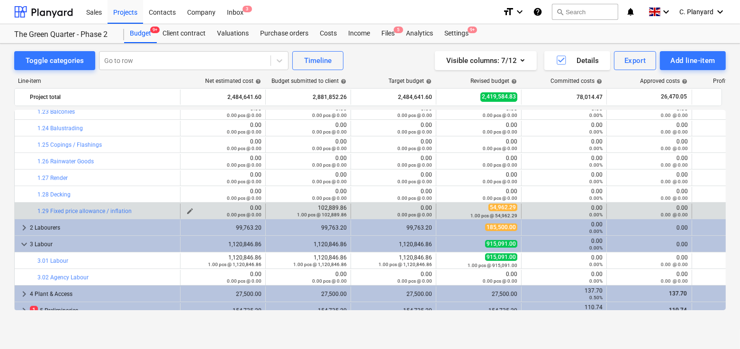
click at [189, 210] on span "edit" at bounding box center [190, 212] width 8 height 8
type textarea "x"
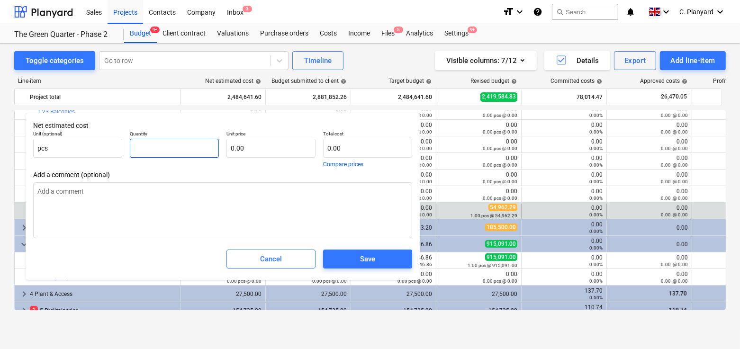
click at [216, 150] on input "text" at bounding box center [174, 148] width 89 height 19
type textarea "x"
type input "1"
type textarea "x"
type input "1.00"
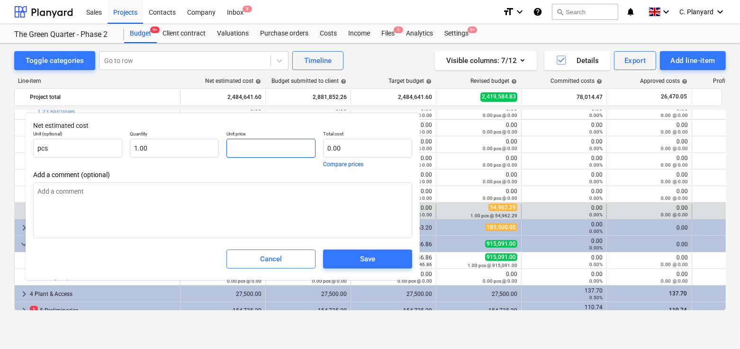
click at [243, 151] on input "text" at bounding box center [271, 148] width 89 height 19
paste input "102,889.86"
type textarea "x"
type input "102,889.86"
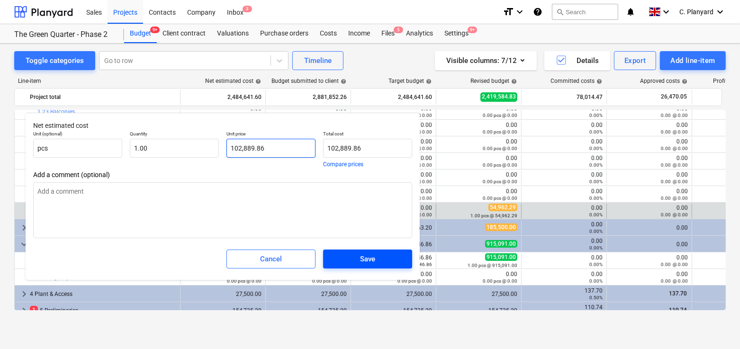
type input "102,889.86"
click at [353, 258] on span "Save" at bounding box center [368, 259] width 66 height 12
type textarea "x"
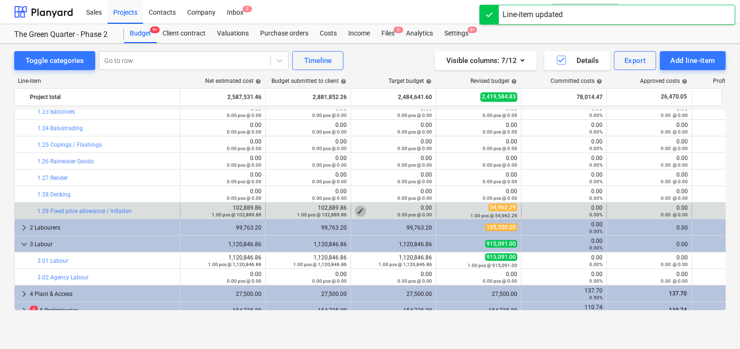
click at [355, 211] on button "edit" at bounding box center [360, 211] width 11 height 11
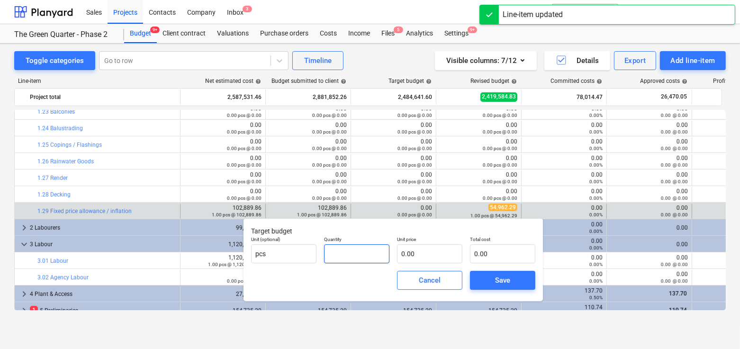
click at [380, 256] on input "text" at bounding box center [356, 254] width 65 height 19
type input "1"
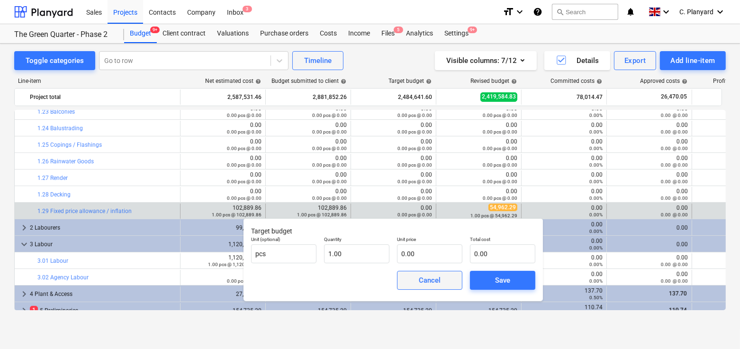
click at [428, 283] on div "Cancel" at bounding box center [430, 280] width 22 height 12
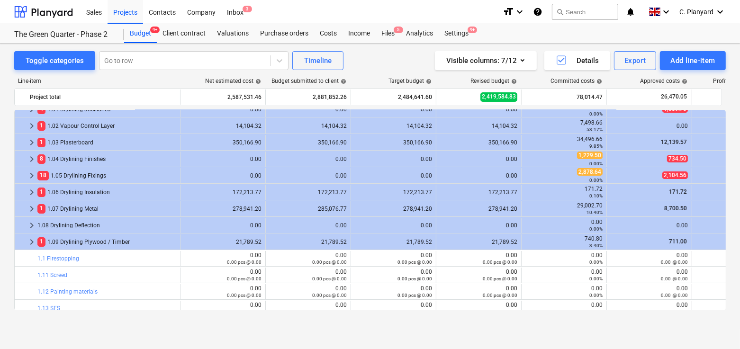
scroll to position [27, 0]
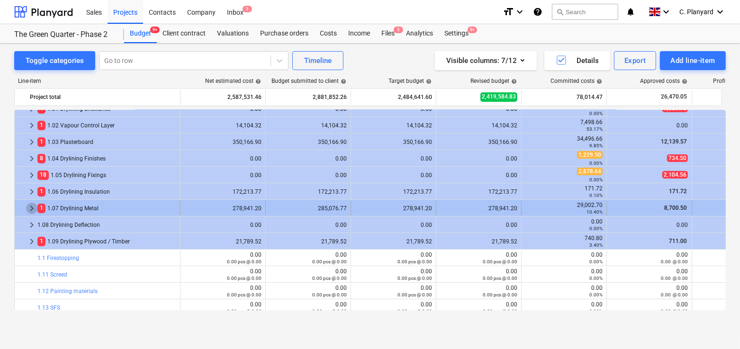
click at [28, 209] on span "keyboard_arrow_right" at bounding box center [31, 208] width 11 height 11
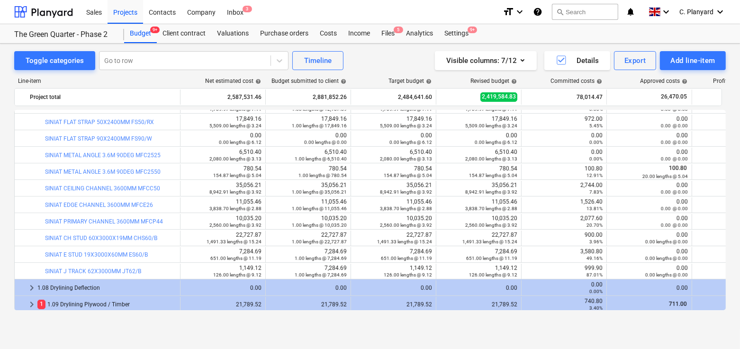
scroll to position [399, 0]
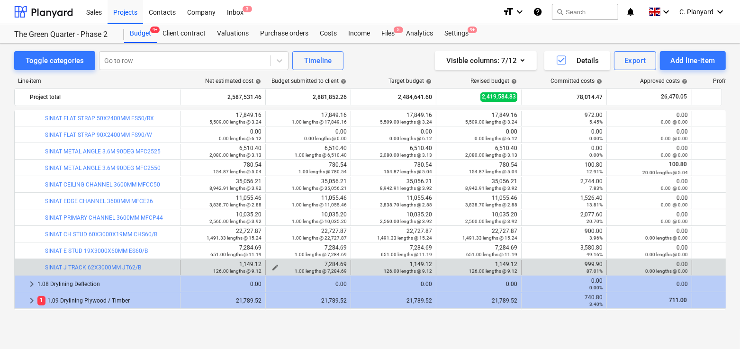
click at [331, 263] on div "7,284.69 1.00 lengths @ 7,284.69" at bounding box center [308, 267] width 77 height 13
copy div "7,284.69"
click at [192, 268] on div "126.00 lengths @ 9.12" at bounding box center [222, 271] width 77 height 7
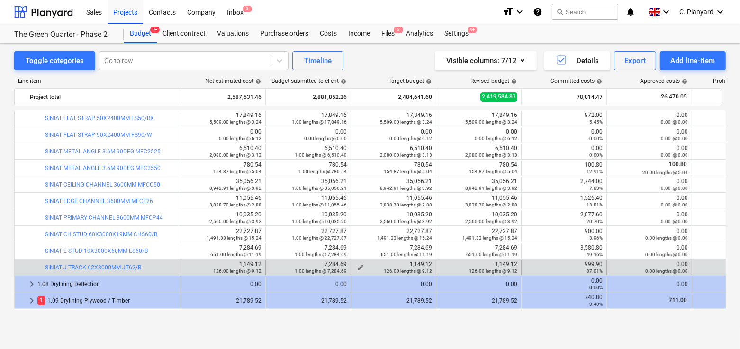
click at [416, 265] on div "1,149.12 126.00 lengths @ 9.12" at bounding box center [393, 267] width 77 height 13
copy div "1,149.12"
click at [275, 269] on div "1.00 lengths @ 7,284.69" at bounding box center [308, 271] width 77 height 7
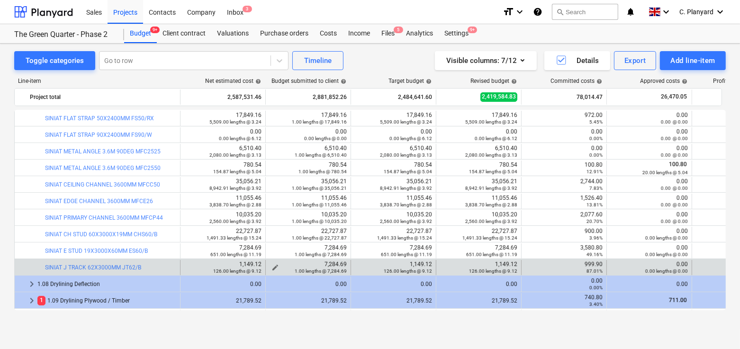
click at [273, 268] on div "1.00 lengths @ 7,284.69" at bounding box center [308, 271] width 77 height 7
click at [275, 265] on span "edit" at bounding box center [276, 268] width 8 height 8
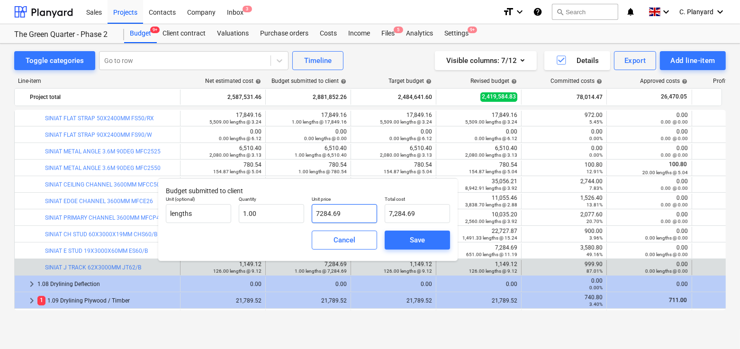
click at [339, 213] on input "7284.69" at bounding box center [344, 213] width 65 height 19
paste input "1,149.12"
type input "1,149.12"
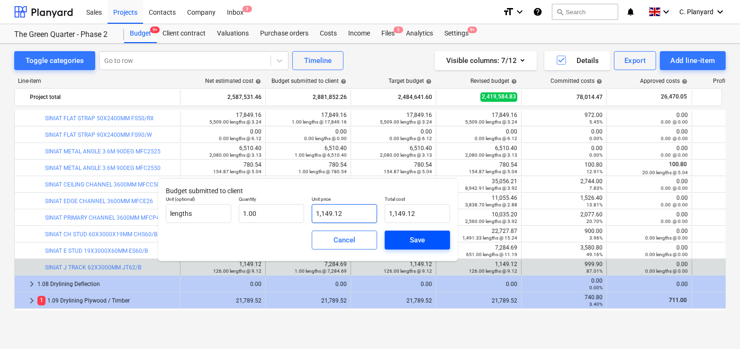
type input "1,149.12"
click at [415, 237] on div "Save" at bounding box center [417, 240] width 15 height 12
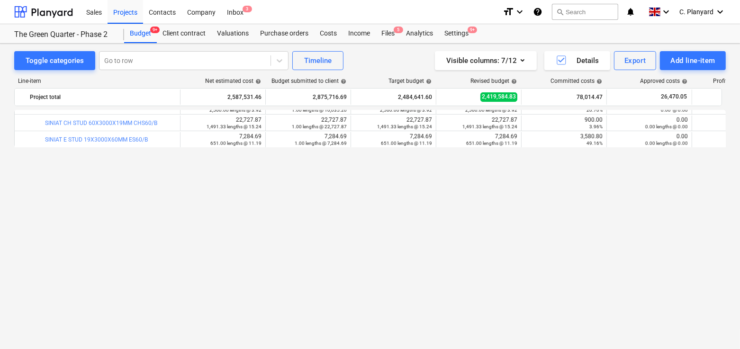
scroll to position [0, 0]
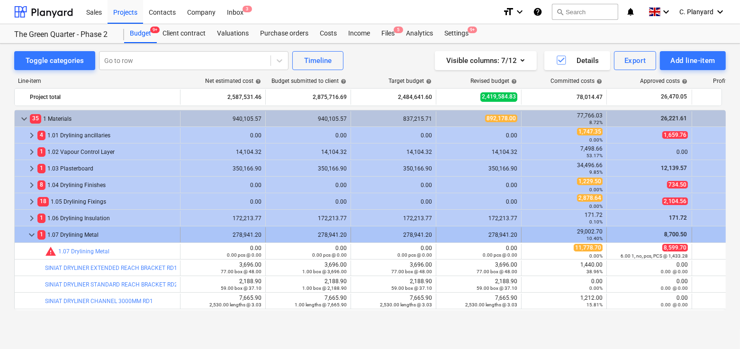
click at [30, 237] on span "keyboard_arrow_down" at bounding box center [31, 234] width 11 height 11
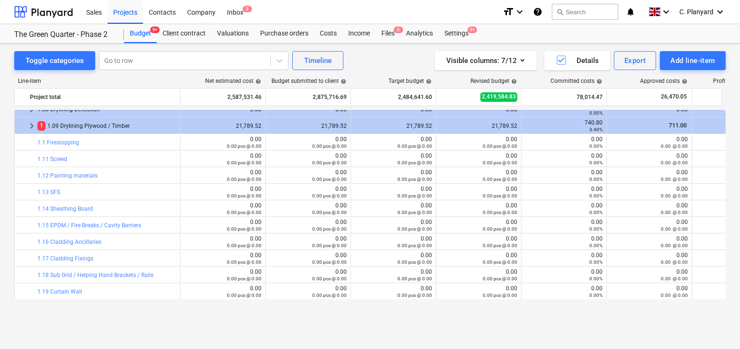
scroll to position [79, 0]
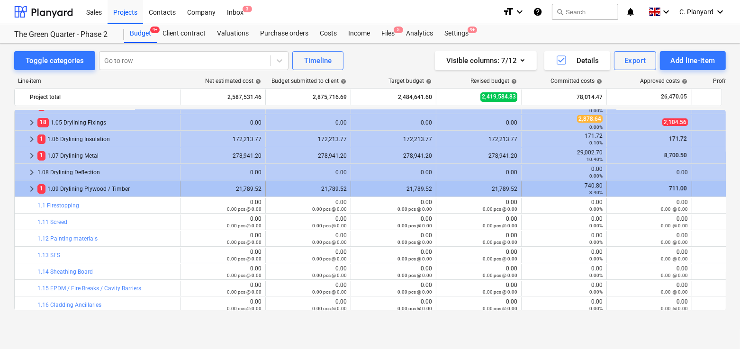
click at [29, 188] on span "keyboard_arrow_right" at bounding box center [31, 188] width 11 height 11
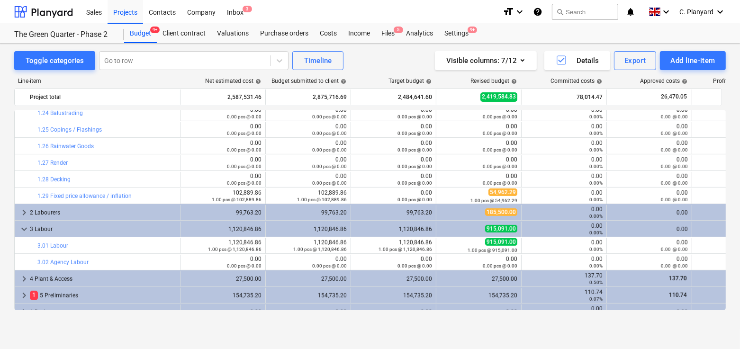
scroll to position [504, 0]
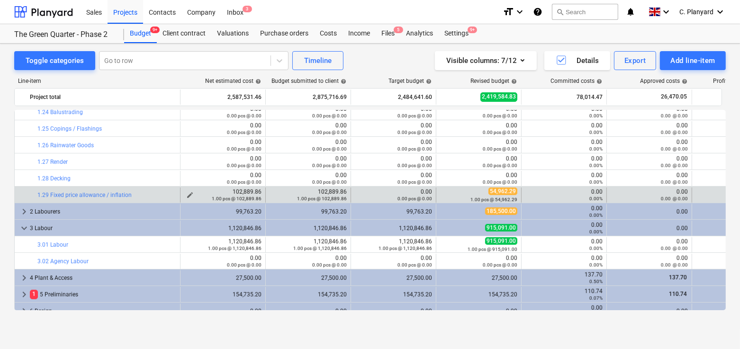
click at [191, 194] on span "edit" at bounding box center [190, 195] width 8 height 8
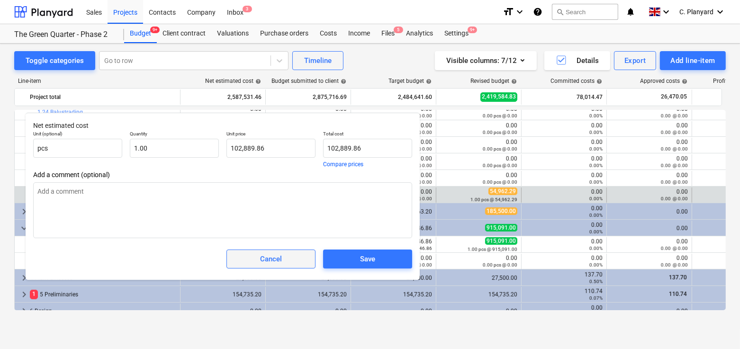
click at [288, 260] on span "Cancel" at bounding box center [270, 259] width 65 height 12
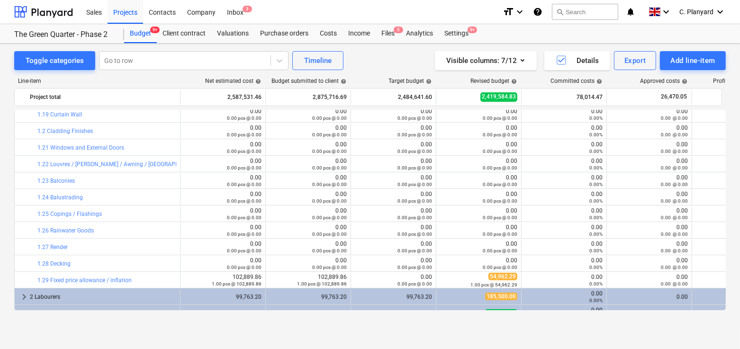
scroll to position [444, 1]
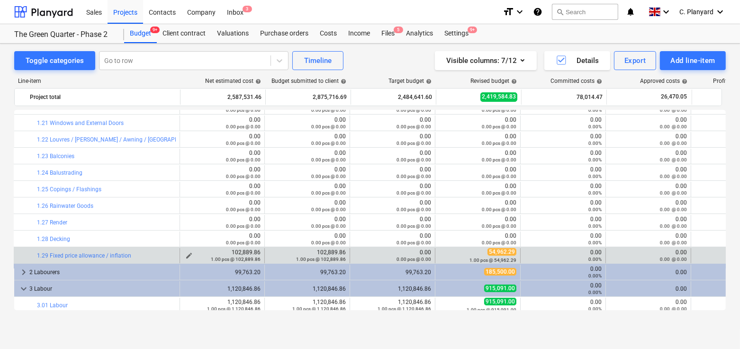
click at [190, 256] on div "1.00 pcs @ 102,889.86" at bounding box center [221, 259] width 77 height 7
click at [191, 257] on div "1.00 pcs @ 102,889.86" at bounding box center [221, 259] width 77 height 7
click at [189, 253] on span "edit" at bounding box center [189, 256] width 8 height 8
type textarea "x"
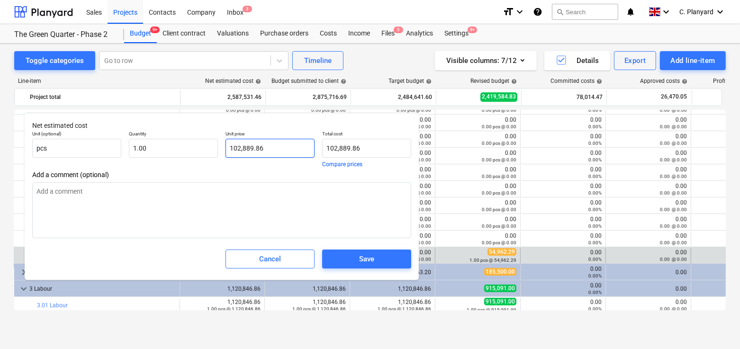
type input "102889.86"
click at [253, 151] on input "102889.86" at bounding box center [270, 148] width 89 height 19
paste input "9 025,43"
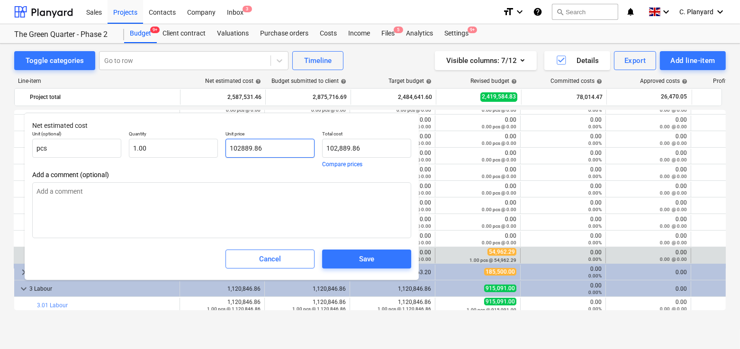
type textarea "x"
type input "109 025,43"
type input "0.00"
click at [255, 148] on input "109 025,43" at bounding box center [270, 148] width 89 height 19
type textarea "x"
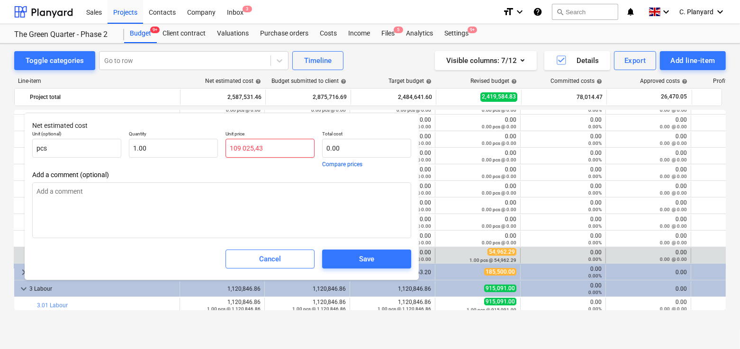
type input "109 02543"
type textarea "x"
type input "109 025.43"
click at [274, 146] on input "109 025.43" at bounding box center [270, 148] width 89 height 19
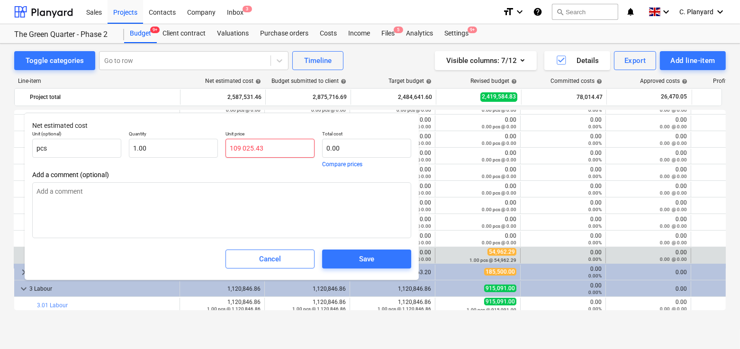
click at [274, 146] on input "109 025.43" at bounding box center [270, 148] width 89 height 19
click at [241, 147] on input "109 025.43" at bounding box center [270, 148] width 89 height 19
type textarea "x"
type input "109025.43"
type input "109,025.43"
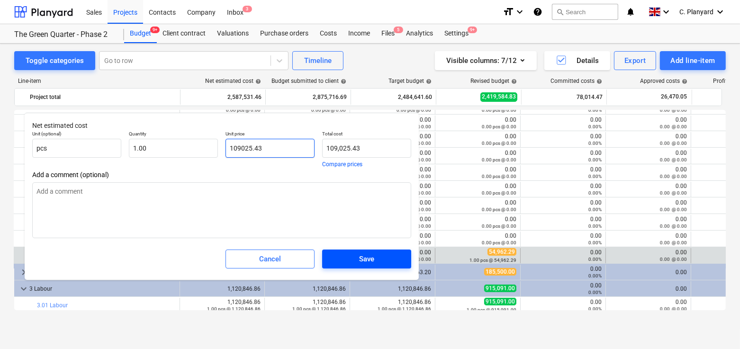
type input "109025.43"
type textarea "x"
type input "109,025.43"
click at [359, 260] on div "Save" at bounding box center [366, 259] width 15 height 12
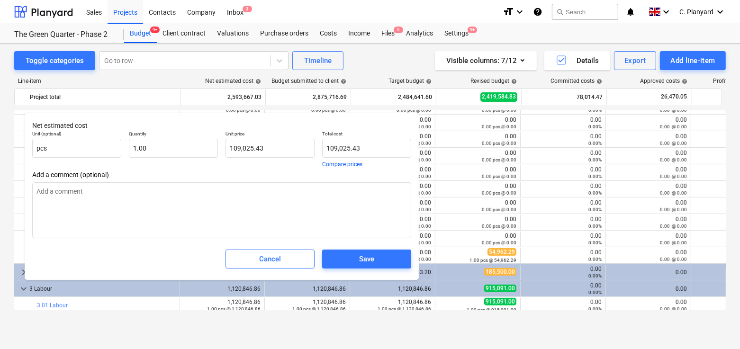
type textarea "x"
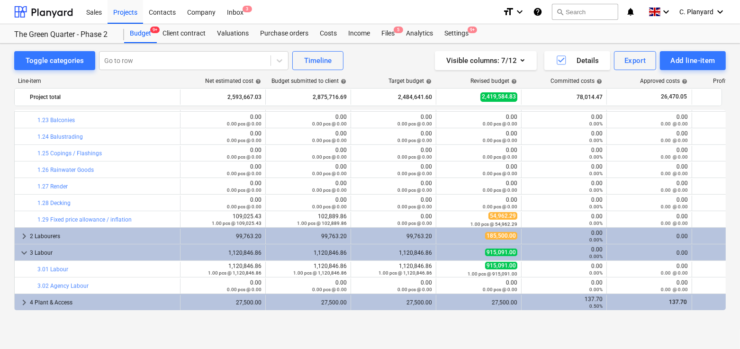
scroll to position [483, 0]
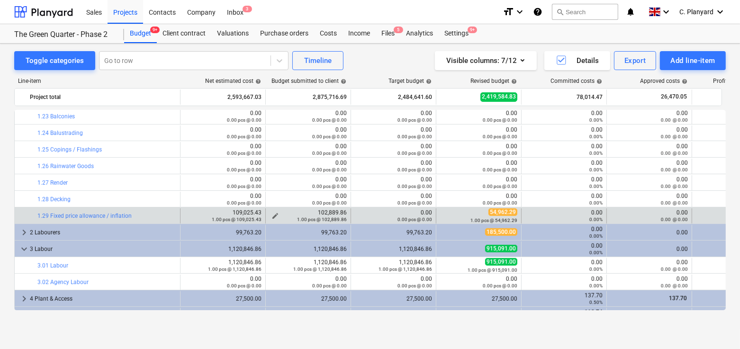
click at [274, 217] on div "1.00 pcs @ 102,889.86" at bounding box center [308, 219] width 77 height 7
click at [279, 217] on div "1.00 pcs @ 102,889.86" at bounding box center [308, 219] width 77 height 7
click at [276, 217] on div "1.00 pcs @ 102,889.86" at bounding box center [308, 219] width 77 height 7
click at [250, 211] on div "109,025.43 1.00 pcs @ 109,025.43" at bounding box center [222, 215] width 77 height 13
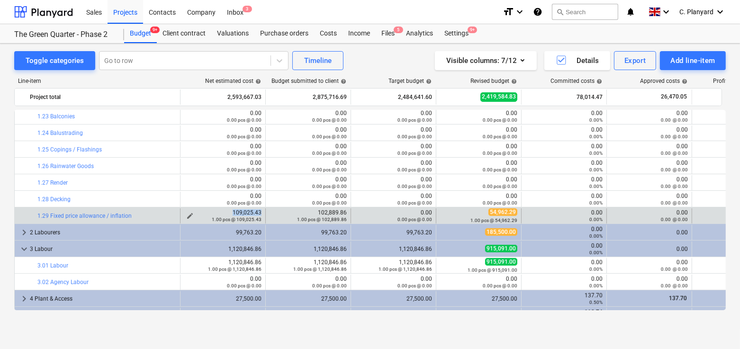
copy div "109,025.43"
click at [276, 218] on div "1.00 pcs @ 102,889.86" at bounding box center [308, 219] width 77 height 7
click at [277, 215] on span "edit" at bounding box center [276, 216] width 8 height 8
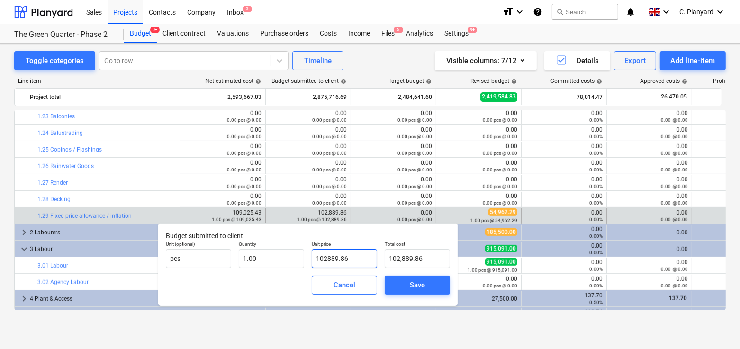
click at [330, 257] on input "102889.86" at bounding box center [344, 258] width 65 height 19
paste input "9,025.43"
type input "109,025.43"
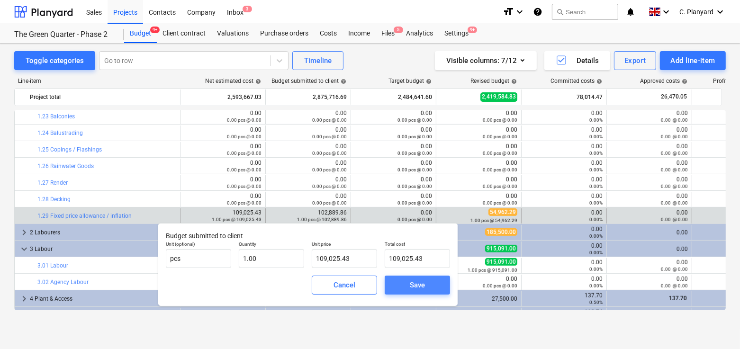
click at [417, 293] on button "Save" at bounding box center [417, 285] width 65 height 19
click at [415, 278] on body "Sales Projects Contacts Company Inbox 3 format_size keyboard_arrow_down help se…" at bounding box center [370, 174] width 740 height 349
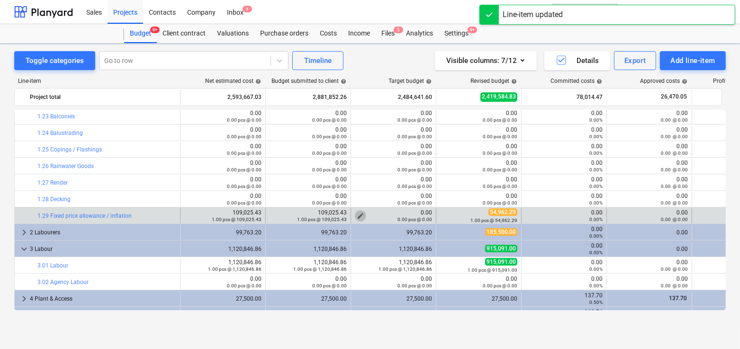
click at [362, 213] on span "edit" at bounding box center [361, 216] width 8 height 8
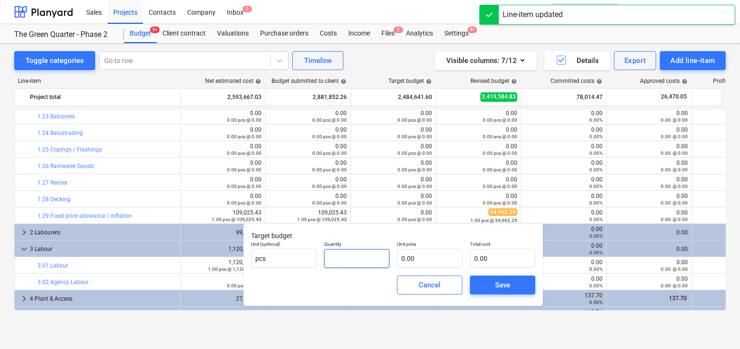
click at [351, 252] on input "text" at bounding box center [356, 258] width 65 height 19
type input "1.00"
click at [413, 255] on input "text" at bounding box center [429, 258] width 65 height 19
paste input "109,025.43"
type input "109,025.43"
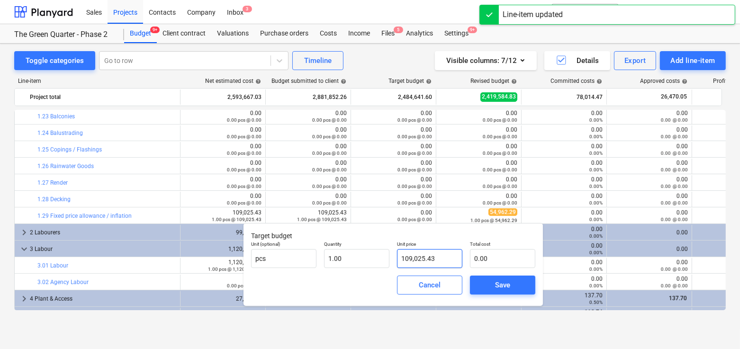
type input "109,025.43"
click at [495, 284] on div "Save" at bounding box center [502, 285] width 15 height 12
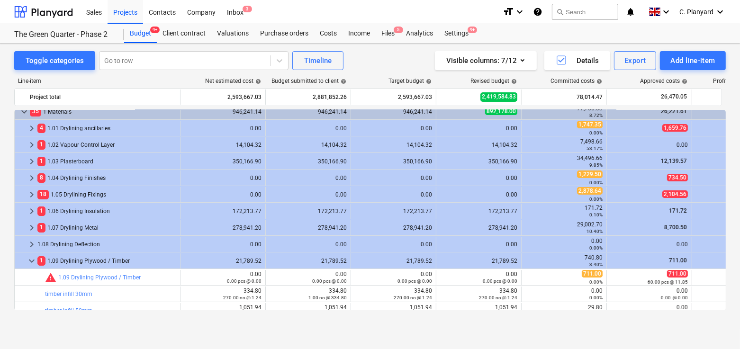
scroll to position [0, 0]
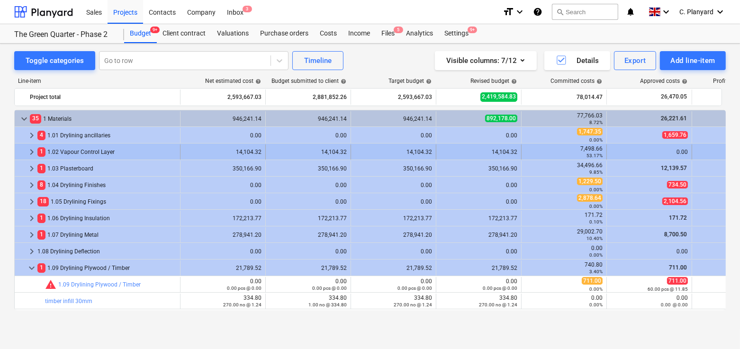
click at [30, 152] on span "keyboard_arrow_right" at bounding box center [31, 151] width 11 height 11
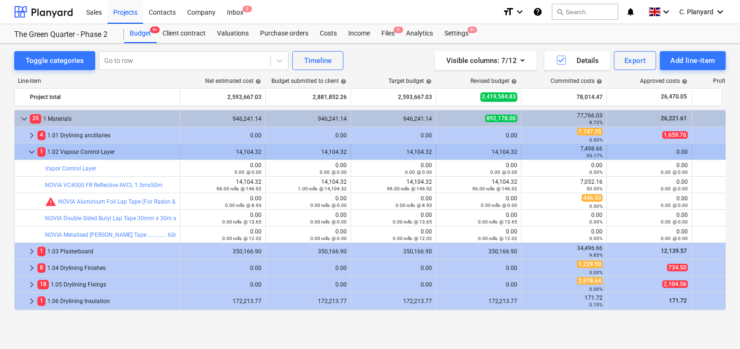
click at [29, 151] on span "keyboard_arrow_down" at bounding box center [31, 151] width 11 height 11
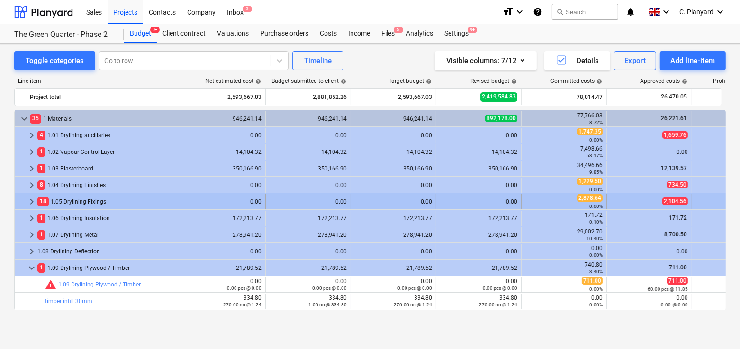
click at [32, 201] on span "keyboard_arrow_right" at bounding box center [31, 201] width 11 height 11
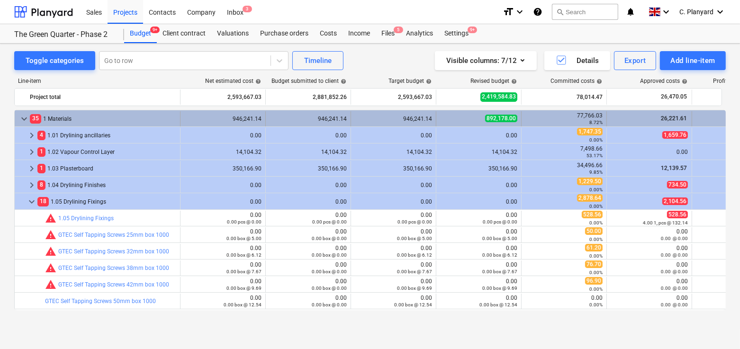
click at [20, 117] on span "keyboard_arrow_down" at bounding box center [23, 118] width 11 height 11
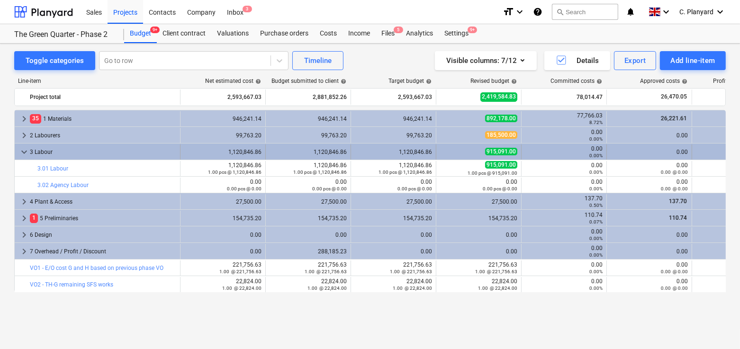
click at [25, 153] on span "keyboard_arrow_down" at bounding box center [23, 151] width 11 height 11
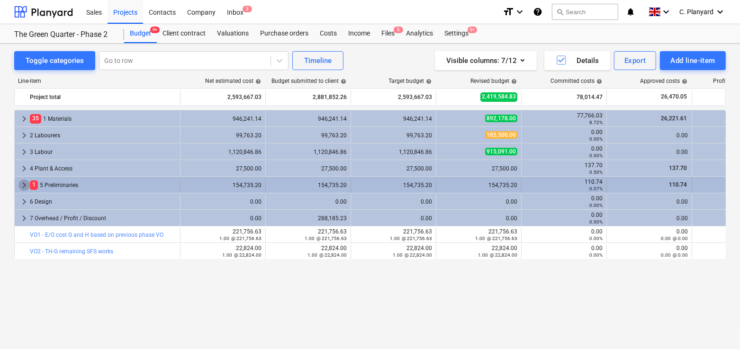
click at [20, 180] on span "keyboard_arrow_right" at bounding box center [23, 185] width 11 height 11
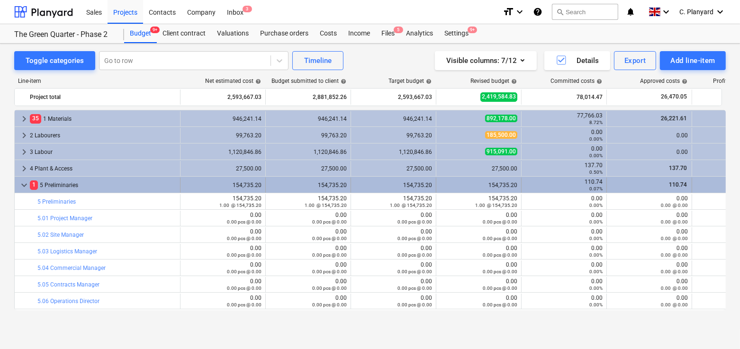
click at [23, 184] on span "keyboard_arrow_down" at bounding box center [23, 185] width 11 height 11
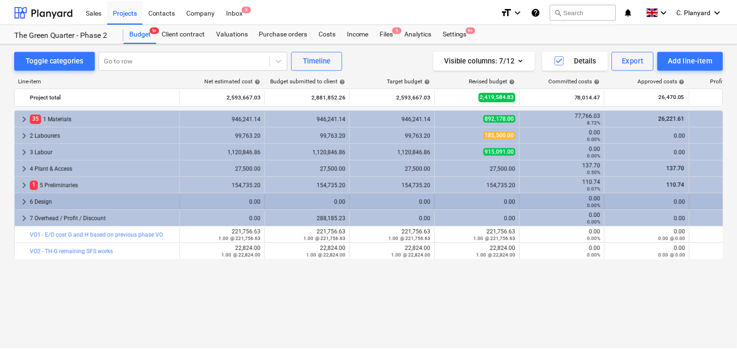
scroll to position [0, 76]
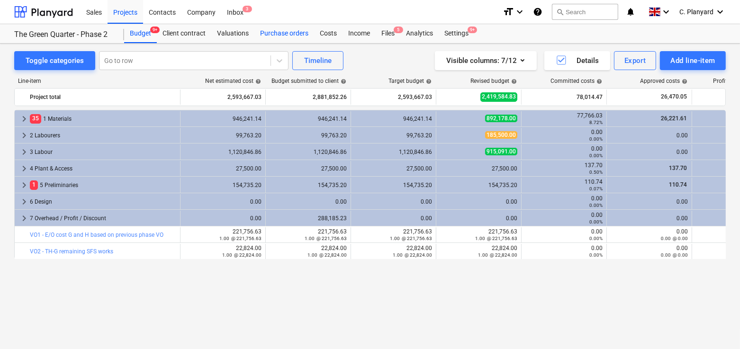
click at [290, 36] on div "Purchase orders" at bounding box center [285, 33] width 60 height 19
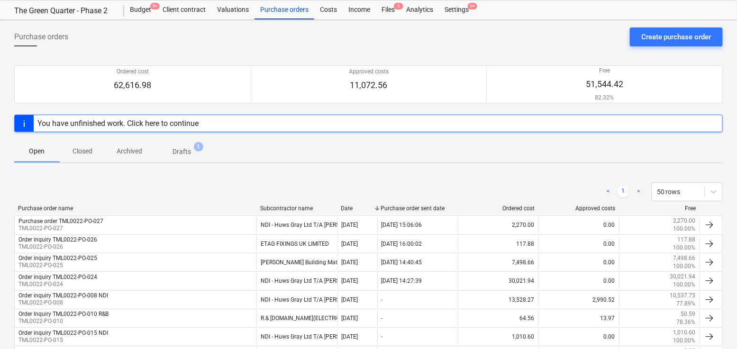
scroll to position [17, 0]
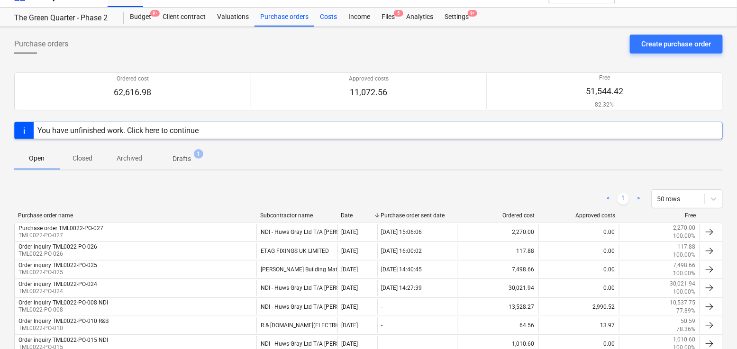
click at [328, 24] on div "Costs" at bounding box center [328, 17] width 28 height 19
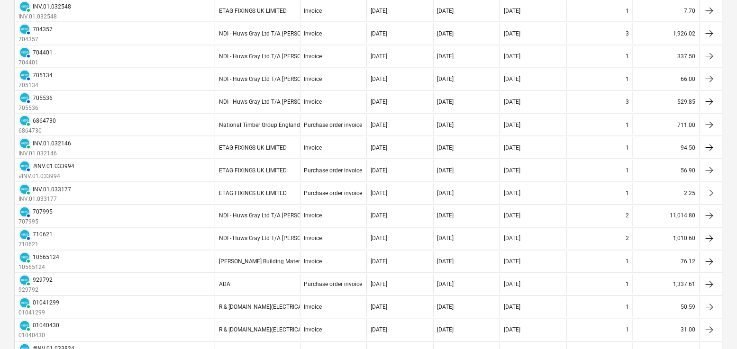
scroll to position [537, 0]
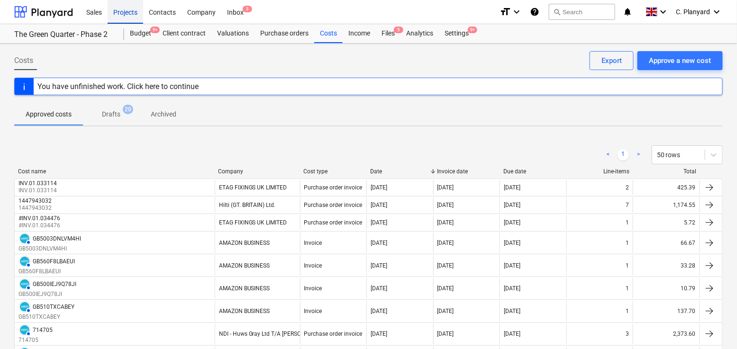
click at [125, 10] on div "Projects" at bounding box center [126, 12] width 36 height 24
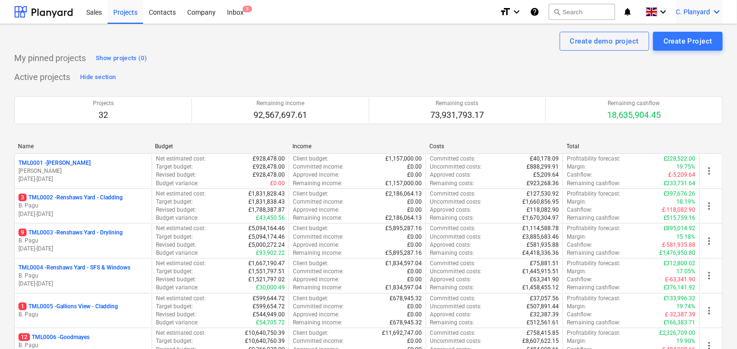
click at [707, 8] on span "C. Planyard" at bounding box center [693, 12] width 34 height 8
click at [699, 45] on div "Log out" at bounding box center [711, 41] width 24 height 8
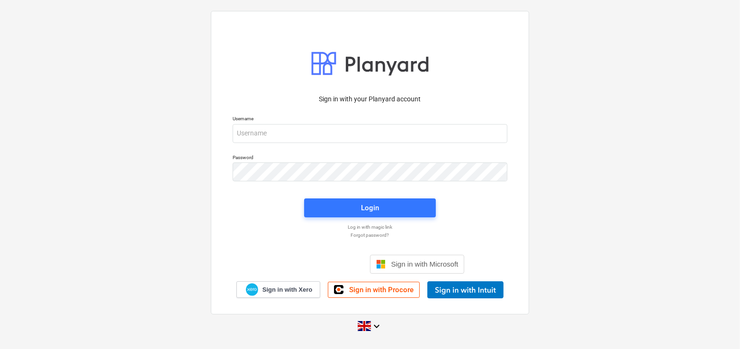
click at [309, 123] on p "Username" at bounding box center [370, 120] width 275 height 8
click at [302, 135] on input "email" at bounding box center [370, 133] width 275 height 19
type input "[PERSON_NAME][EMAIL_ADDRESS][DOMAIN_NAME]"
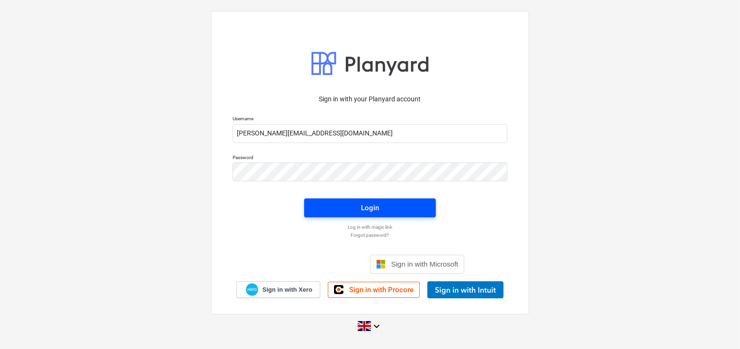
click at [366, 201] on button "Login" at bounding box center [370, 208] width 132 height 19
